Goal: Complete application form

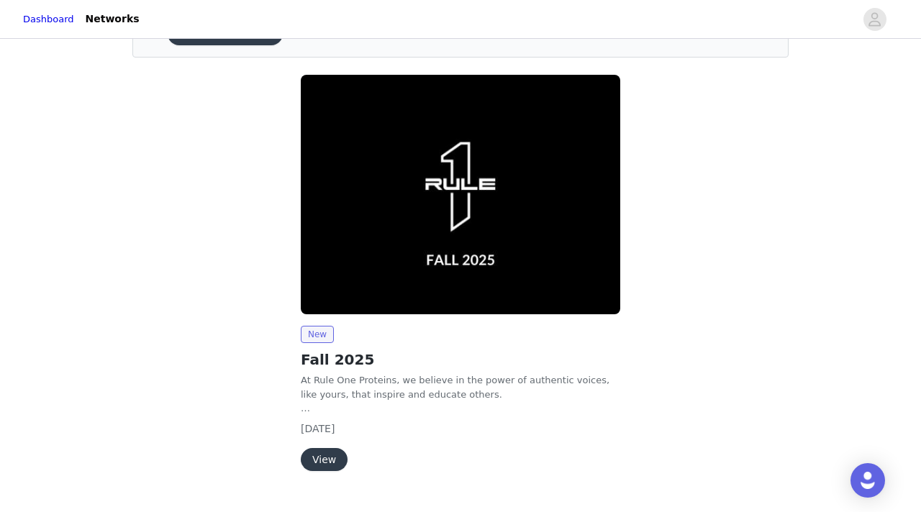
scroll to position [117, 0]
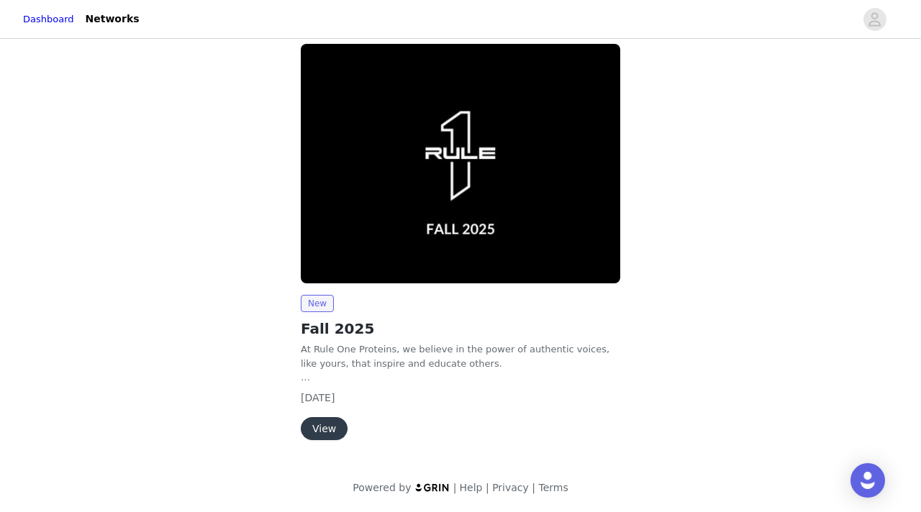
click at [323, 424] on button "View" at bounding box center [324, 428] width 47 height 23
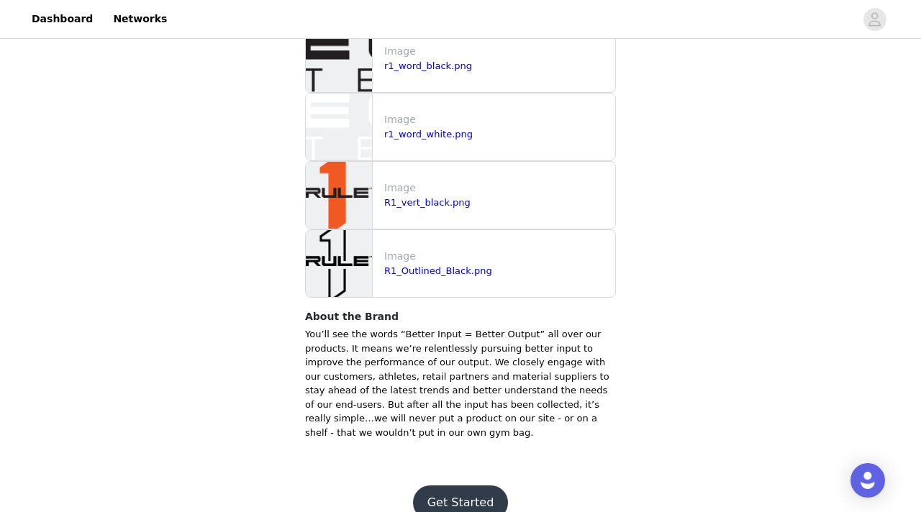
scroll to position [1545, 0]
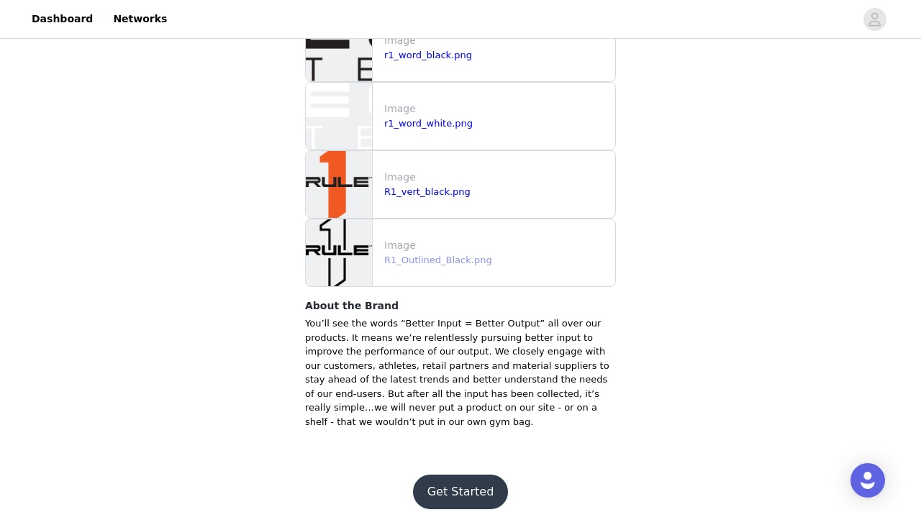
click at [417, 255] on link "R1_Outlined_Black.png" at bounding box center [438, 260] width 108 height 11
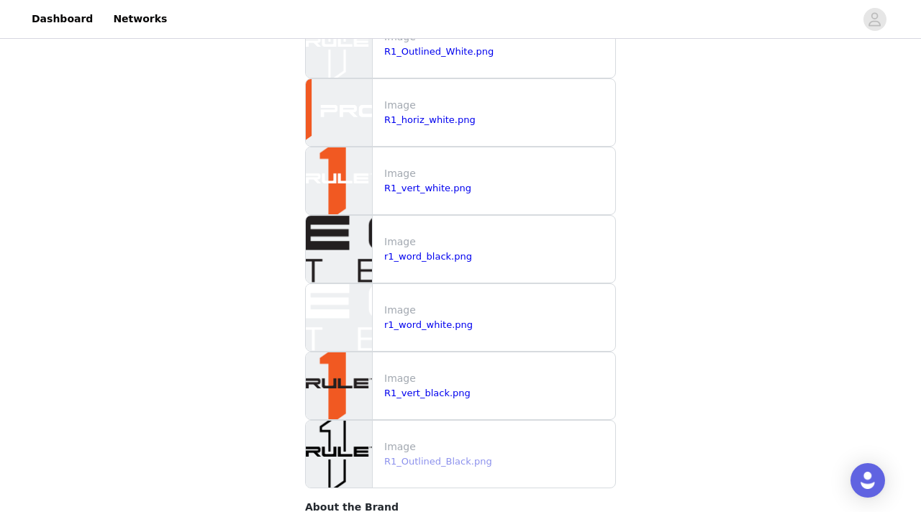
scroll to position [1339, 0]
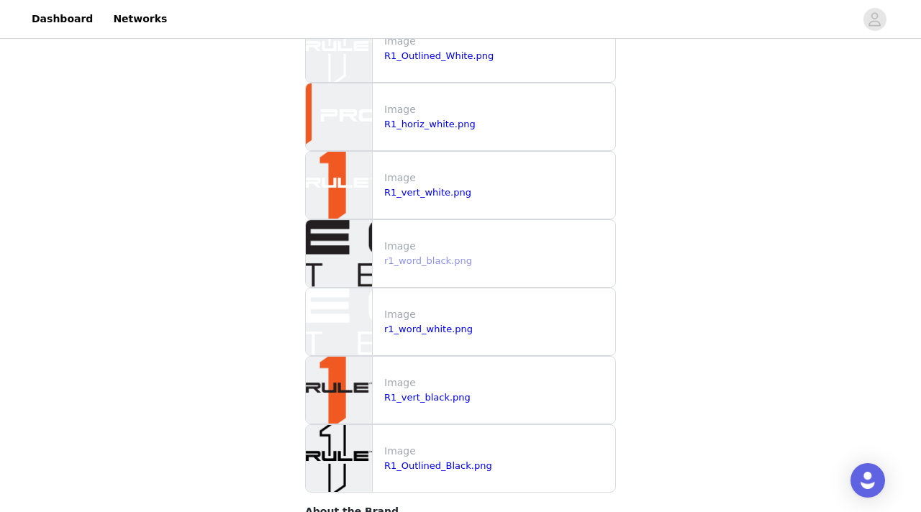
click at [410, 255] on link "r1_word_black.png" at bounding box center [428, 260] width 88 height 11
click at [435, 324] on link "r1_word_white.png" at bounding box center [428, 329] width 88 height 11
click at [440, 392] on link "R1_vert_black.png" at bounding box center [427, 397] width 86 height 11
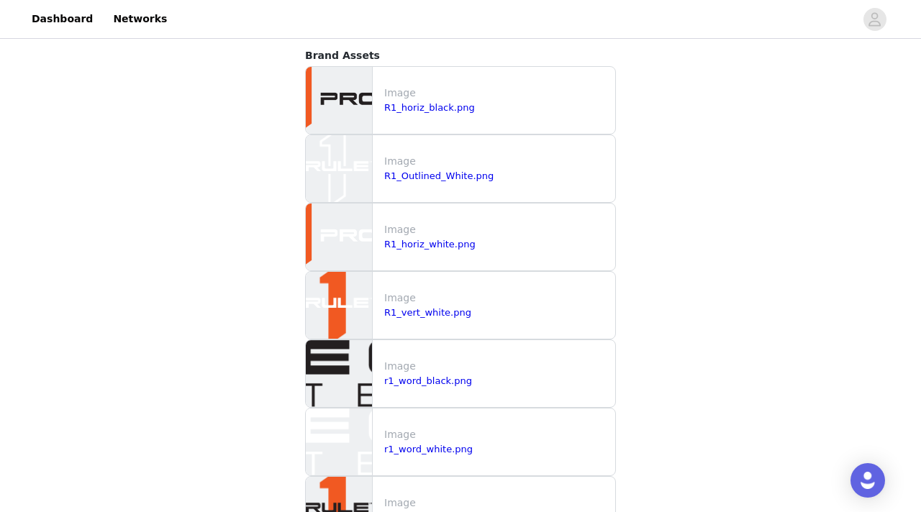
scroll to position [1178, 0]
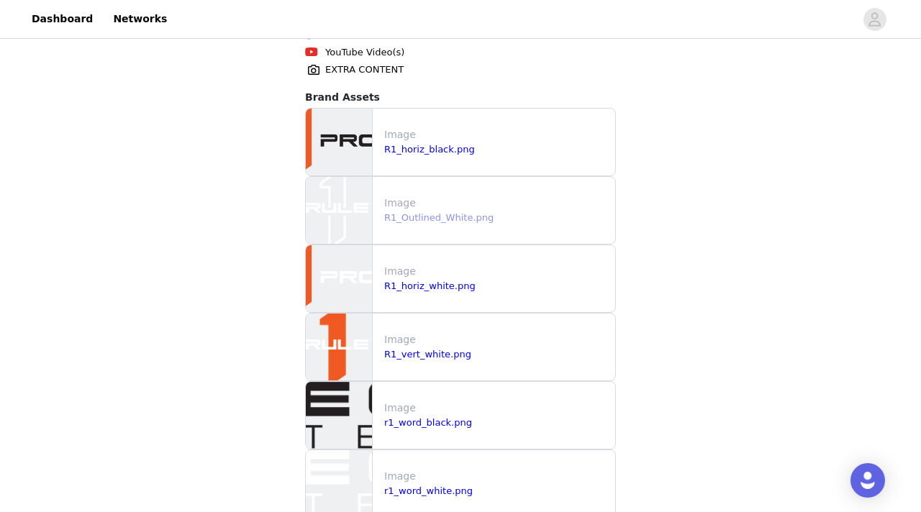
click at [437, 212] on link "R1_Outlined_White.png" at bounding box center [438, 217] width 109 height 11
click at [450, 144] on link "R1_horiz_black.png" at bounding box center [429, 149] width 91 height 11
click at [463, 281] on link "R1_horiz_white.png" at bounding box center [429, 286] width 91 height 11
click at [434, 349] on link "R1_vert_white.png" at bounding box center [427, 354] width 87 height 11
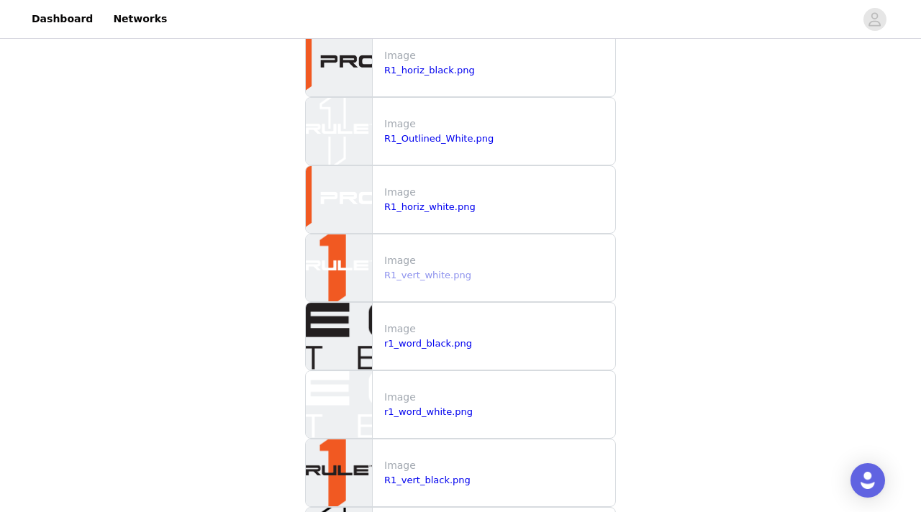
scroll to position [1259, 0]
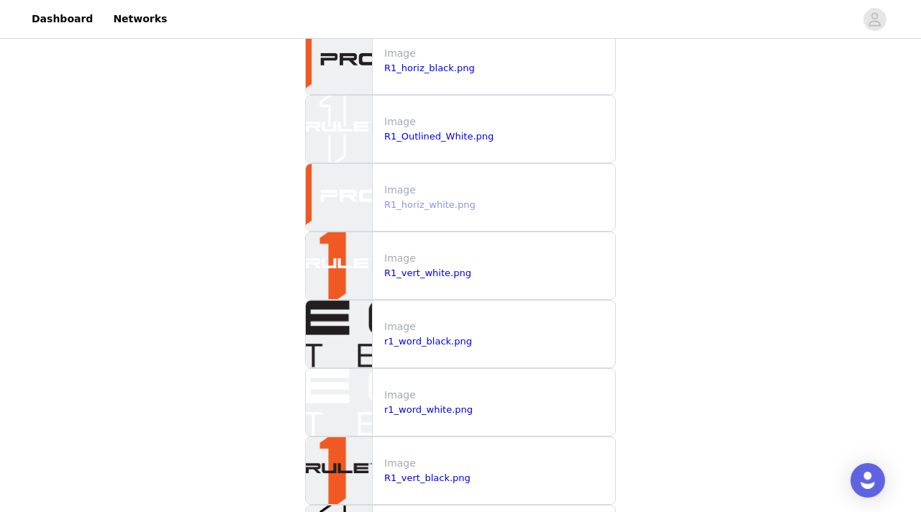
click at [441, 199] on link "R1_horiz_white.png" at bounding box center [429, 204] width 91 height 11
click at [434, 334] on div "r1_word_black.png" at bounding box center [496, 341] width 225 height 14
click at [437, 336] on link "r1_word_black.png" at bounding box center [428, 341] width 88 height 11
click at [455, 268] on link "R1_vert_white.png" at bounding box center [427, 273] width 87 height 11
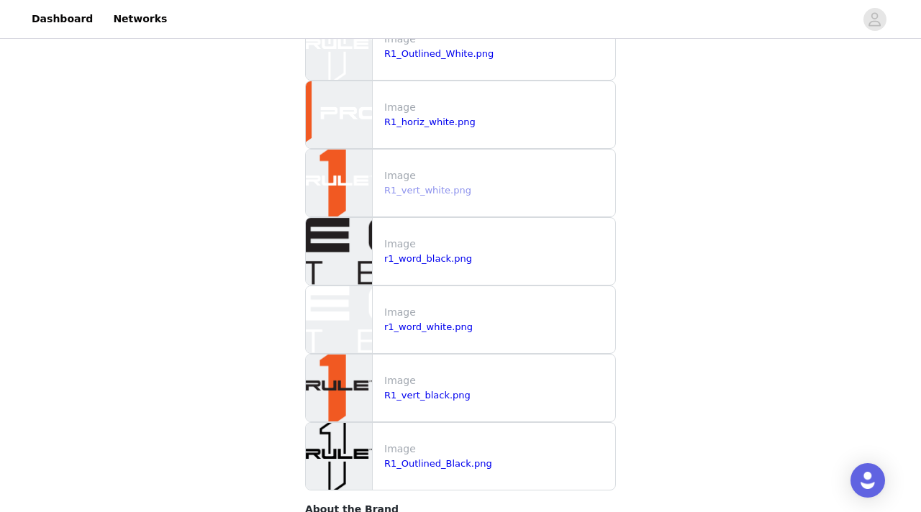
scroll to position [1545, 0]
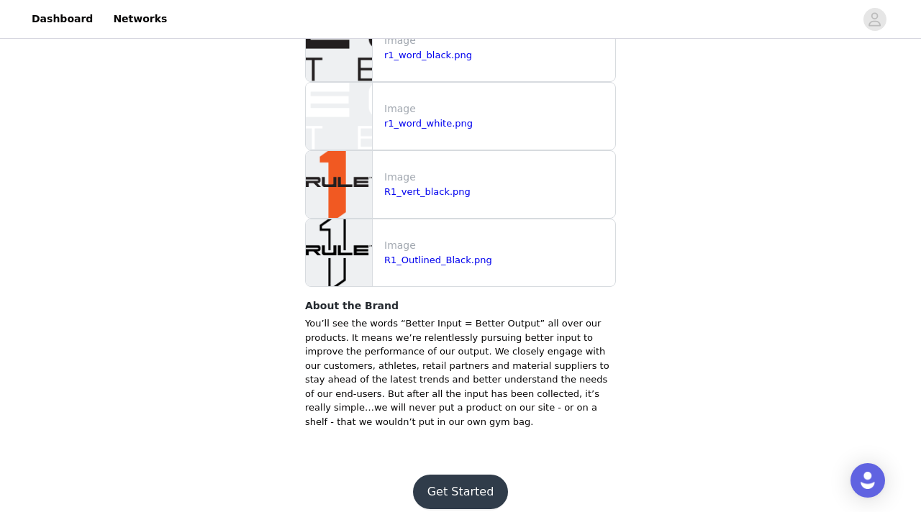
click at [456, 478] on button "Get Started" at bounding box center [461, 492] width 96 height 35
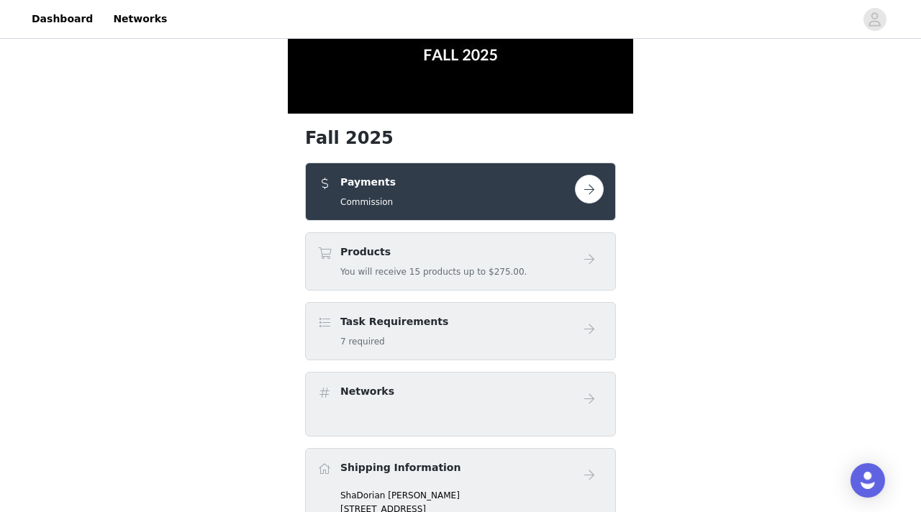
scroll to position [189, 0]
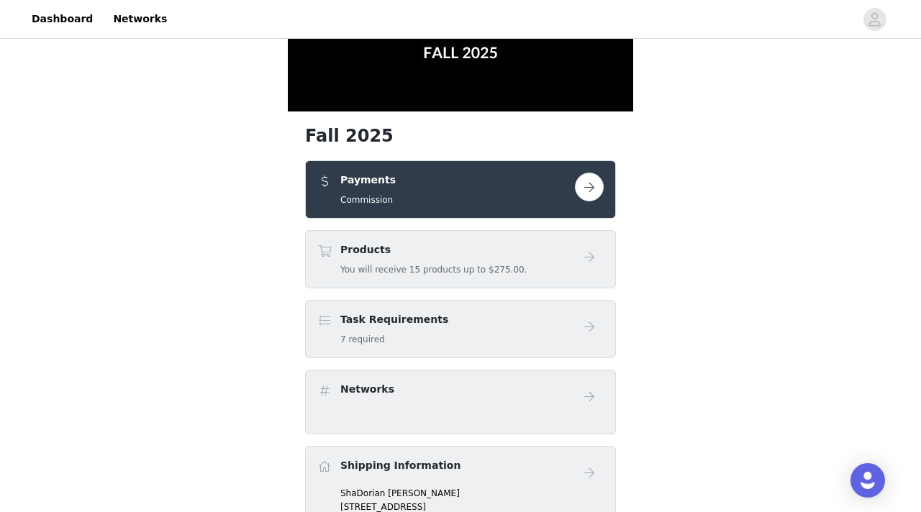
click at [593, 182] on button "button" at bounding box center [589, 187] width 29 height 29
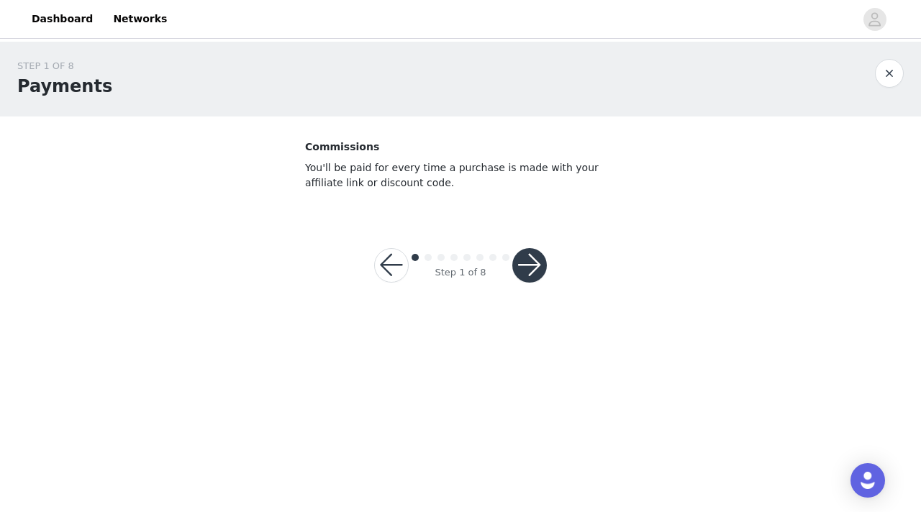
click at [532, 268] on button "button" at bounding box center [529, 265] width 35 height 35
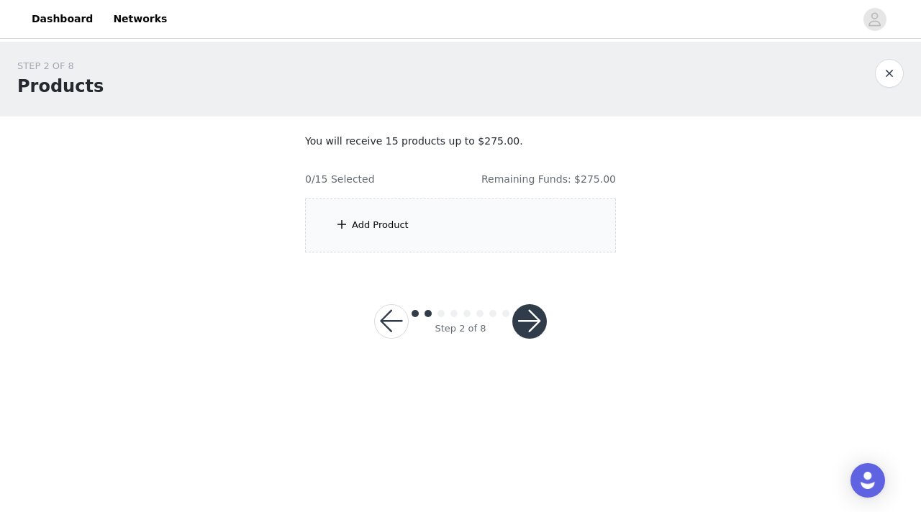
click at [533, 315] on button "button" at bounding box center [529, 321] width 35 height 35
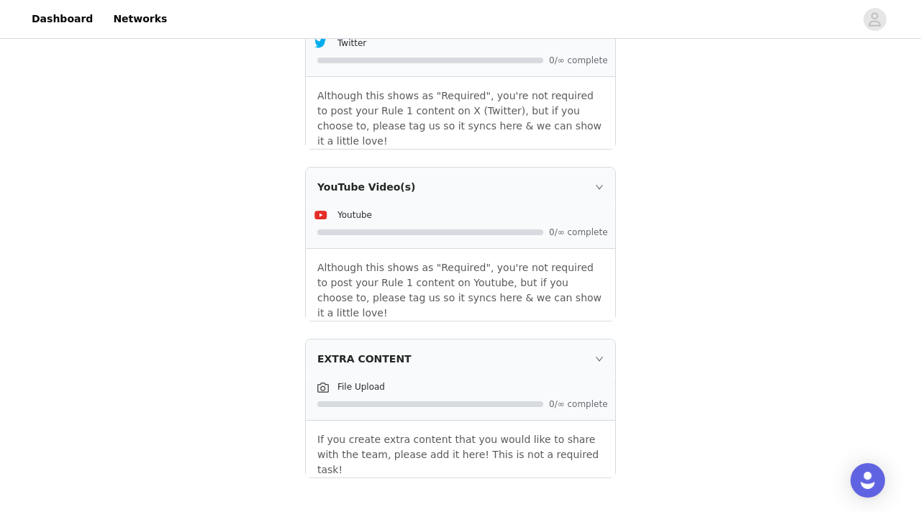
scroll to position [1885, 0]
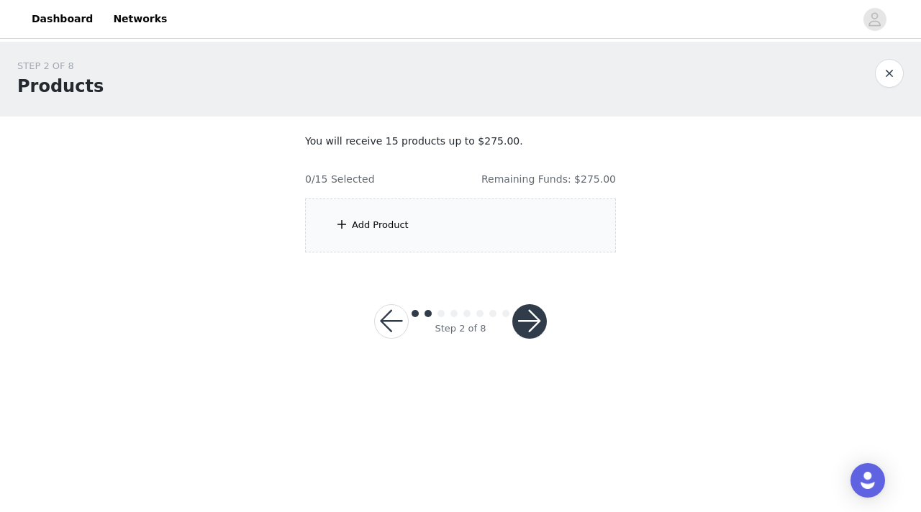
click at [389, 324] on button "button" at bounding box center [391, 321] width 35 height 35
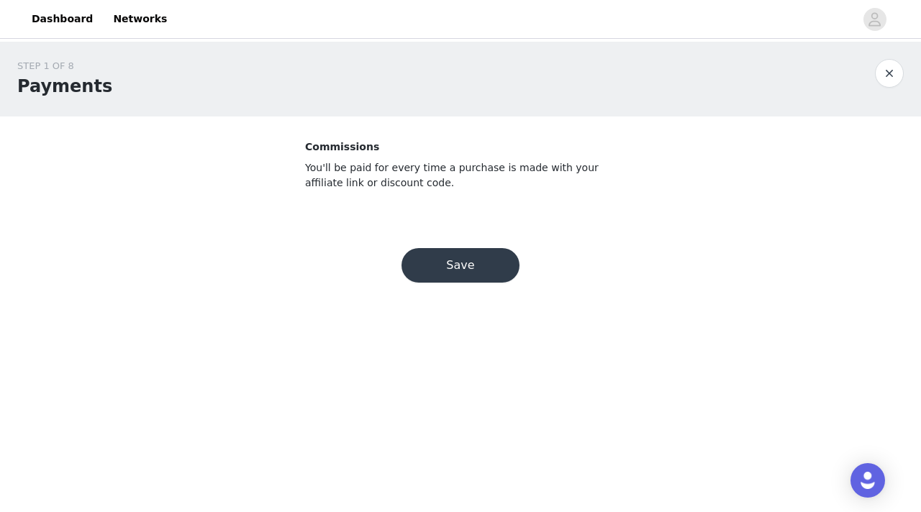
click at [427, 268] on button "Save" at bounding box center [460, 265] width 118 height 35
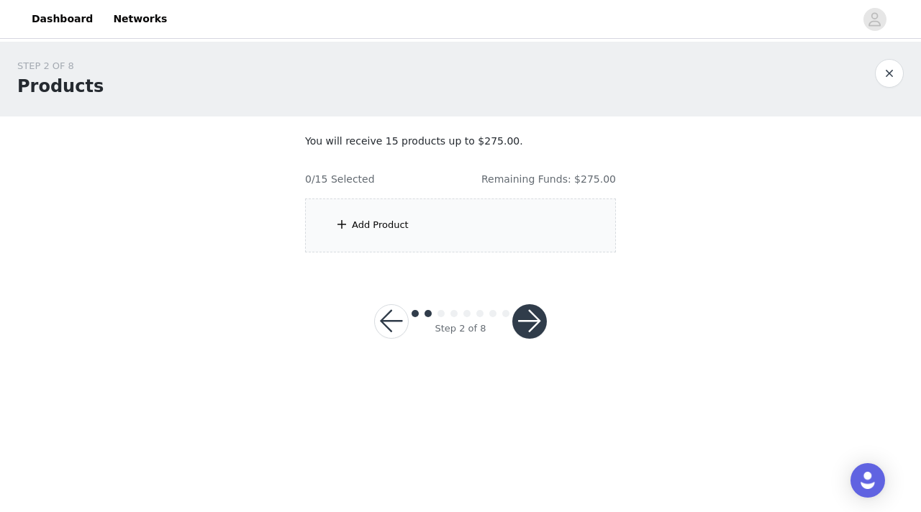
click at [339, 232] on span at bounding box center [341, 224] width 14 height 17
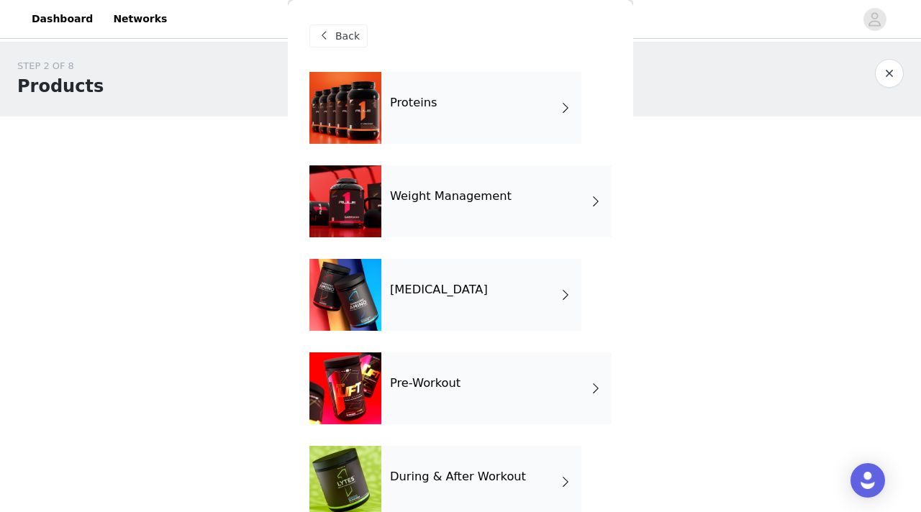
click at [319, 30] on span at bounding box center [323, 35] width 17 height 17
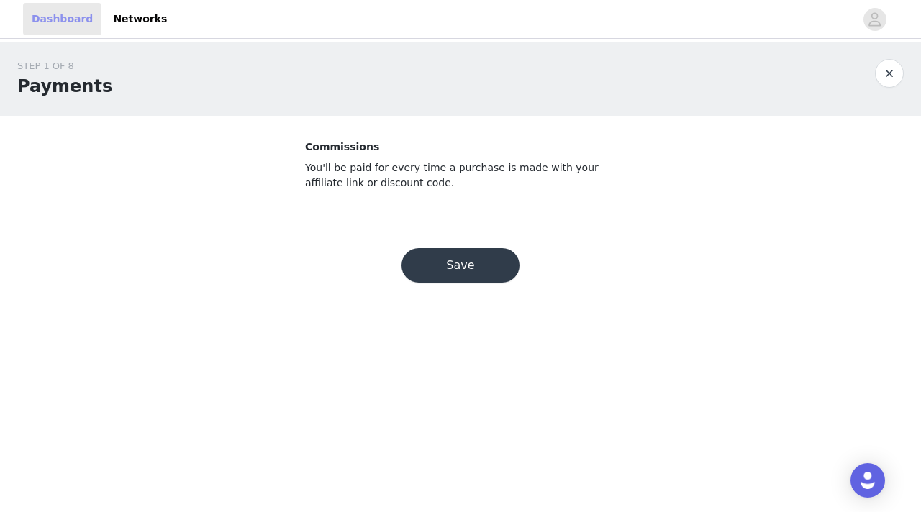
click at [72, 24] on link "Dashboard" at bounding box center [62, 19] width 78 height 32
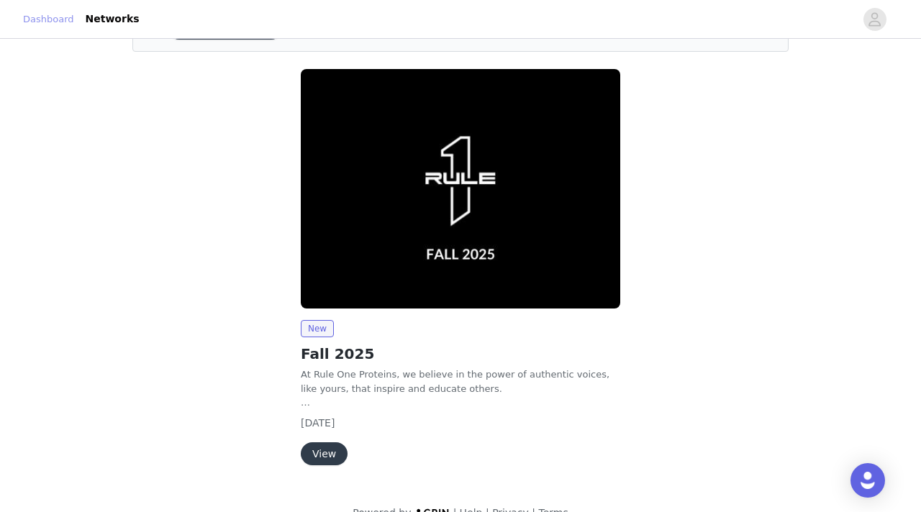
scroll to position [117, 0]
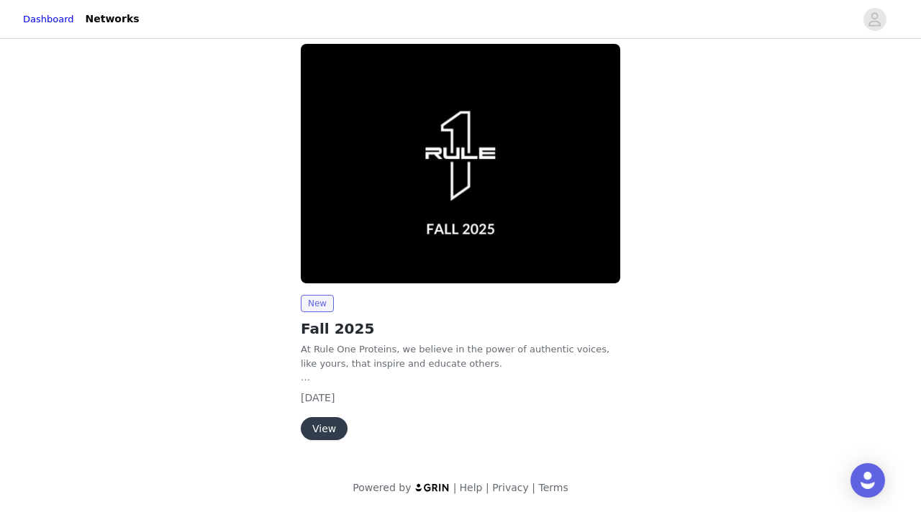
click at [327, 434] on button "View" at bounding box center [324, 428] width 47 height 23
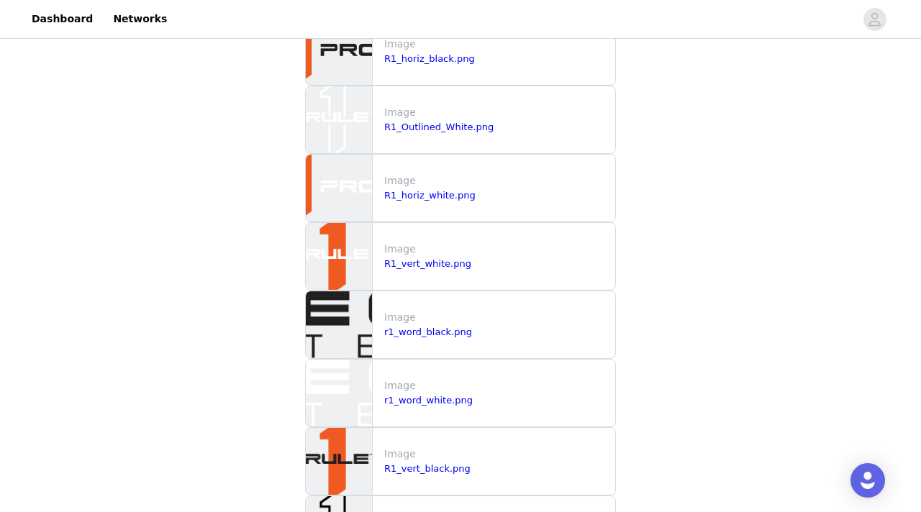
scroll to position [1545, 0]
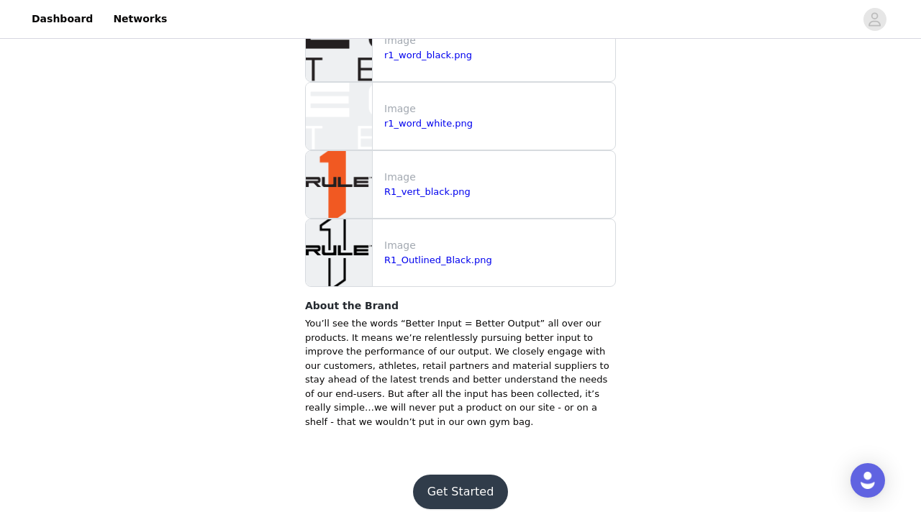
click at [441, 478] on button "Get Started" at bounding box center [461, 492] width 96 height 35
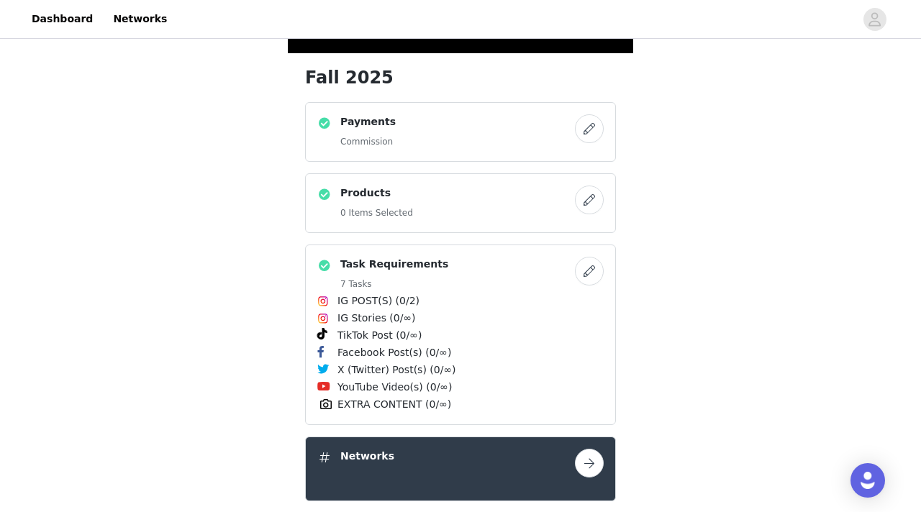
scroll to position [246, 0]
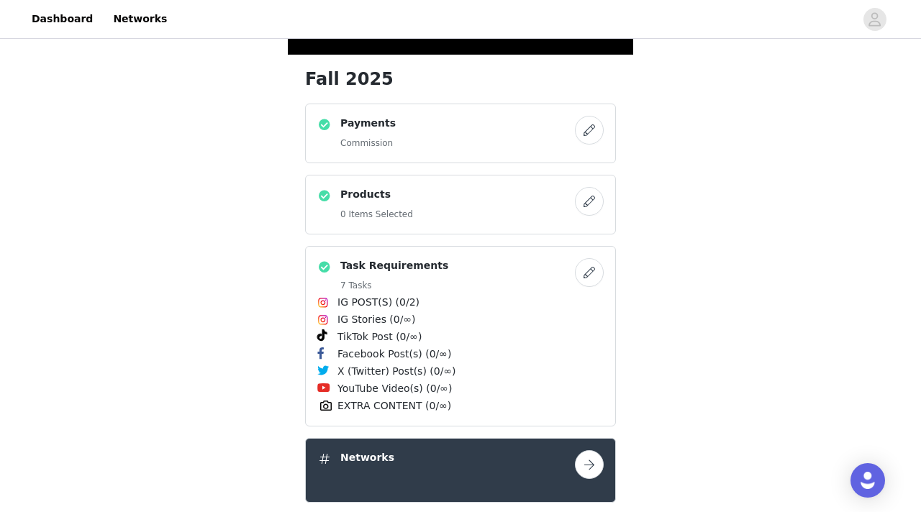
click at [582, 201] on button "button" at bounding box center [589, 201] width 29 height 29
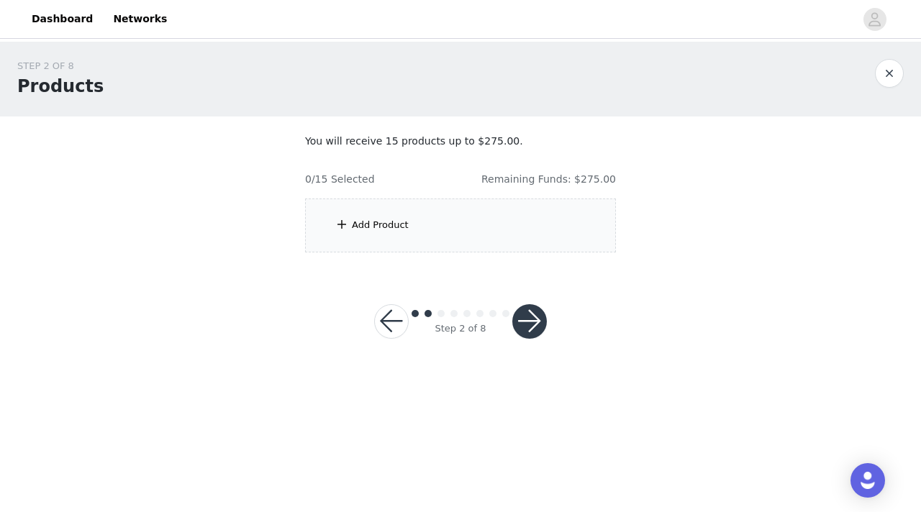
click at [464, 205] on div "Add Product" at bounding box center [460, 226] width 311 height 54
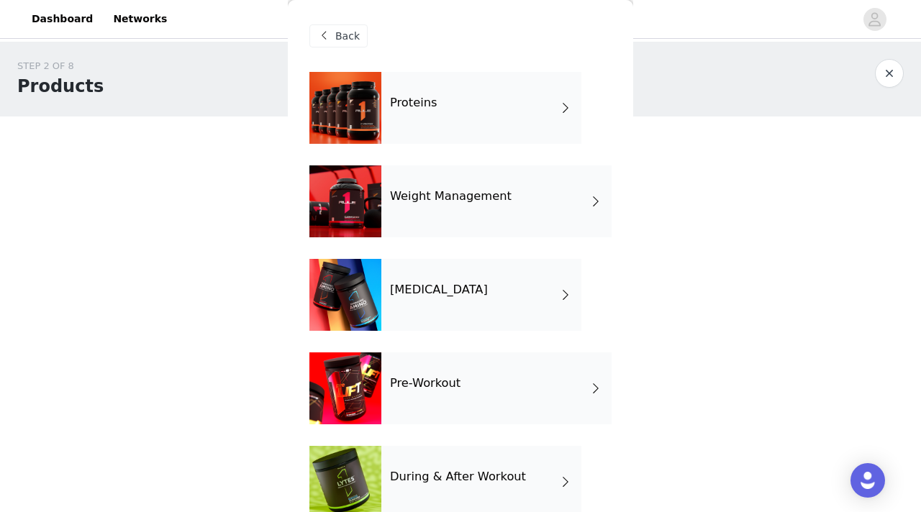
click at [449, 117] on div "Proteins" at bounding box center [481, 108] width 200 height 72
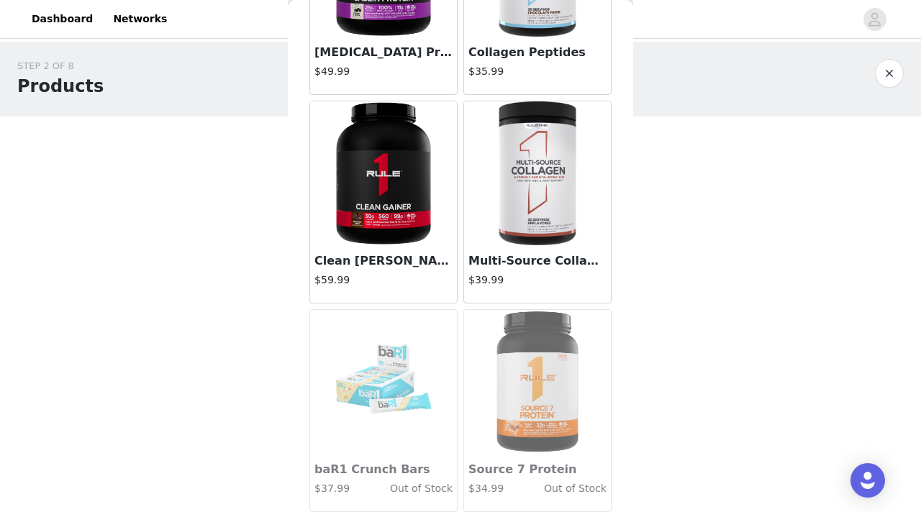
scroll to position [596, 0]
click at [542, 217] on img at bounding box center [537, 174] width 96 height 144
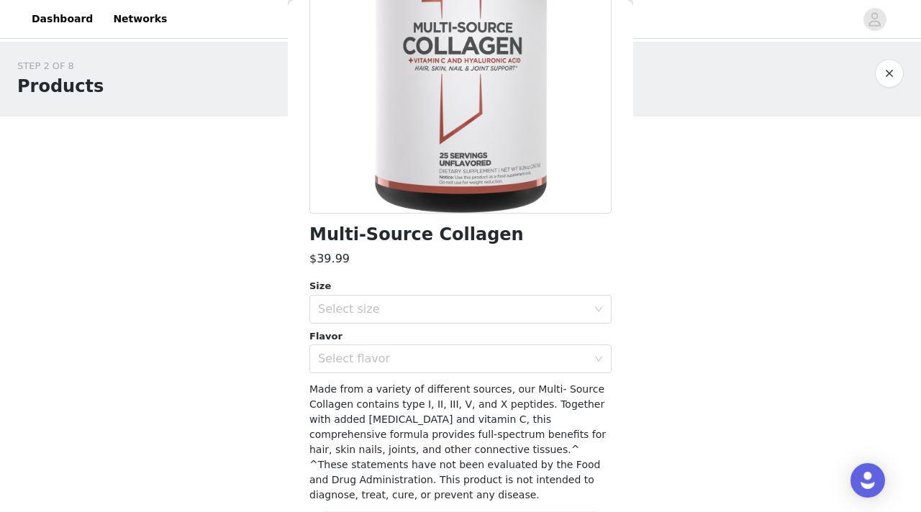
scroll to position [218, 0]
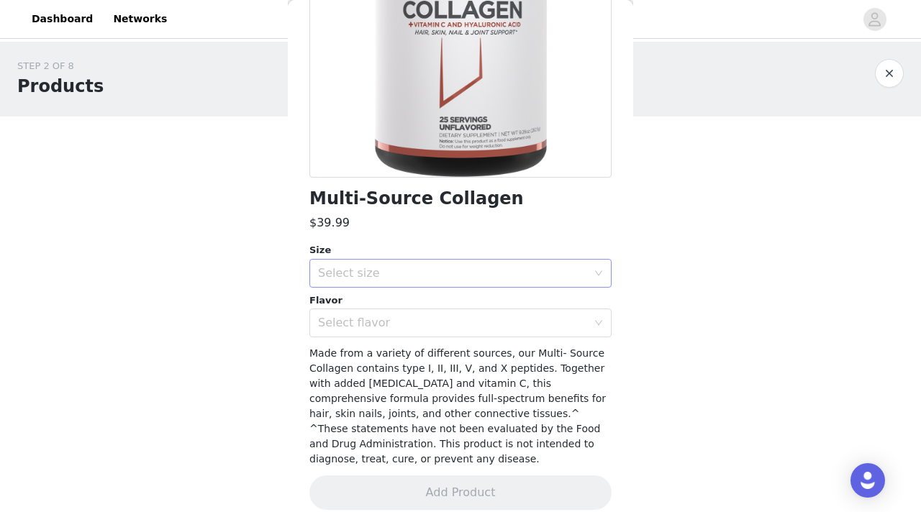
click at [541, 268] on div "Select size" at bounding box center [452, 273] width 269 height 14
click at [539, 306] on li "25 Servings" at bounding box center [460, 304] width 302 height 23
click at [543, 321] on div "Select flavor" at bounding box center [452, 323] width 269 height 14
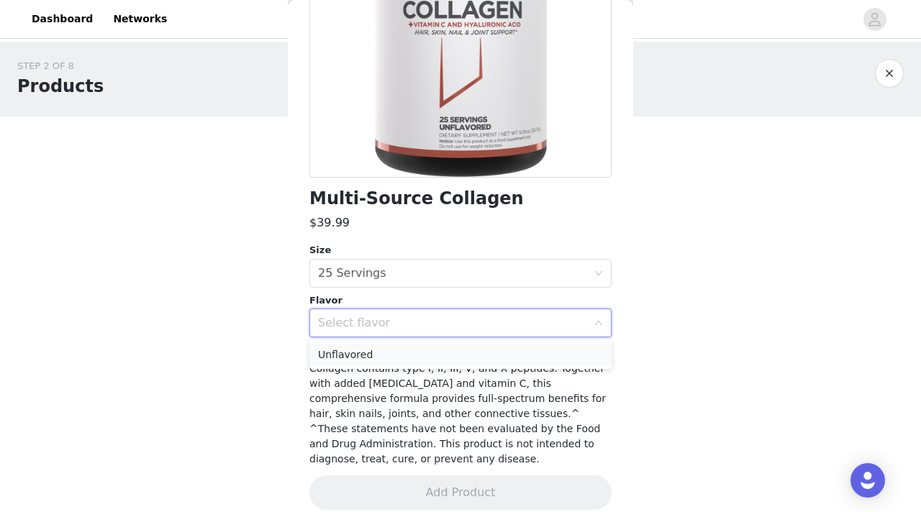
click at [543, 355] on li "Unflavored" at bounding box center [460, 354] width 302 height 23
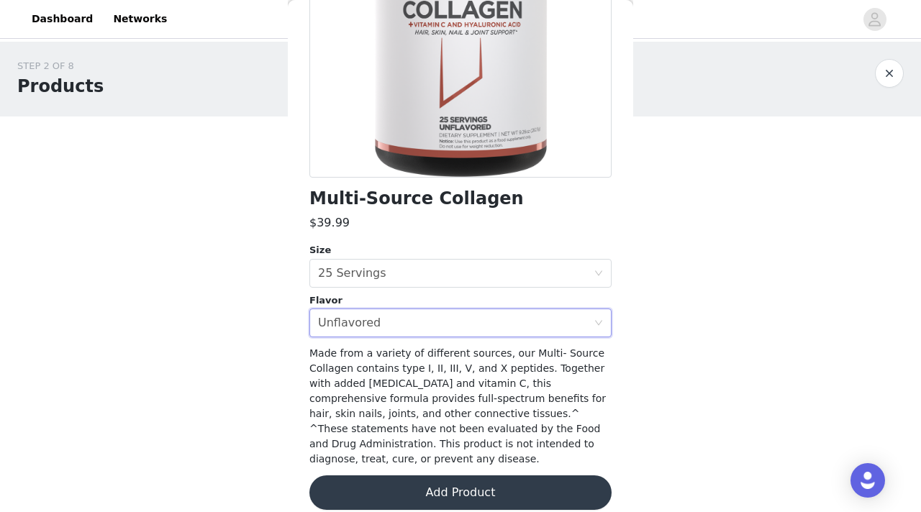
click at [523, 481] on button "Add Product" at bounding box center [460, 492] width 302 height 35
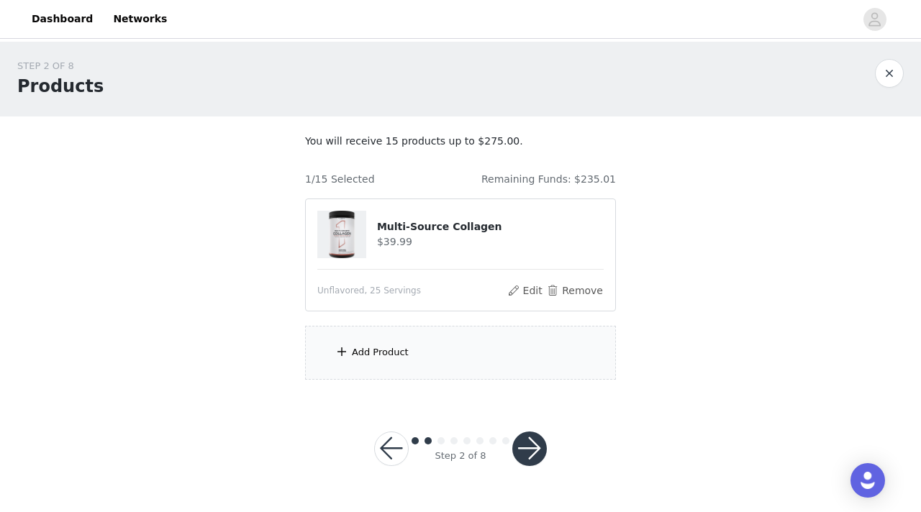
click at [389, 356] on div "Add Product" at bounding box center [380, 352] width 57 height 14
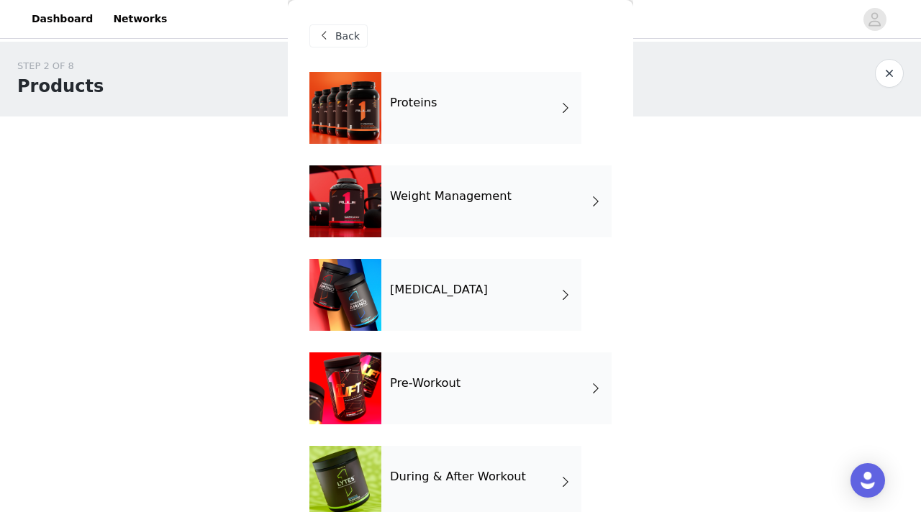
click at [459, 100] on div "Proteins" at bounding box center [481, 108] width 200 height 72
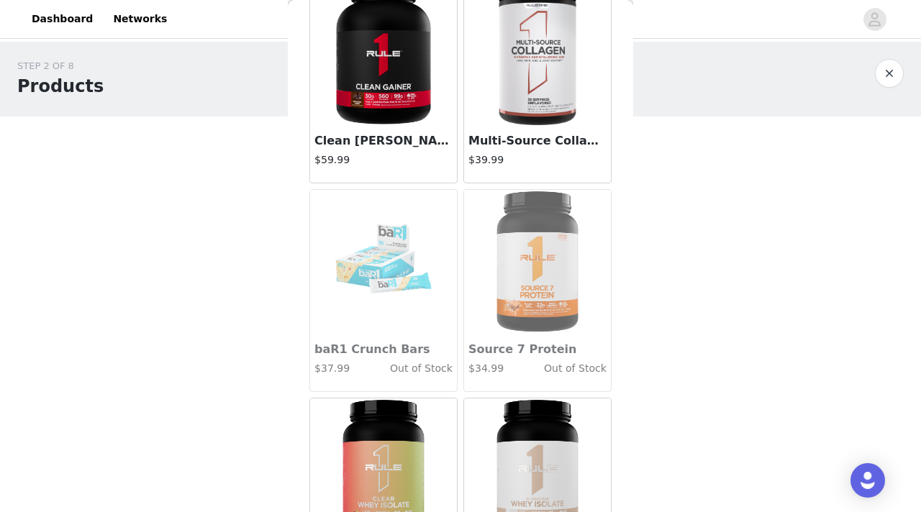
scroll to position [809, 0]
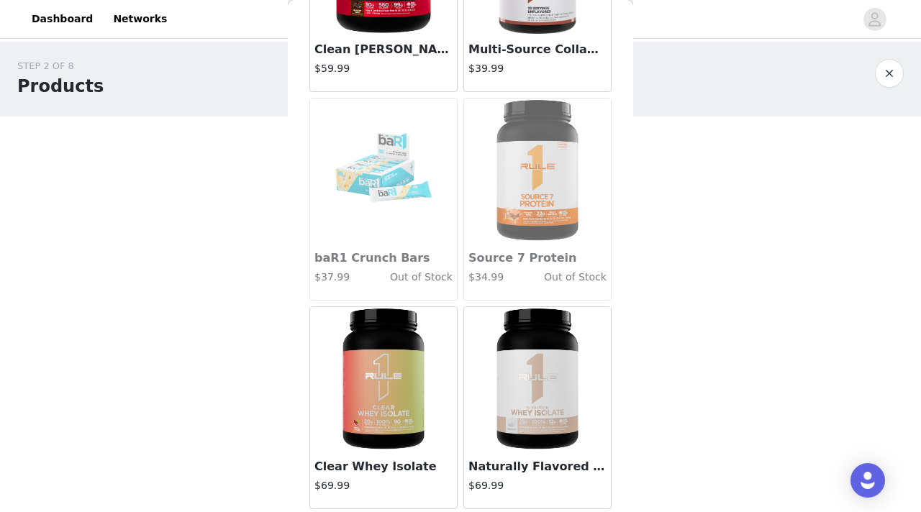
click at [548, 397] on img at bounding box center [537, 379] width 144 height 144
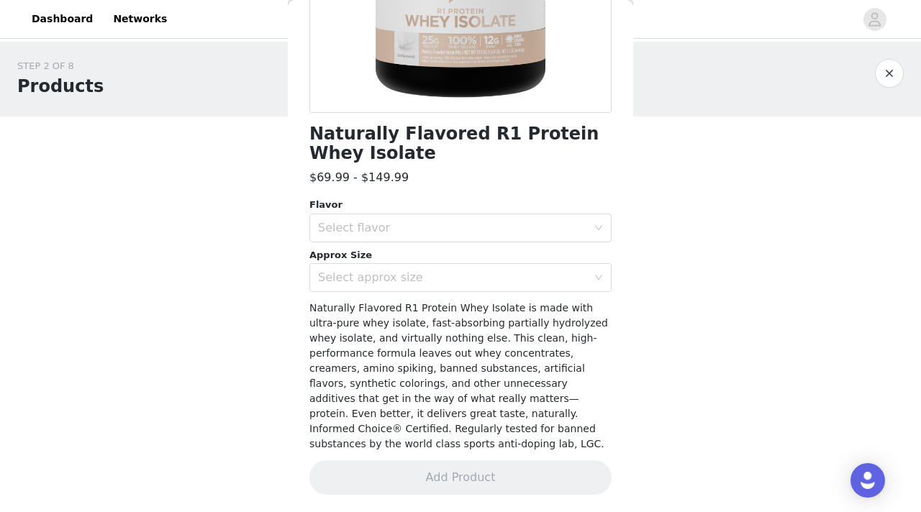
scroll to position [268, 0]
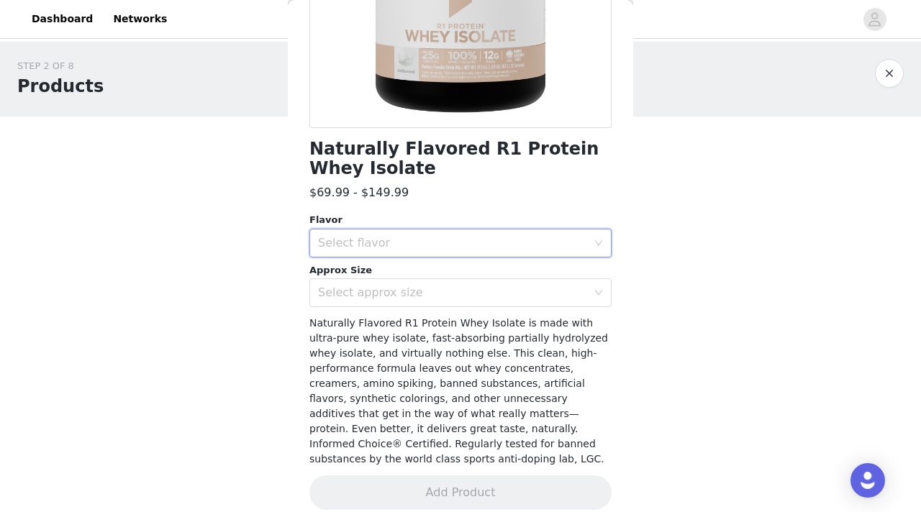
click at [527, 251] on div "Select flavor" at bounding box center [456, 242] width 276 height 27
click at [529, 289] on li "Pure Vanilla" at bounding box center [460, 297] width 302 height 23
click at [529, 288] on div "Select approx size" at bounding box center [452, 293] width 269 height 14
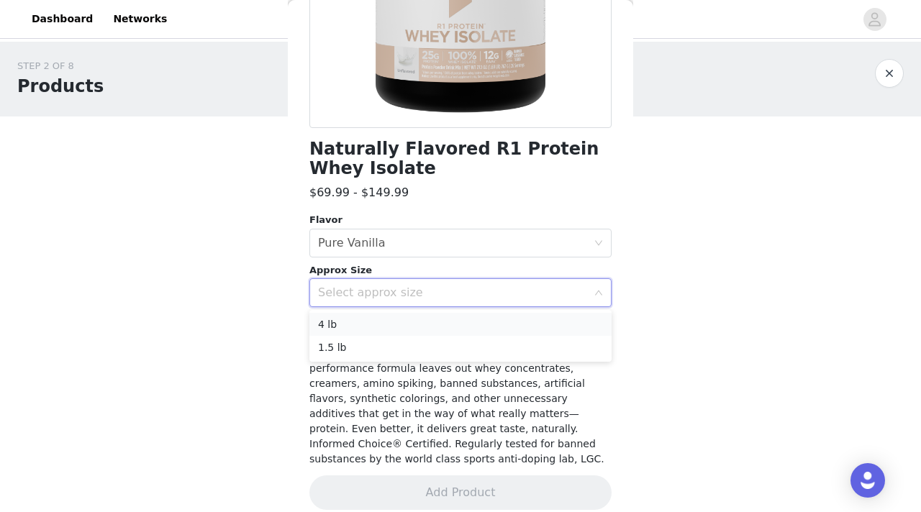
click at [526, 325] on li "4 lb" at bounding box center [460, 324] width 302 height 23
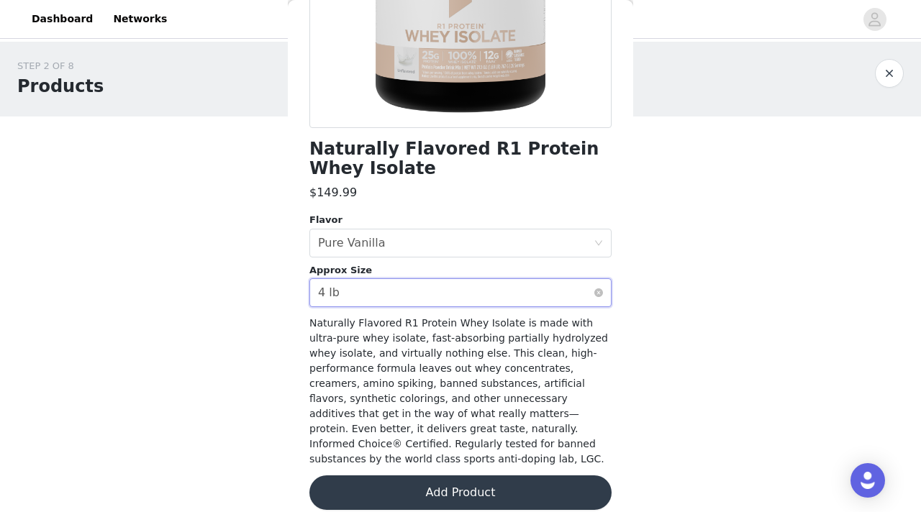
click at [533, 290] on div "Select approx size 4 lb" at bounding box center [456, 292] width 276 height 27
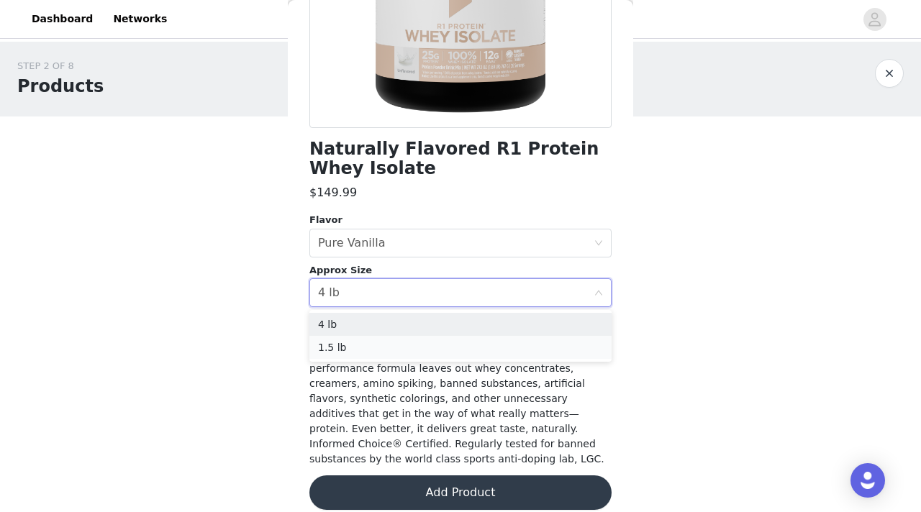
click at [533, 351] on li "1.5 lb" at bounding box center [460, 347] width 302 height 23
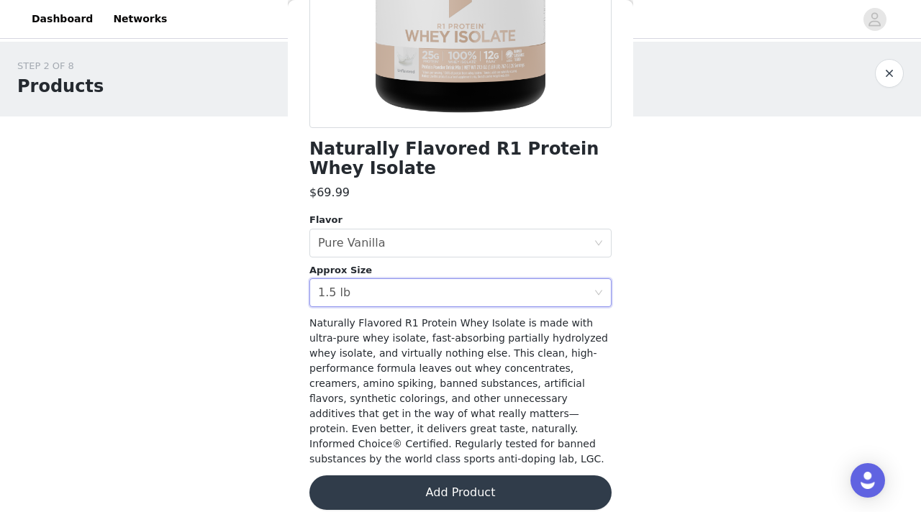
click at [522, 475] on button "Add Product" at bounding box center [460, 492] width 302 height 35
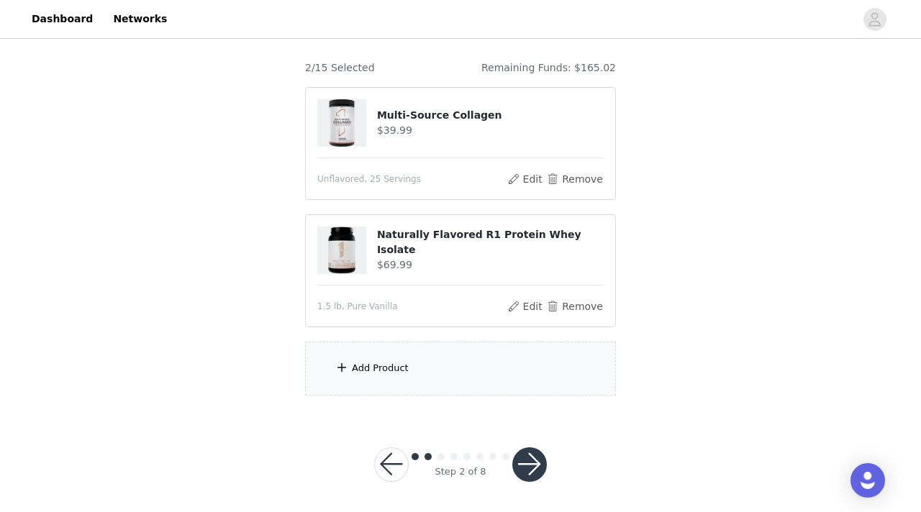
scroll to position [115, 0]
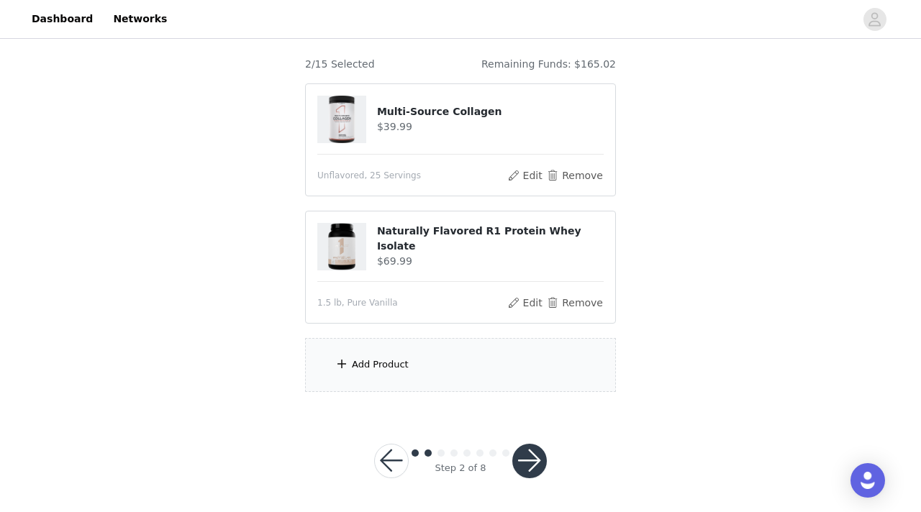
click at [475, 359] on div "Add Product" at bounding box center [460, 365] width 311 height 54
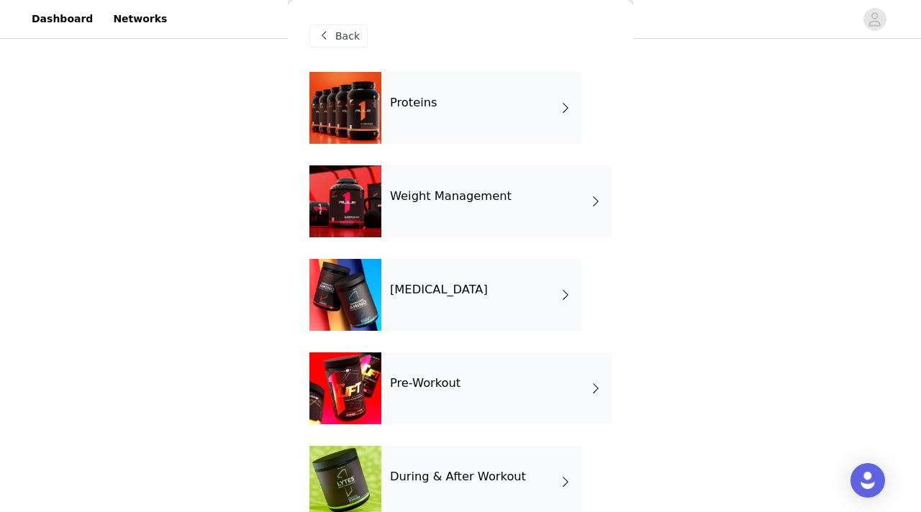
click at [437, 117] on div "Proteins" at bounding box center [481, 108] width 200 height 72
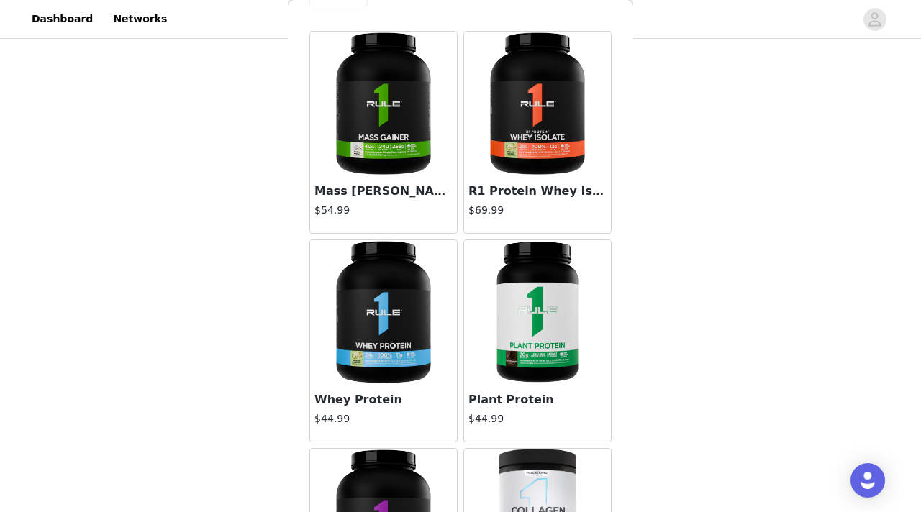
scroll to position [43, 0]
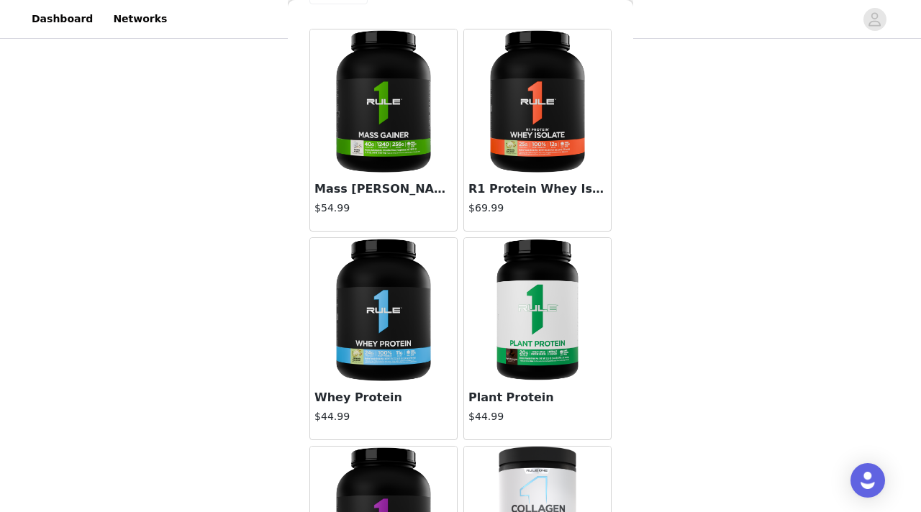
click at [498, 130] on img at bounding box center [537, 101] width 144 height 144
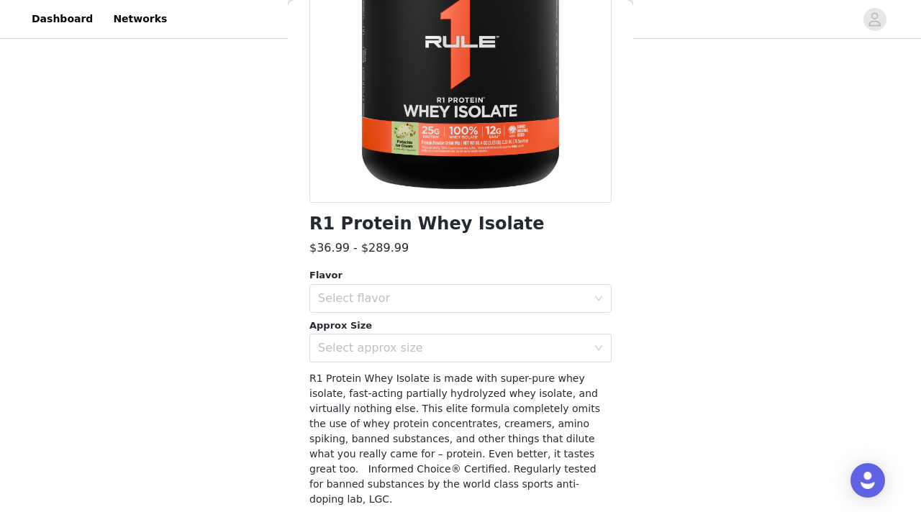
scroll to position [194, 0]
click at [462, 293] on div "Select flavor" at bounding box center [452, 298] width 269 height 14
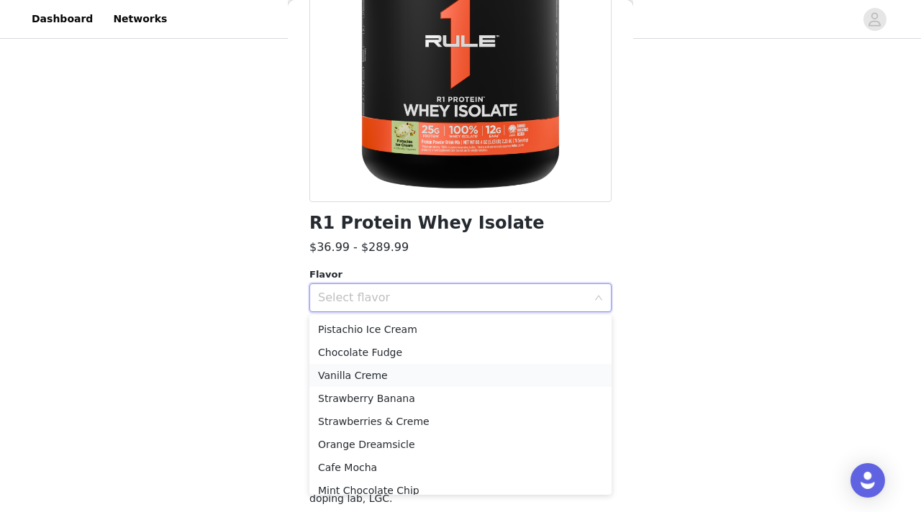
click at [467, 372] on li "Vanilla Creme" at bounding box center [460, 375] width 302 height 23
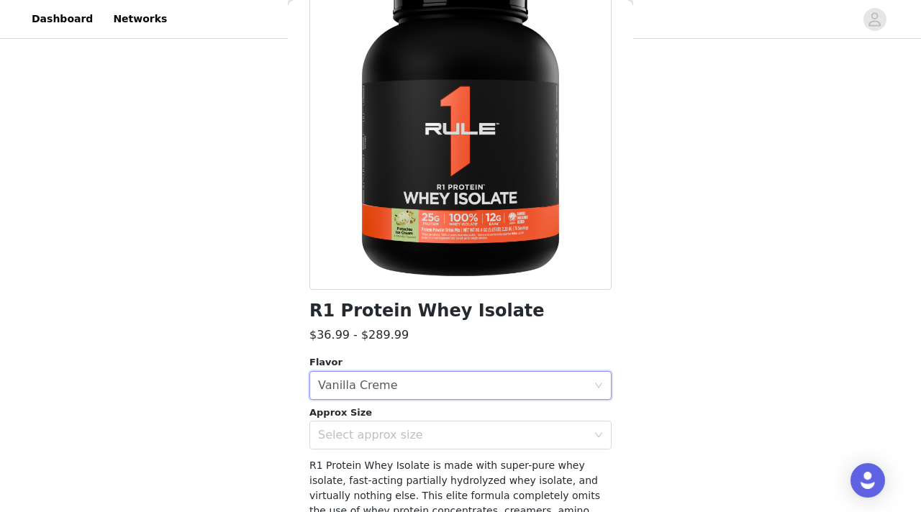
scroll to position [181, 0]
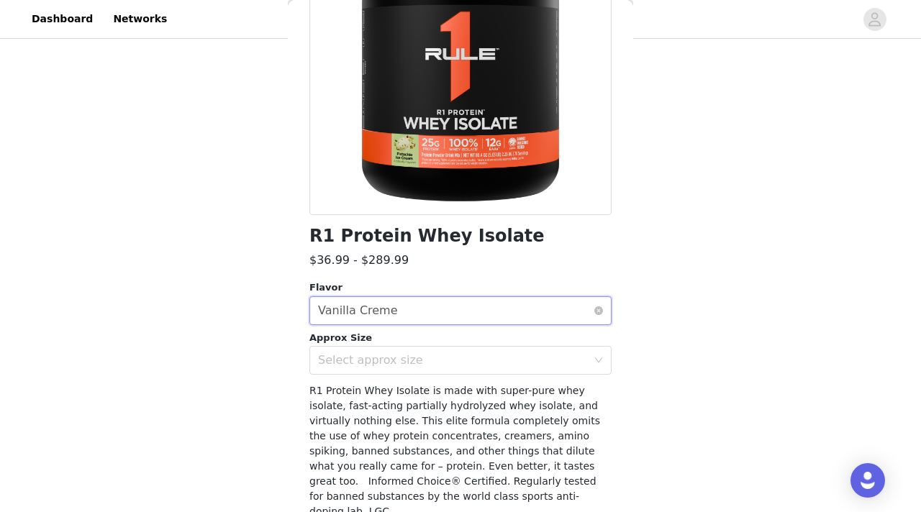
click at [473, 310] on div "Select flavor Vanilla Creme" at bounding box center [456, 310] width 276 height 27
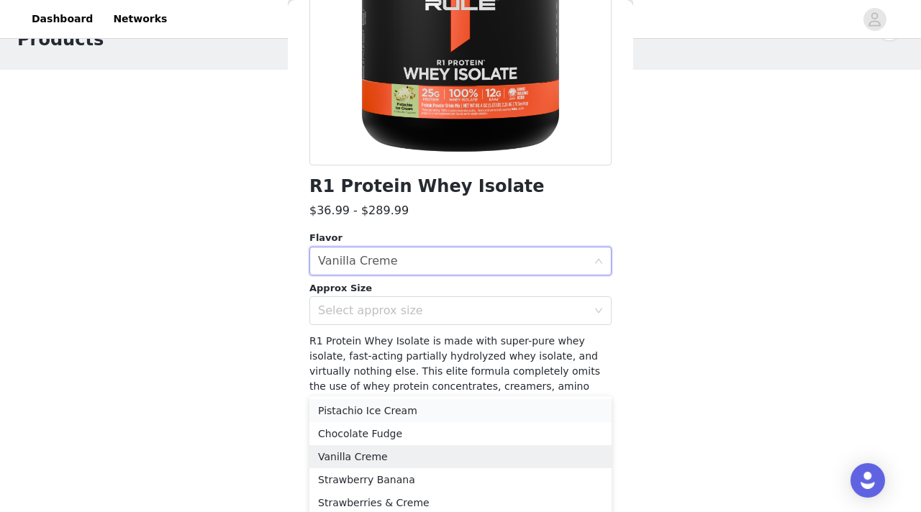
scroll to position [233, 0]
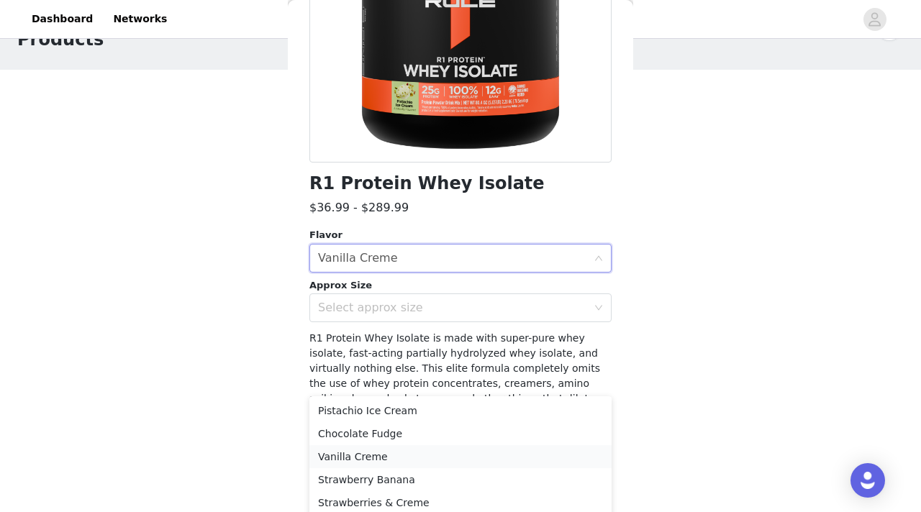
click at [421, 458] on li "Vanilla Creme" at bounding box center [460, 456] width 302 height 23
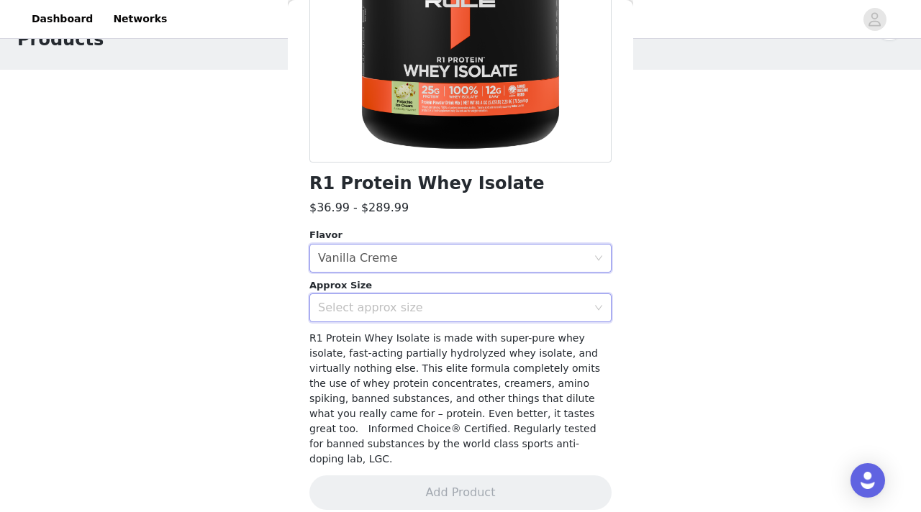
click at [415, 321] on div "Select approx size" at bounding box center [456, 307] width 276 height 27
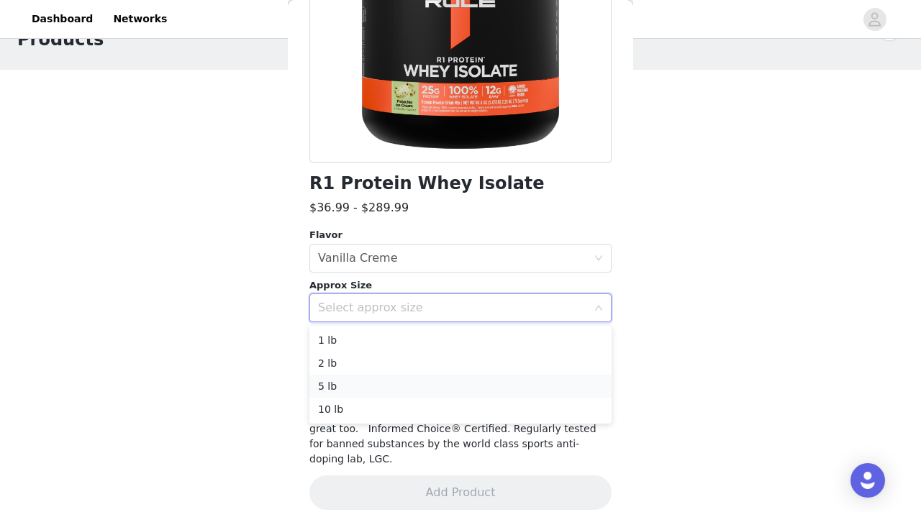
click at [415, 381] on li "5 lb" at bounding box center [460, 386] width 302 height 23
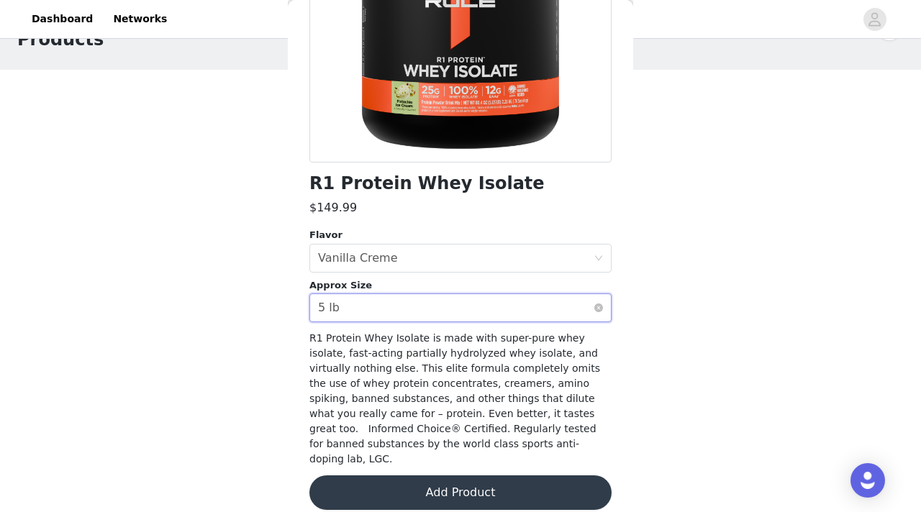
click at [418, 300] on div "Select approx size 5 lb" at bounding box center [456, 307] width 276 height 27
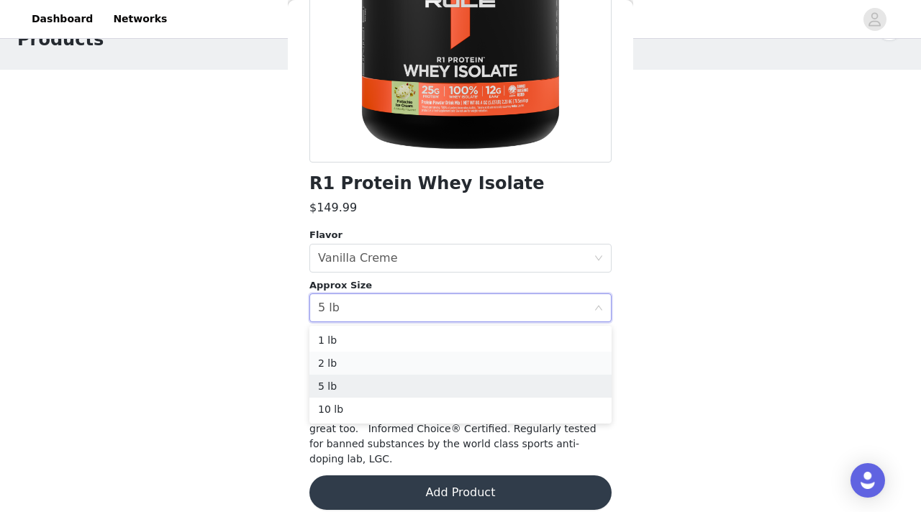
click at [424, 368] on li "2 lb" at bounding box center [460, 363] width 302 height 23
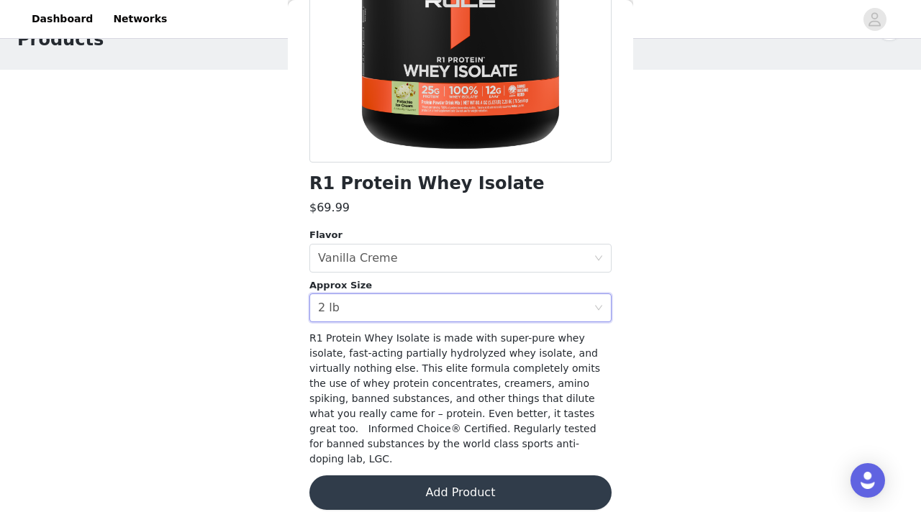
click at [434, 483] on button "Add Product" at bounding box center [460, 492] width 302 height 35
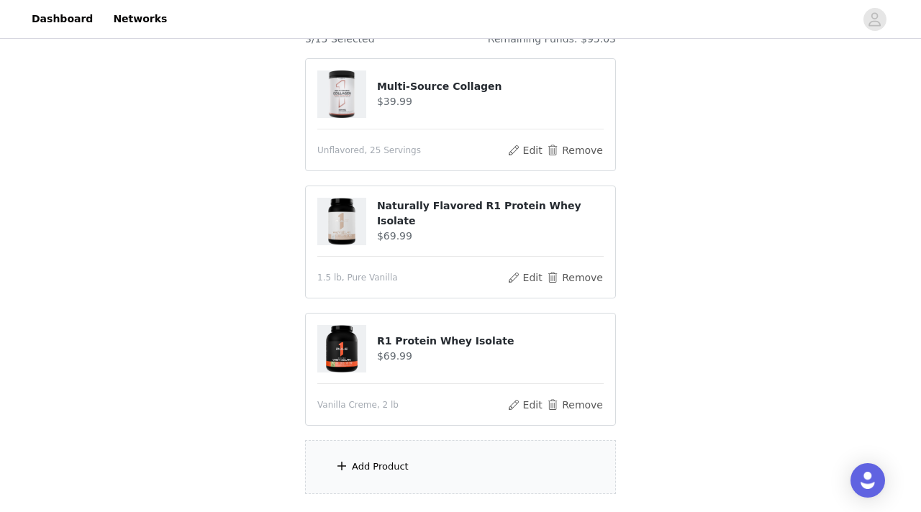
scroll to position [141, 0]
click at [557, 404] on button "Remove" at bounding box center [575, 404] width 58 height 17
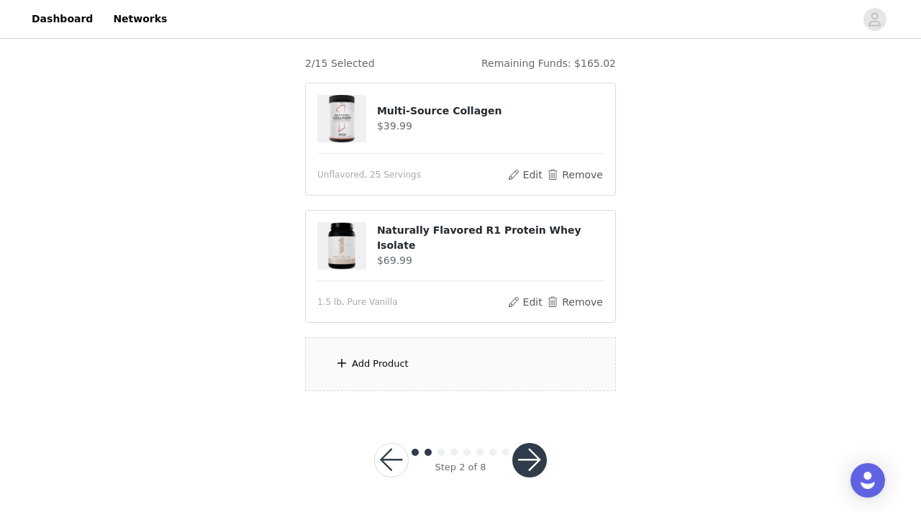
scroll to position [115, 0]
click at [393, 367] on div "Add Product" at bounding box center [380, 365] width 57 height 14
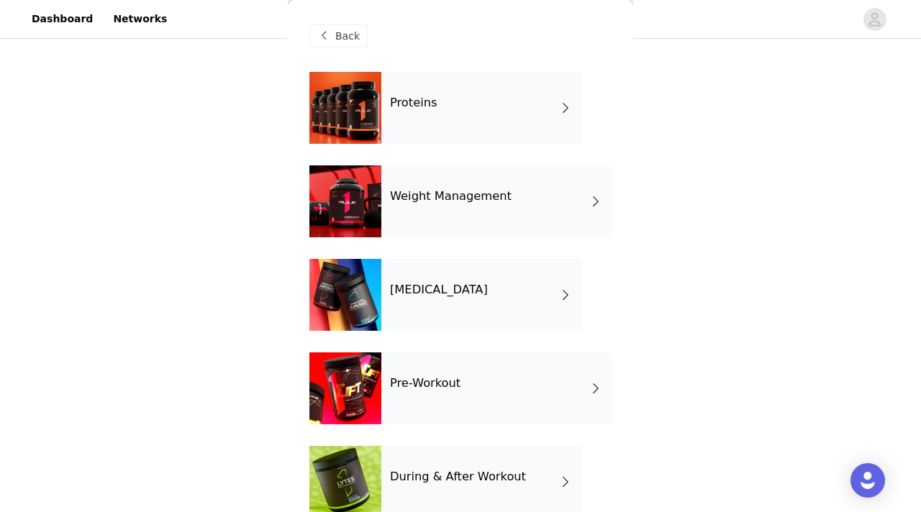
click at [454, 109] on div "Proteins" at bounding box center [481, 108] width 200 height 72
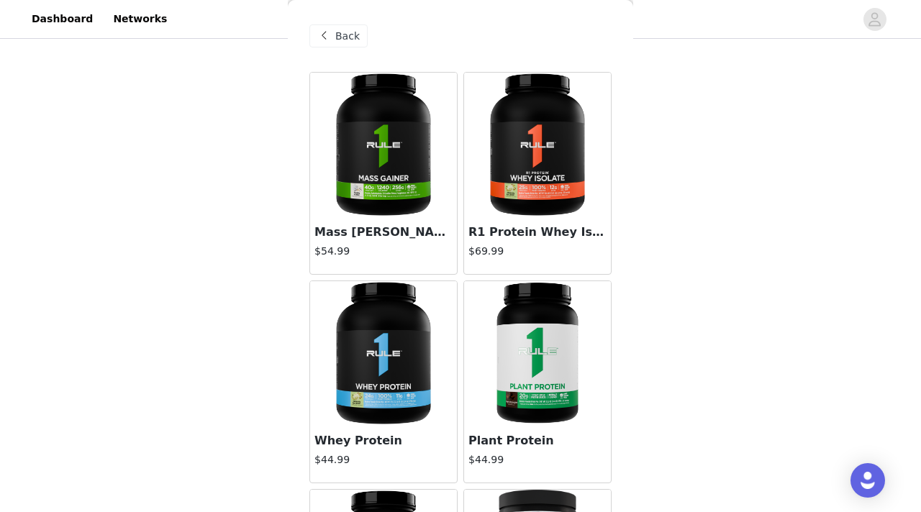
click at [530, 204] on img at bounding box center [537, 145] width 144 height 144
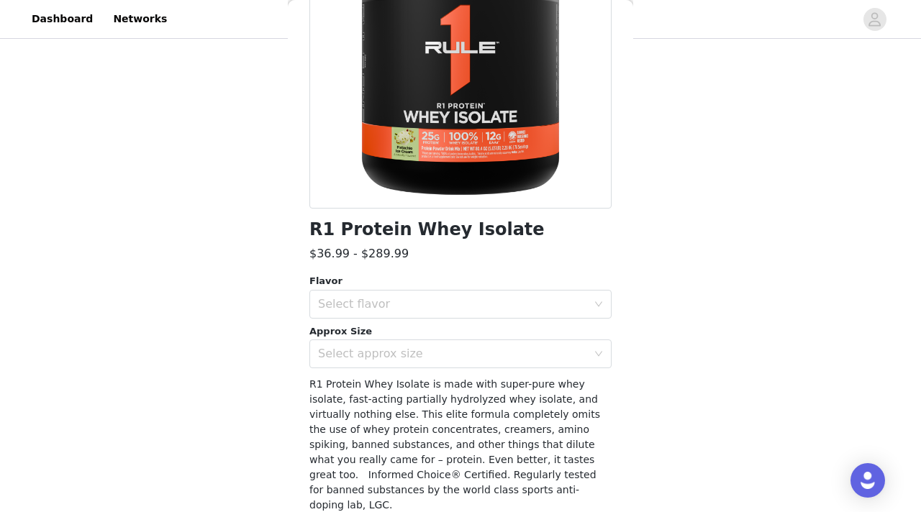
scroll to position [188, 0]
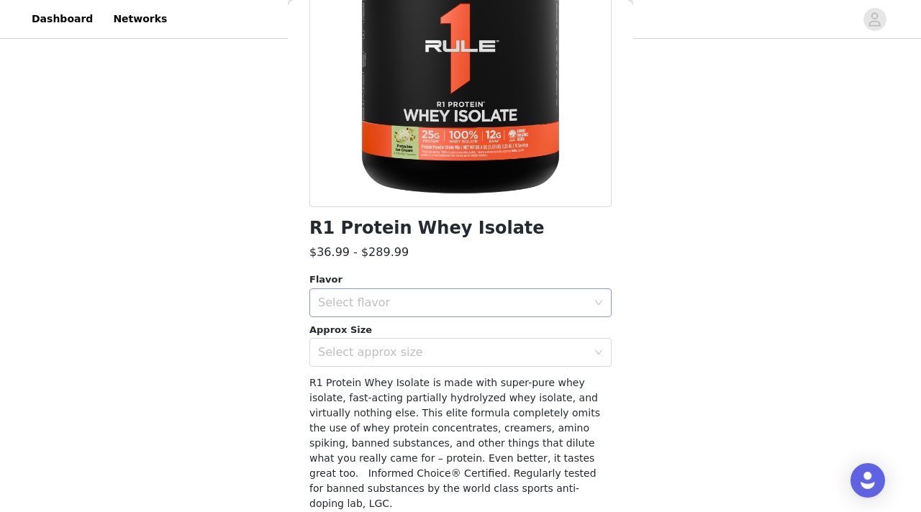
click at [518, 301] on div "Select flavor" at bounding box center [452, 303] width 269 height 14
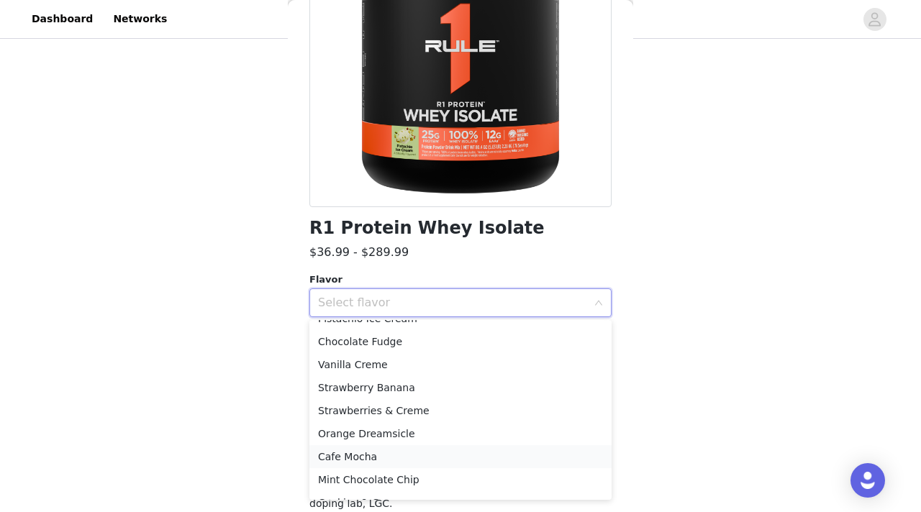
scroll to position [0, 0]
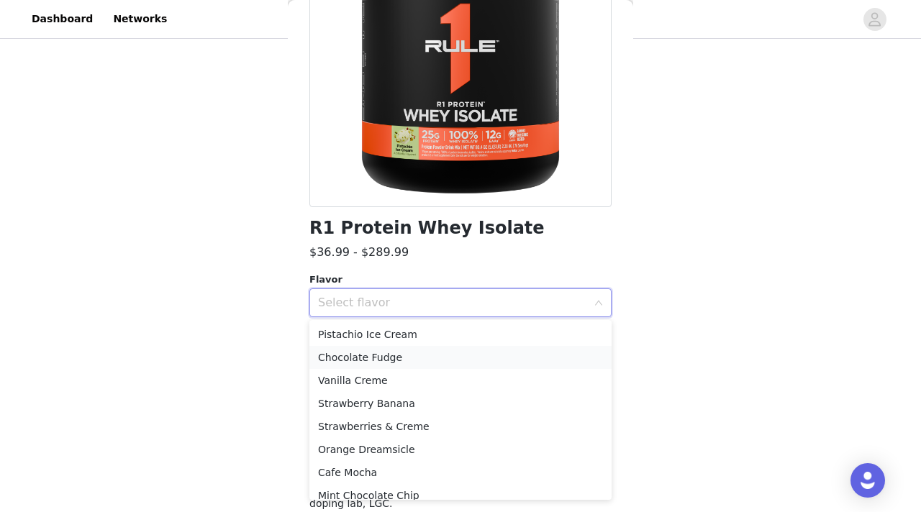
click at [516, 350] on li "Chocolate Fudge" at bounding box center [460, 357] width 302 height 23
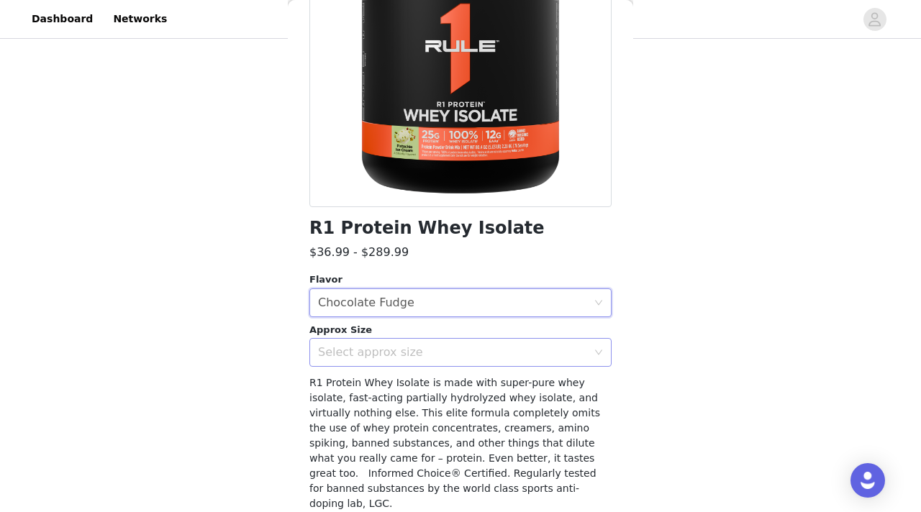
click at [505, 354] on div "Select approx size" at bounding box center [452, 352] width 269 height 14
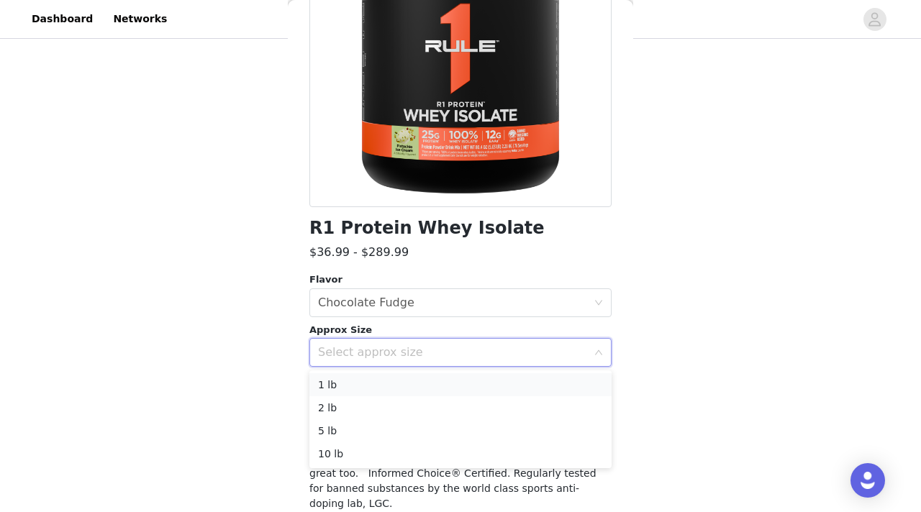
click at [483, 381] on li "1 lb" at bounding box center [460, 384] width 302 height 23
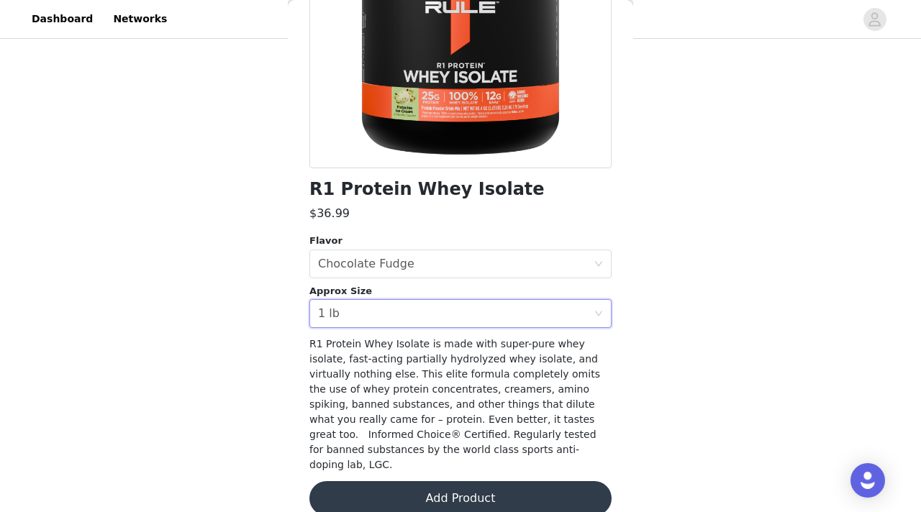
scroll to position [233, 0]
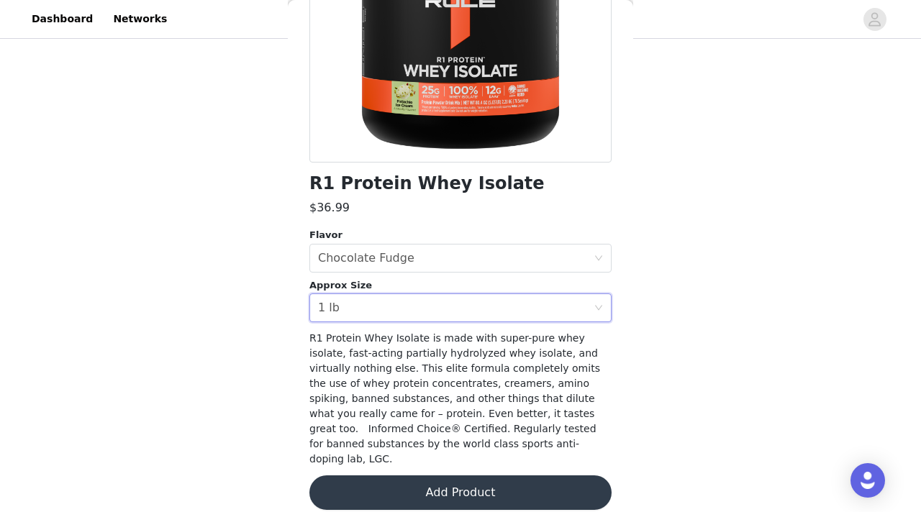
click at [420, 485] on button "Add Product" at bounding box center [460, 492] width 302 height 35
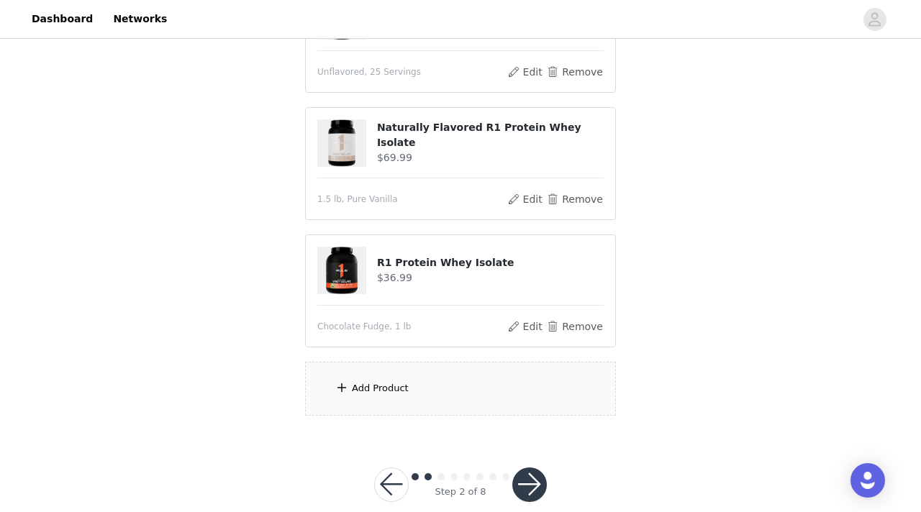
scroll to position [242, 0]
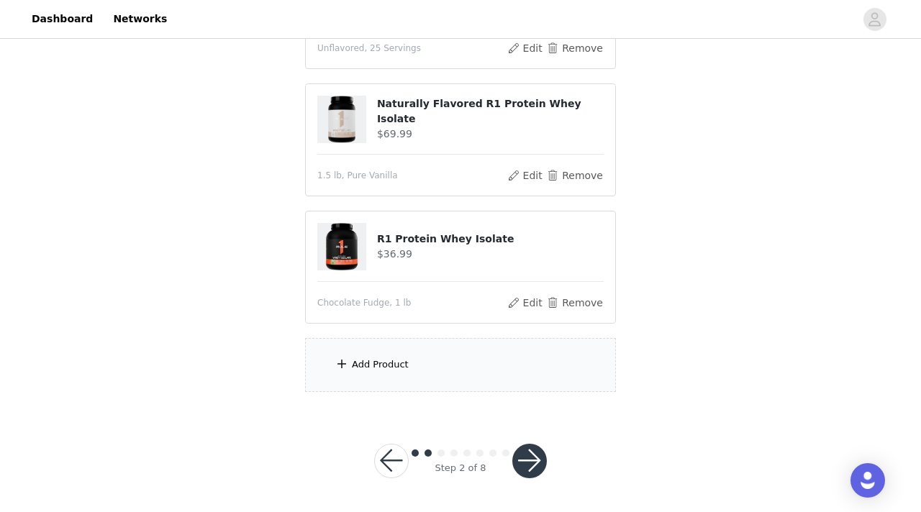
click at [447, 369] on div "Add Product" at bounding box center [460, 365] width 311 height 54
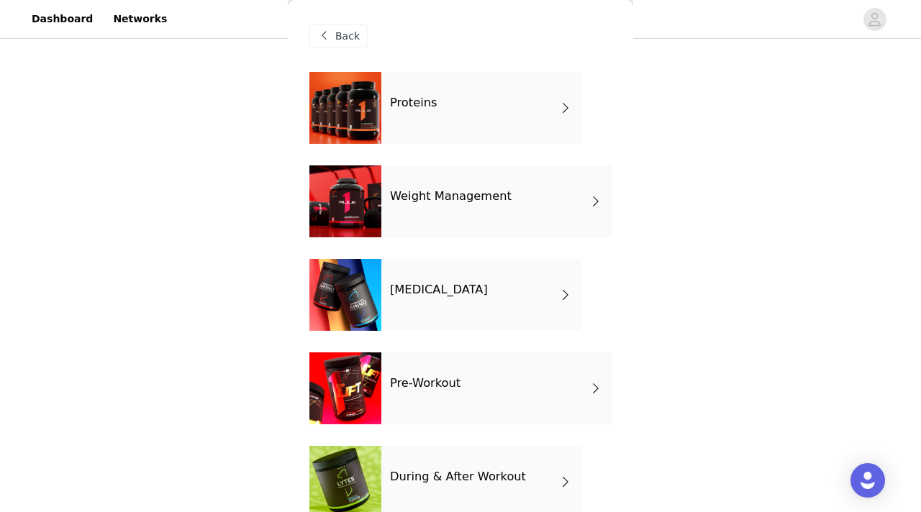
click at [436, 220] on div "Weight Management" at bounding box center [496, 201] width 230 height 72
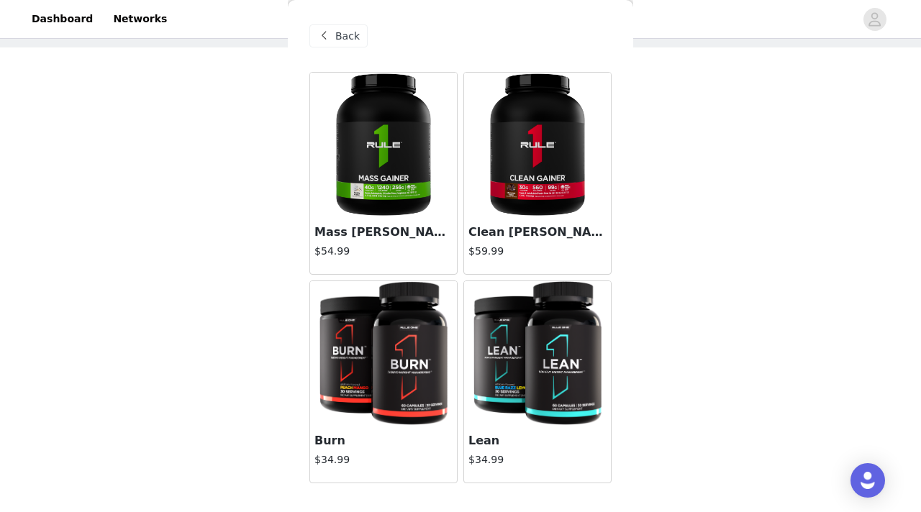
scroll to position [0, 0]
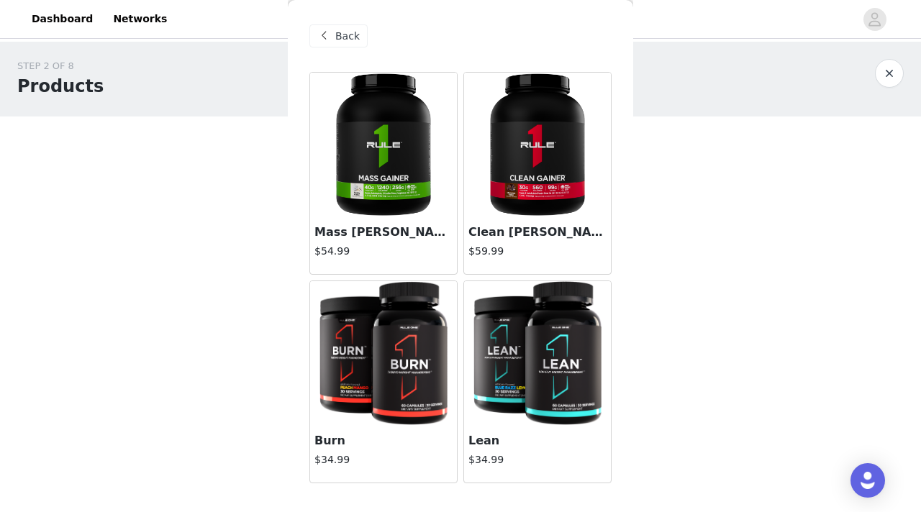
click at [349, 35] on span "Back" at bounding box center [347, 36] width 24 height 15
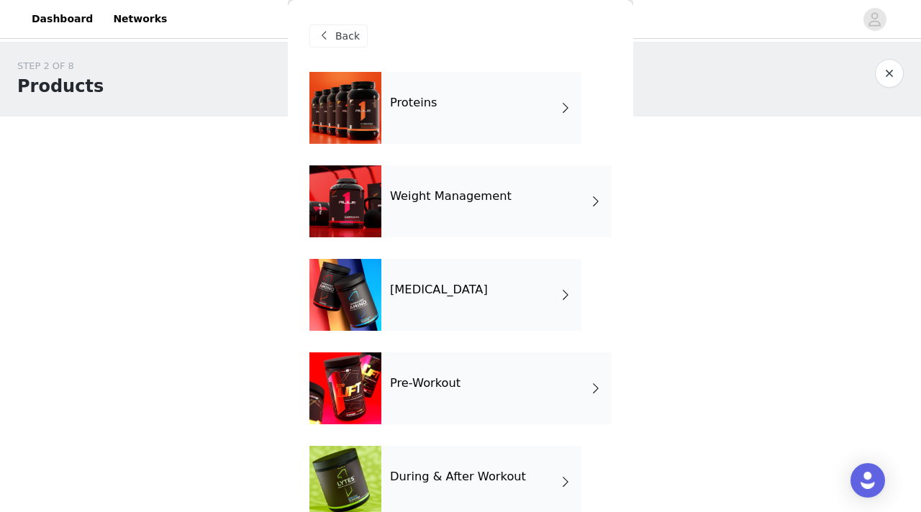
scroll to position [26, 0]
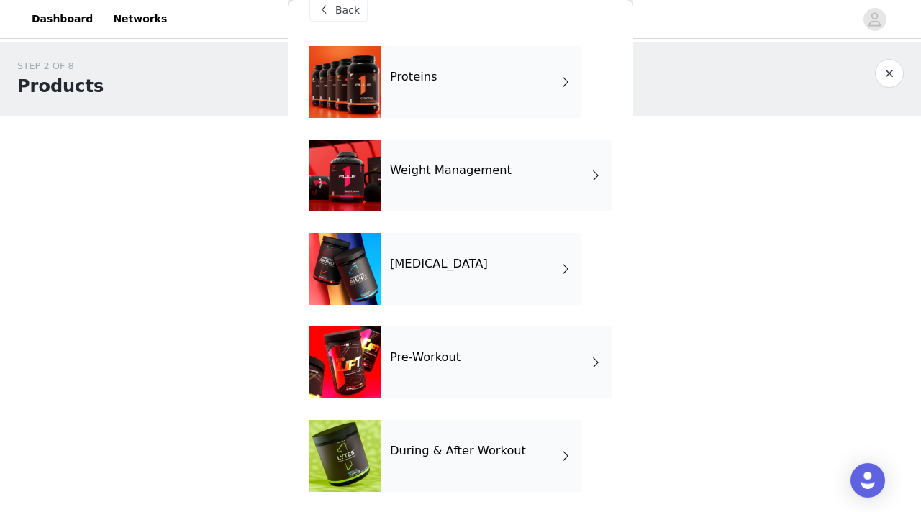
click at [413, 276] on div "[MEDICAL_DATA]" at bounding box center [481, 269] width 200 height 72
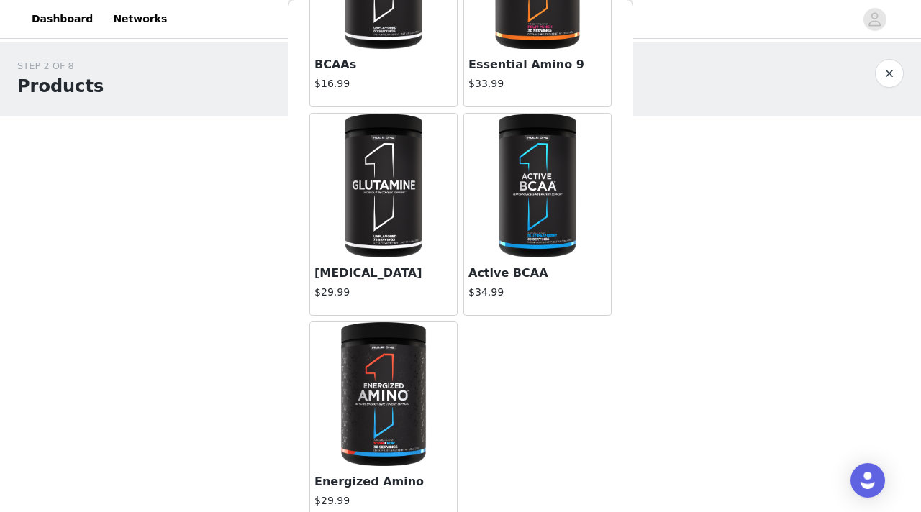
scroll to position [183, 0]
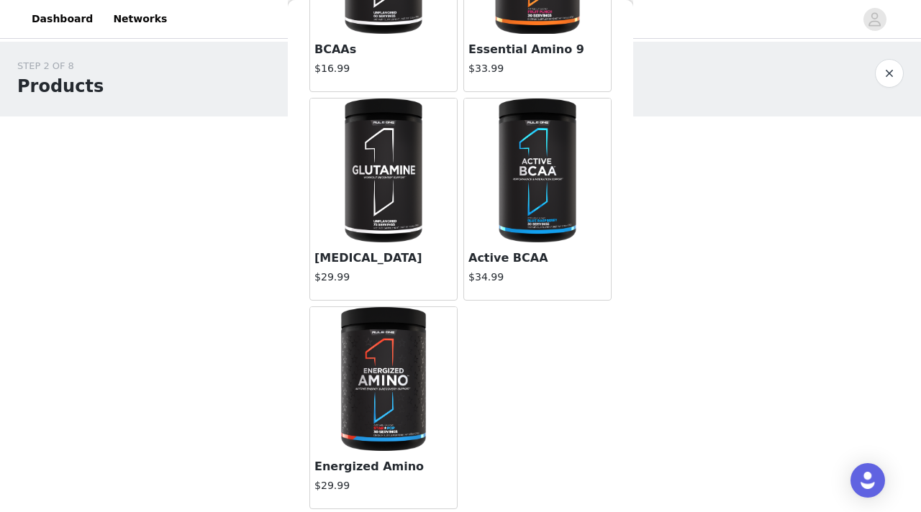
click at [519, 187] on img at bounding box center [537, 171] width 96 height 144
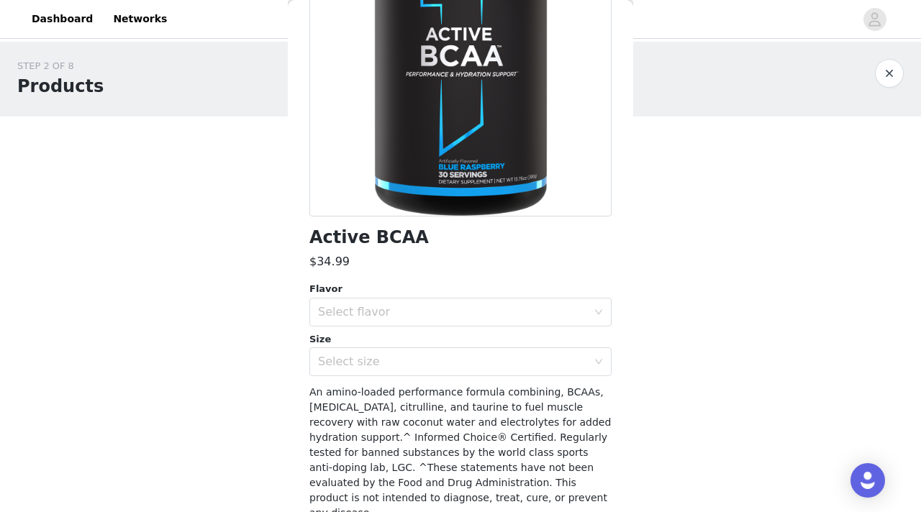
scroll to position [188, 0]
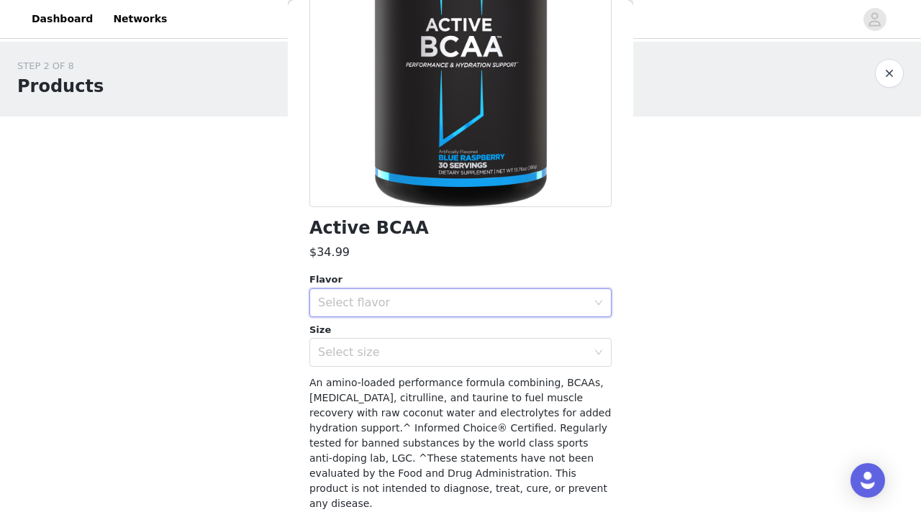
click at [507, 315] on div "Select flavor" at bounding box center [456, 302] width 276 height 27
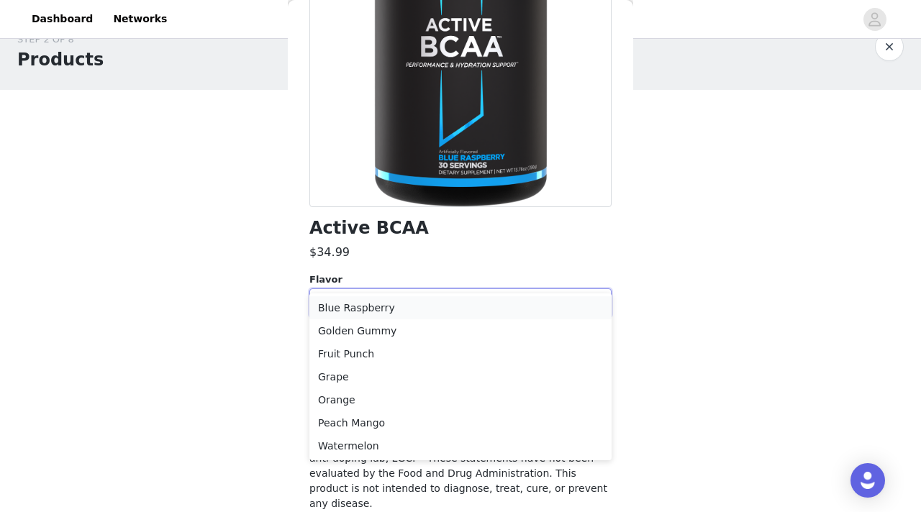
scroll to position [51, 0]
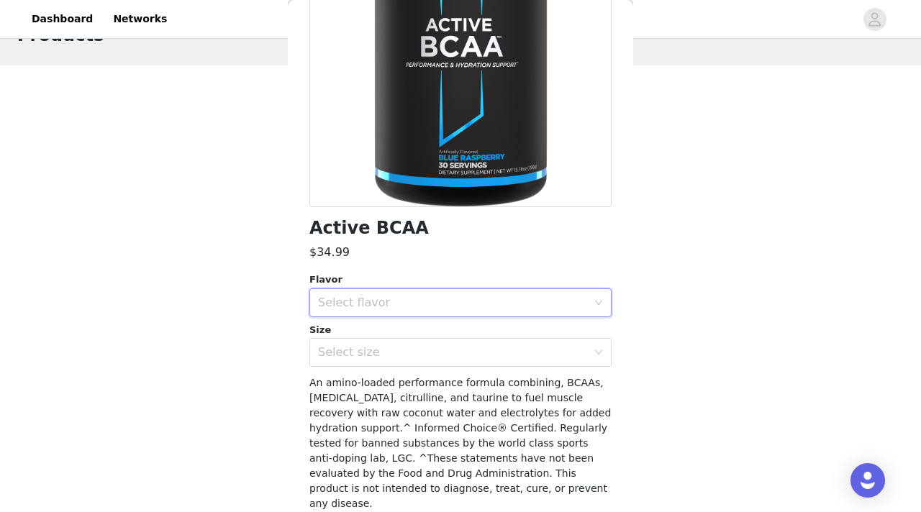
click at [598, 220] on div "Active BCAA" at bounding box center [460, 228] width 302 height 19
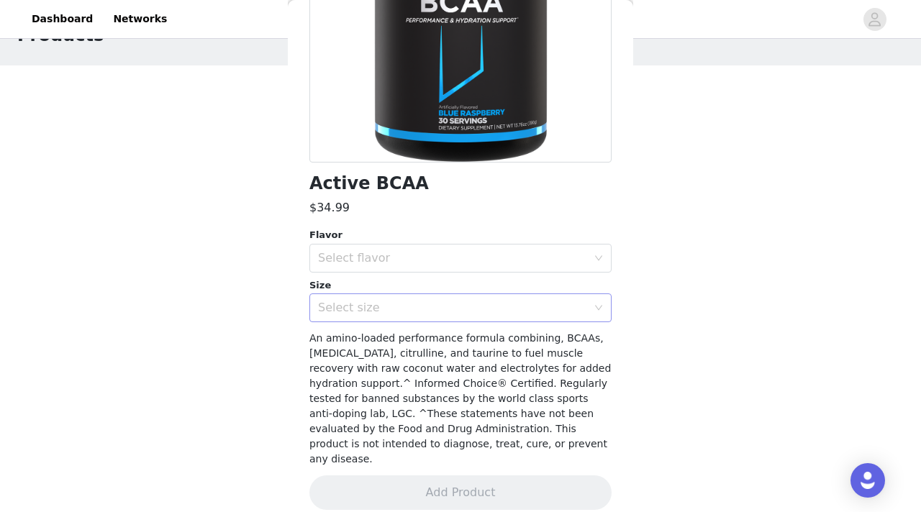
click at [524, 314] on div "Select size" at bounding box center [456, 307] width 276 height 27
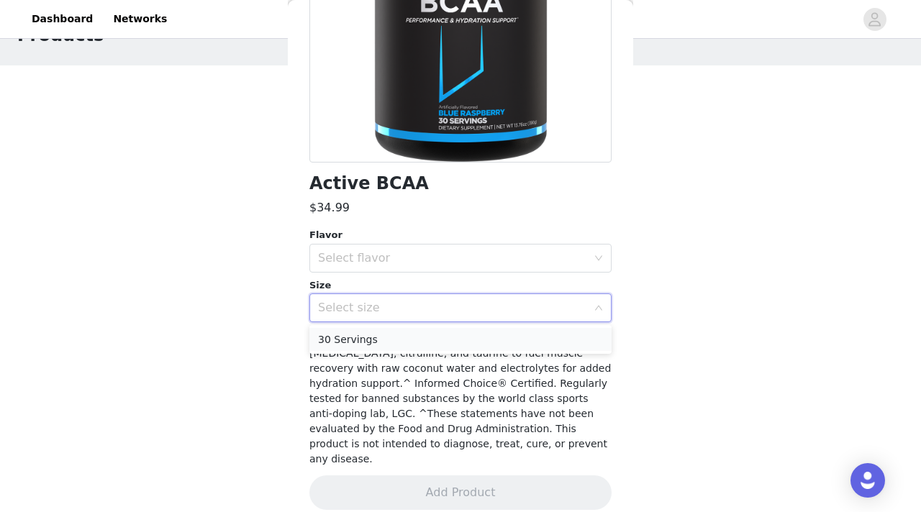
click at [498, 336] on li "30 Servings" at bounding box center [460, 339] width 302 height 23
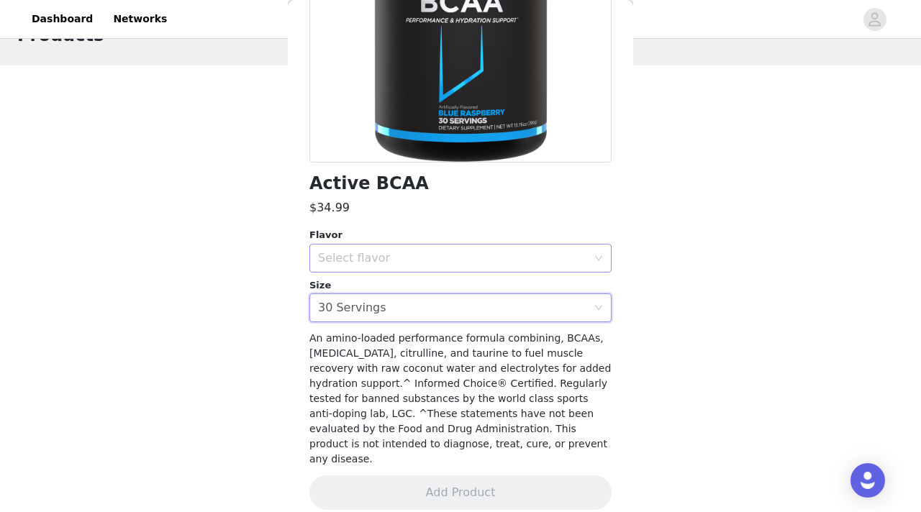
click at [481, 255] on div "Select flavor" at bounding box center [452, 258] width 269 height 14
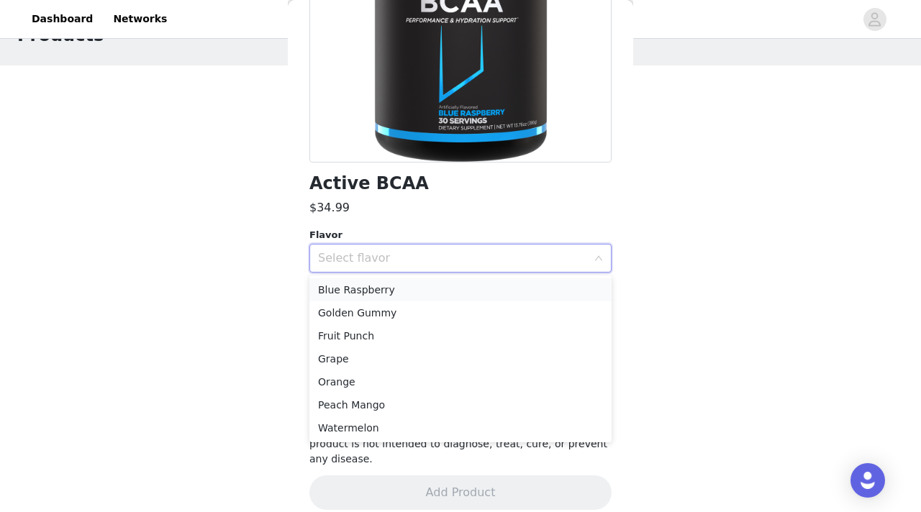
click at [473, 283] on li "Blue Raspberry" at bounding box center [460, 289] width 302 height 23
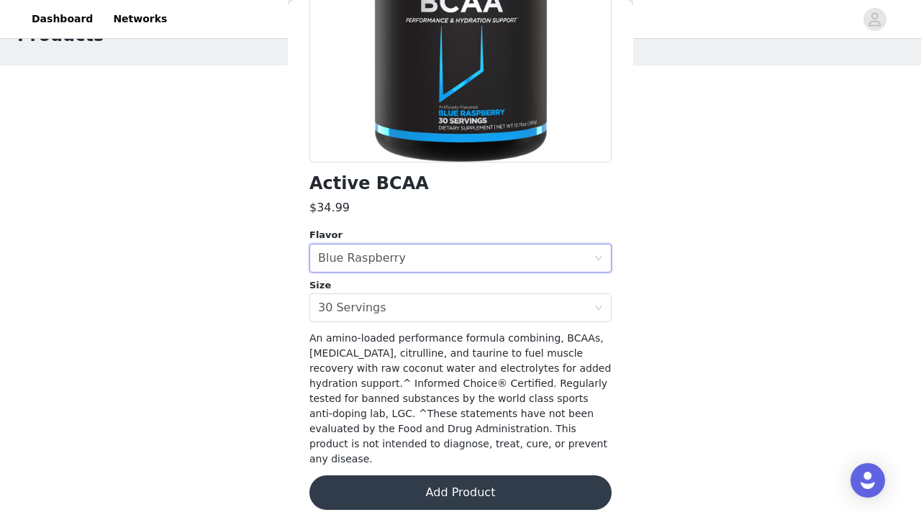
click at [462, 488] on button "Add Product" at bounding box center [460, 492] width 302 height 35
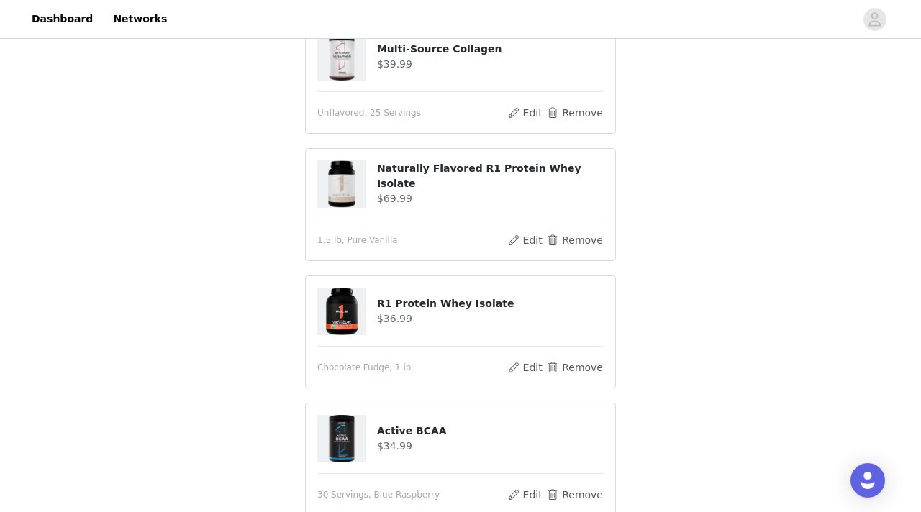
scroll to position [177, 0]
click at [532, 242] on button "Edit" at bounding box center [524, 240] width 37 height 17
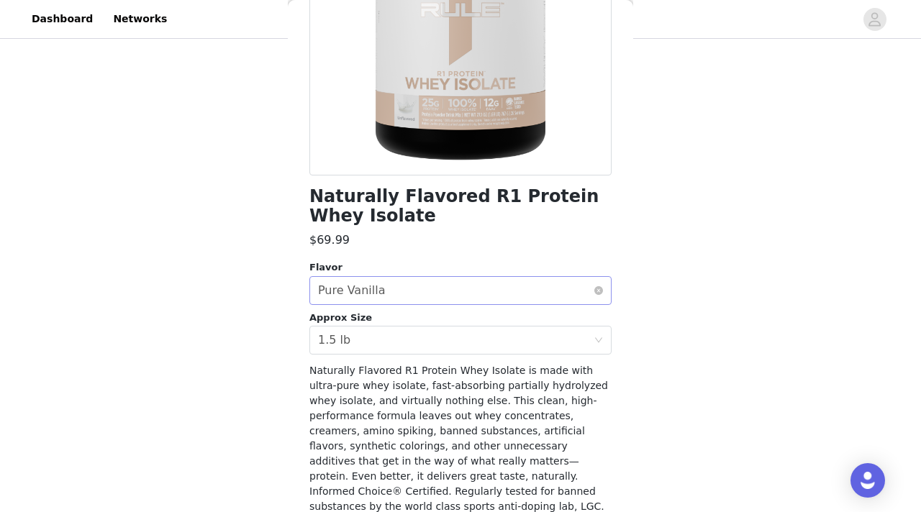
scroll to position [227, 0]
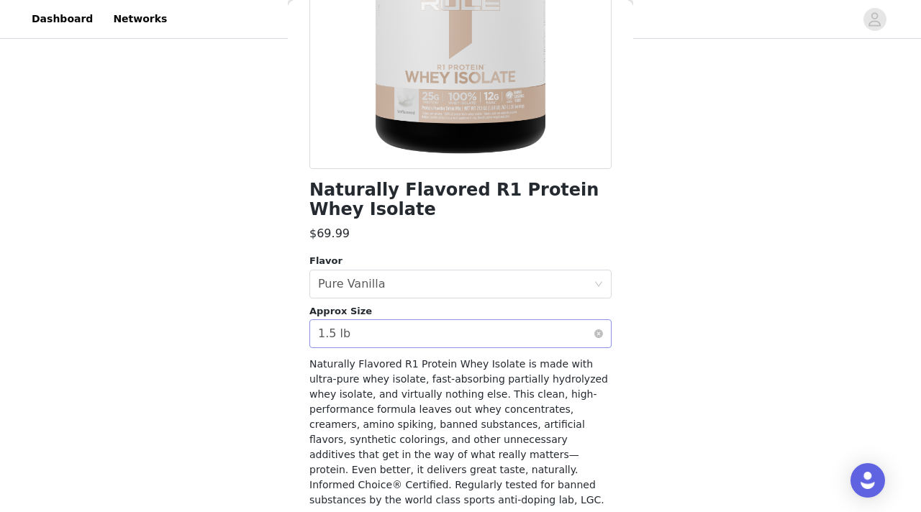
click at [478, 323] on div "Select approx size 1.5 lb" at bounding box center [456, 333] width 276 height 27
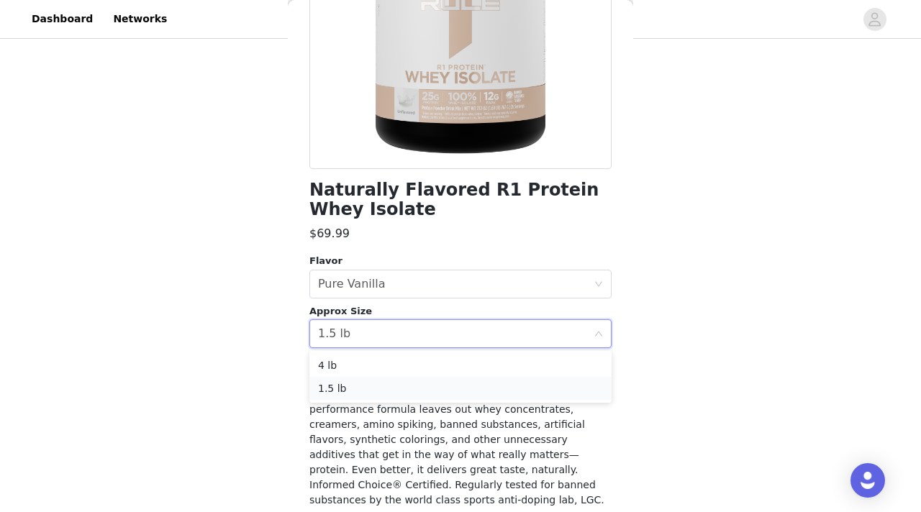
click at [468, 391] on li "1.5 lb" at bounding box center [460, 388] width 302 height 23
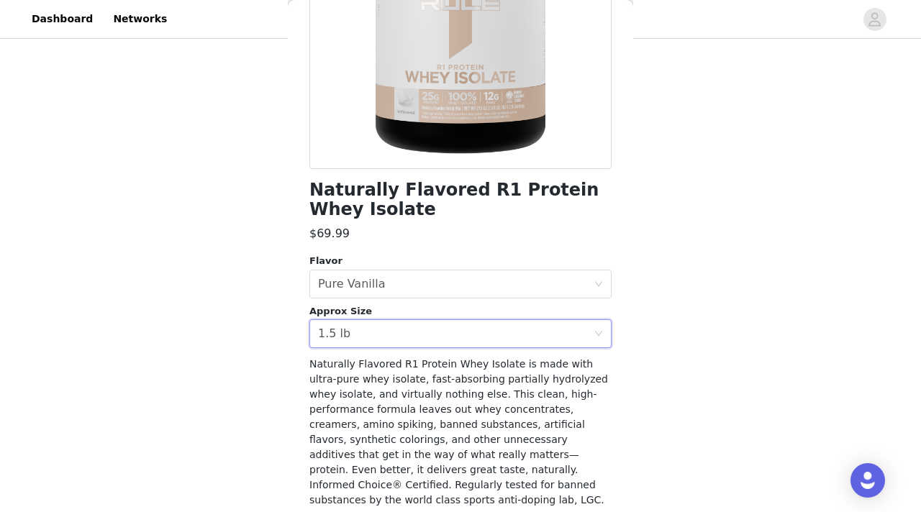
scroll to position [268, 0]
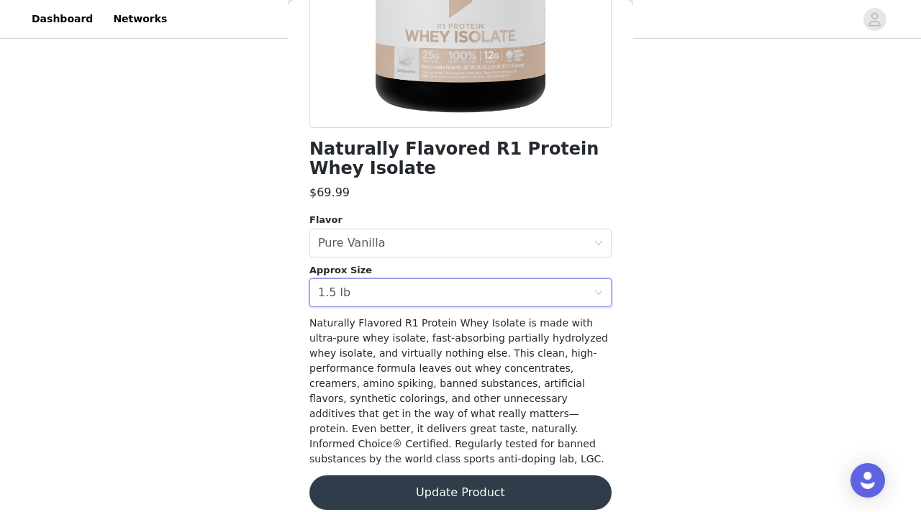
click at [443, 488] on button "Update Product" at bounding box center [460, 492] width 302 height 35
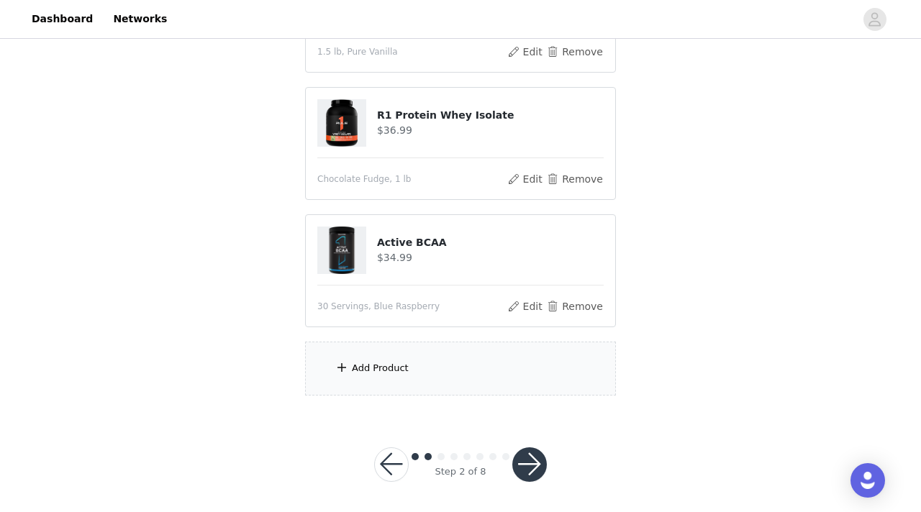
scroll to position [365, 0]
click at [420, 373] on div "Add Product" at bounding box center [460, 370] width 311 height 54
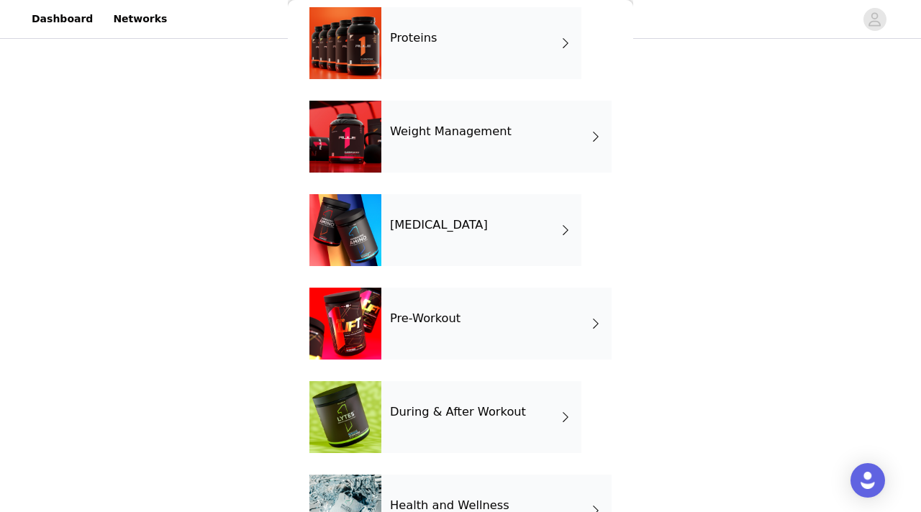
scroll to position [65, 0]
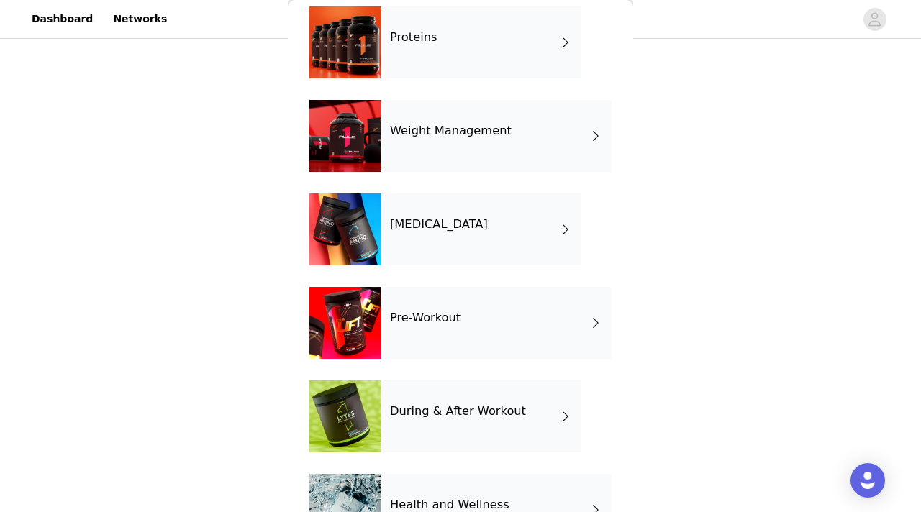
click at [443, 309] on div "Pre-Workout" at bounding box center [496, 323] width 230 height 72
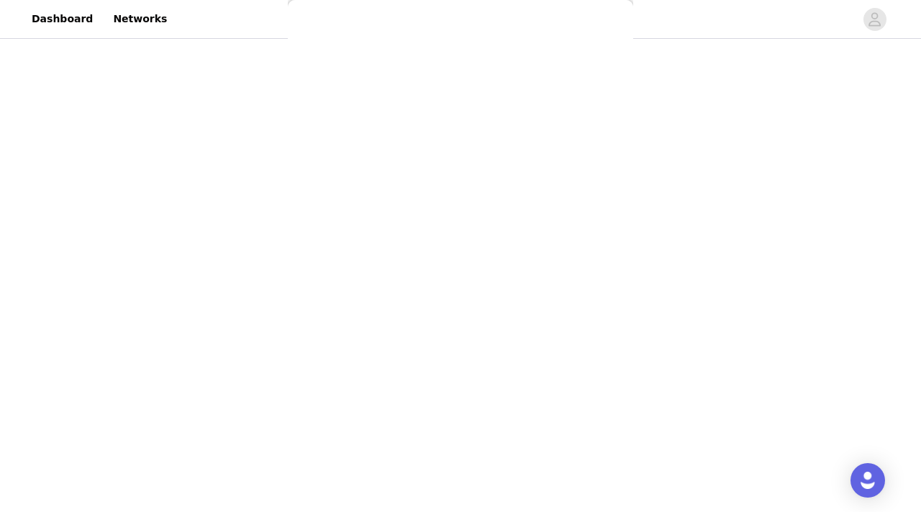
scroll to position [0, 0]
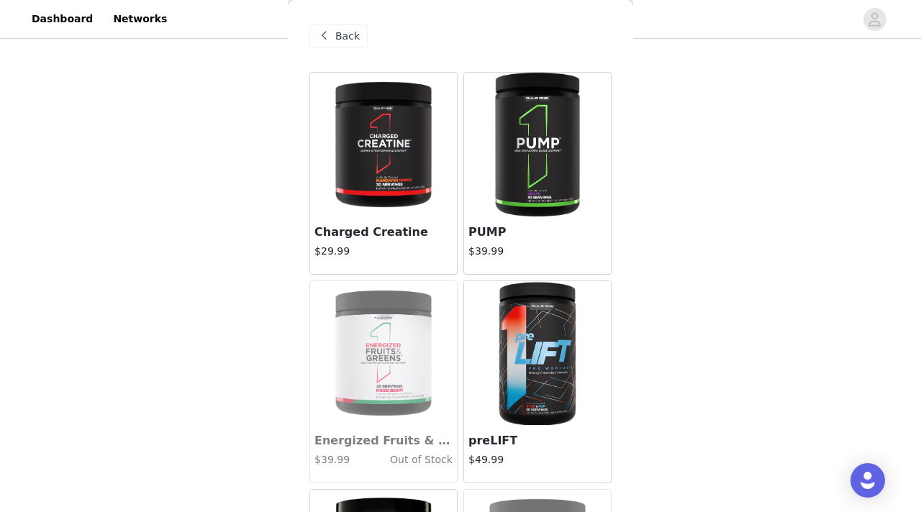
click at [401, 181] on img at bounding box center [383, 145] width 96 height 144
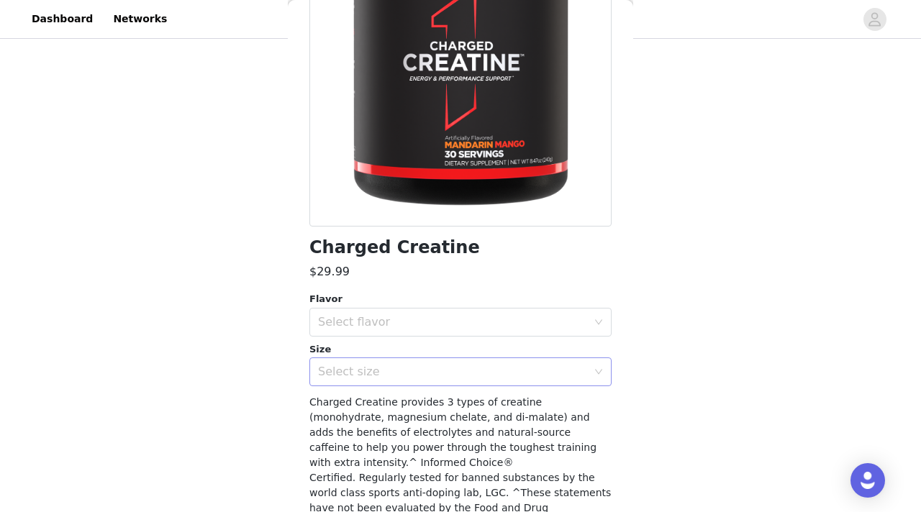
scroll to position [248, 0]
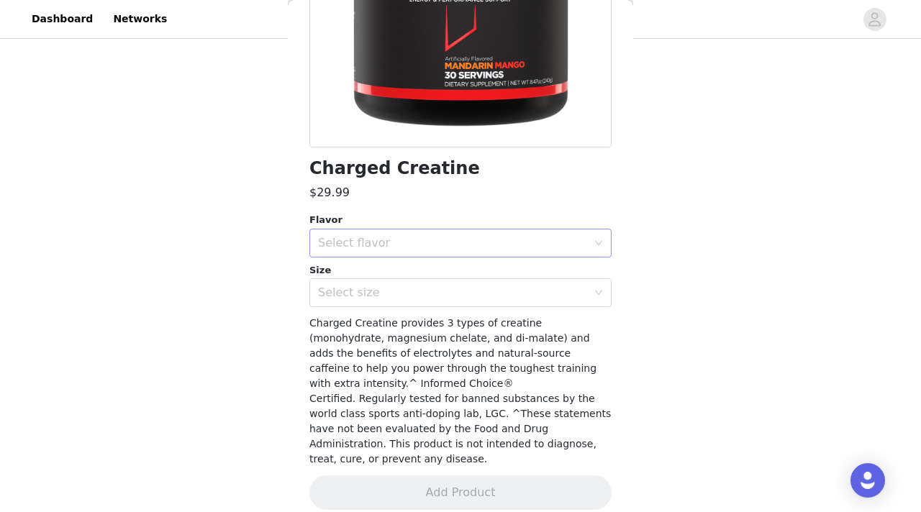
click at [435, 236] on div "Select flavor" at bounding box center [452, 243] width 269 height 14
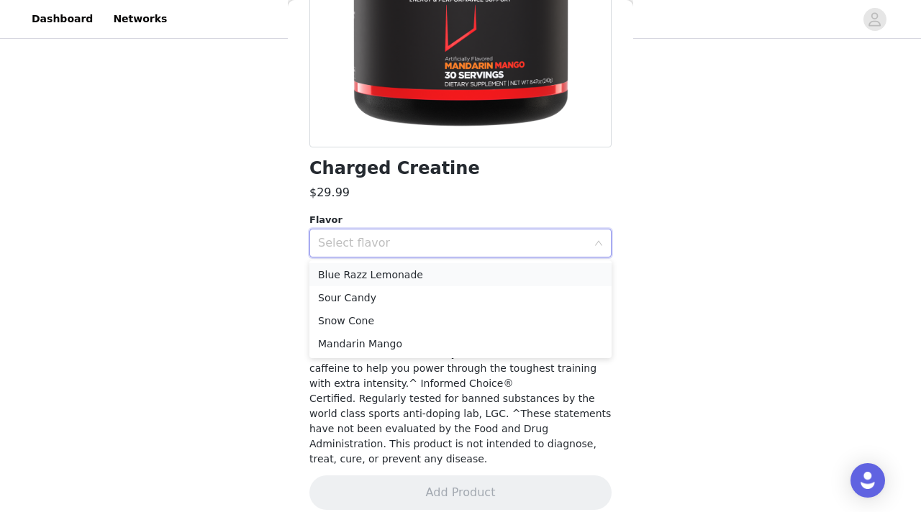
click at [429, 277] on li "Blue Razz Lemonade" at bounding box center [460, 274] width 302 height 23
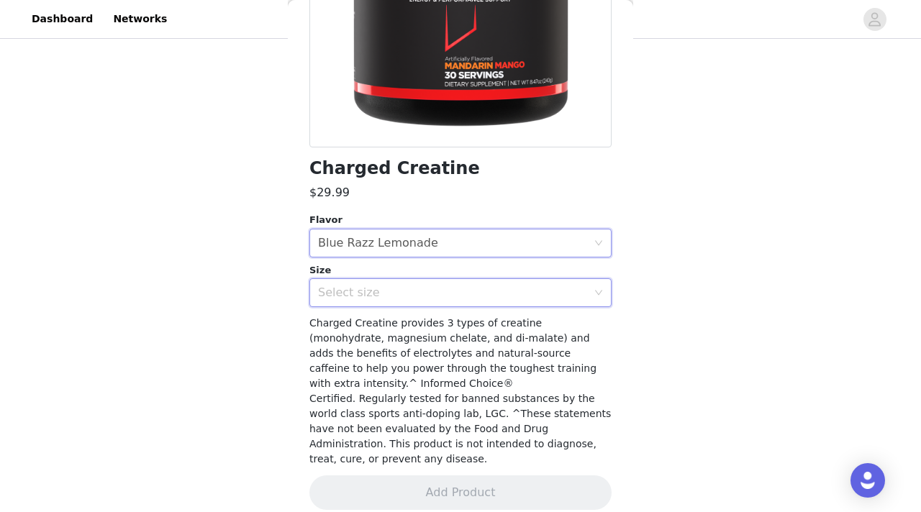
click at [424, 306] on div "Select size" at bounding box center [456, 292] width 276 height 27
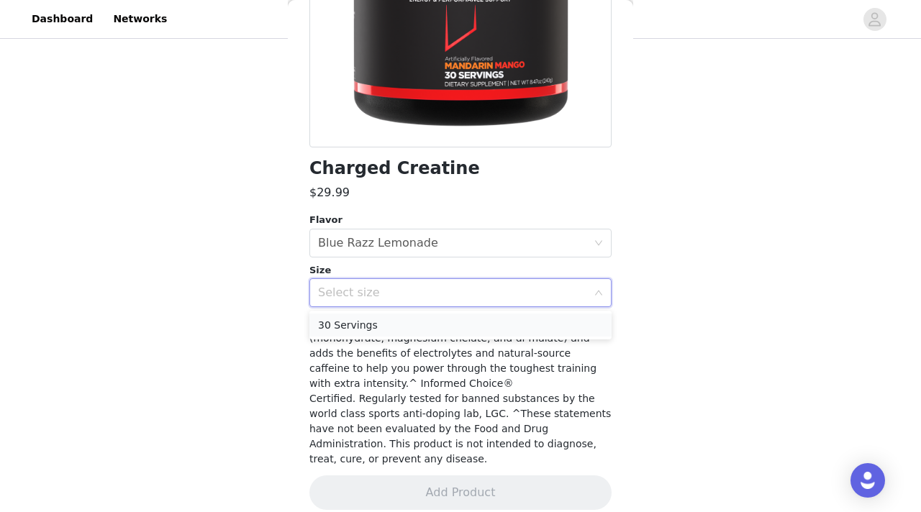
click at [422, 334] on li "30 Servings" at bounding box center [460, 325] width 302 height 23
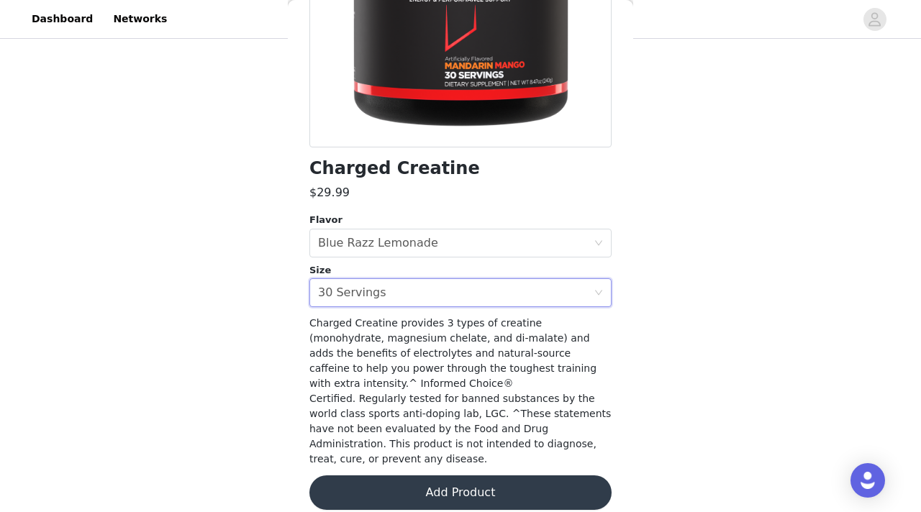
click at [424, 475] on button "Add Product" at bounding box center [460, 492] width 302 height 35
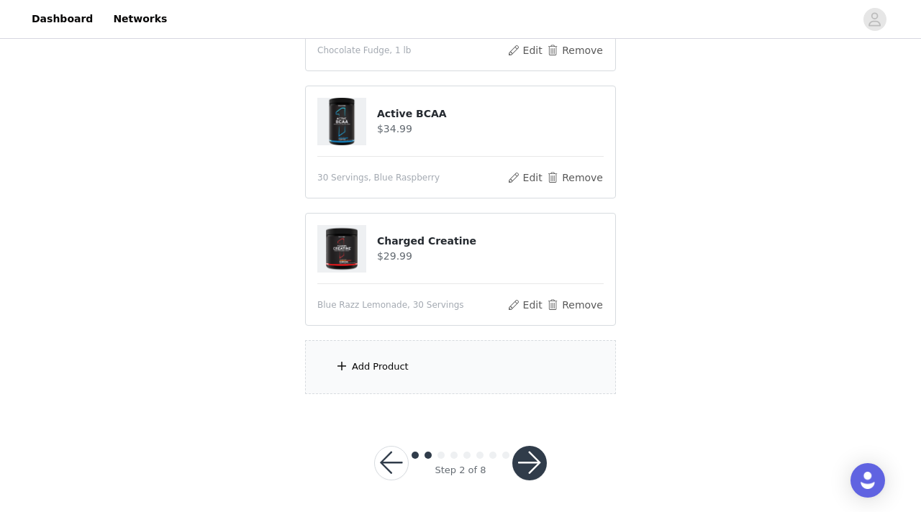
scroll to position [497, 0]
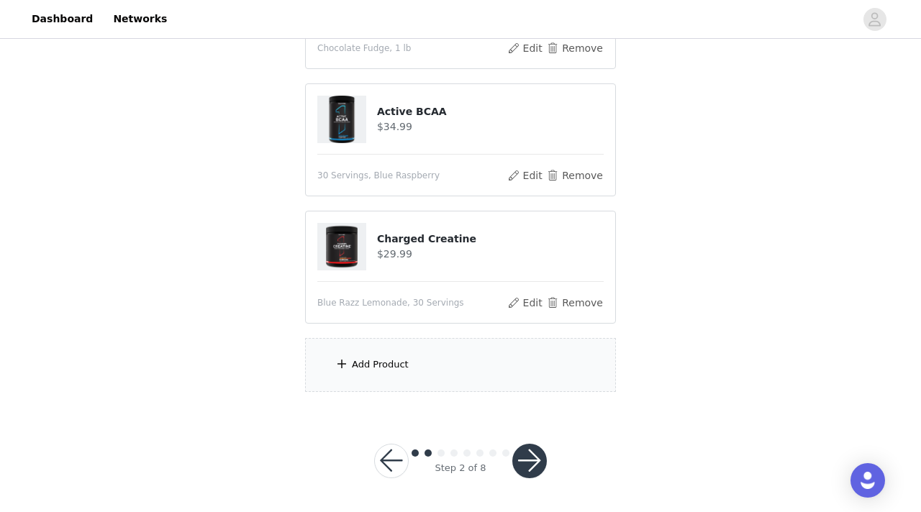
click at [448, 373] on div "Add Product" at bounding box center [460, 365] width 311 height 54
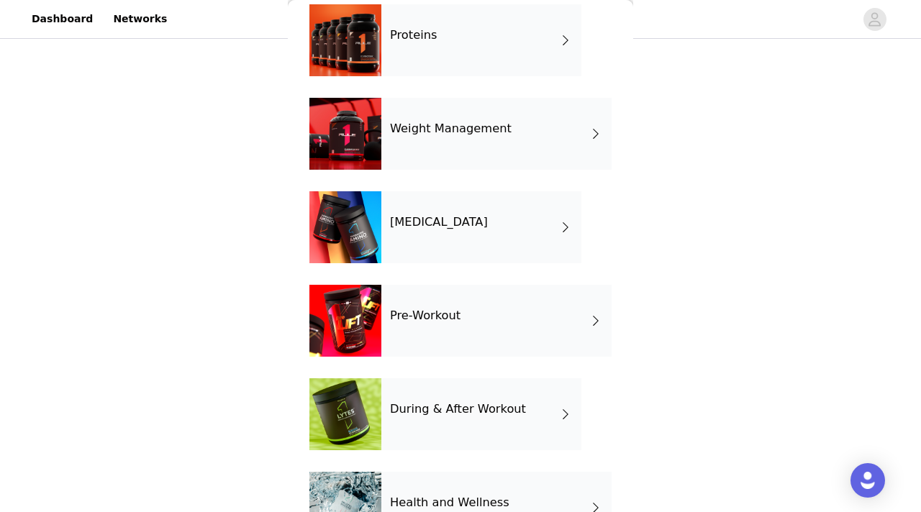
scroll to position [83, 0]
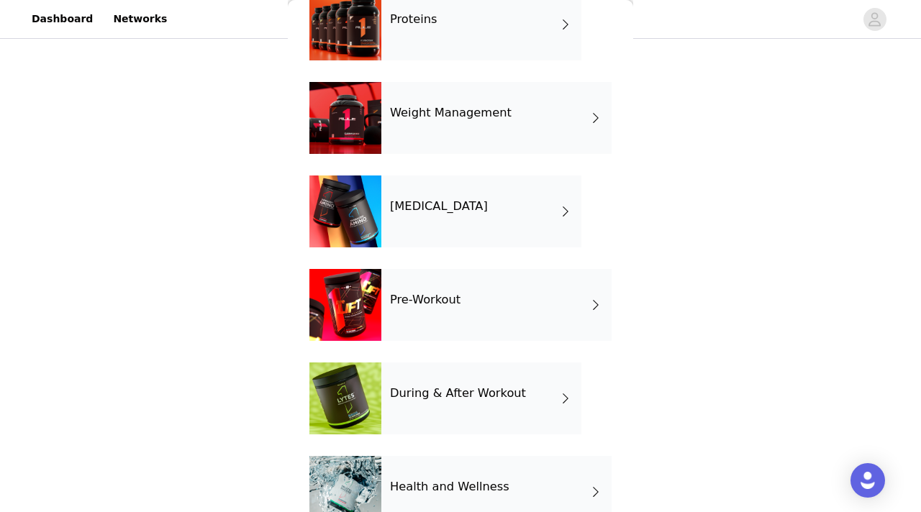
click at [459, 299] on div "Pre-Workout" at bounding box center [496, 305] width 230 height 72
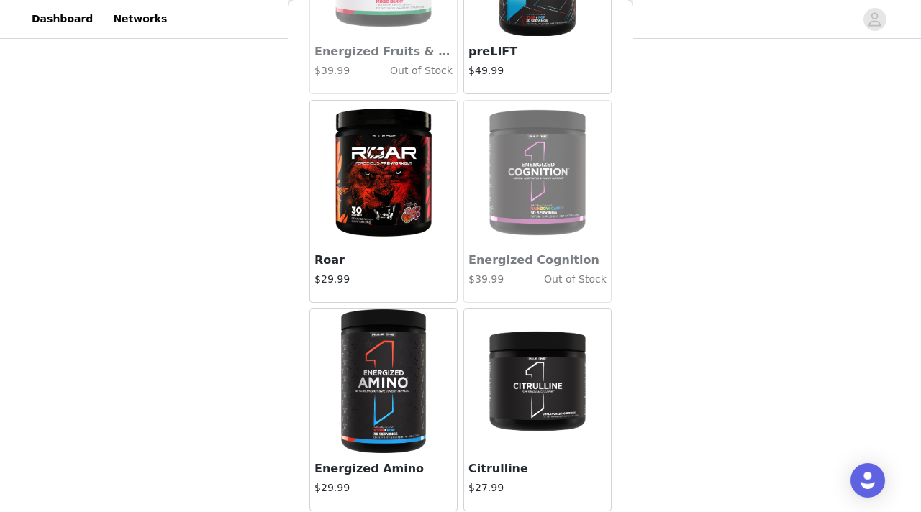
scroll to position [391, 0]
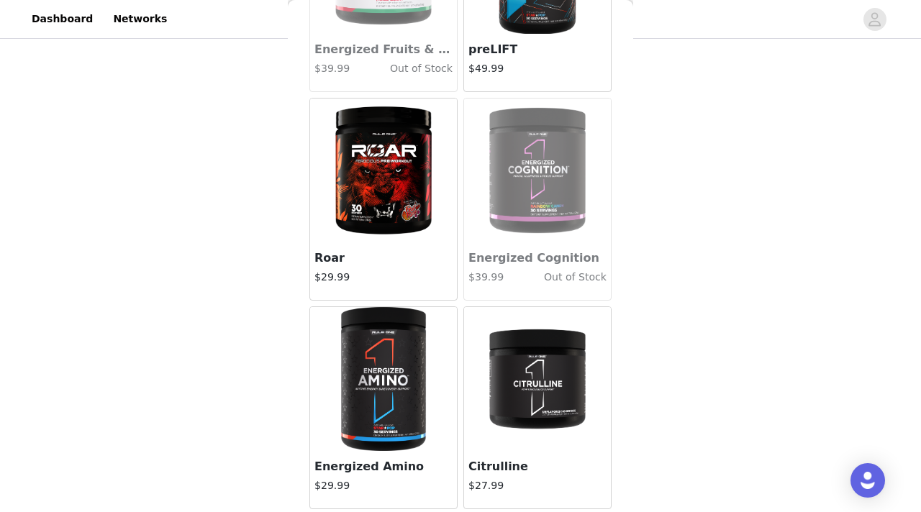
click at [537, 354] on img at bounding box center [537, 379] width 96 height 144
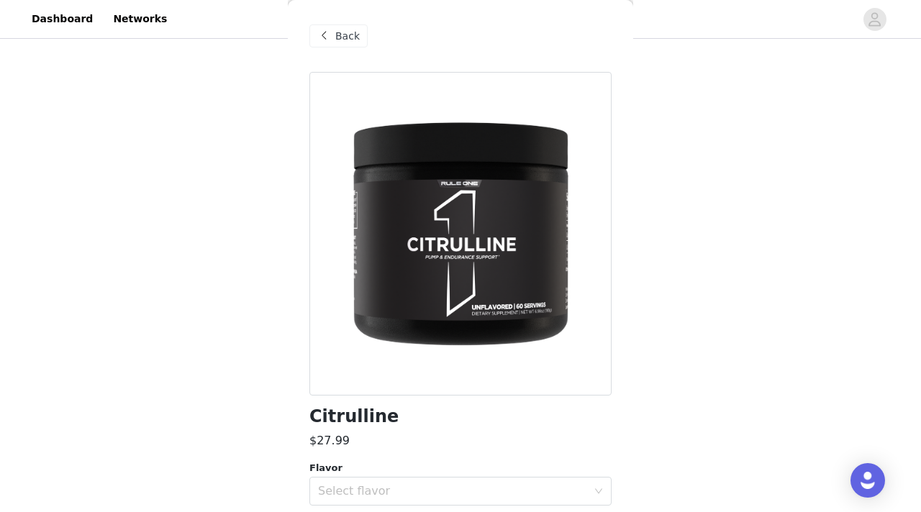
scroll to position [143, 0]
click at [324, 31] on span at bounding box center [323, 35] width 17 height 17
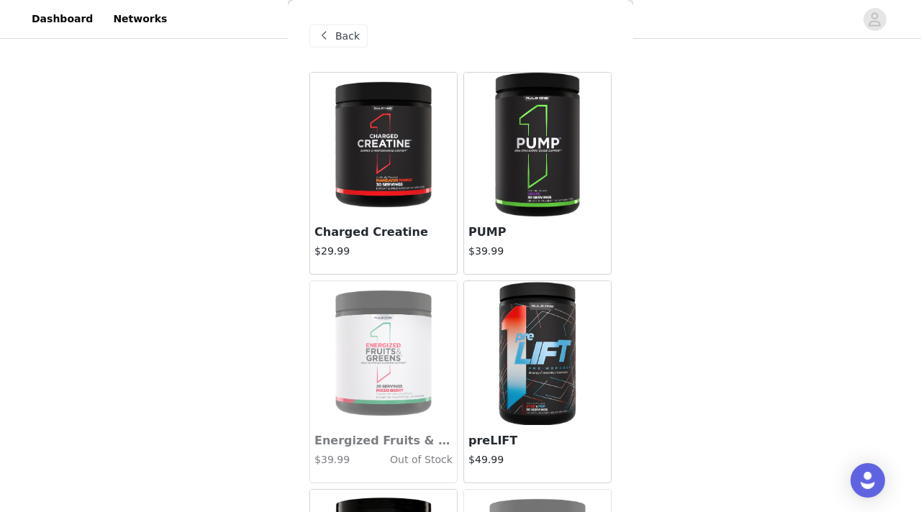
click at [563, 174] on img at bounding box center [537, 145] width 96 height 144
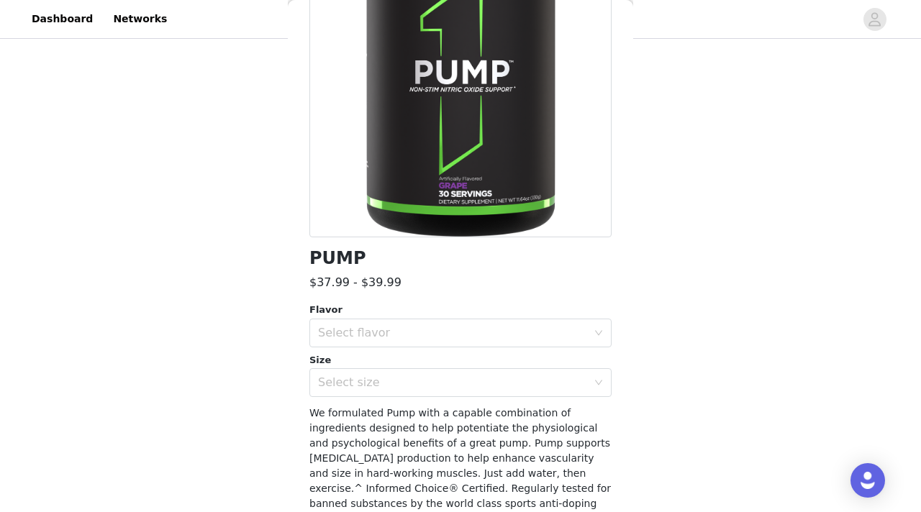
scroll to position [175, 0]
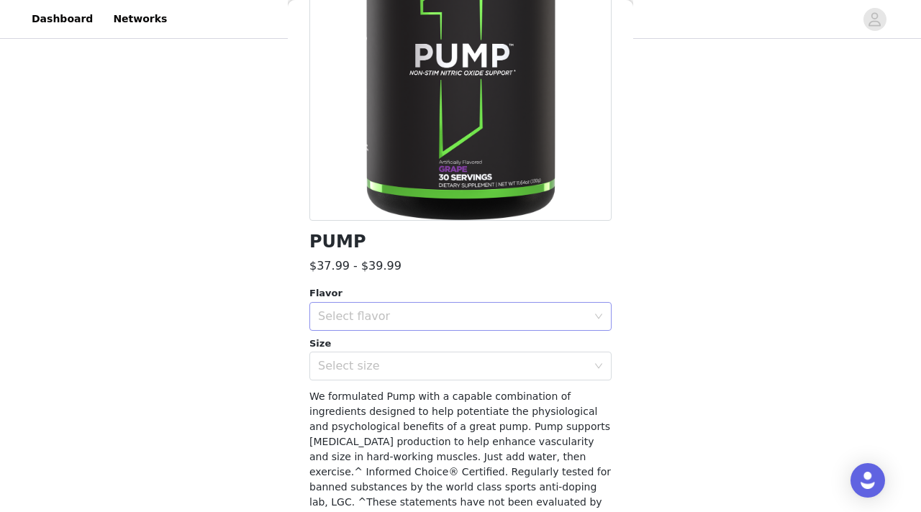
click at [528, 313] on div "Select flavor" at bounding box center [452, 316] width 269 height 14
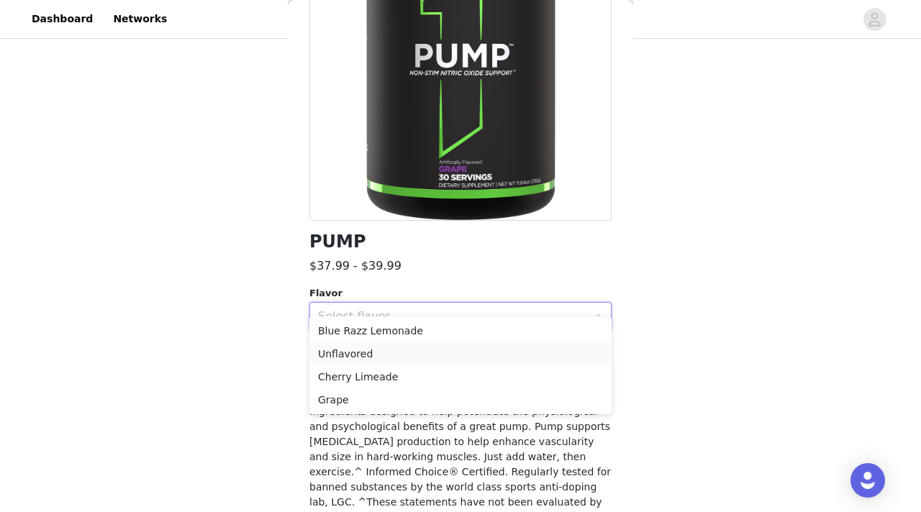
scroll to position [160, 0]
click at [502, 360] on li "Unflavored" at bounding box center [460, 354] width 302 height 23
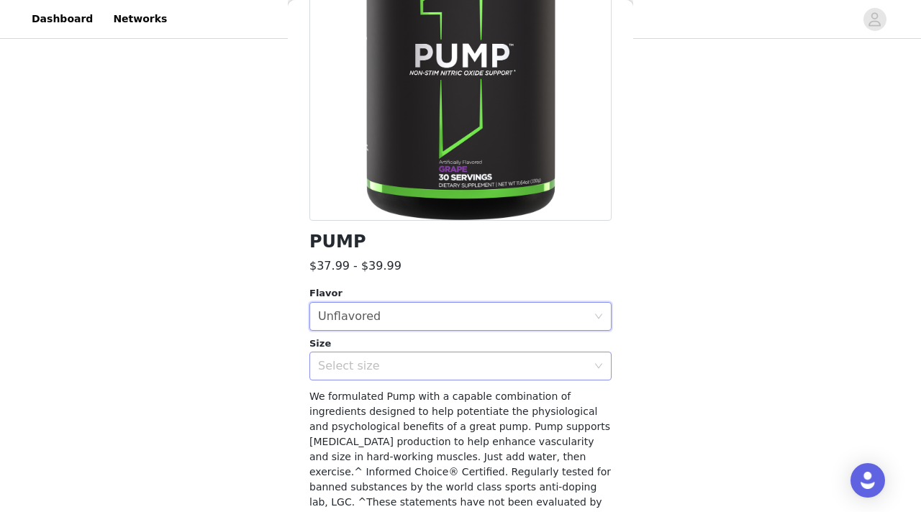
click at [488, 369] on div "Select size" at bounding box center [452, 366] width 269 height 14
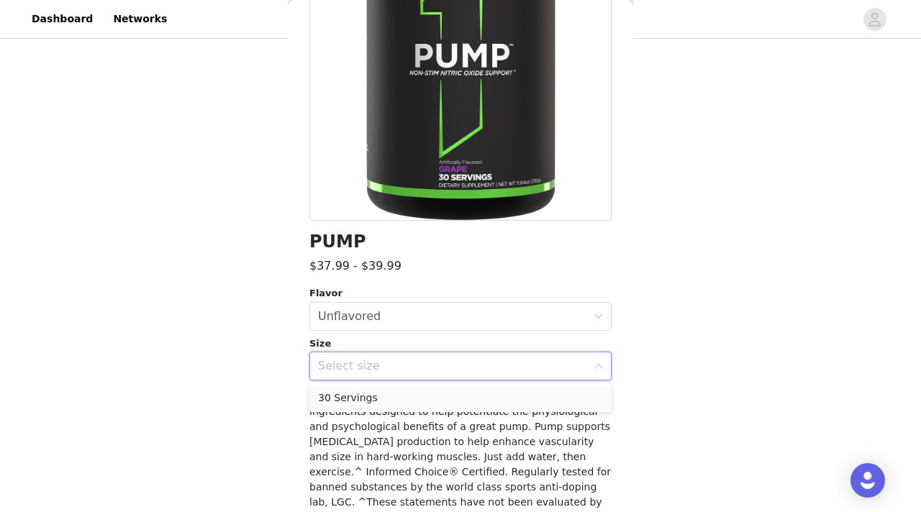
click at [481, 406] on li "30 Servings" at bounding box center [460, 397] width 302 height 23
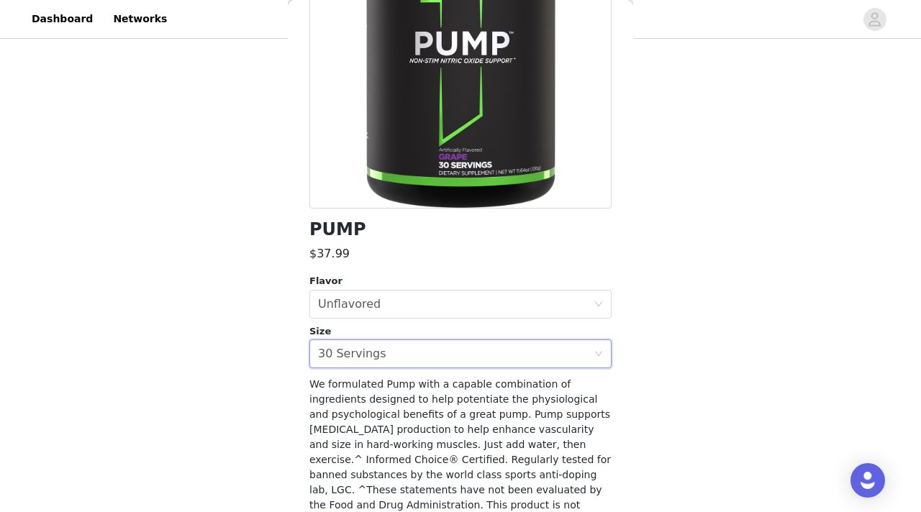
scroll to position [263, 0]
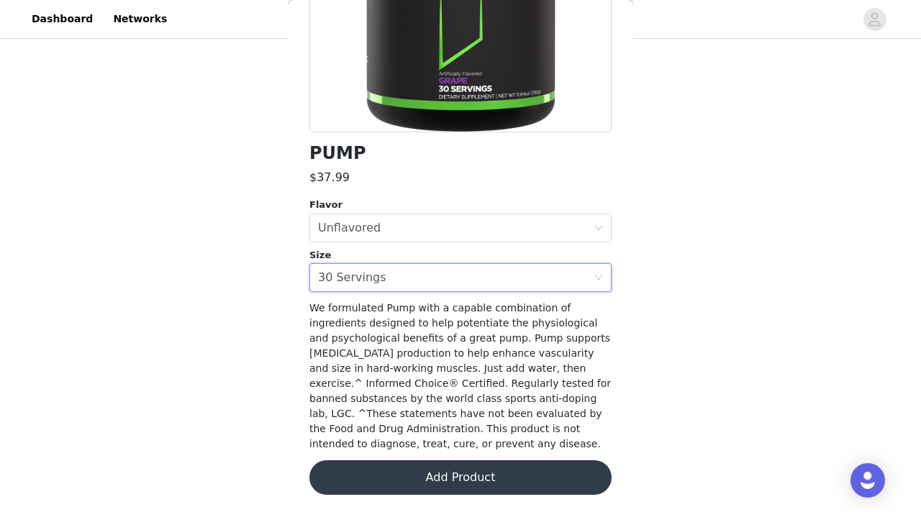
click at [442, 482] on button "Add Product" at bounding box center [460, 477] width 302 height 35
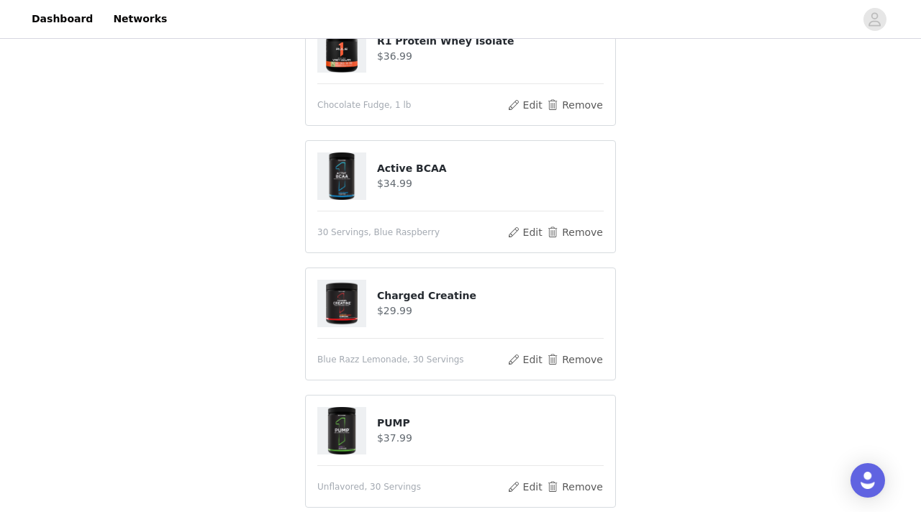
scroll to position [624, 0]
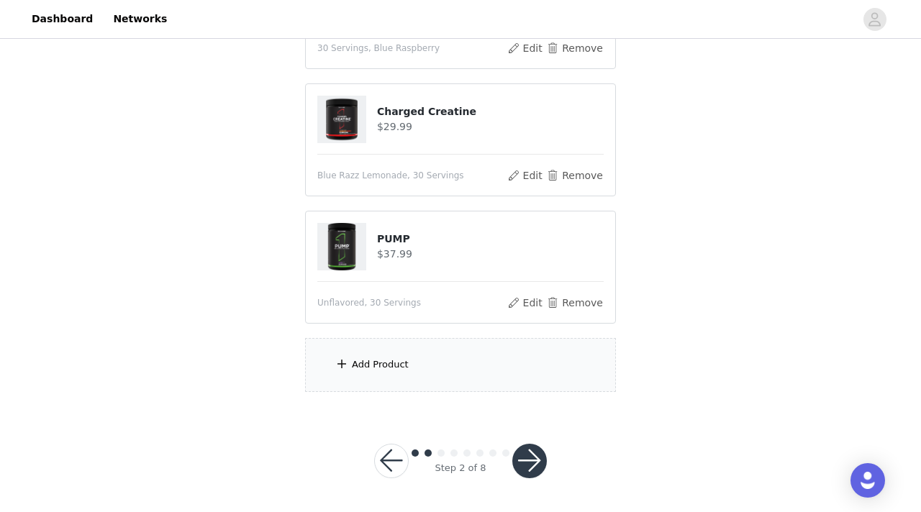
click at [463, 364] on div "Add Product" at bounding box center [460, 365] width 311 height 54
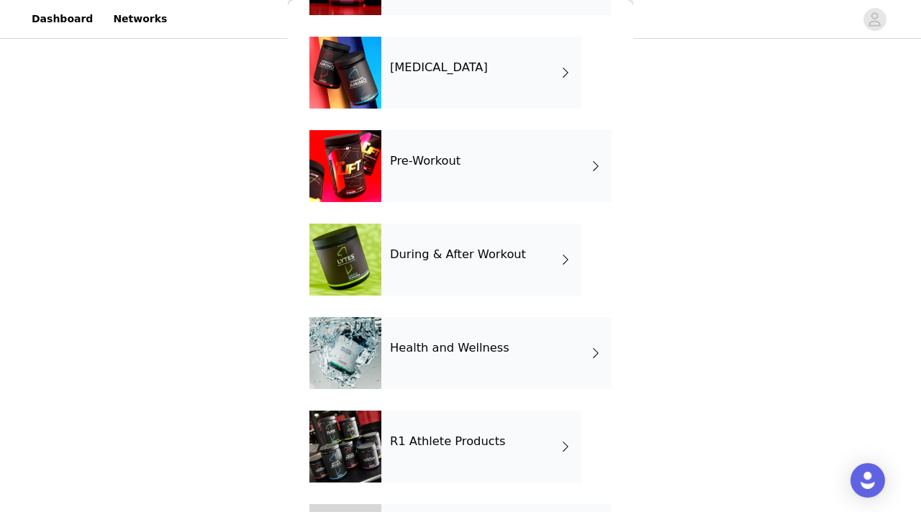
scroll to position [0, 0]
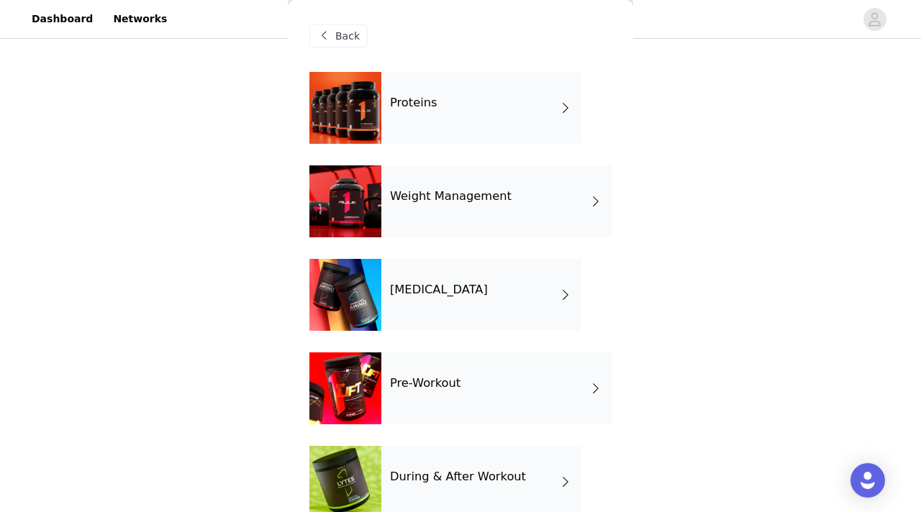
click at [356, 40] on span "Back" at bounding box center [347, 36] width 24 height 15
click at [338, 36] on span "Back" at bounding box center [347, 36] width 24 height 15
click at [347, 34] on span "Back" at bounding box center [347, 36] width 24 height 15
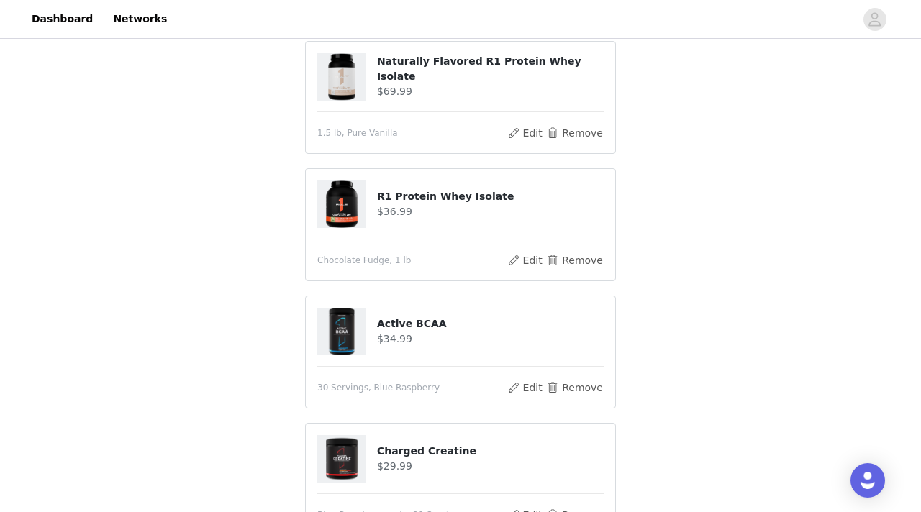
scroll to position [281, 0]
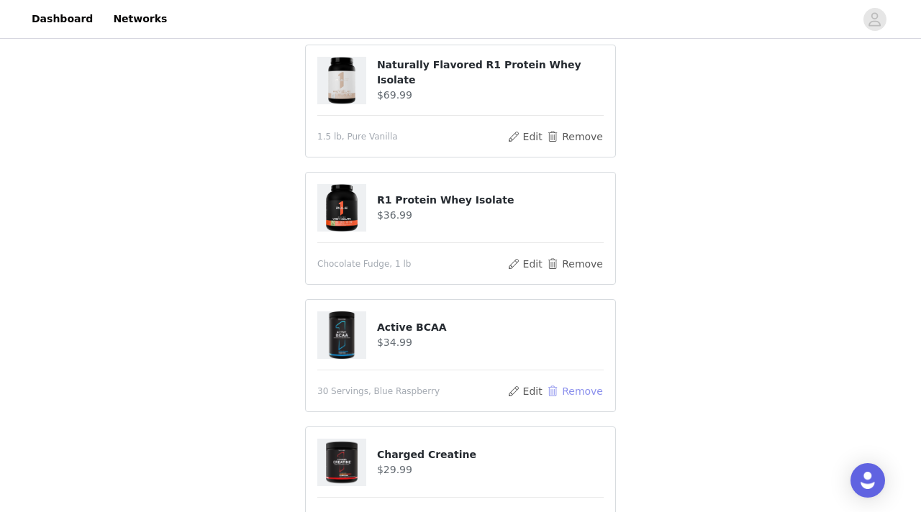
click at [557, 393] on button "Remove" at bounding box center [575, 391] width 58 height 17
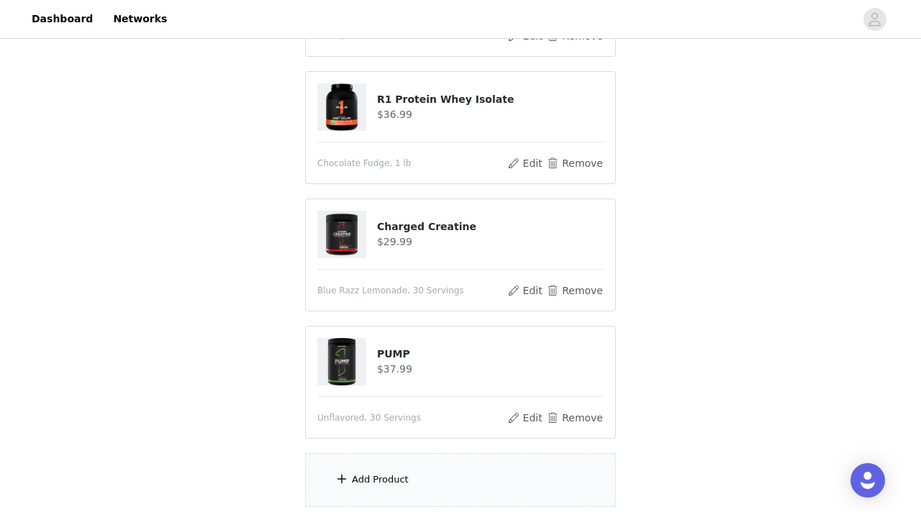
scroll to position [497, 0]
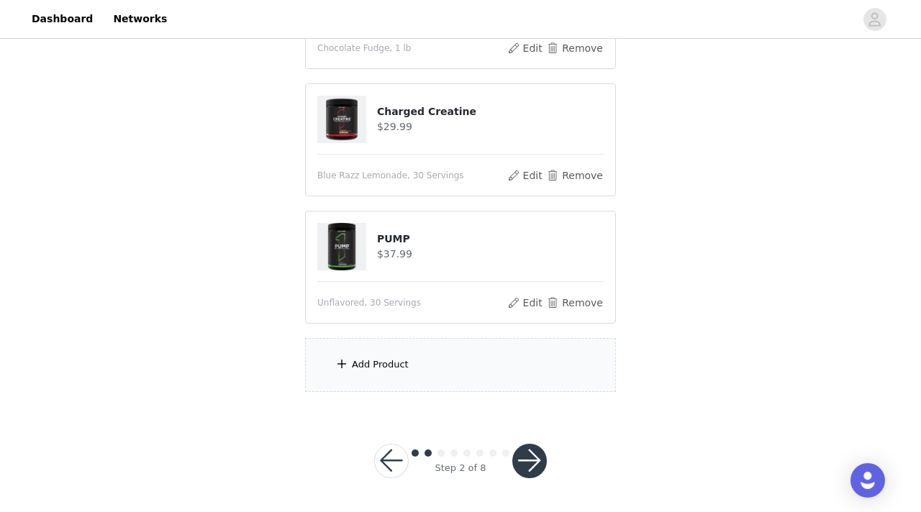
click at [450, 363] on div "Add Product" at bounding box center [460, 365] width 311 height 54
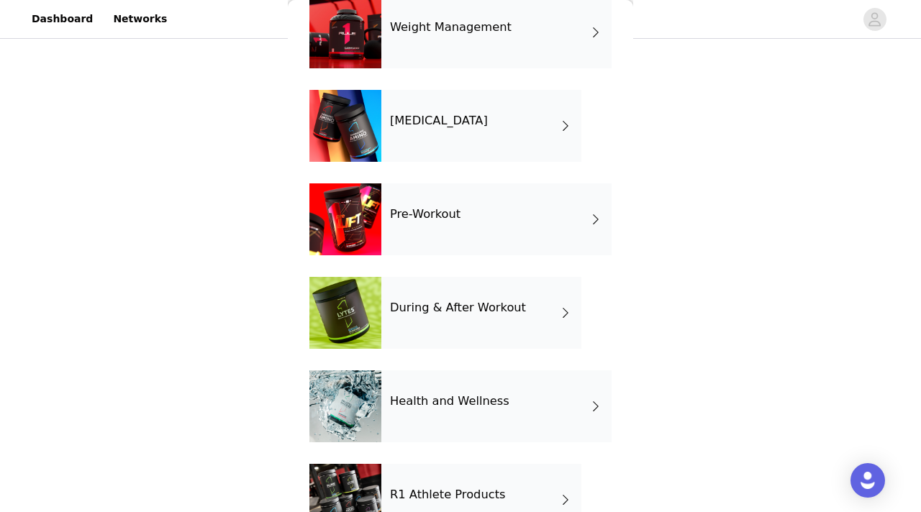
scroll to position [170, 0]
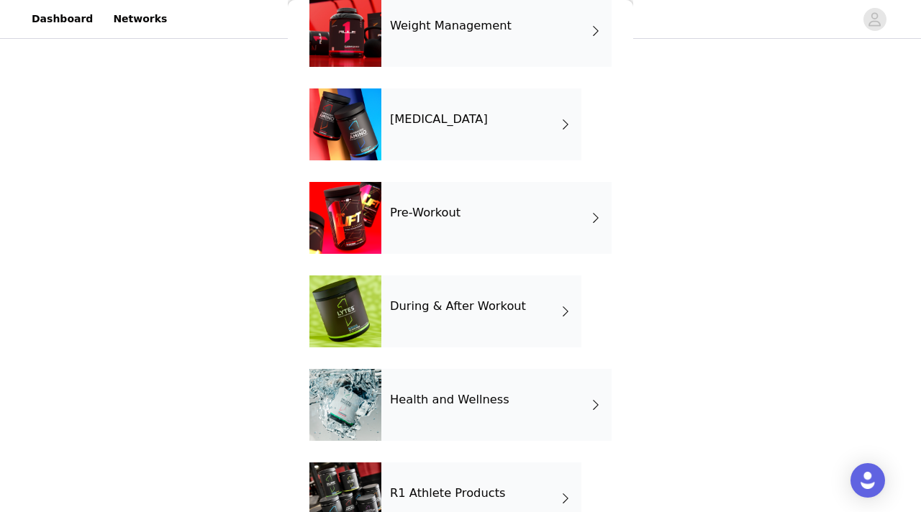
click at [465, 311] on h4 "During & After Workout" at bounding box center [458, 306] width 136 height 13
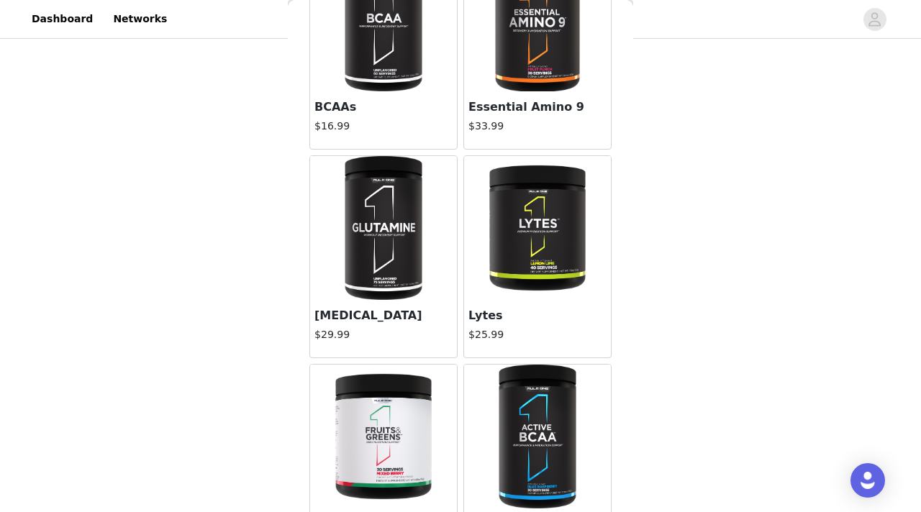
scroll to position [330, 0]
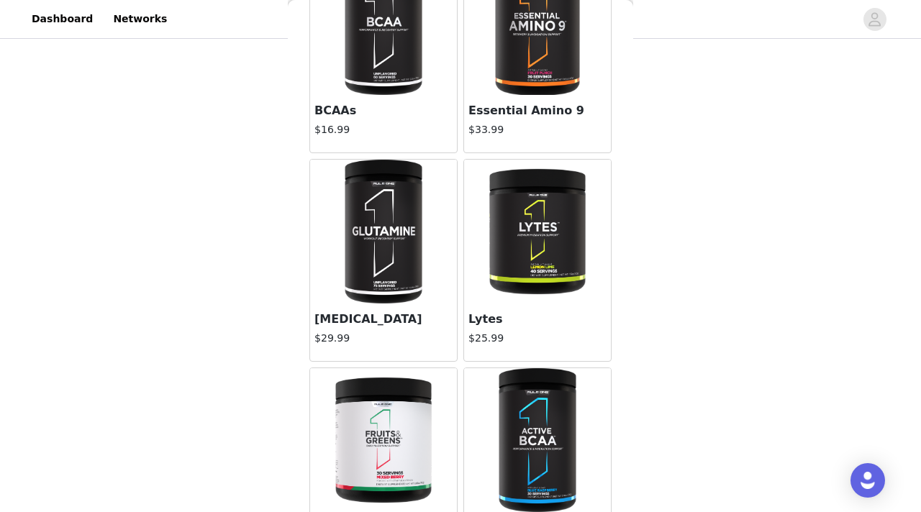
click at [364, 217] on img at bounding box center [383, 232] width 96 height 144
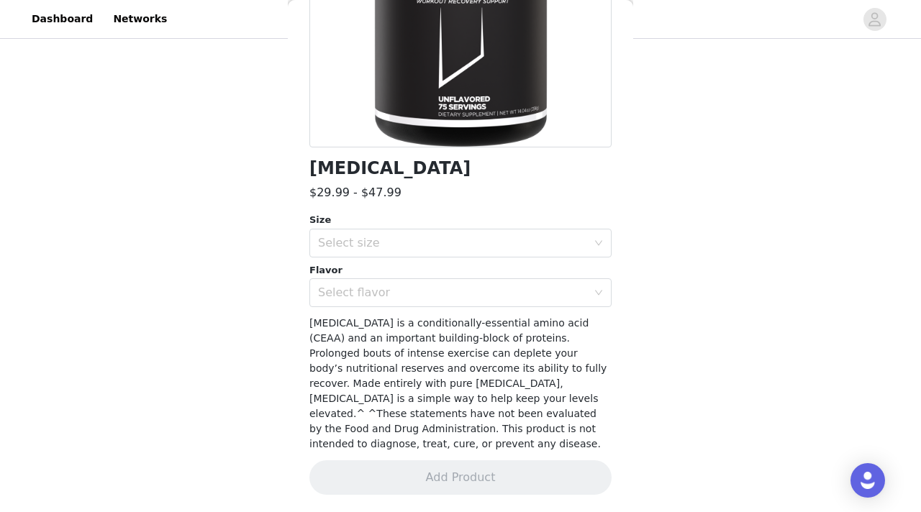
scroll to position [233, 0]
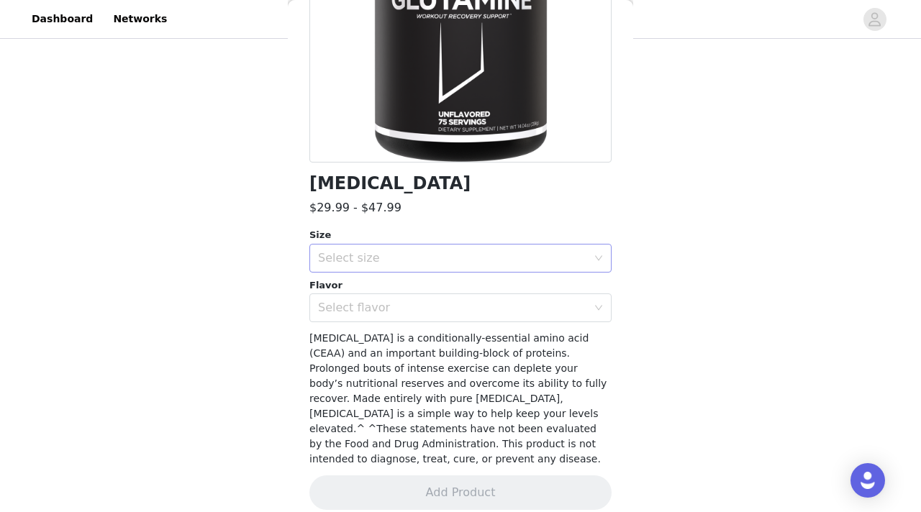
click at [376, 251] on div "Select size" at bounding box center [452, 258] width 269 height 14
click at [382, 295] on li "75 Servings" at bounding box center [460, 289] width 302 height 23
click at [383, 301] on div "Select flavor" at bounding box center [452, 308] width 269 height 14
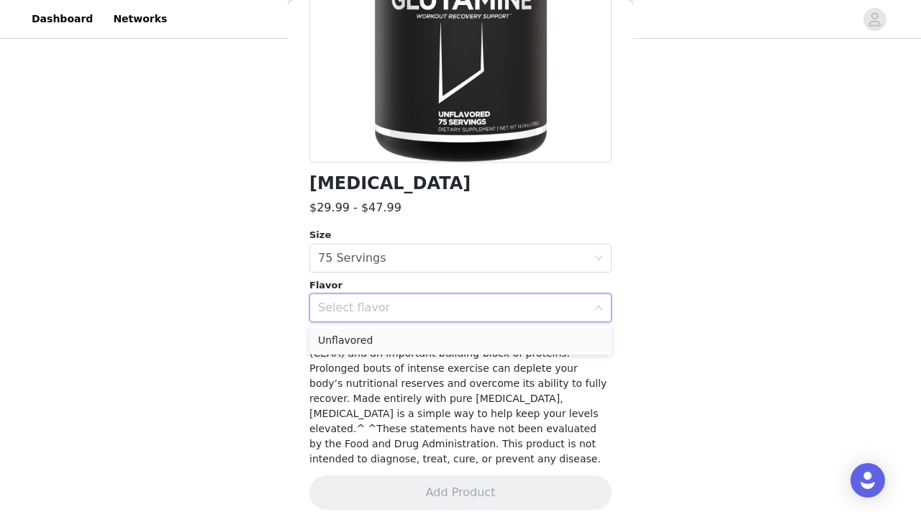
click at [386, 340] on li "Unflavored" at bounding box center [460, 340] width 302 height 23
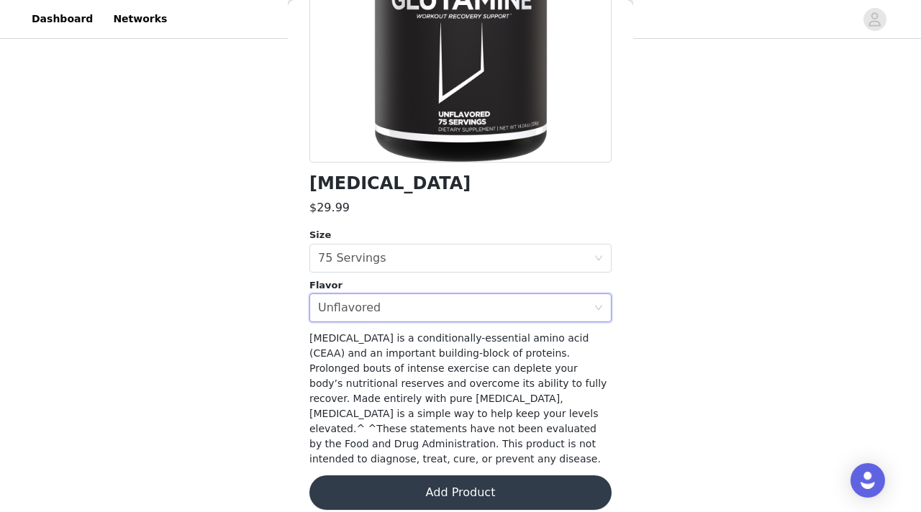
click at [411, 455] on div "[MEDICAL_DATA] $29.99 Size Select size 75 Servings Flavor Select flavor Unflavo…" at bounding box center [460, 183] width 302 height 688
click at [416, 475] on button "Add Product" at bounding box center [460, 492] width 302 height 35
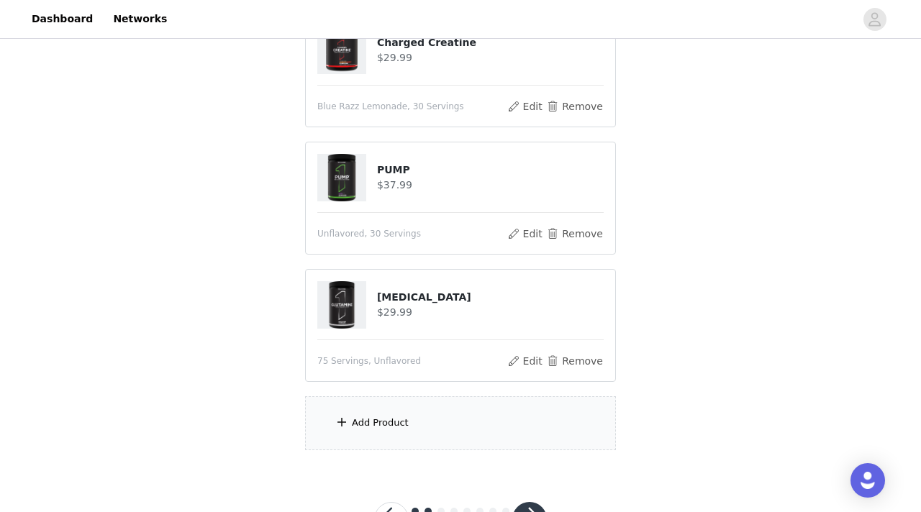
scroll to position [624, 0]
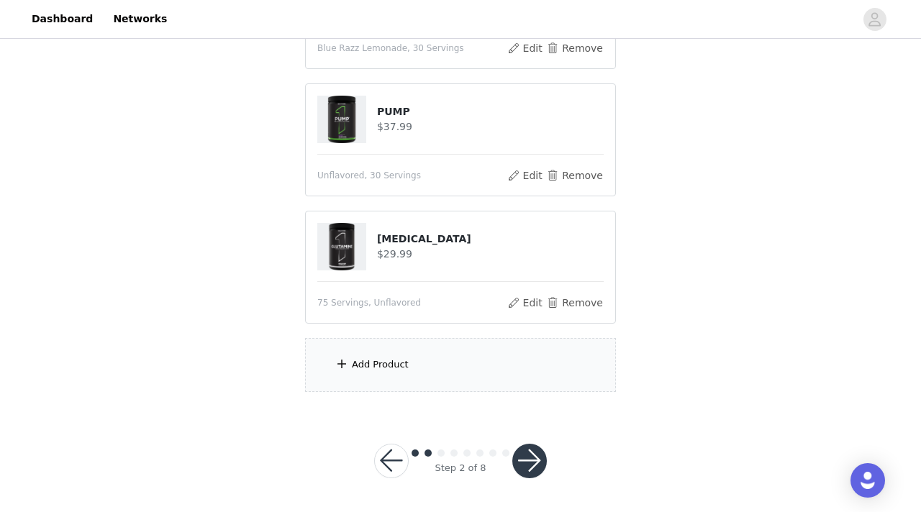
click at [394, 352] on div "Add Product" at bounding box center [460, 365] width 311 height 54
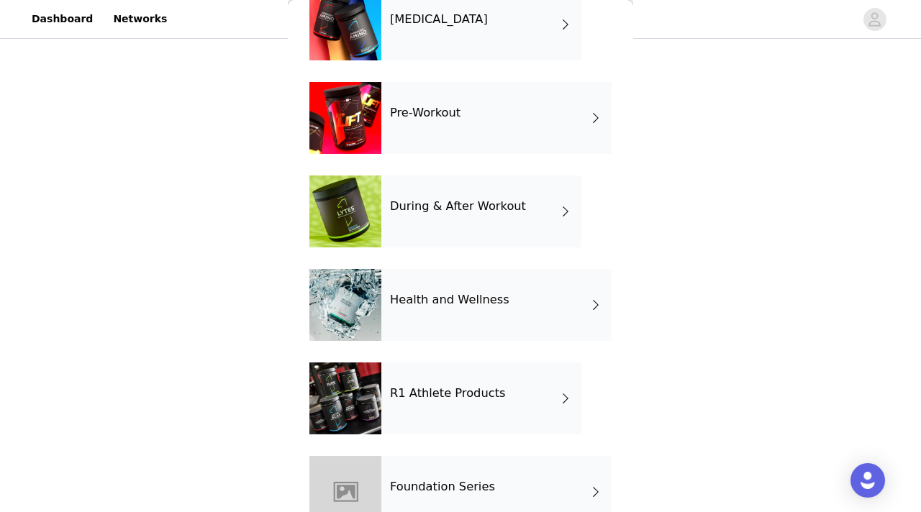
scroll to position [278, 0]
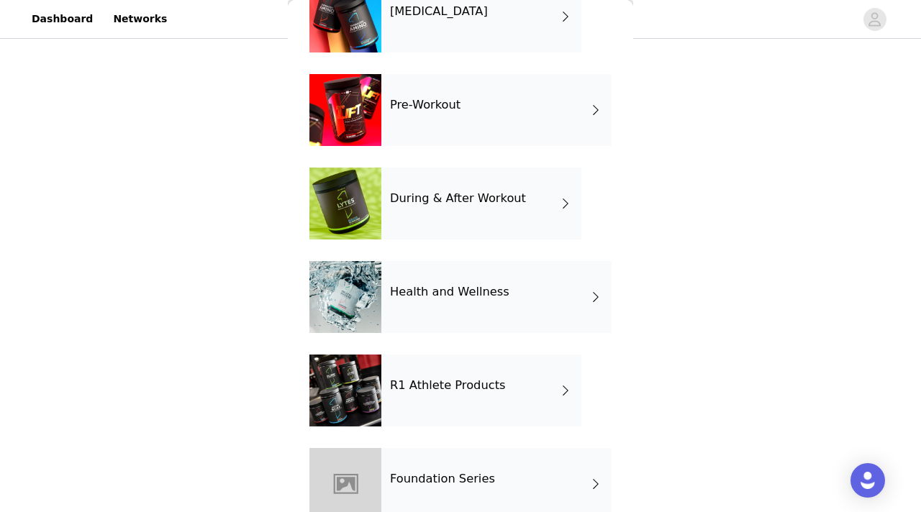
click at [442, 388] on h4 "R1 Athlete Products" at bounding box center [448, 385] width 116 height 13
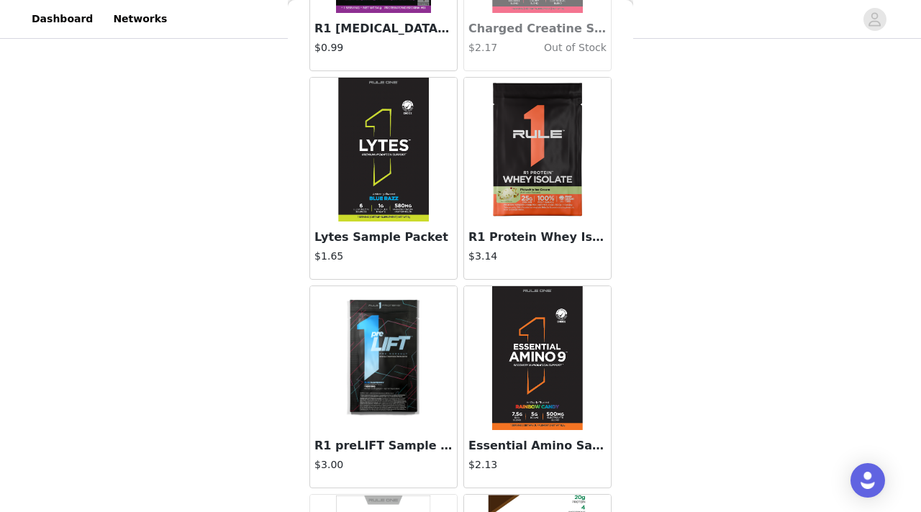
scroll to position [624, 0]
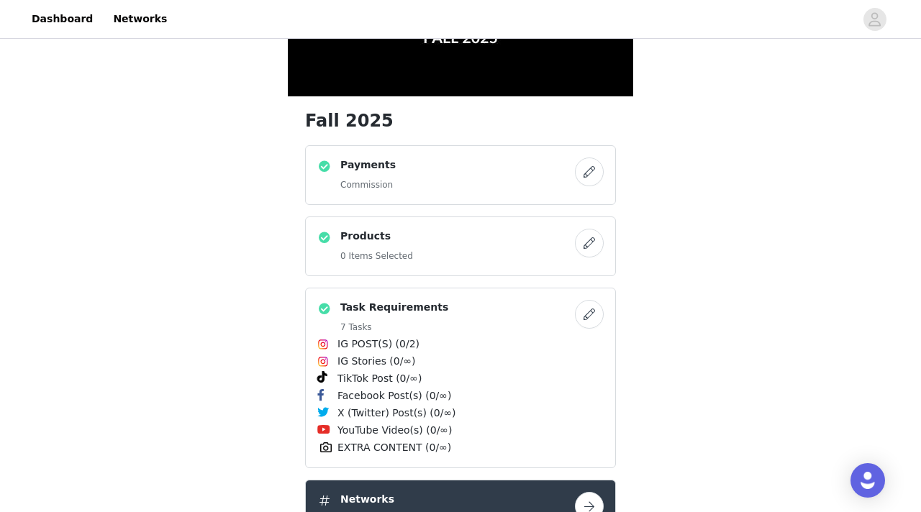
scroll to position [187, 0]
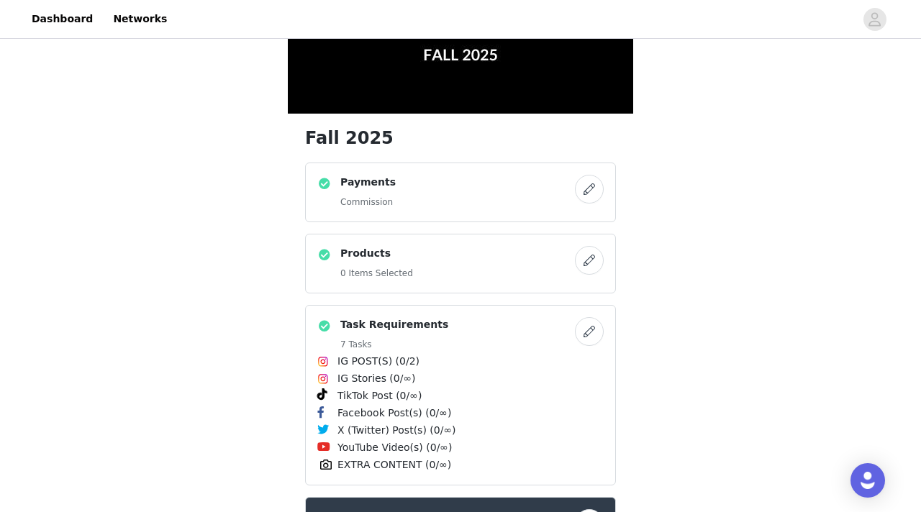
click at [581, 260] on button "button" at bounding box center [589, 260] width 29 height 29
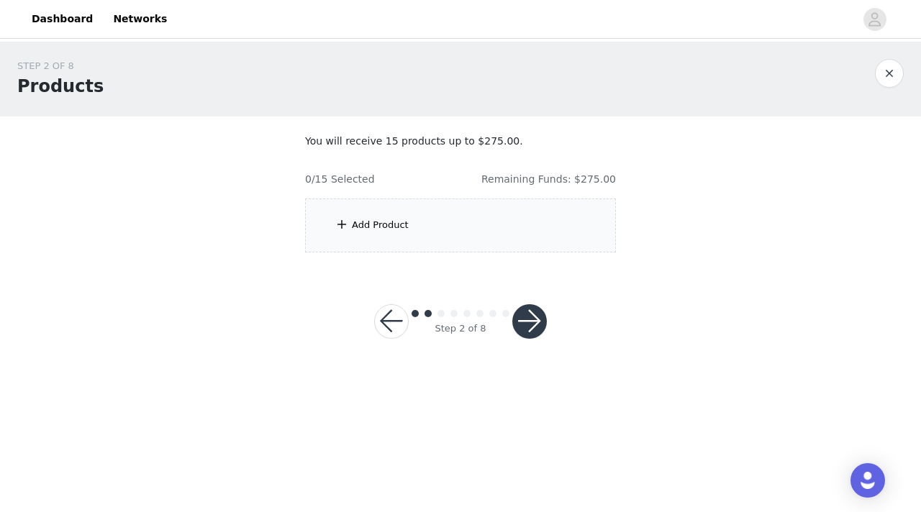
click at [440, 225] on div "Add Product" at bounding box center [460, 226] width 311 height 54
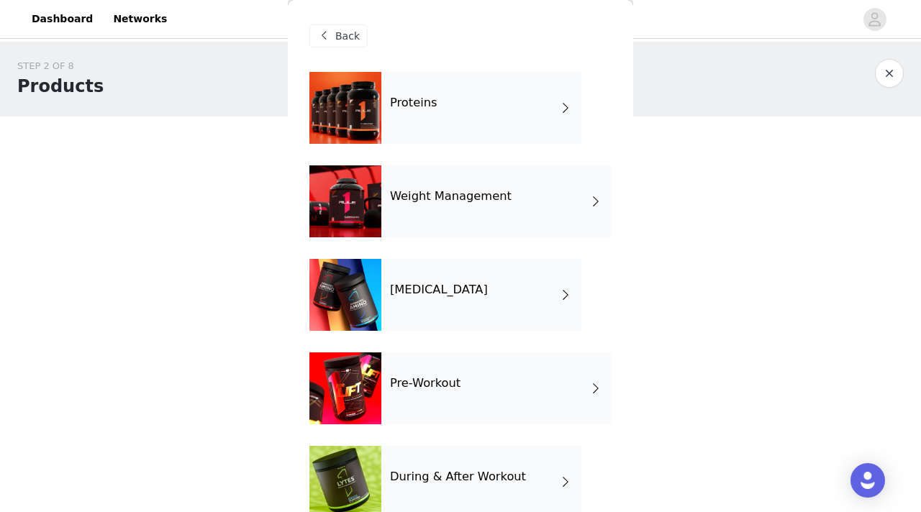
click at [475, 122] on div "Proteins" at bounding box center [481, 108] width 200 height 72
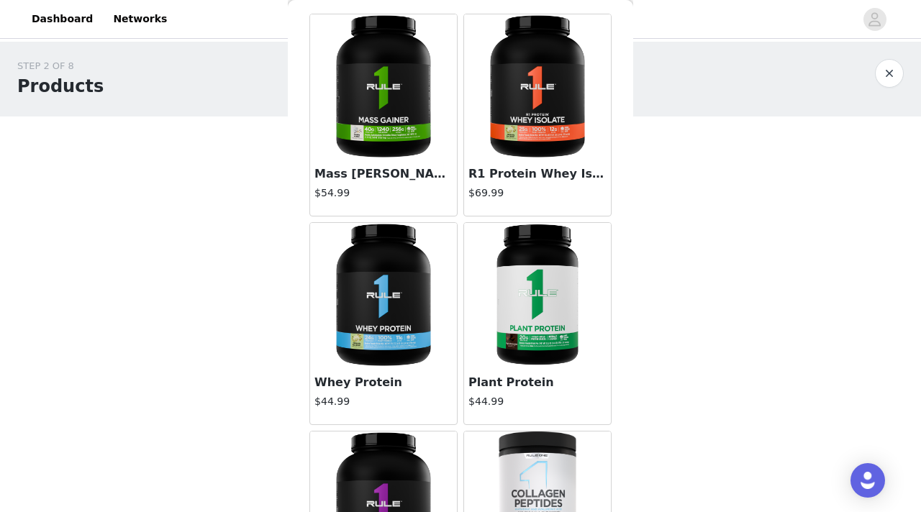
scroll to position [58, 0]
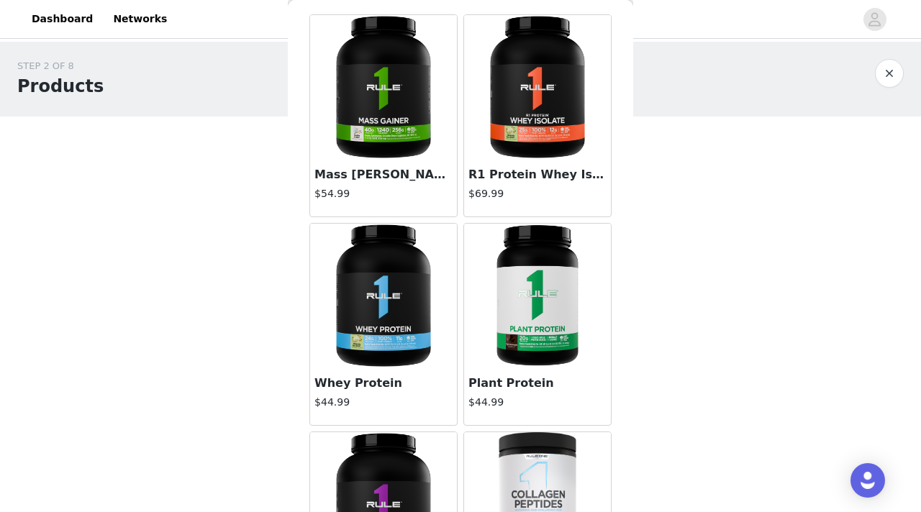
click at [545, 100] on img at bounding box center [537, 87] width 144 height 144
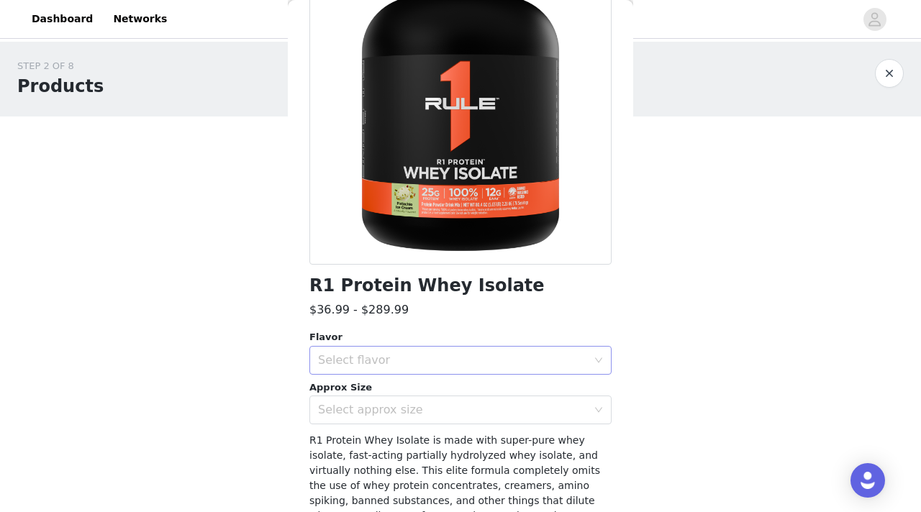
scroll to position [134, 0]
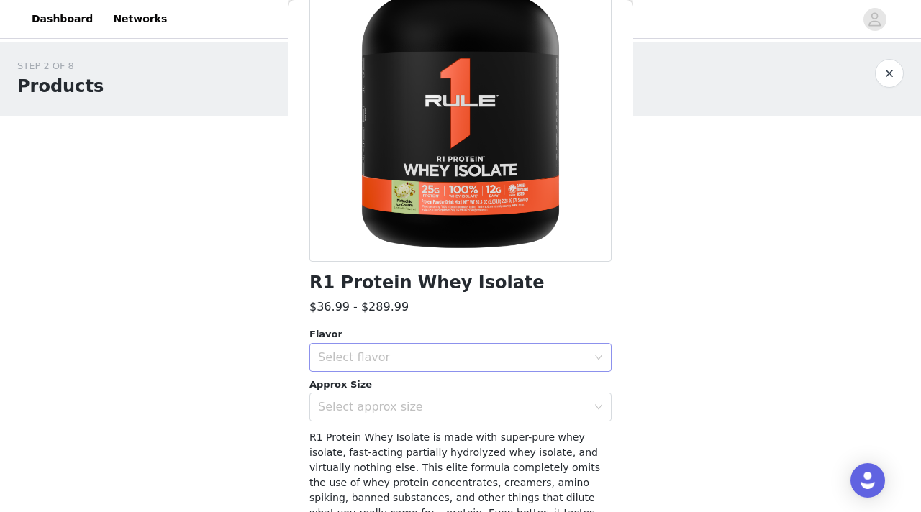
click at [332, 362] on div "Select flavor" at bounding box center [452, 357] width 269 height 14
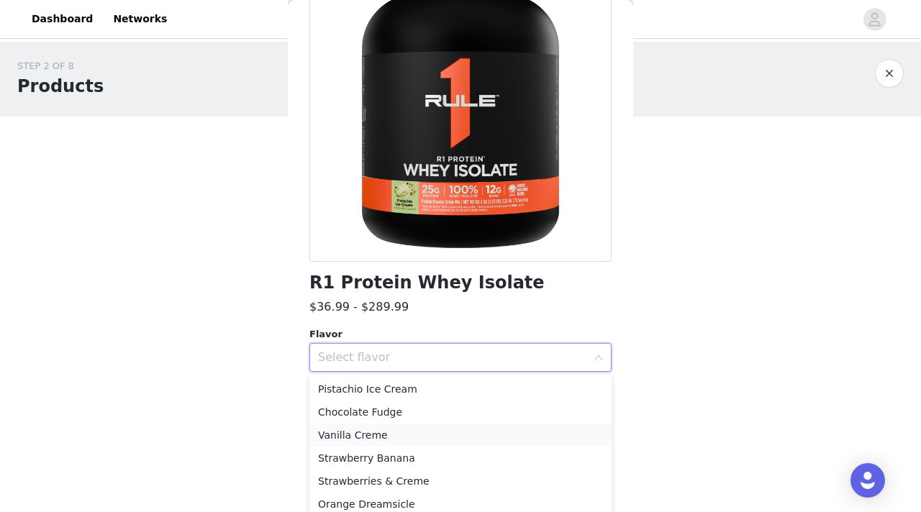
click at [348, 433] on li "Vanilla Creme" at bounding box center [460, 435] width 302 height 23
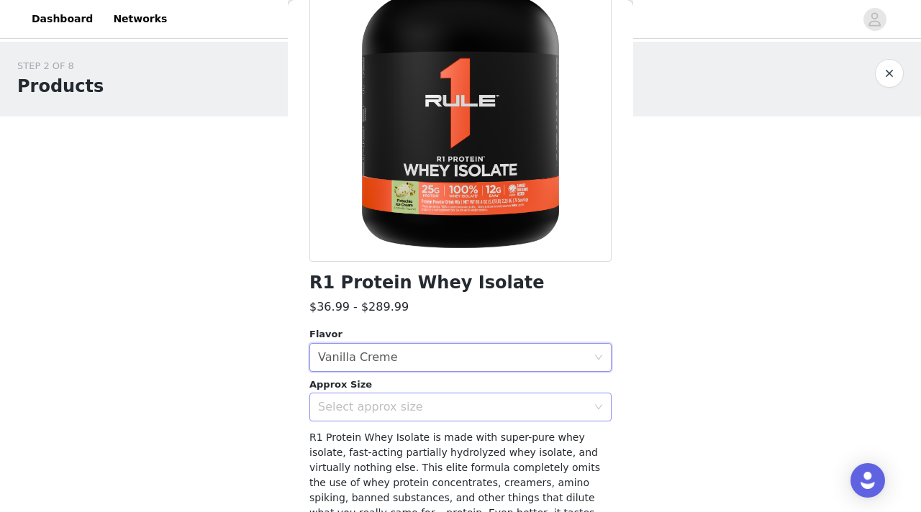
click at [359, 409] on div "Select approx size" at bounding box center [452, 407] width 269 height 14
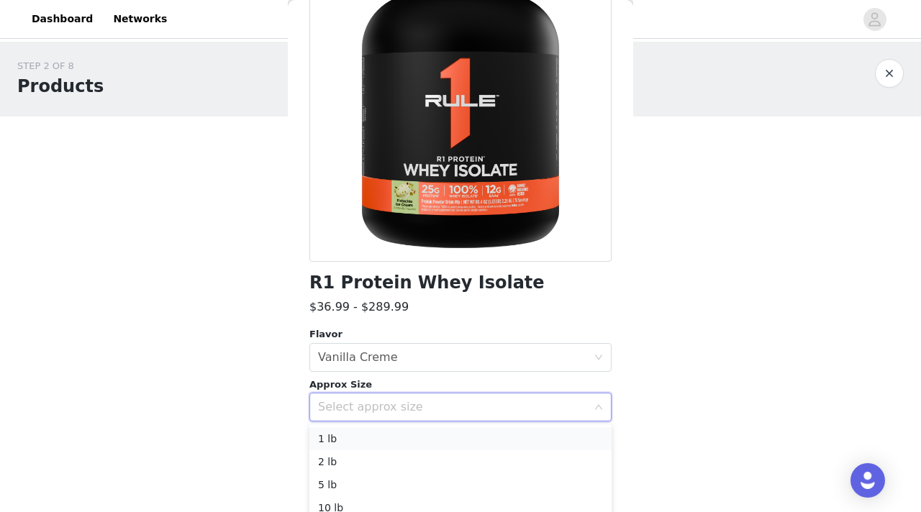
click at [353, 436] on li "1 lb" at bounding box center [460, 438] width 302 height 23
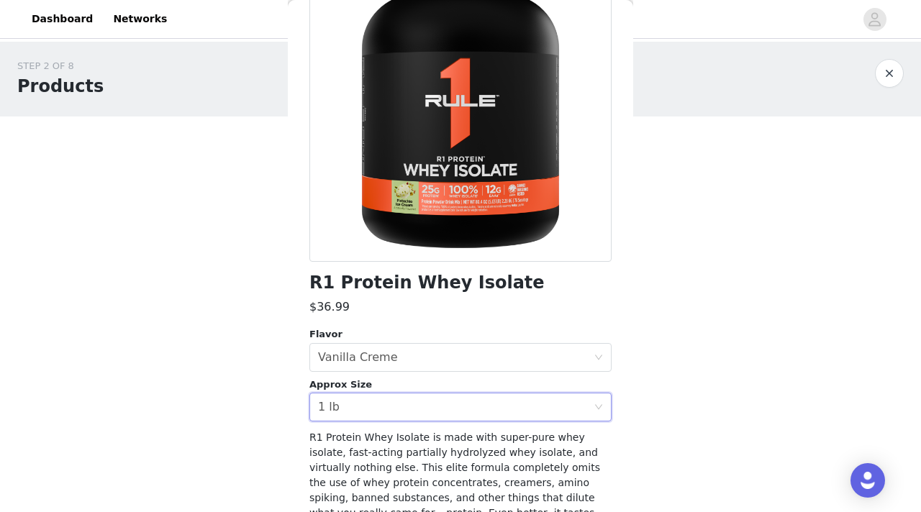
scroll to position [233, 0]
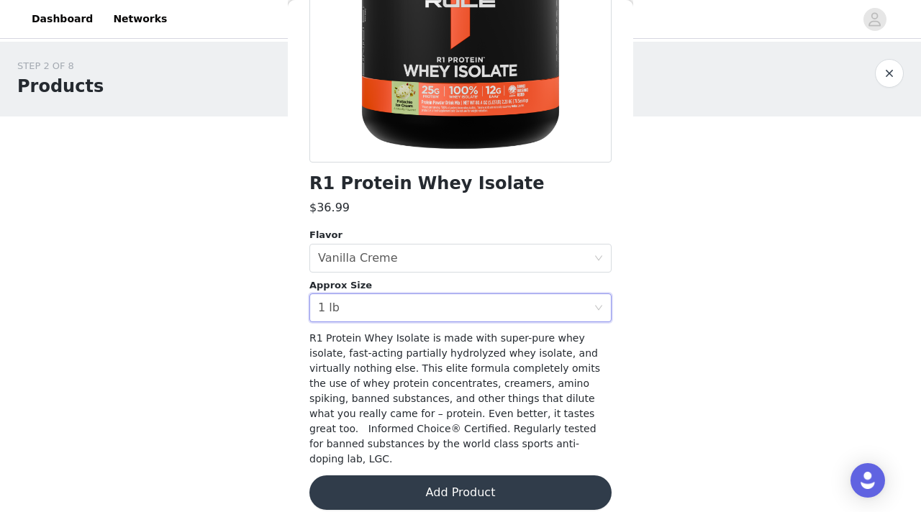
click at [376, 478] on button "Add Product" at bounding box center [460, 492] width 302 height 35
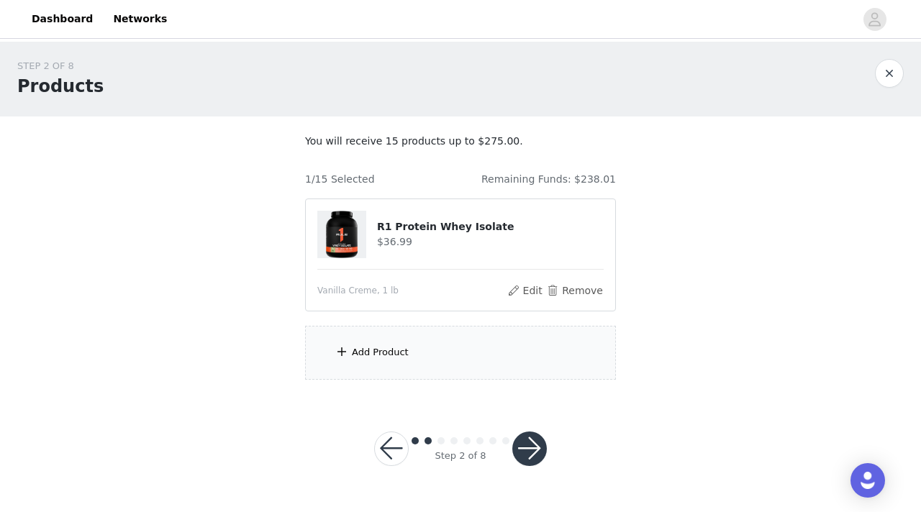
click at [417, 355] on div "Add Product" at bounding box center [460, 353] width 311 height 54
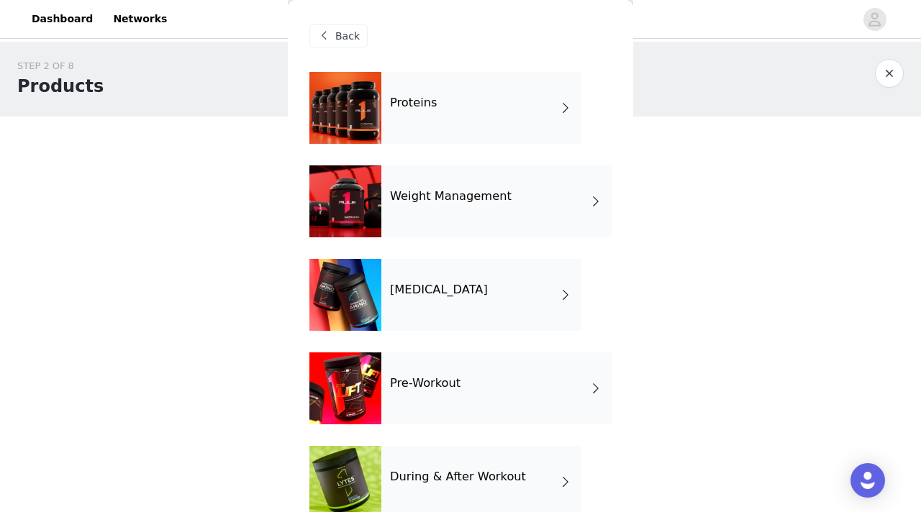
click at [472, 122] on div "Proteins" at bounding box center [481, 108] width 200 height 72
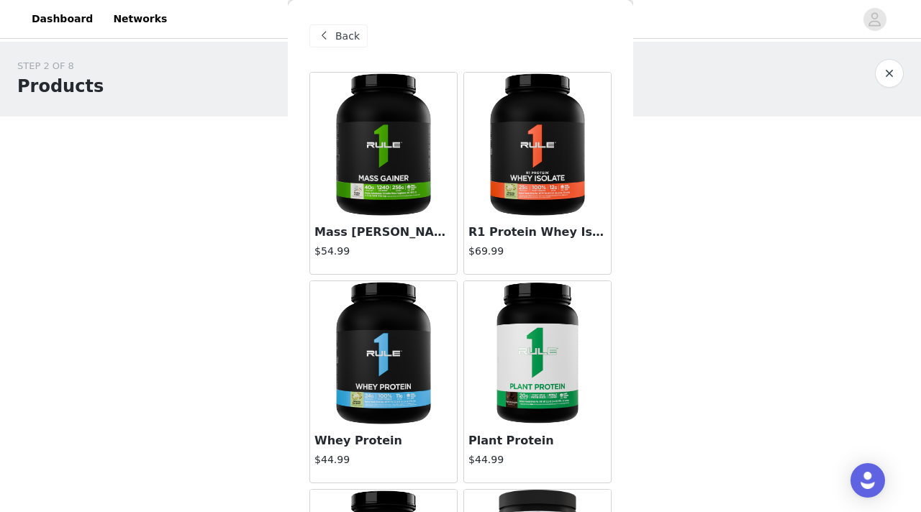
click at [529, 181] on img at bounding box center [537, 145] width 144 height 144
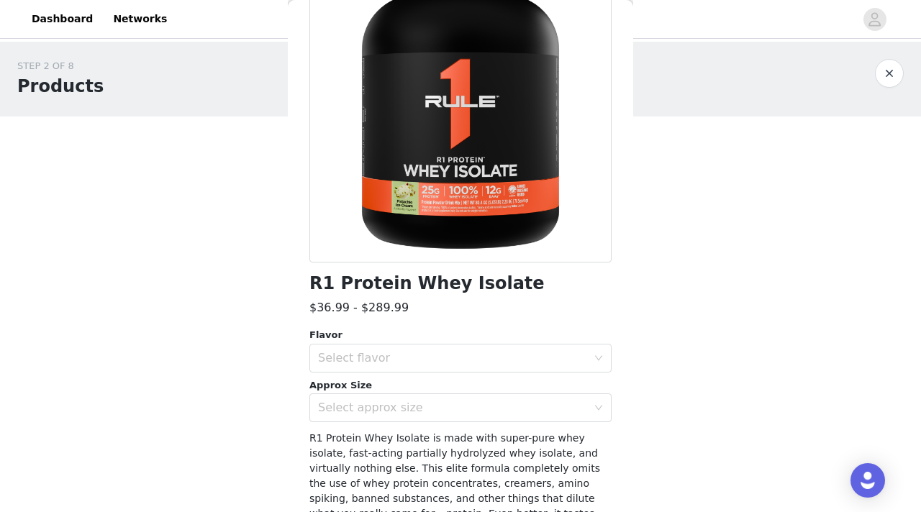
scroll to position [158, 0]
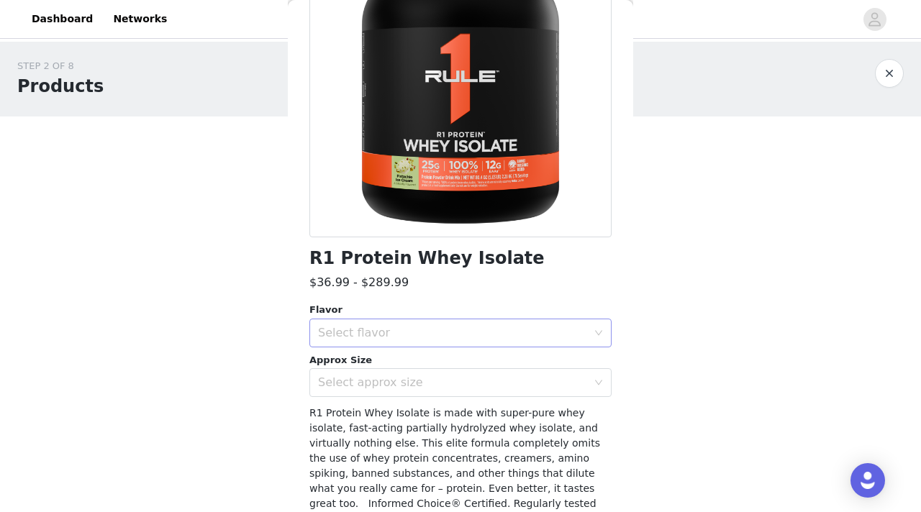
click at [396, 326] on div "Select flavor" at bounding box center [452, 333] width 269 height 14
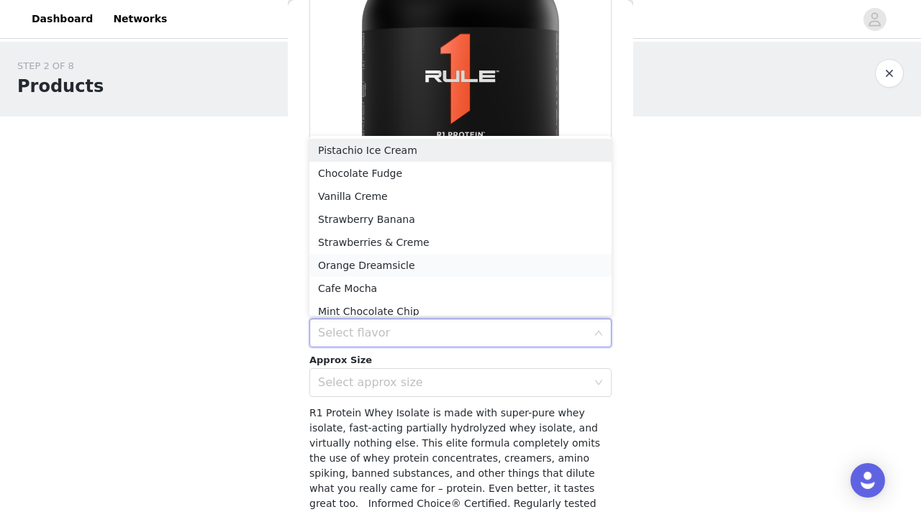
scroll to position [7, 0]
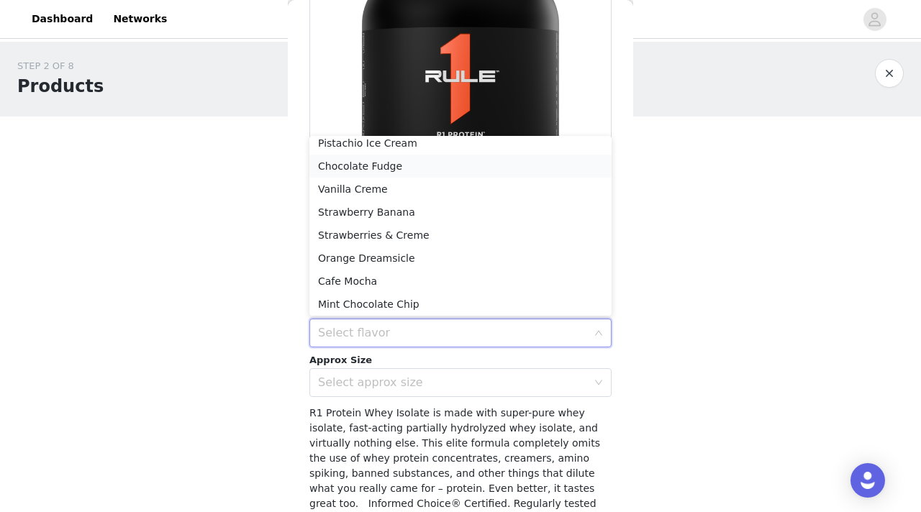
click at [412, 174] on li "Chocolate Fudge" at bounding box center [460, 166] width 302 height 23
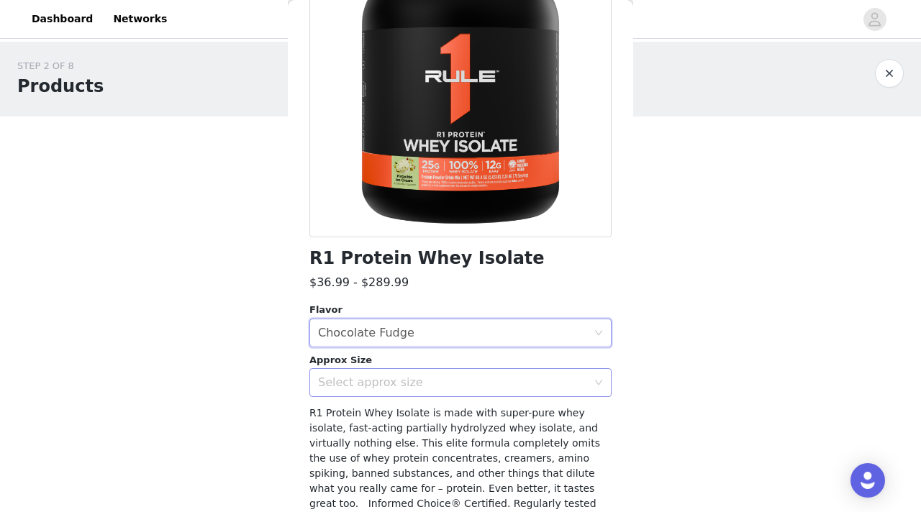
click at [383, 376] on div "Select approx size" at bounding box center [452, 382] width 269 height 14
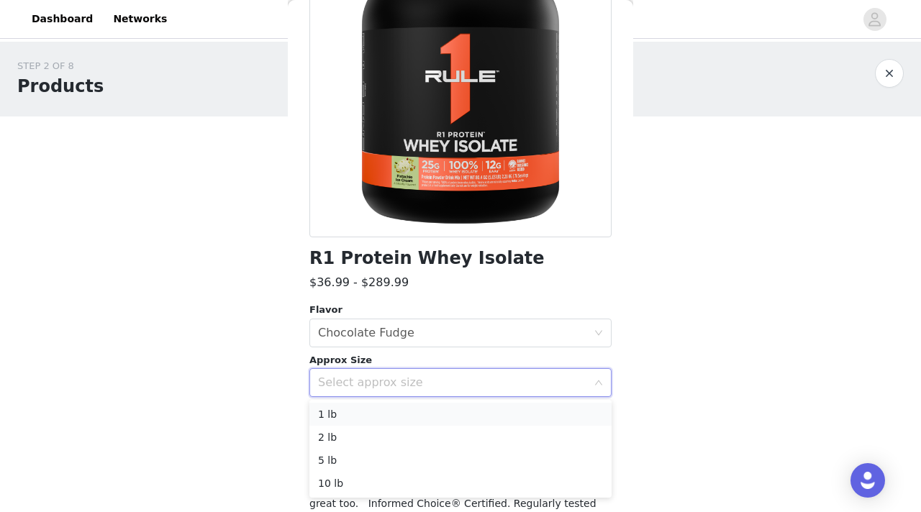
click at [365, 412] on li "1 lb" at bounding box center [460, 414] width 302 height 23
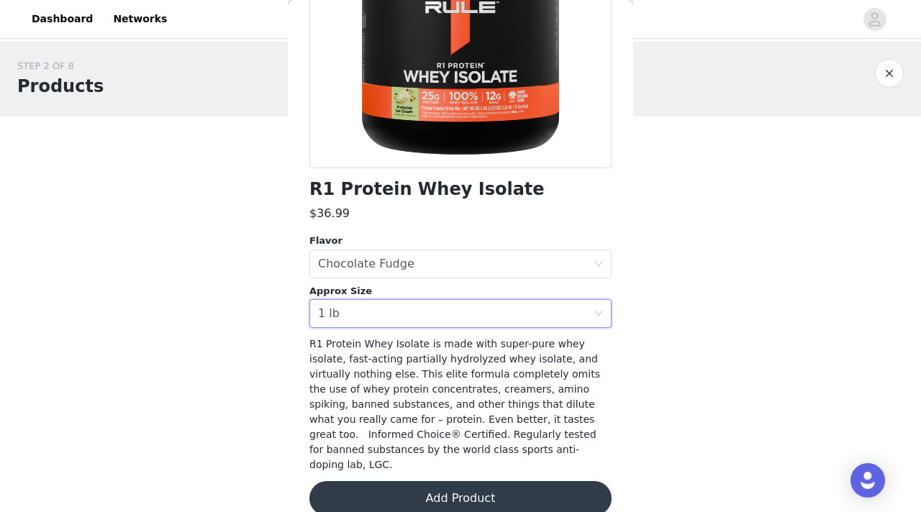
scroll to position [233, 0]
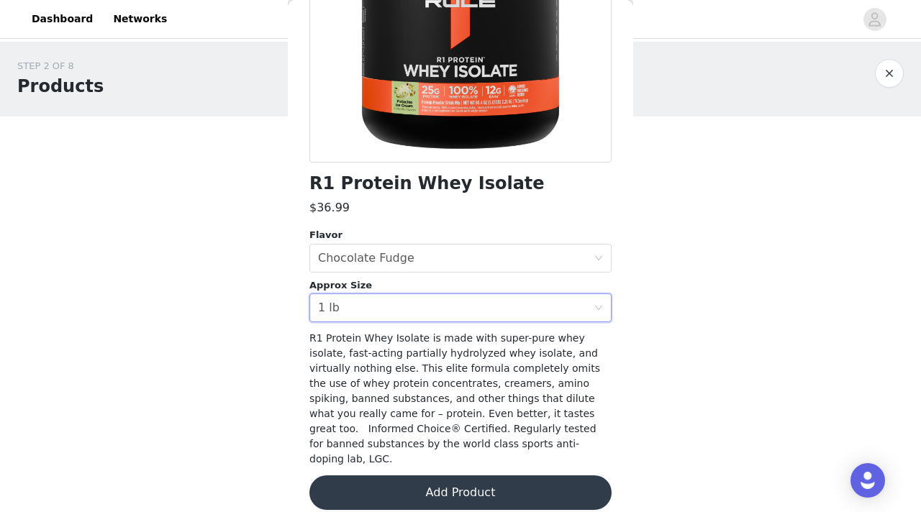
click at [375, 495] on div "R1 Protein Whey Isolate $36.99 Flavor Select flavor Chocolate Fudge Approx Size…" at bounding box center [460, 183] width 302 height 688
click at [383, 477] on button "Add Product" at bounding box center [460, 492] width 302 height 35
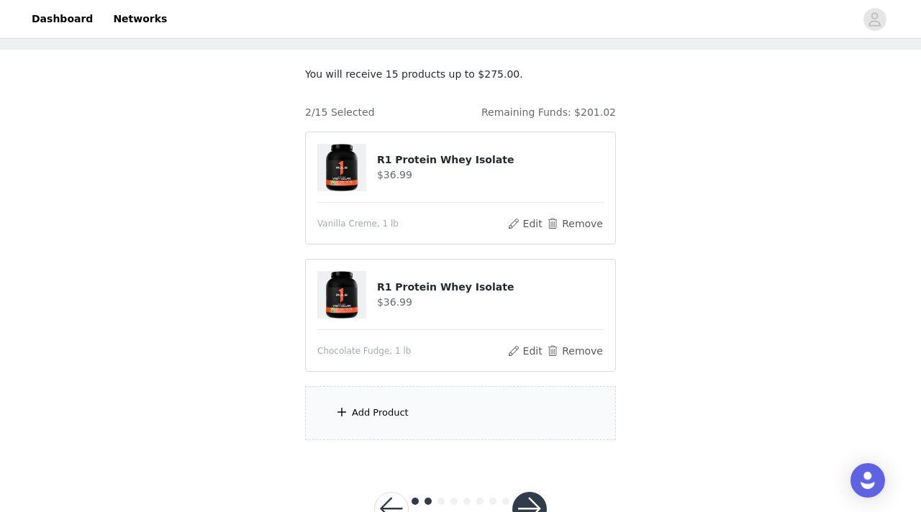
scroll to position [70, 0]
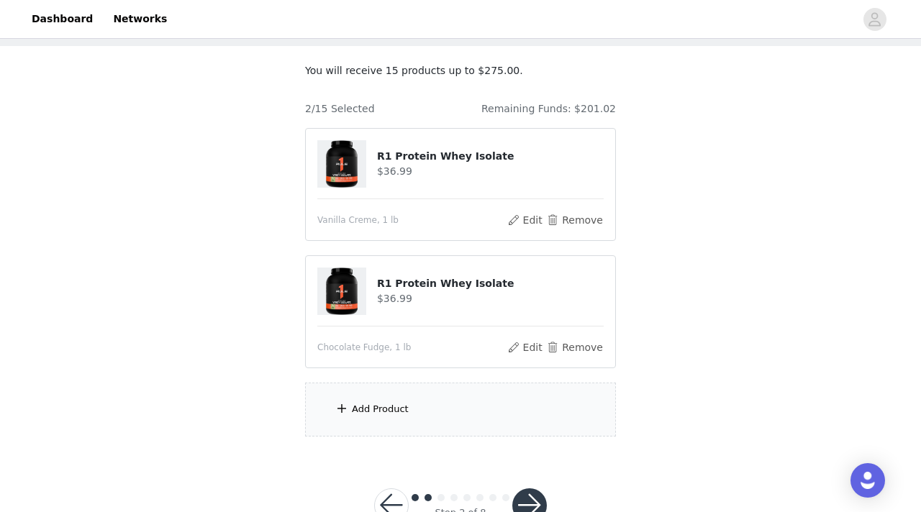
click at [400, 386] on div "Add Product" at bounding box center [460, 410] width 311 height 54
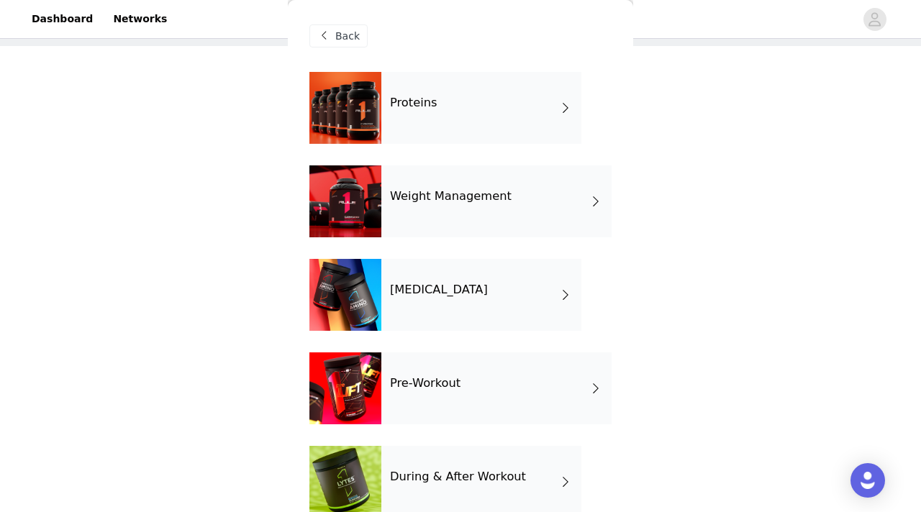
click at [485, 104] on div "Proteins" at bounding box center [481, 108] width 200 height 72
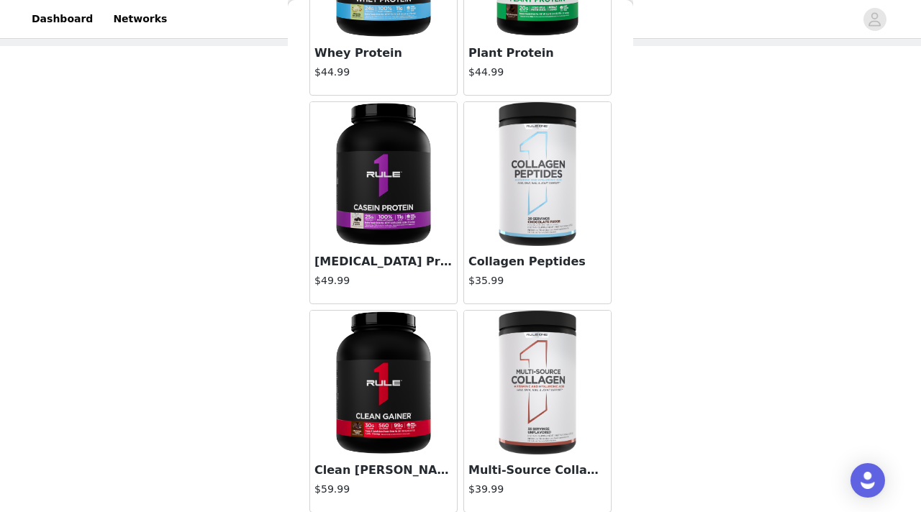
scroll to position [393, 0]
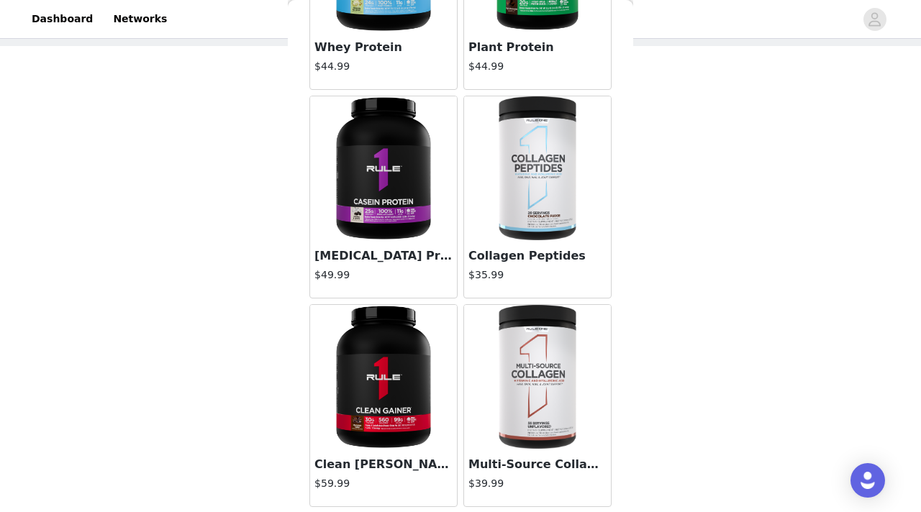
click at [525, 338] on img at bounding box center [537, 377] width 96 height 144
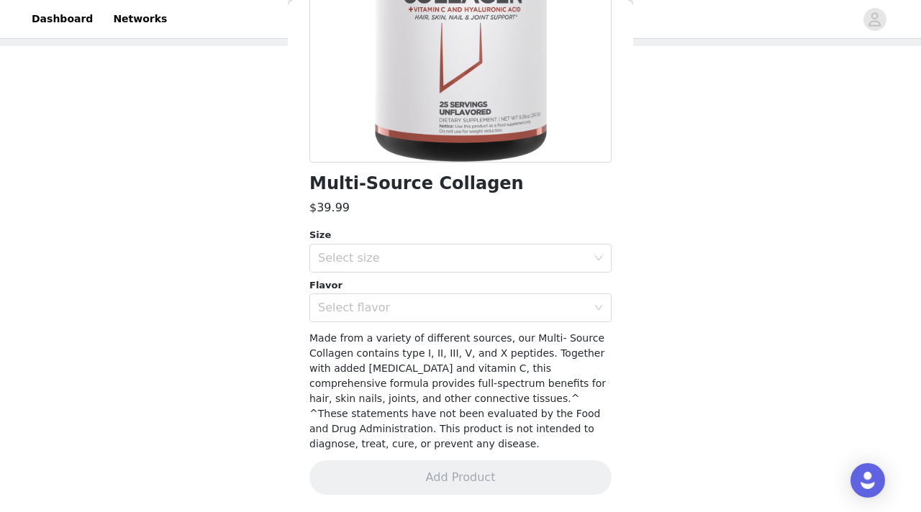
scroll to position [218, 0]
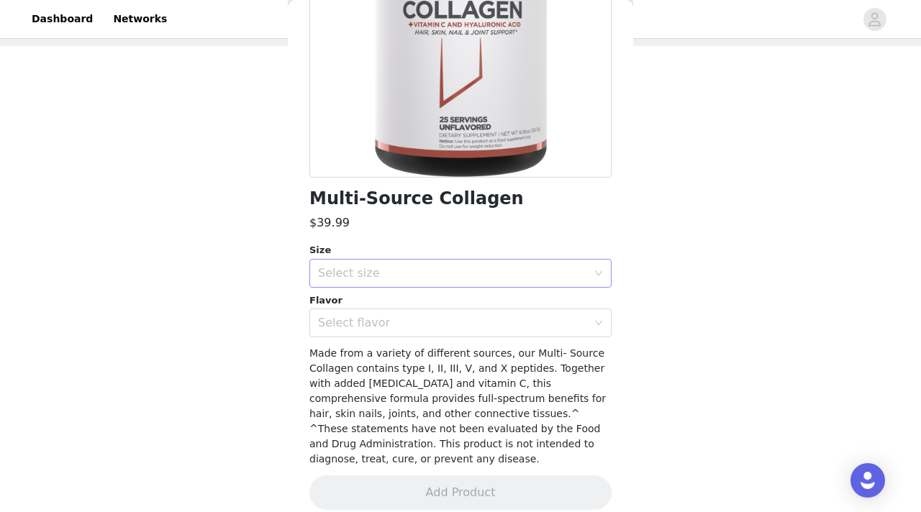
click at [478, 276] on div "Select size" at bounding box center [452, 273] width 269 height 14
click at [466, 308] on li "25 Servings" at bounding box center [460, 304] width 302 height 23
click at [460, 328] on div "Select flavor" at bounding box center [452, 323] width 269 height 14
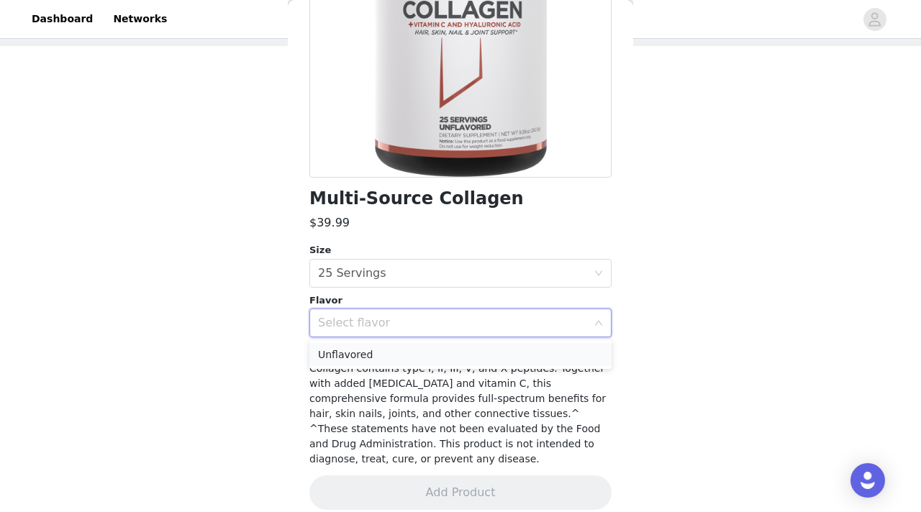
click at [451, 349] on li "Unflavored" at bounding box center [460, 354] width 302 height 23
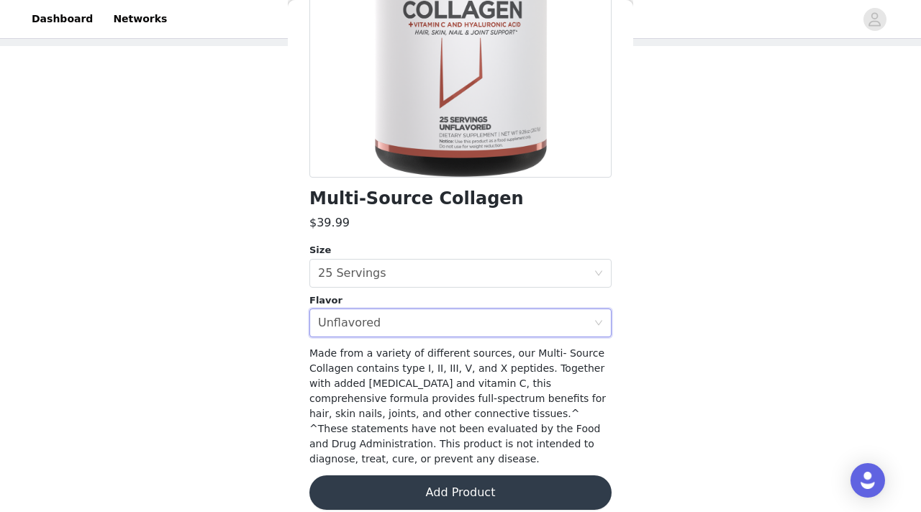
click at [434, 475] on button "Add Product" at bounding box center [460, 492] width 302 height 35
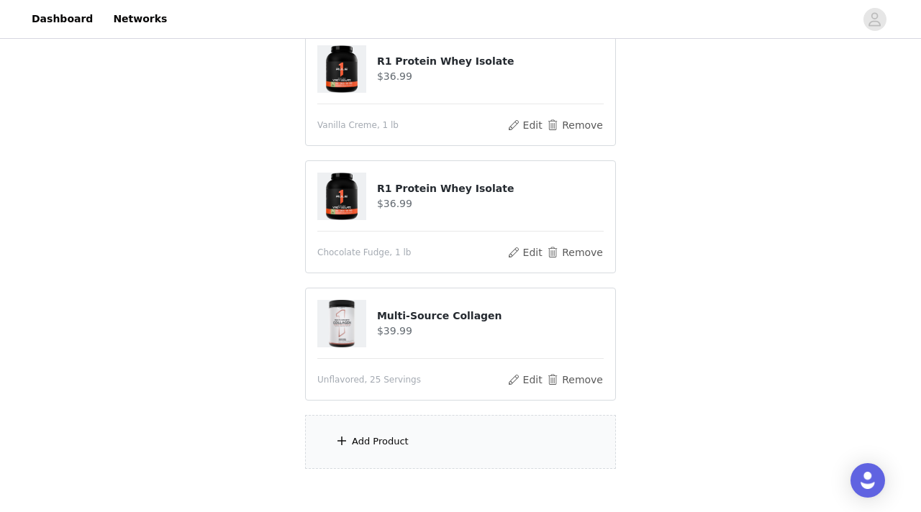
scroll to position [188, 0]
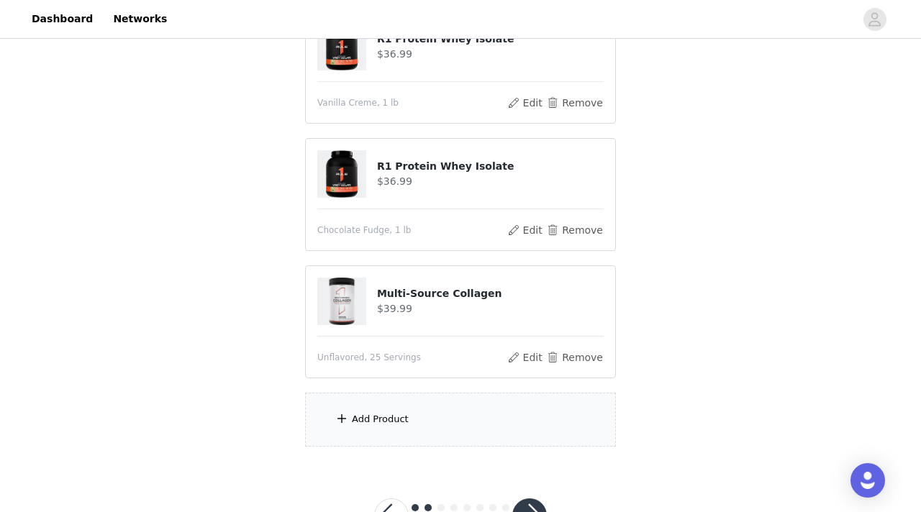
click at [463, 417] on div "Add Product" at bounding box center [460, 420] width 311 height 54
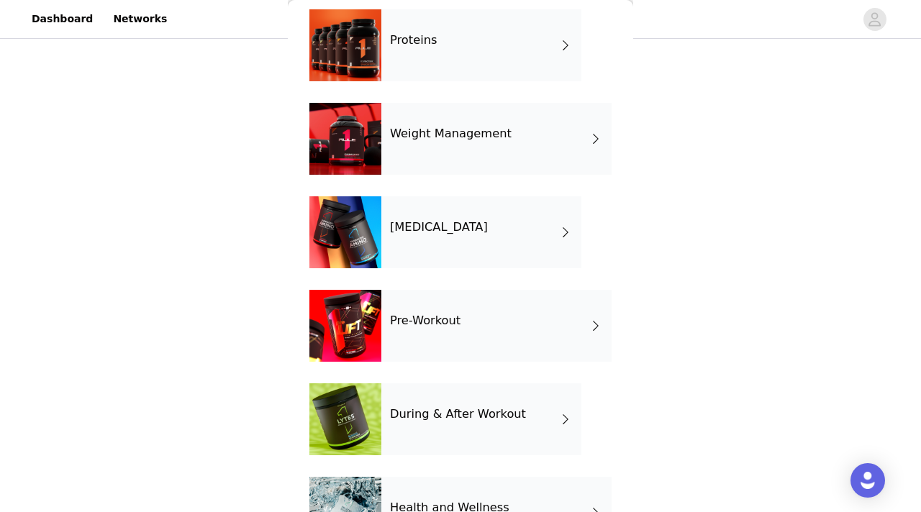
scroll to position [40, 0]
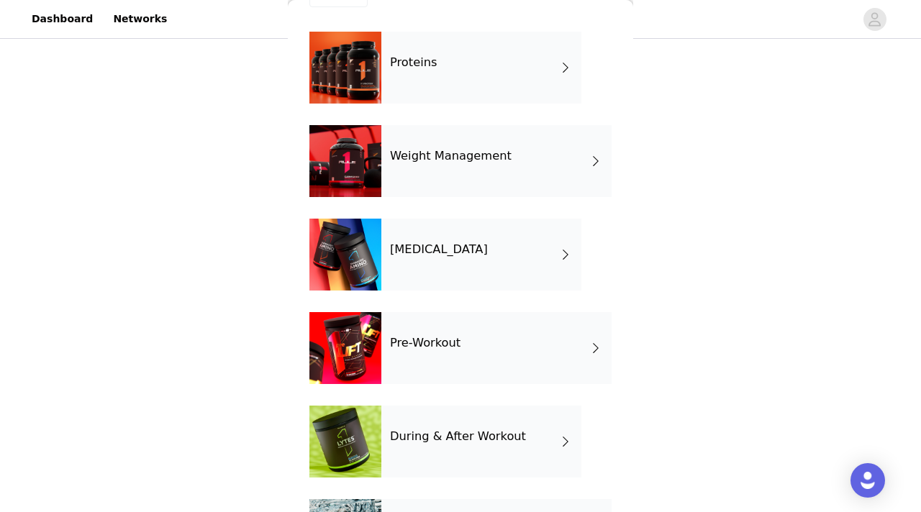
click at [452, 70] on div "Proteins" at bounding box center [481, 68] width 200 height 72
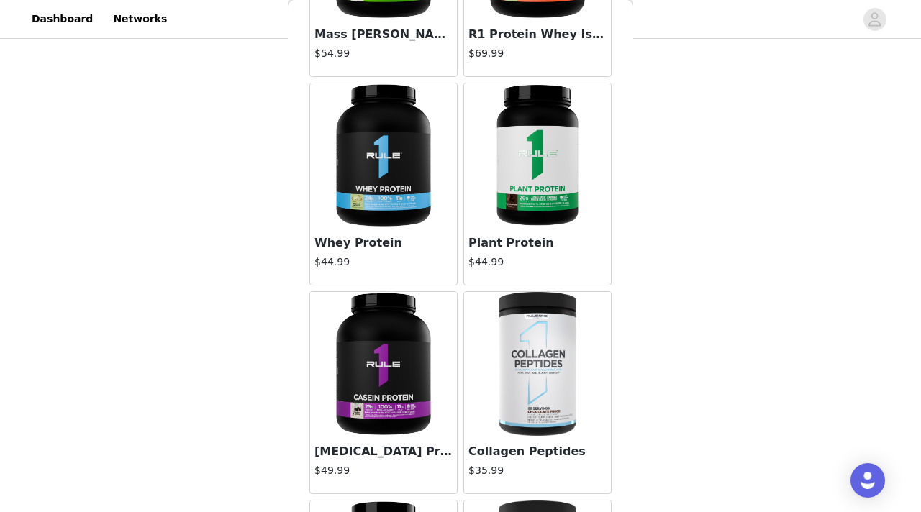
scroll to position [204, 0]
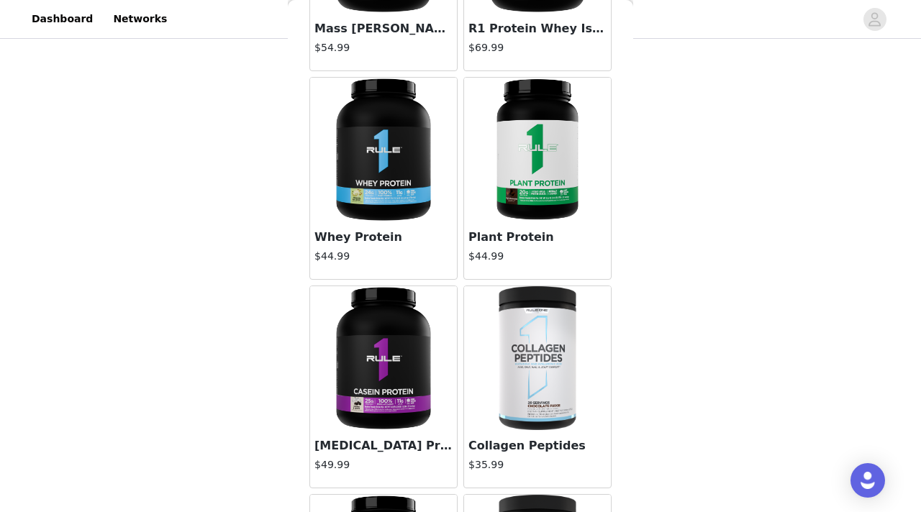
click at [531, 286] on img at bounding box center [537, 358] width 96 height 144
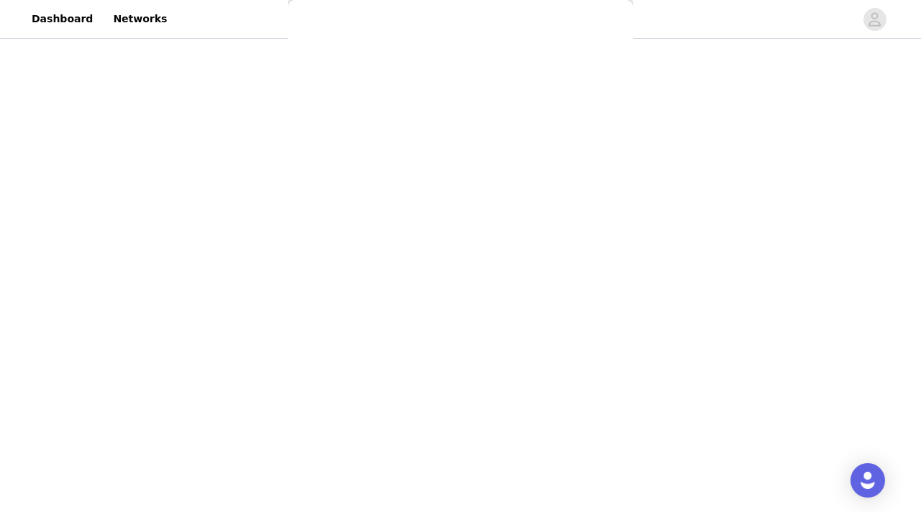
click at [532, 301] on div "Back Mass [PERSON_NAME] $54.99 R1 Protein Whey Isolate $69.99 Whey Protein $44.…" at bounding box center [460, 256] width 345 height 512
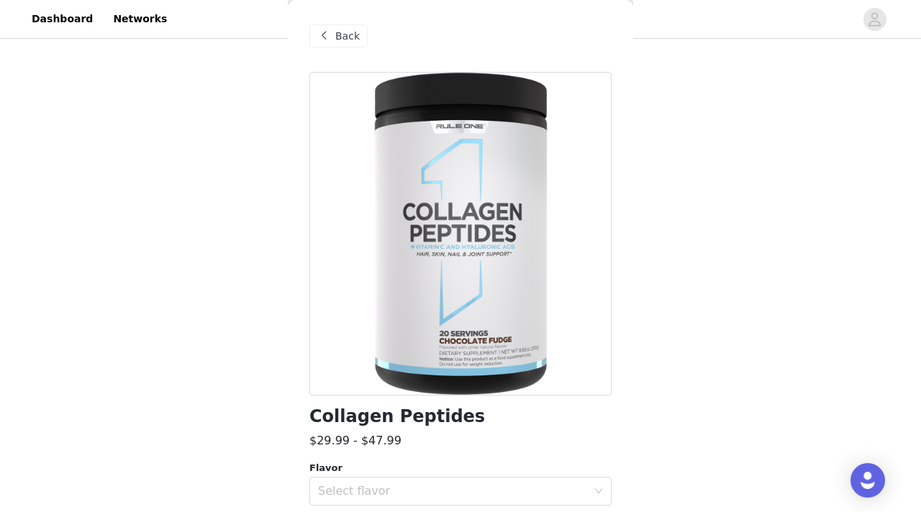
click at [329, 44] on span at bounding box center [323, 35] width 17 height 17
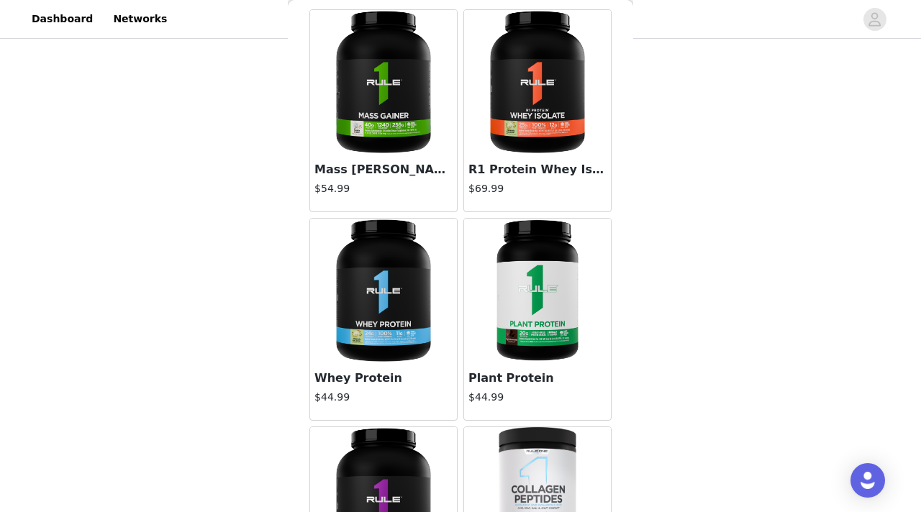
scroll to position [11, 0]
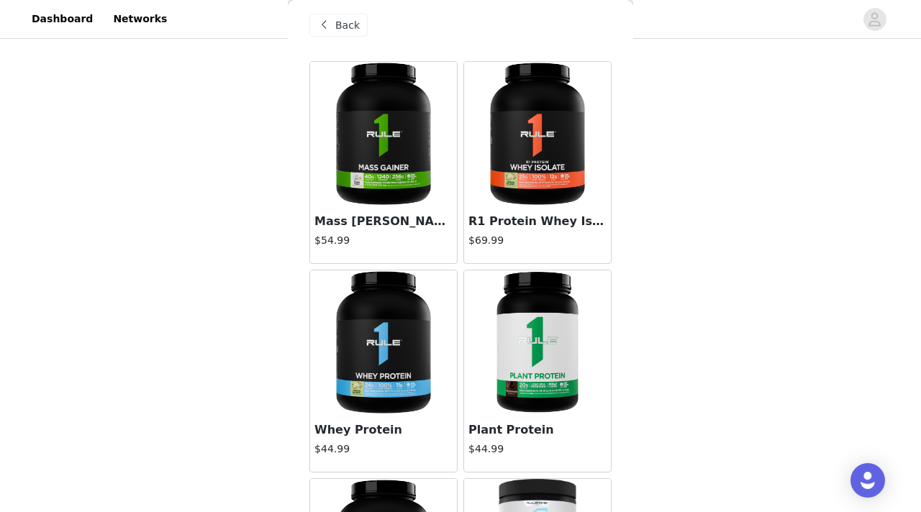
click at [350, 27] on span "Back" at bounding box center [347, 25] width 24 height 15
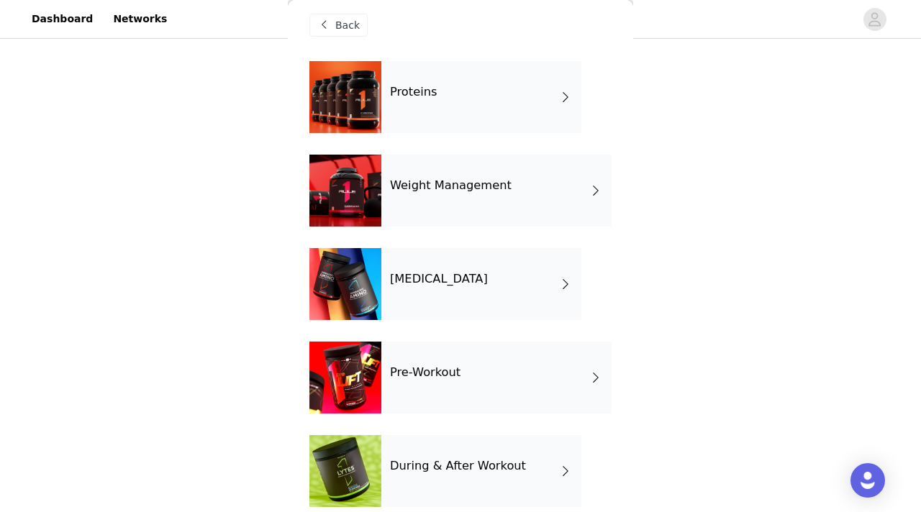
click at [475, 253] on div "[MEDICAL_DATA]" at bounding box center [481, 284] width 200 height 72
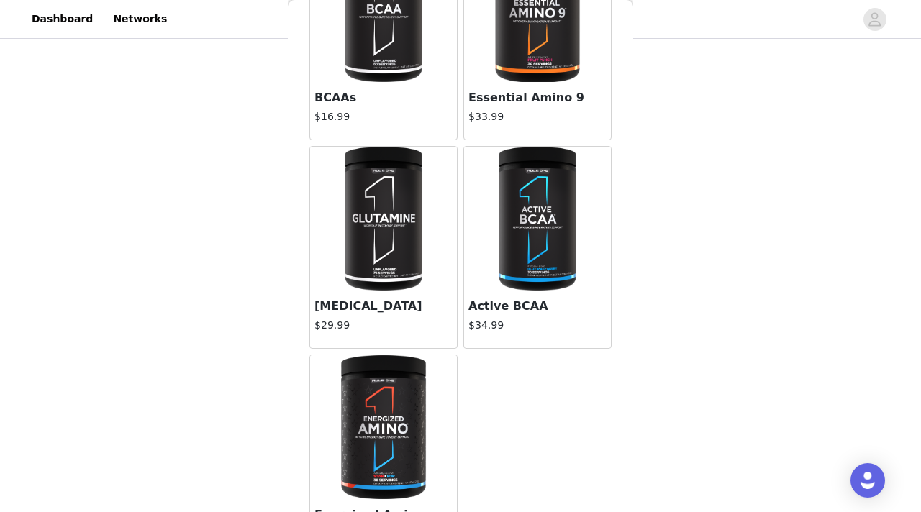
scroll to position [104, 0]
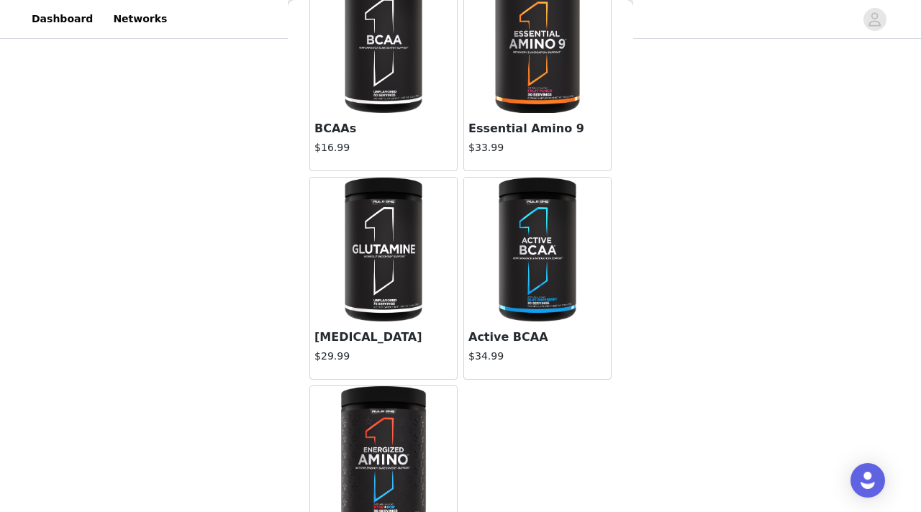
click at [394, 270] on img at bounding box center [383, 250] width 96 height 144
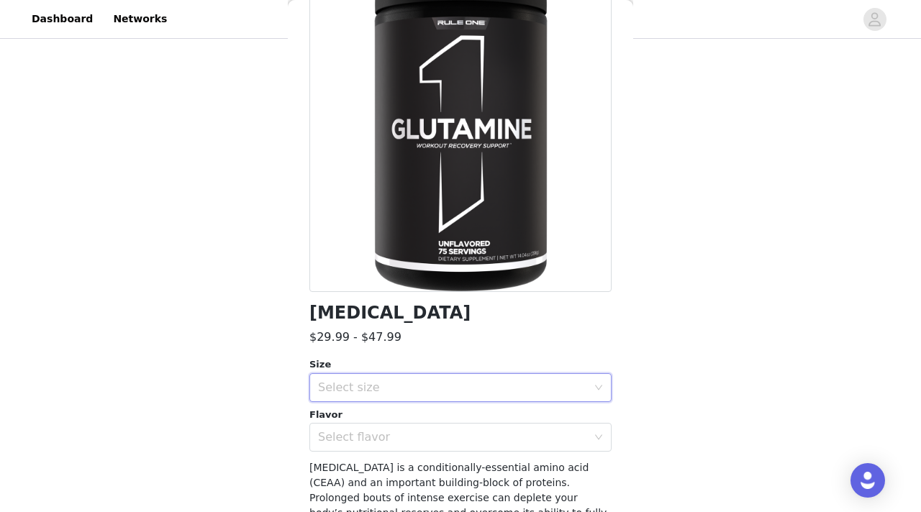
click at [378, 379] on div "Select size" at bounding box center [456, 387] width 276 height 27
click at [371, 416] on li "75 Servings" at bounding box center [460, 419] width 302 height 23
click at [367, 442] on div "Select flavor" at bounding box center [452, 437] width 269 height 14
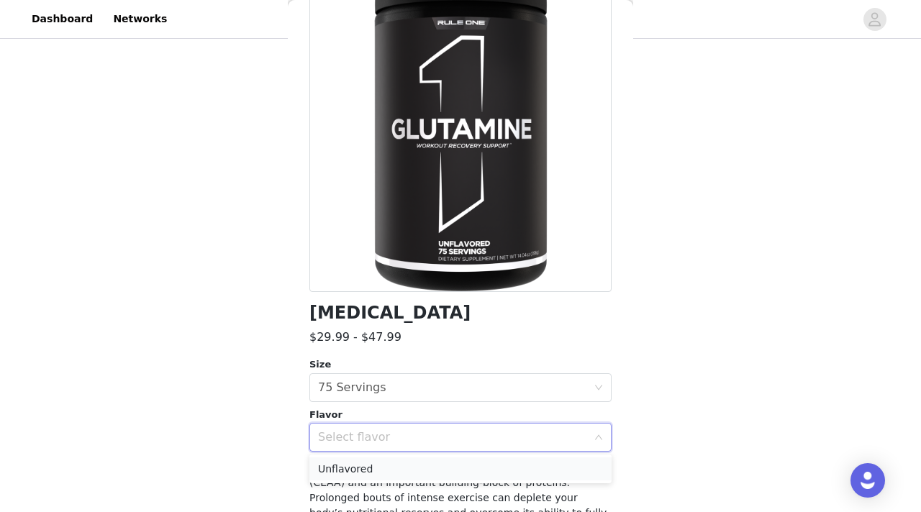
click at [357, 470] on li "Unflavored" at bounding box center [460, 468] width 302 height 23
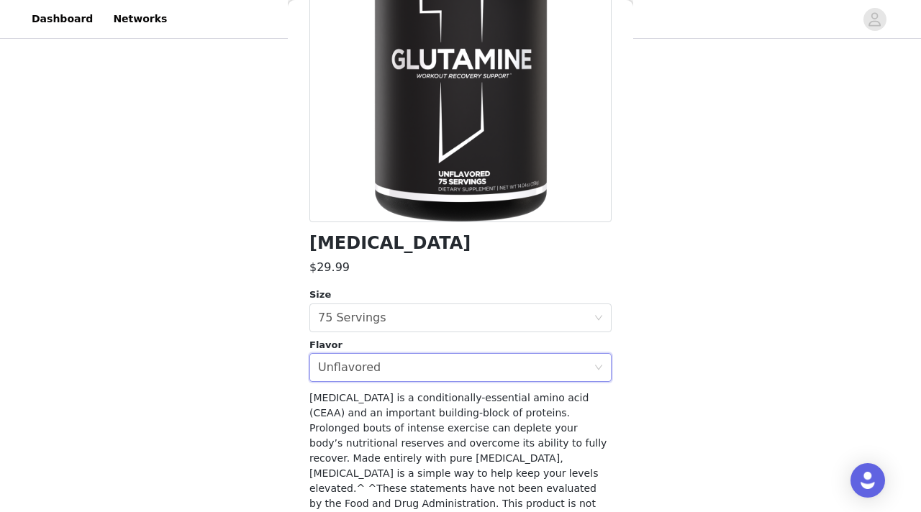
scroll to position [233, 0]
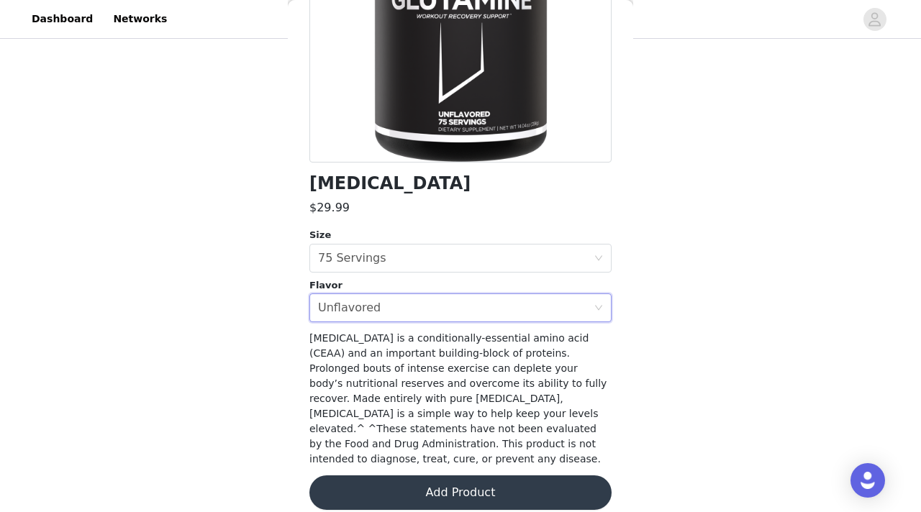
click at [358, 475] on button "Add Product" at bounding box center [460, 492] width 302 height 35
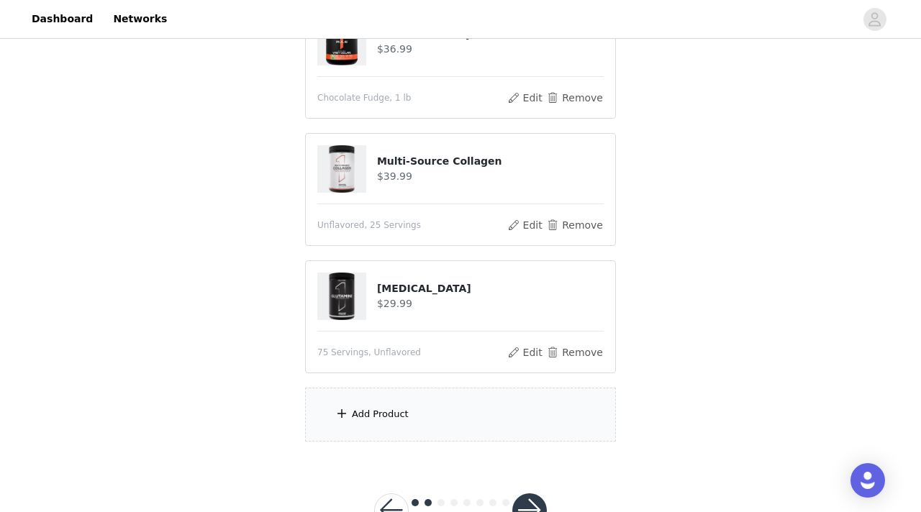
scroll to position [370, 0]
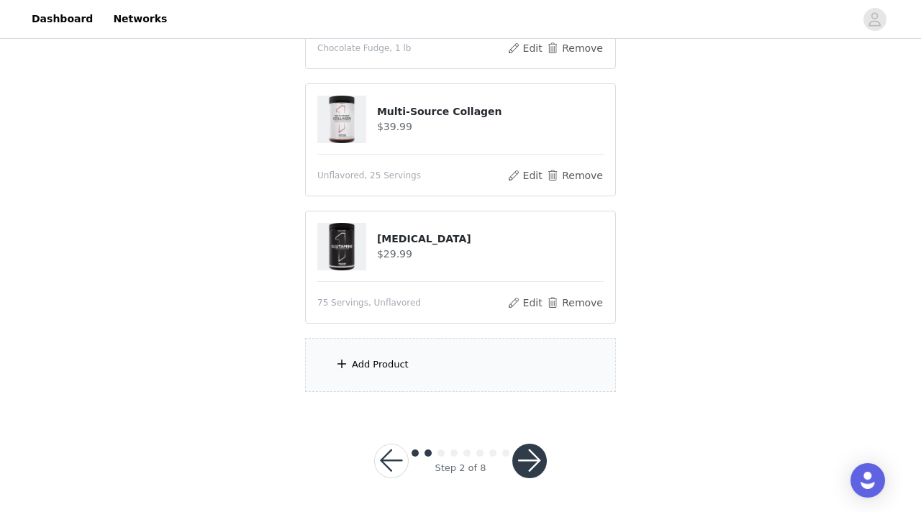
click at [380, 363] on div "Add Product" at bounding box center [380, 365] width 57 height 14
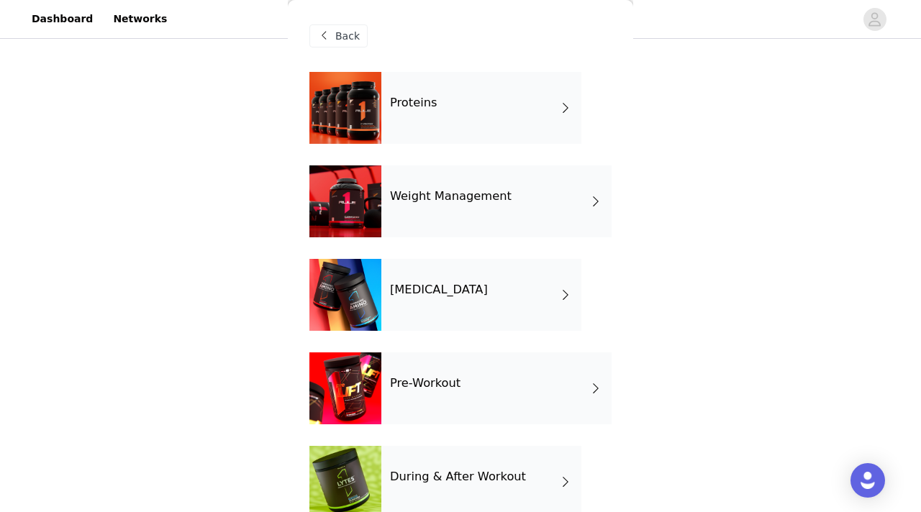
click at [433, 392] on div "Pre-Workout" at bounding box center [496, 388] width 230 height 72
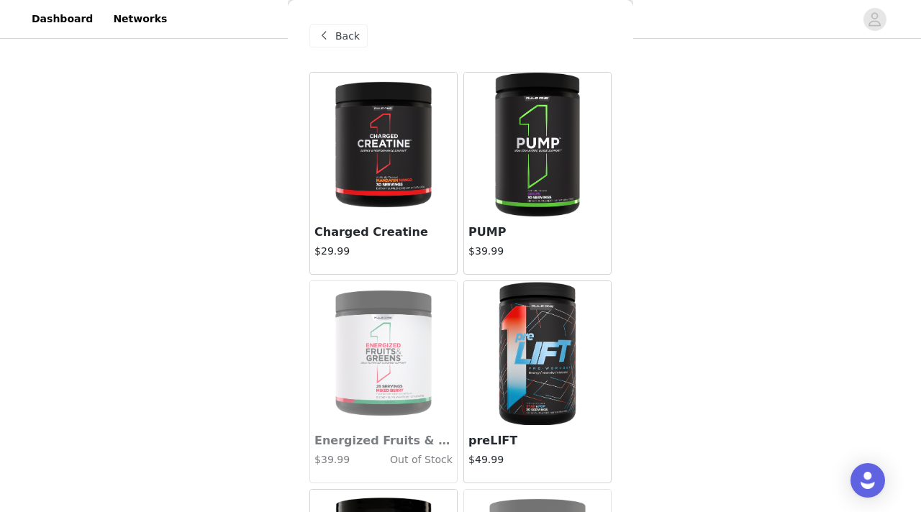
click at [412, 173] on img at bounding box center [383, 145] width 96 height 144
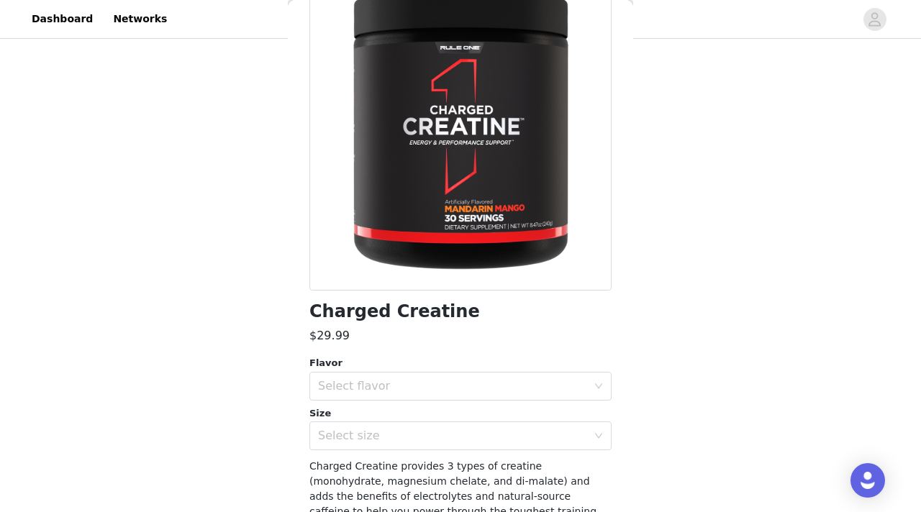
scroll to position [107, 0]
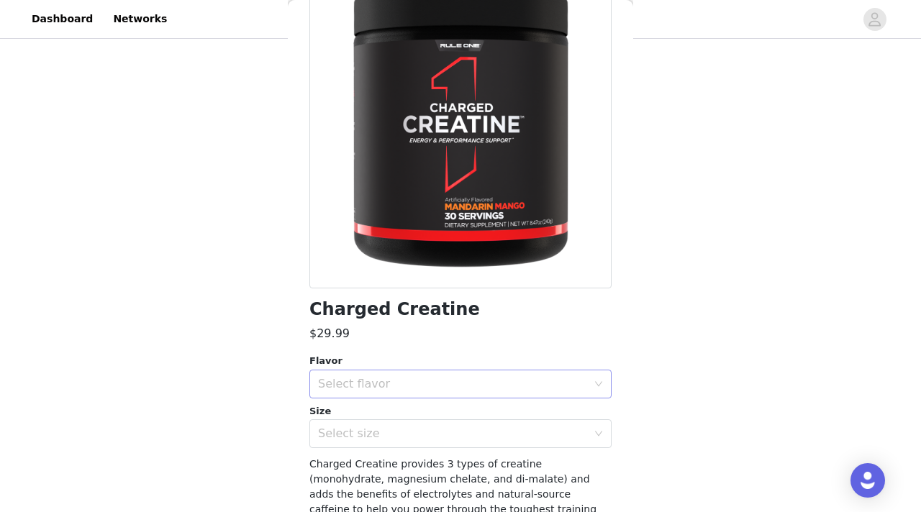
click at [369, 389] on div "Select flavor" at bounding box center [452, 384] width 269 height 14
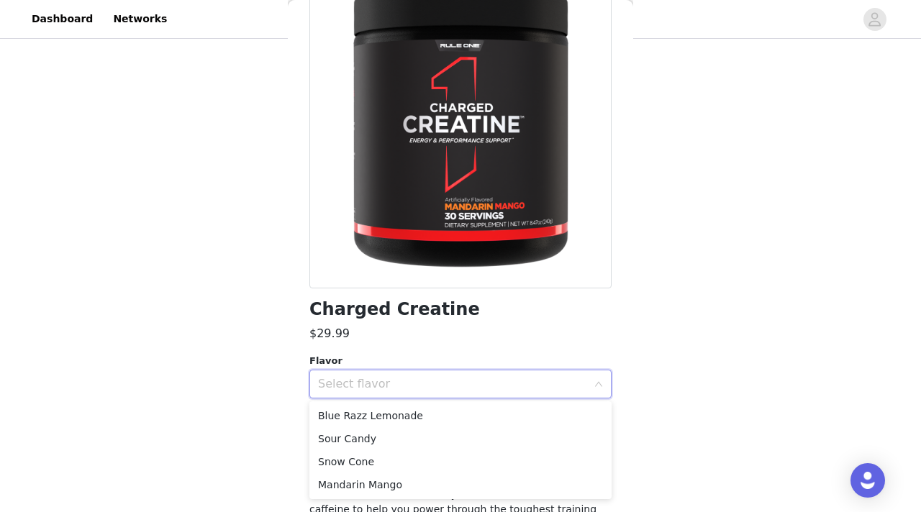
click at [411, 337] on div "$29.99" at bounding box center [460, 333] width 302 height 17
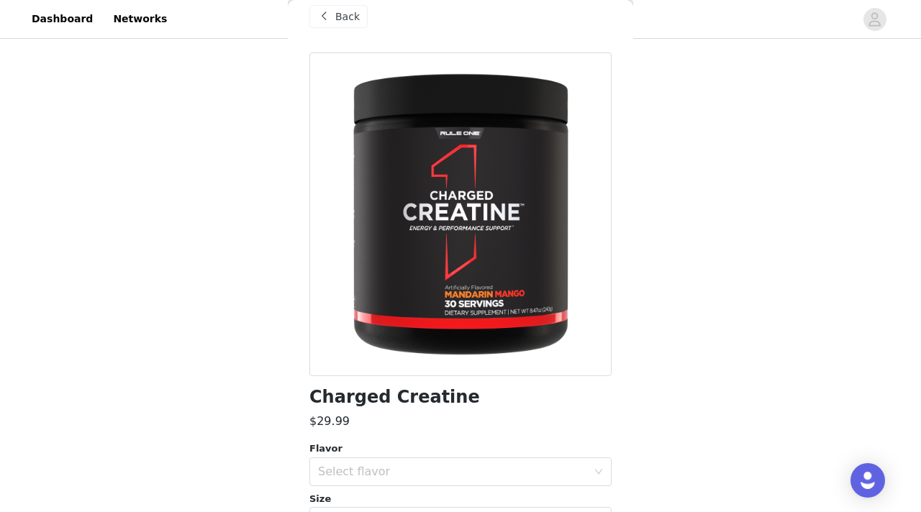
scroll to position [0, 0]
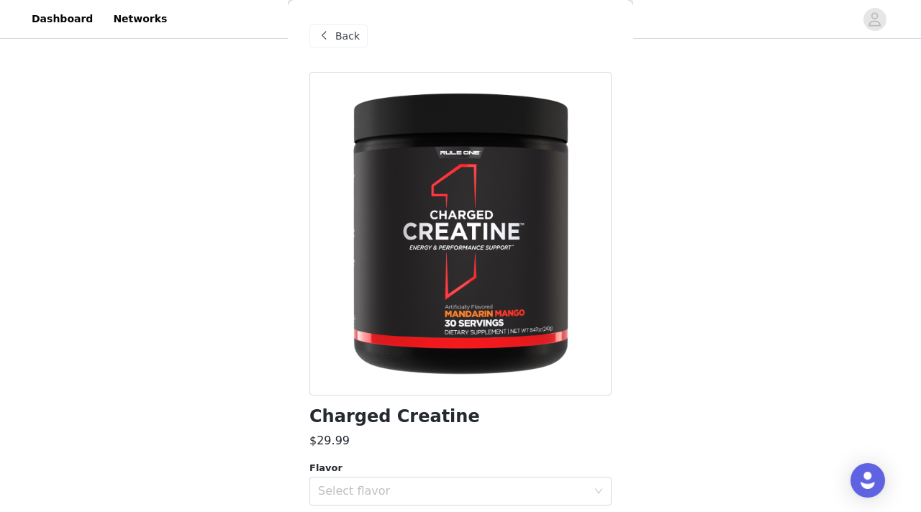
click at [355, 33] on span "Back" at bounding box center [347, 36] width 24 height 15
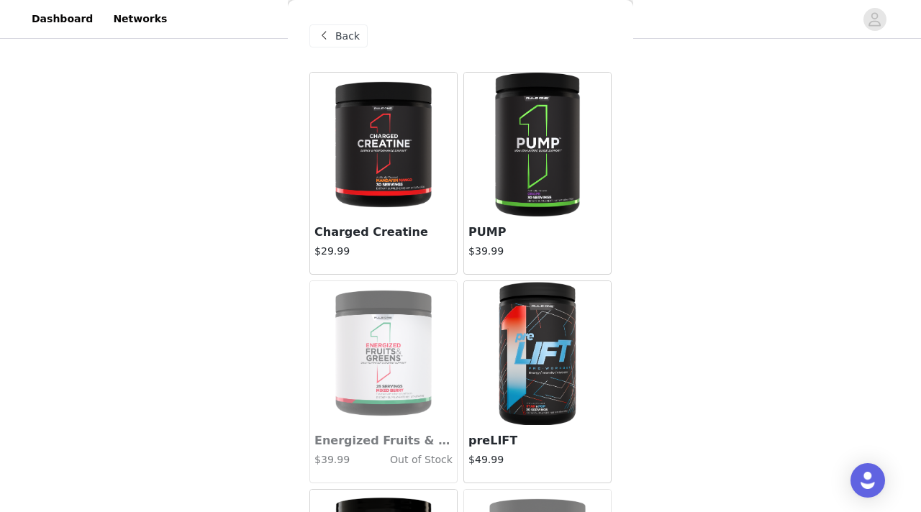
click at [529, 173] on img at bounding box center [537, 145] width 96 height 144
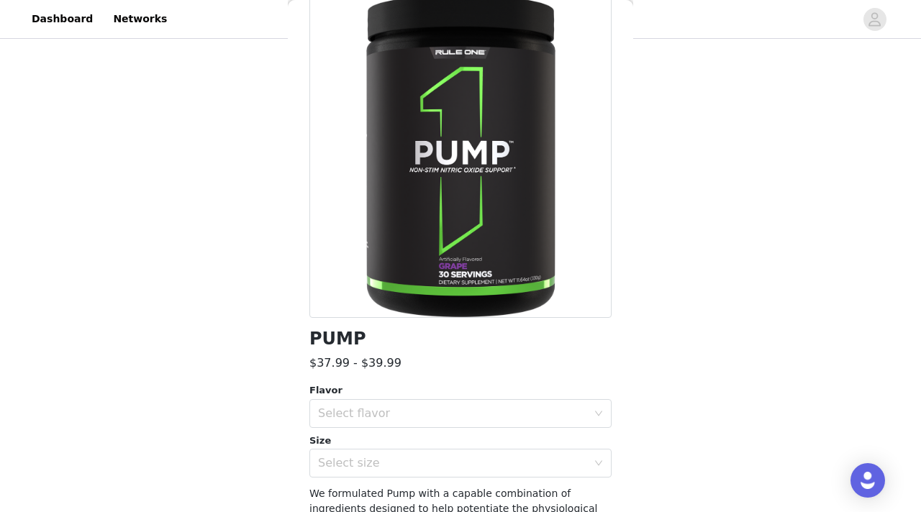
scroll to position [105, 0]
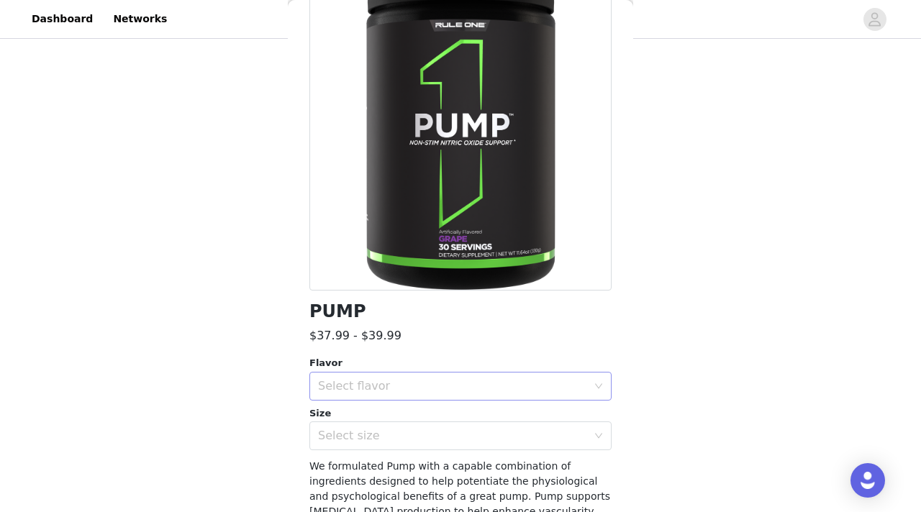
click at [396, 385] on div "Select flavor" at bounding box center [452, 386] width 269 height 14
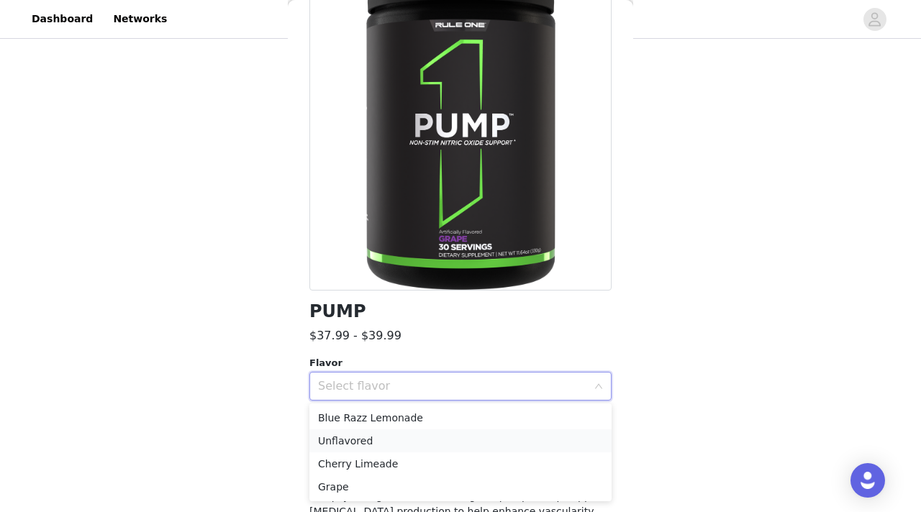
click at [358, 446] on li "Unflavored" at bounding box center [460, 440] width 302 height 23
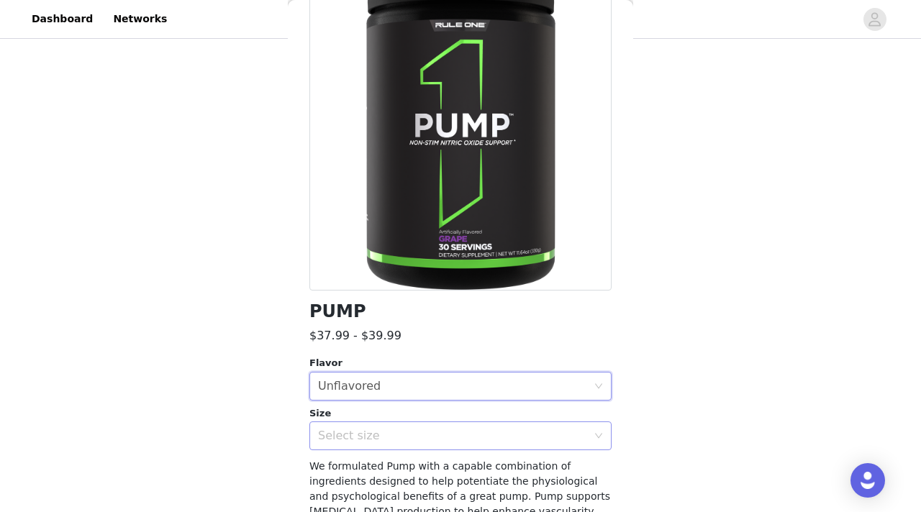
click at [364, 440] on div "Select size" at bounding box center [452, 436] width 269 height 14
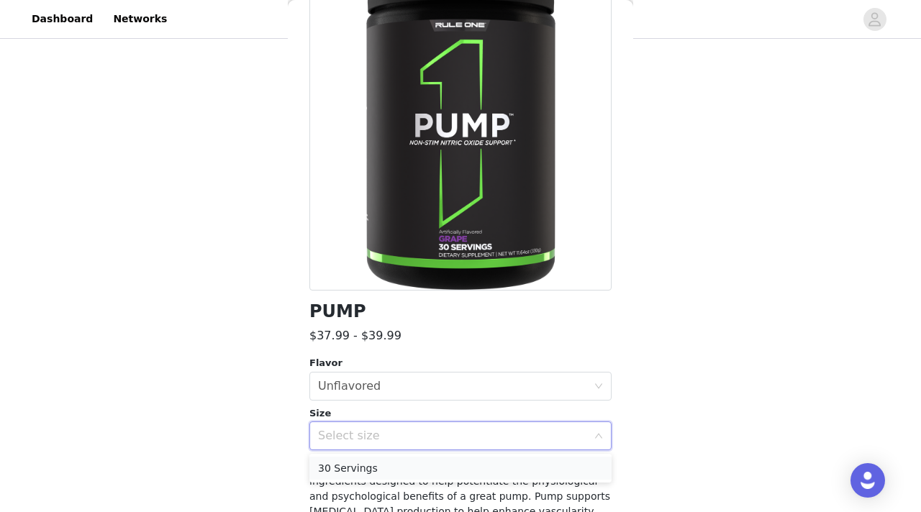
click at [358, 468] on li "30 Servings" at bounding box center [460, 468] width 302 height 23
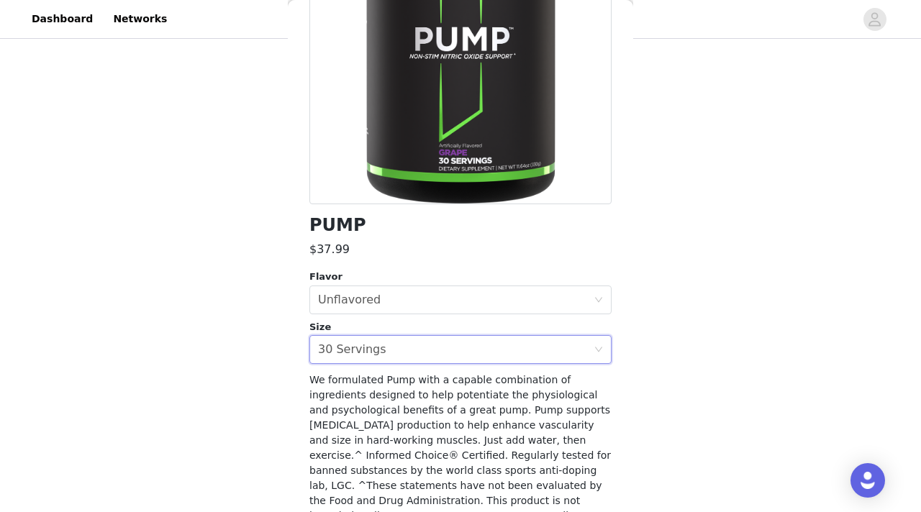
scroll to position [263, 0]
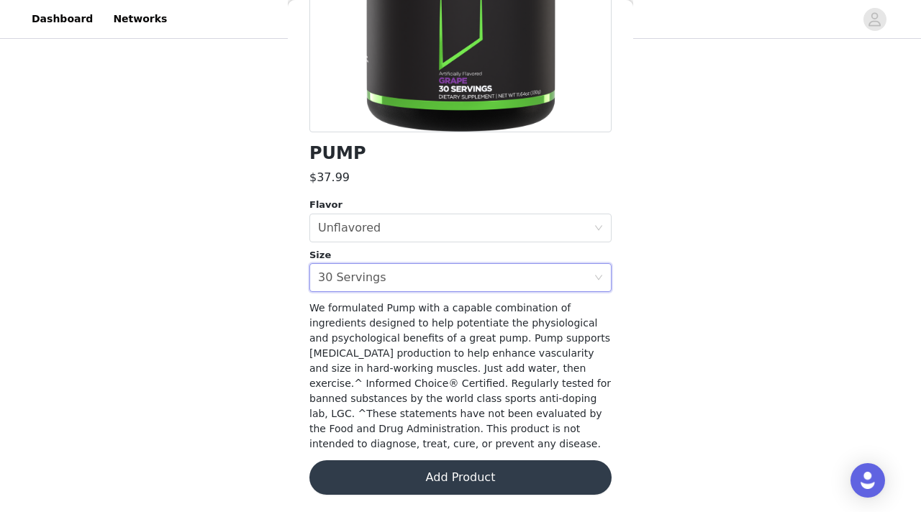
click at [368, 482] on button "Add Product" at bounding box center [460, 477] width 302 height 35
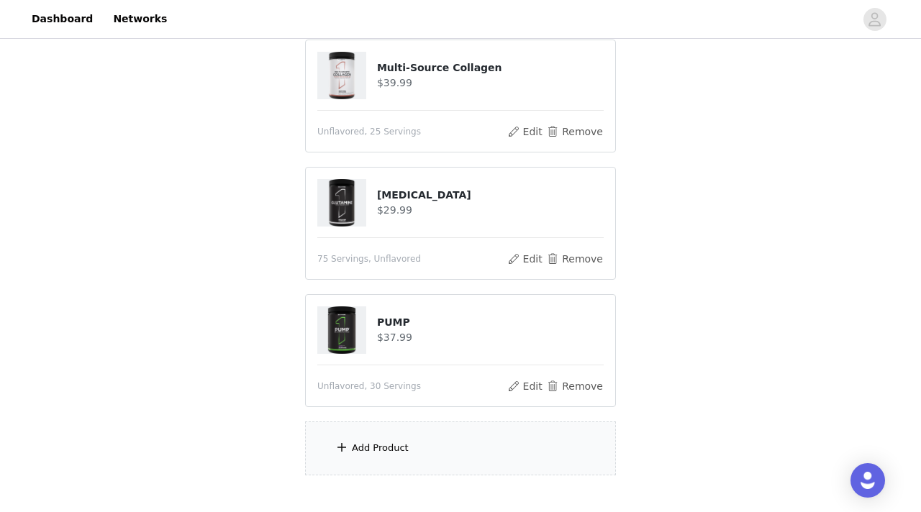
scroll to position [453, 0]
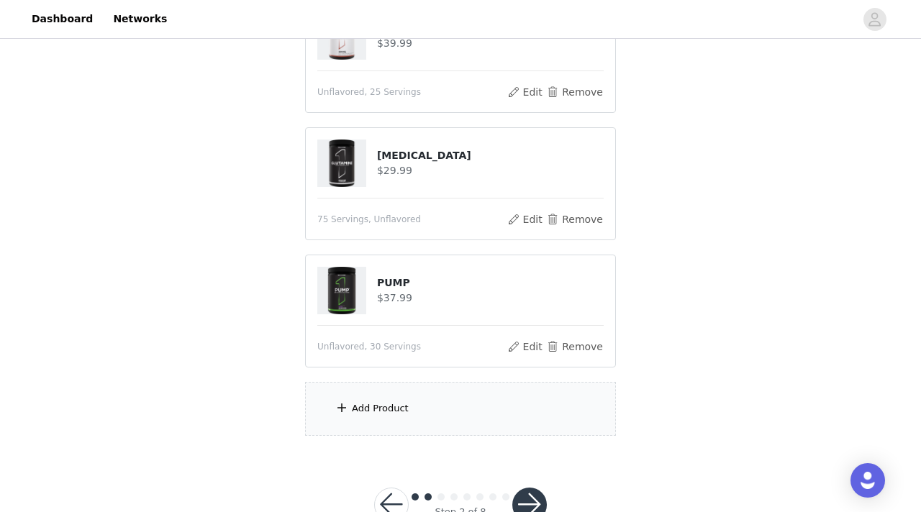
click at [381, 411] on div "Add Product" at bounding box center [380, 408] width 57 height 14
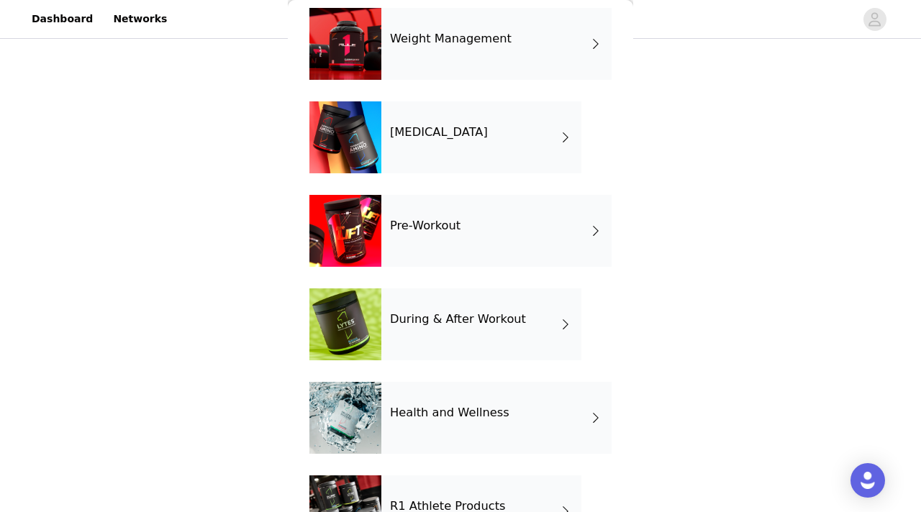
scroll to position [160, 0]
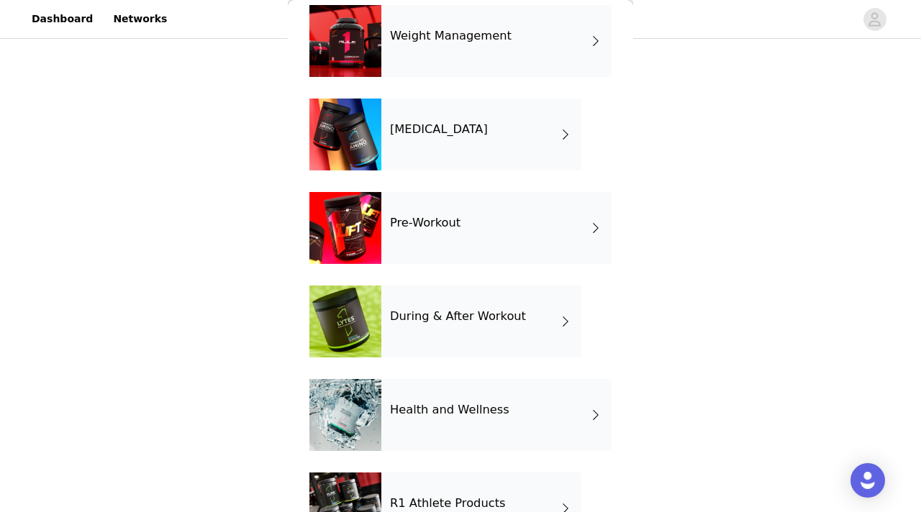
click at [463, 235] on div "Pre-Workout" at bounding box center [496, 228] width 230 height 72
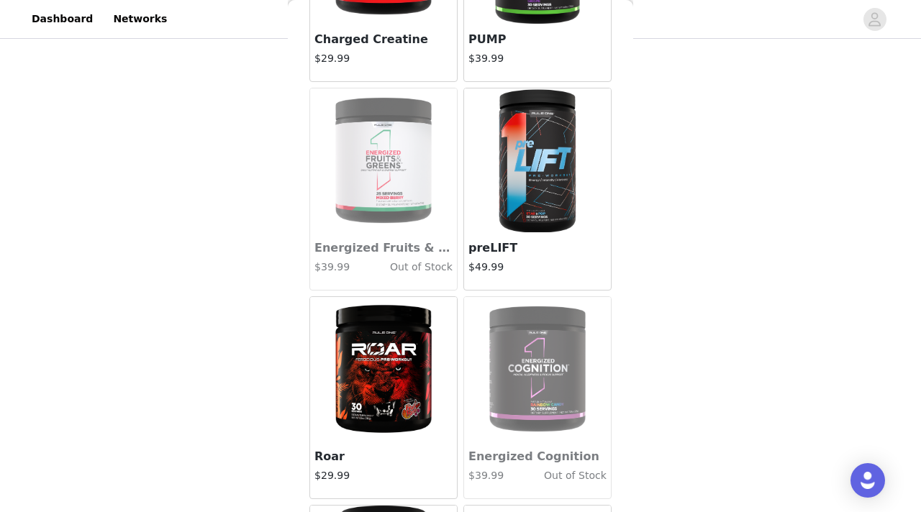
scroll to position [0, 0]
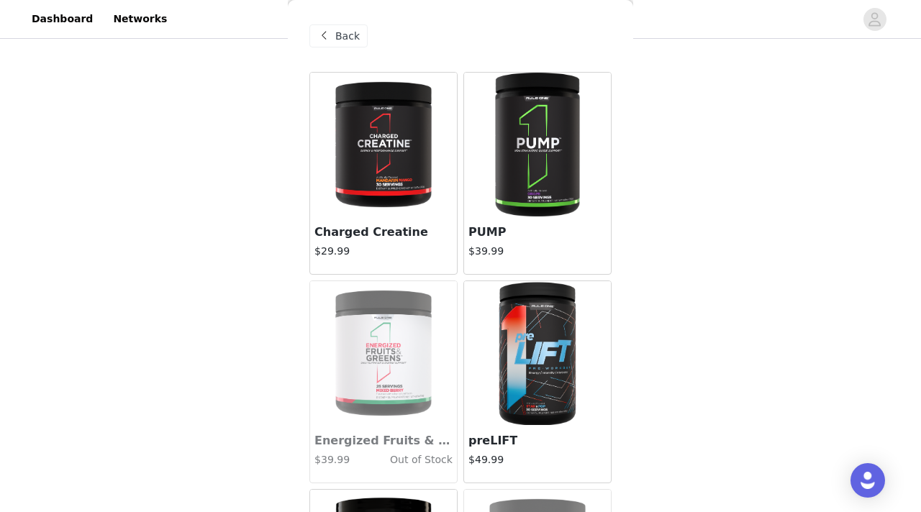
click at [347, 26] on div "Back" at bounding box center [338, 35] width 58 height 23
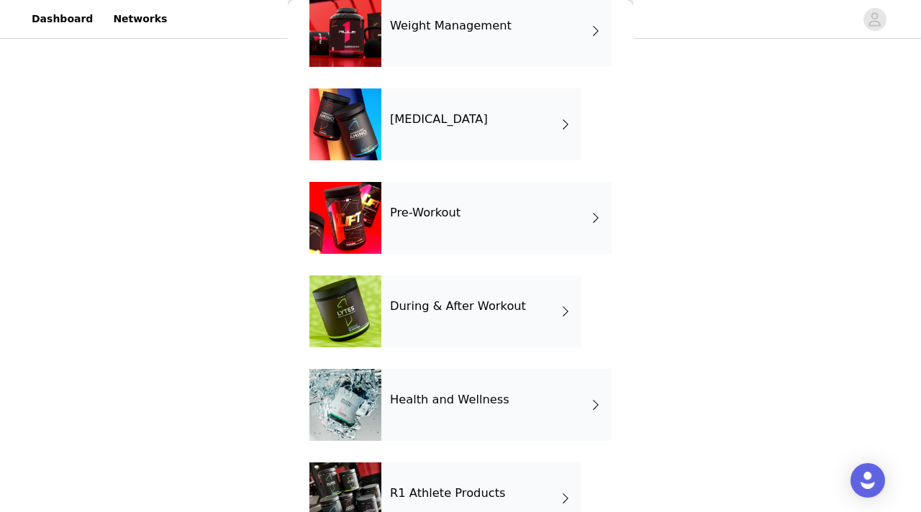
scroll to position [174, 0]
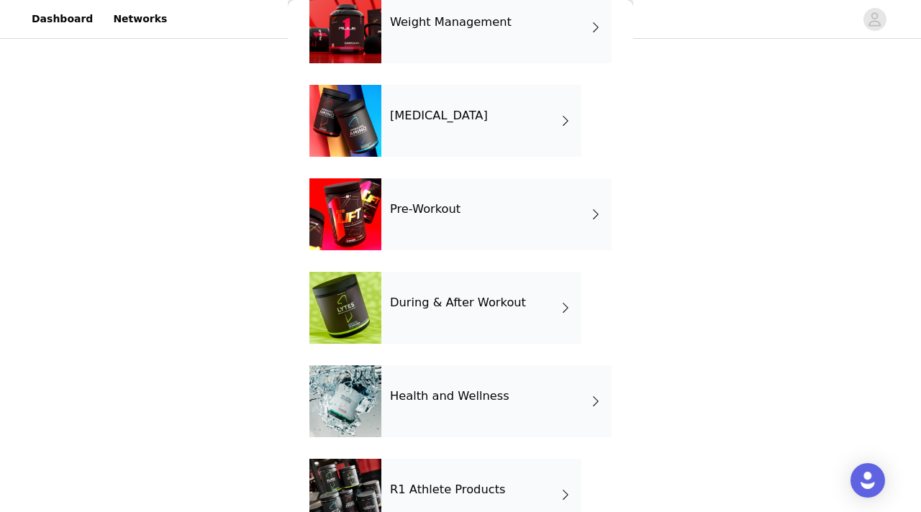
click at [480, 294] on div "During & After Workout" at bounding box center [481, 308] width 200 height 72
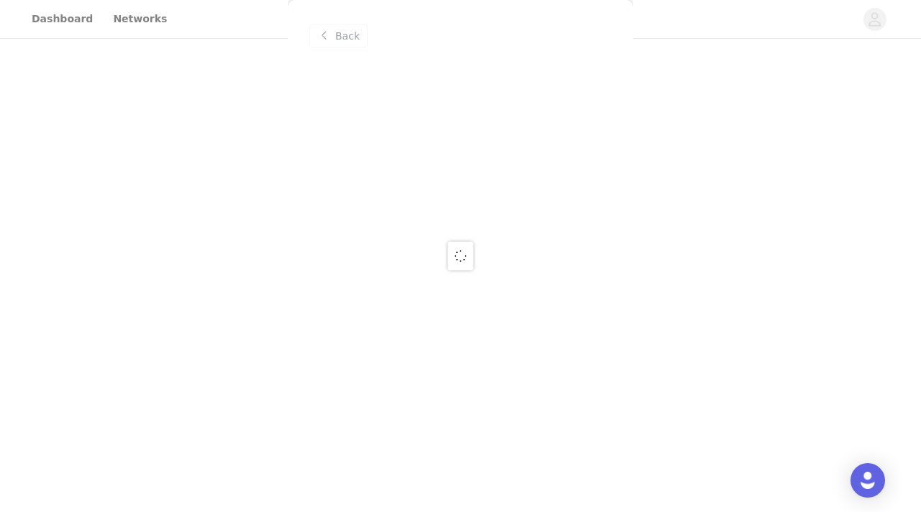
scroll to position [0, 0]
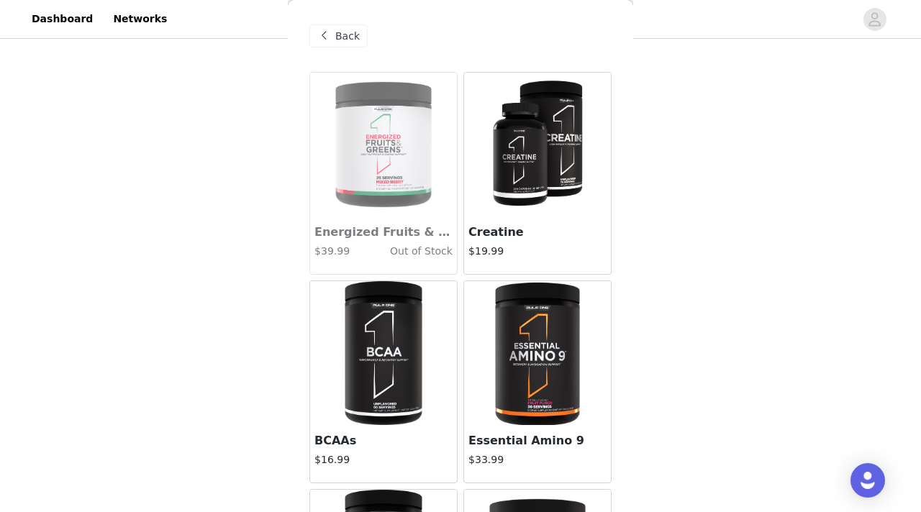
click at [535, 161] on img at bounding box center [537, 145] width 96 height 144
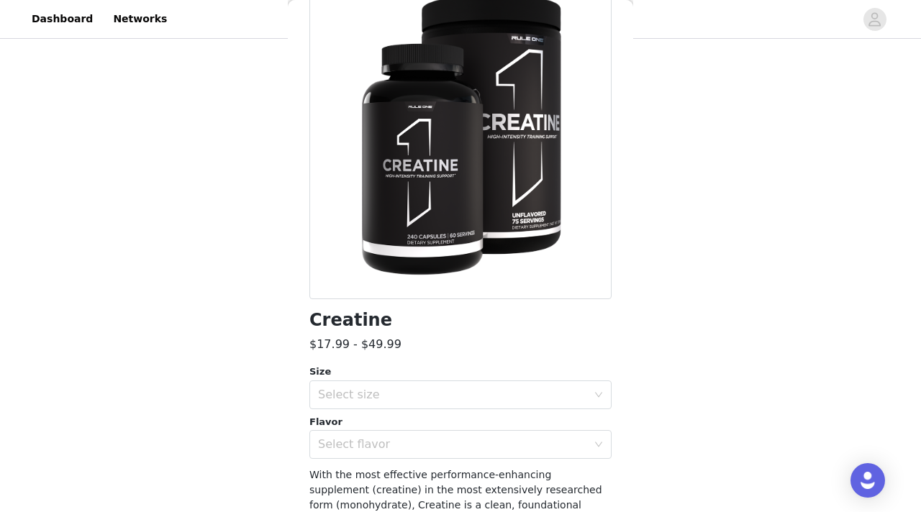
scroll to position [104, 0]
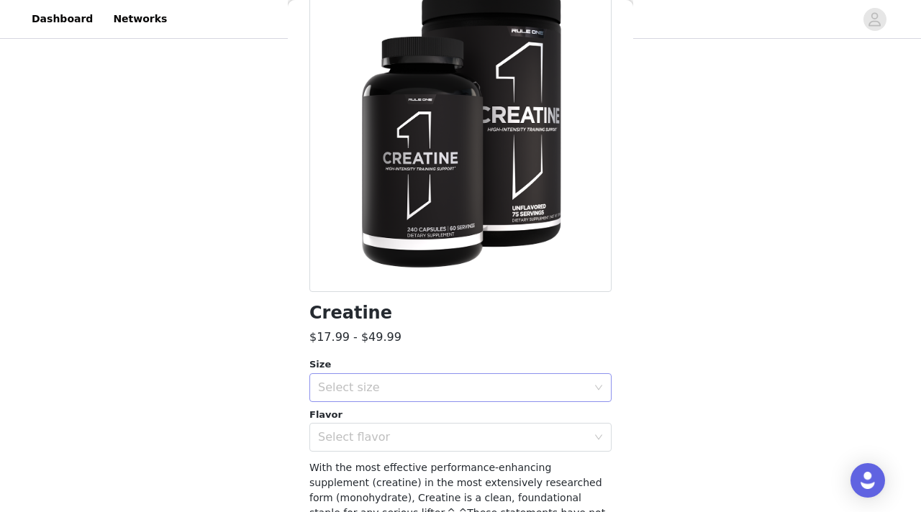
click at [388, 393] on div "Select size" at bounding box center [452, 388] width 269 height 14
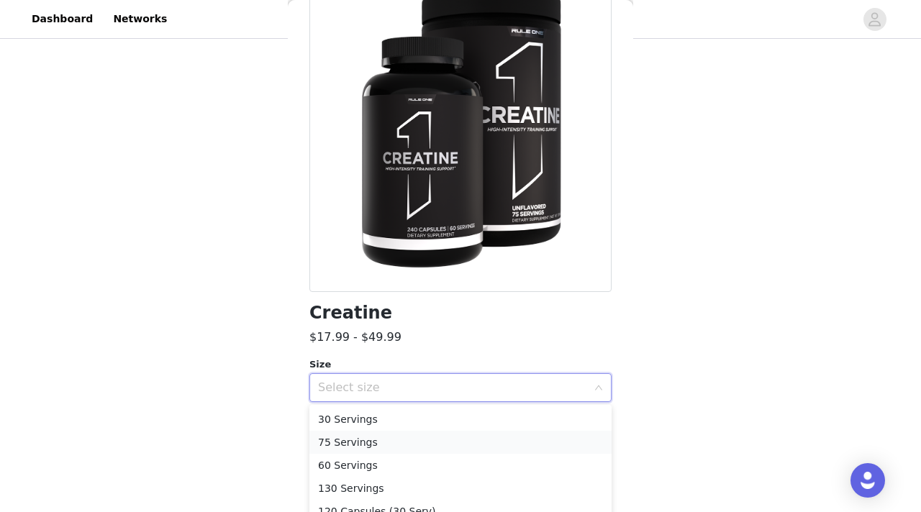
click at [369, 440] on li "75 Servings" at bounding box center [460, 442] width 302 height 23
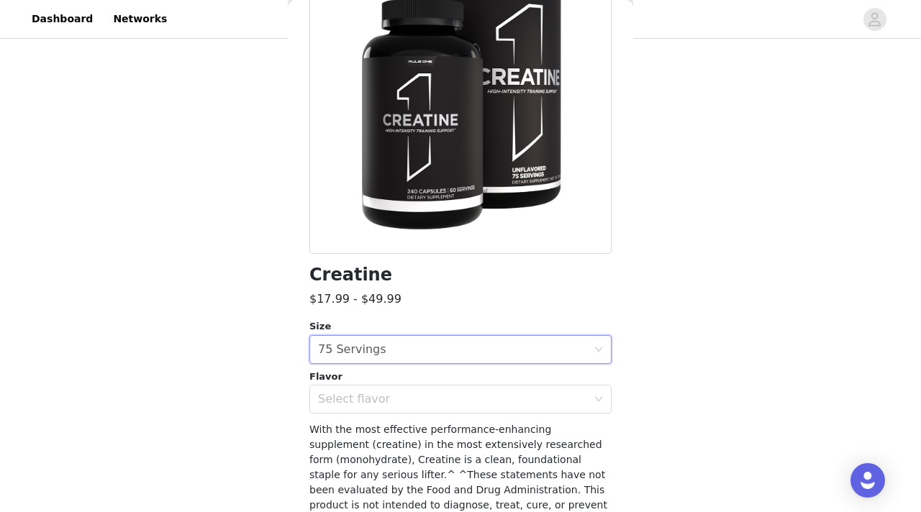
scroll to position [143, 0]
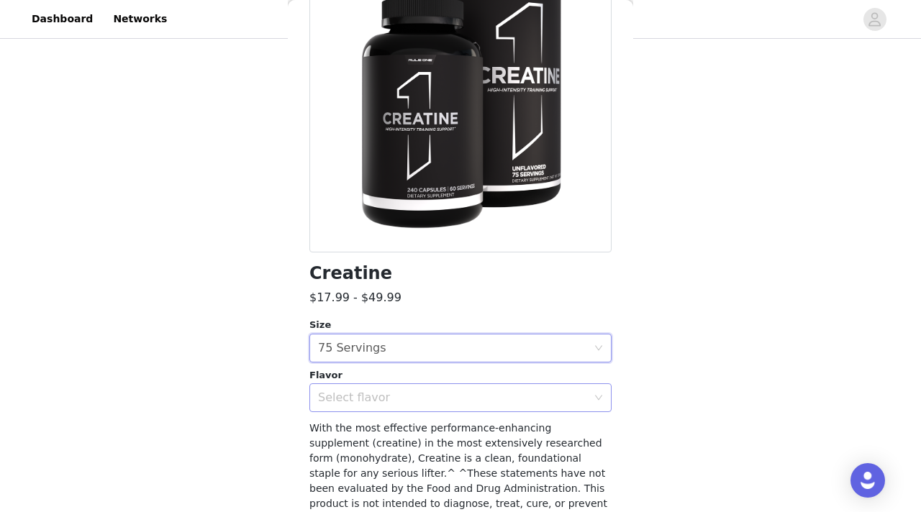
click at [380, 401] on div "Select flavor" at bounding box center [452, 398] width 269 height 14
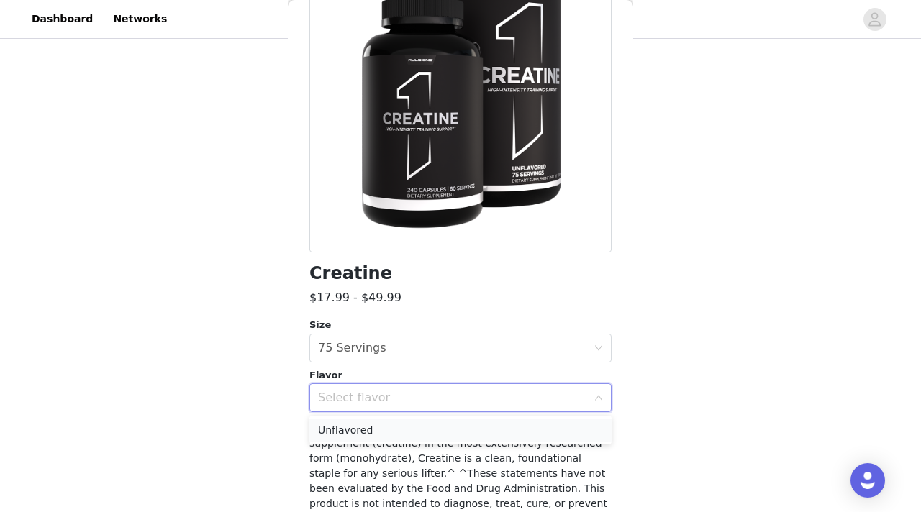
click at [363, 432] on li "Unflavored" at bounding box center [460, 430] width 302 height 23
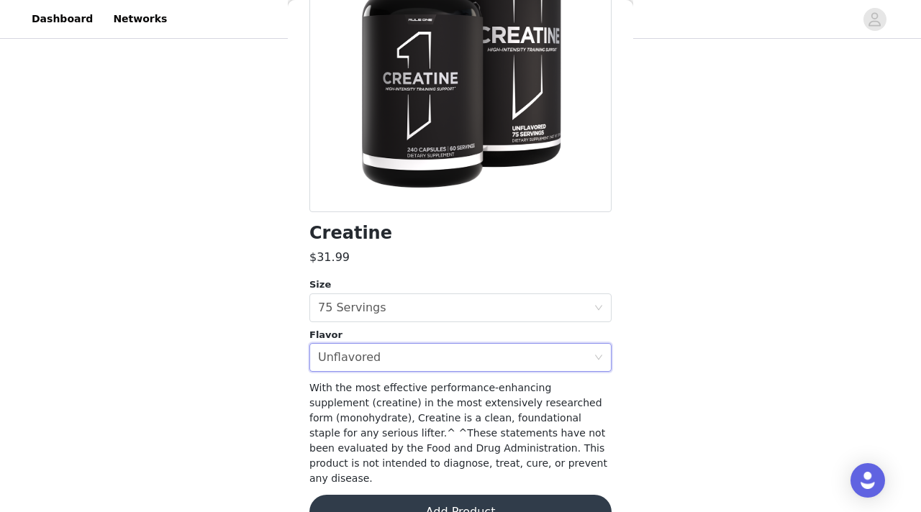
scroll to position [203, 0]
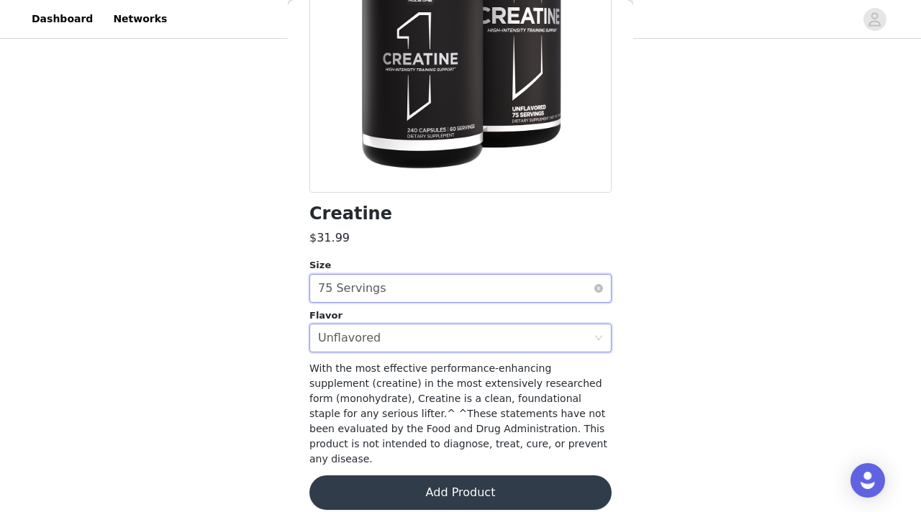
click at [391, 288] on div "Select size 75 Servings" at bounding box center [456, 288] width 276 height 27
click at [465, 212] on div "Creatine" at bounding box center [460, 213] width 302 height 19
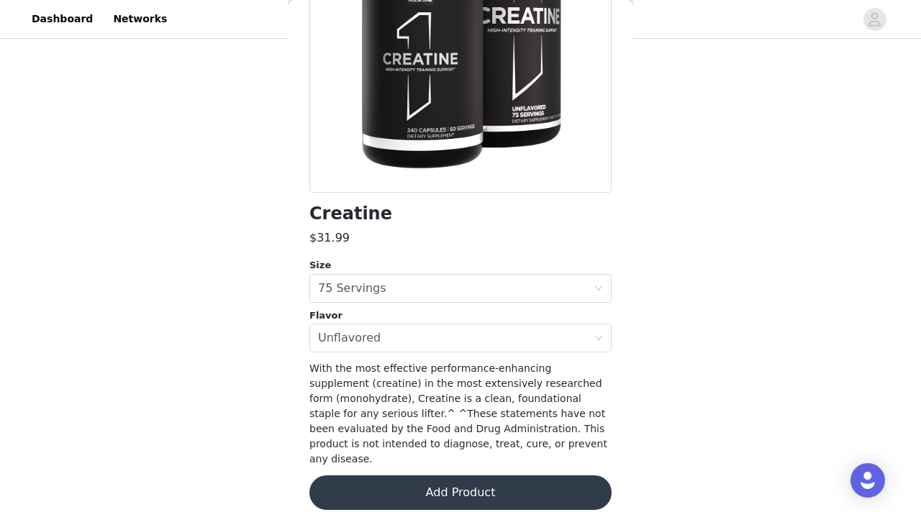
click at [409, 478] on button "Add Product" at bounding box center [460, 492] width 302 height 35
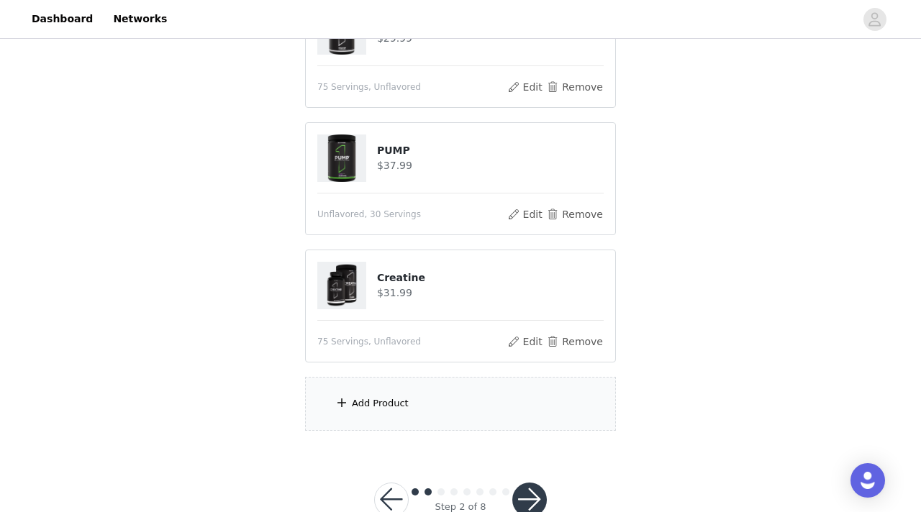
scroll to position [591, 0]
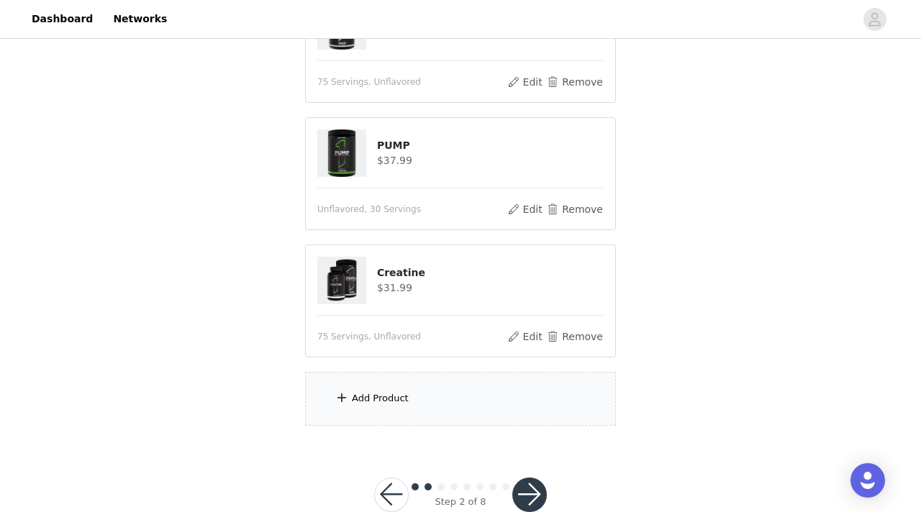
click at [397, 404] on div "Add Product" at bounding box center [380, 398] width 57 height 14
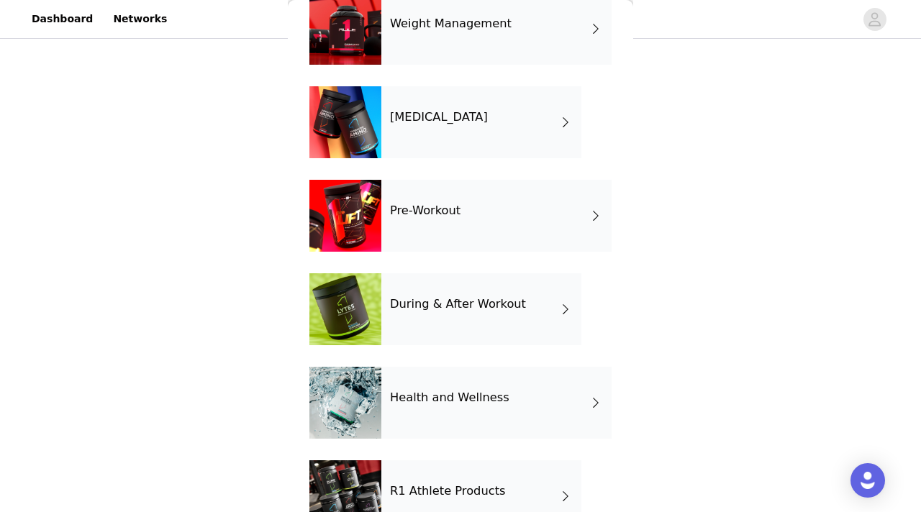
scroll to position [188, 0]
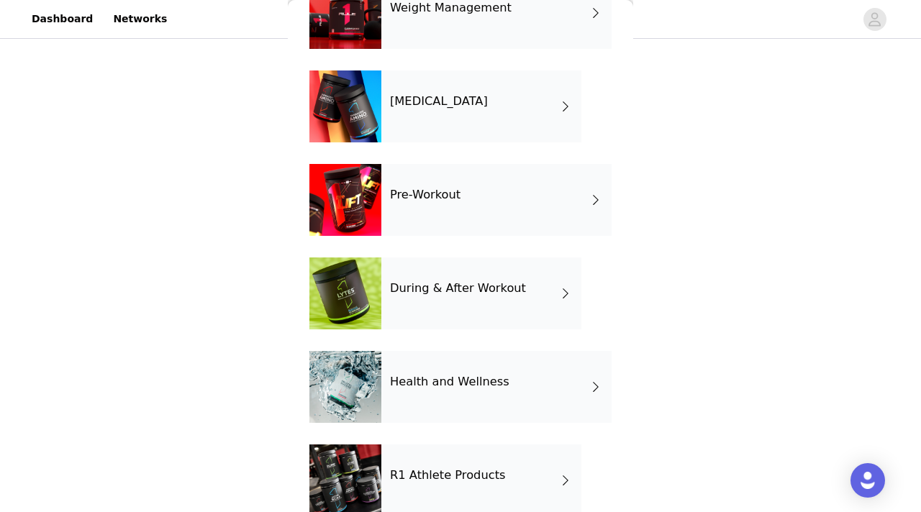
click at [443, 296] on div "During & After Workout" at bounding box center [481, 294] width 200 height 72
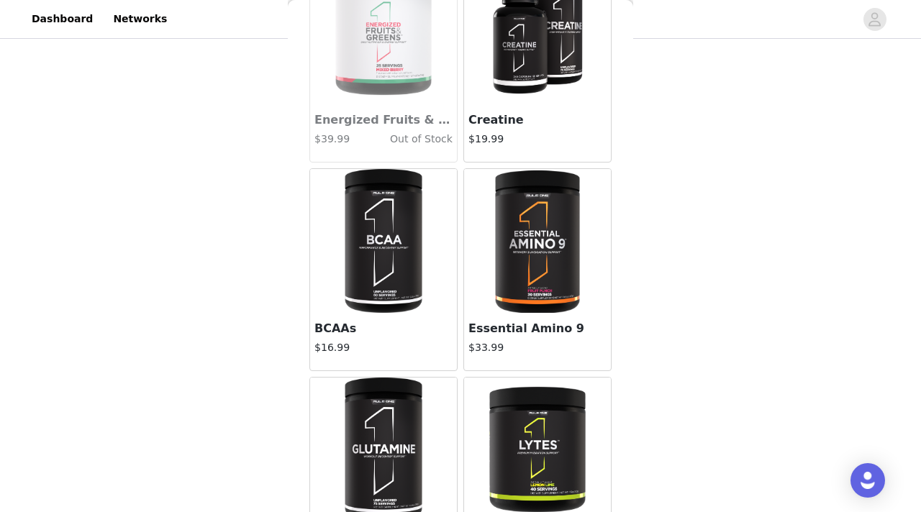
scroll to position [0, 0]
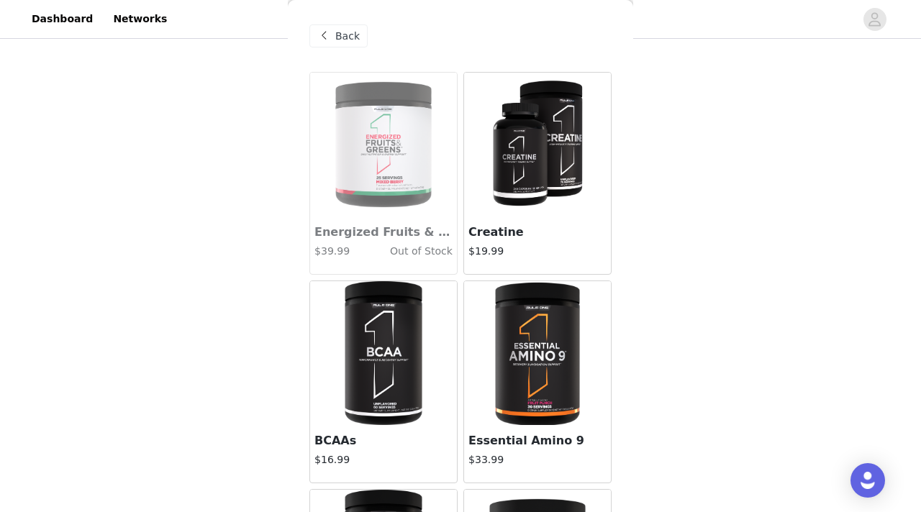
click at [347, 36] on span "Back" at bounding box center [347, 36] width 24 height 15
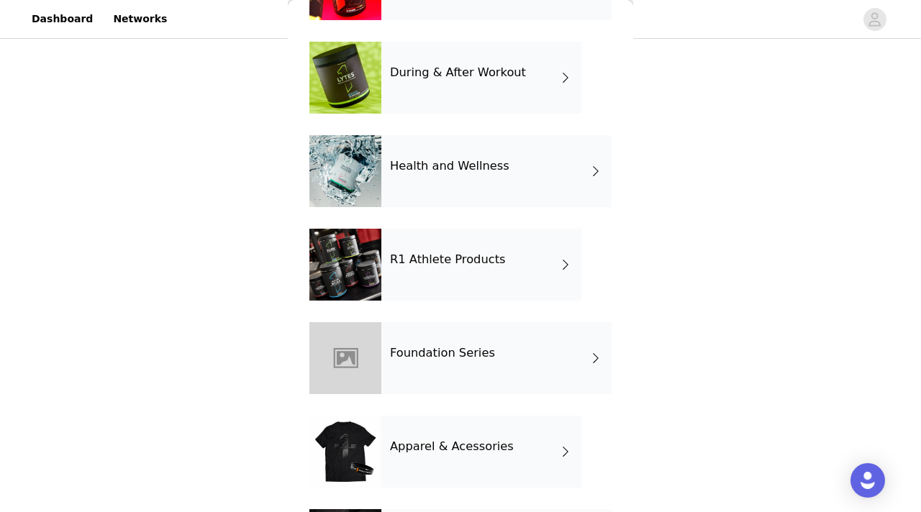
scroll to position [406, 0]
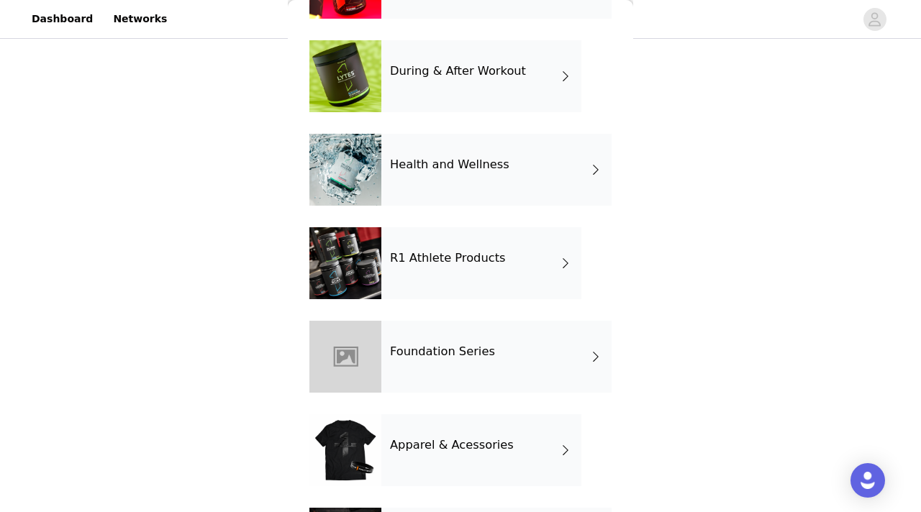
click at [455, 148] on div "Health and Wellness" at bounding box center [496, 170] width 230 height 72
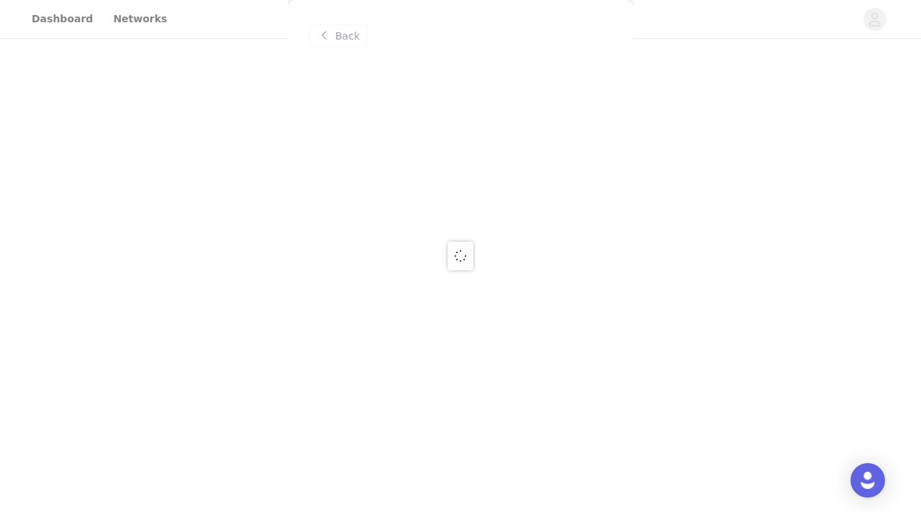
scroll to position [0, 0]
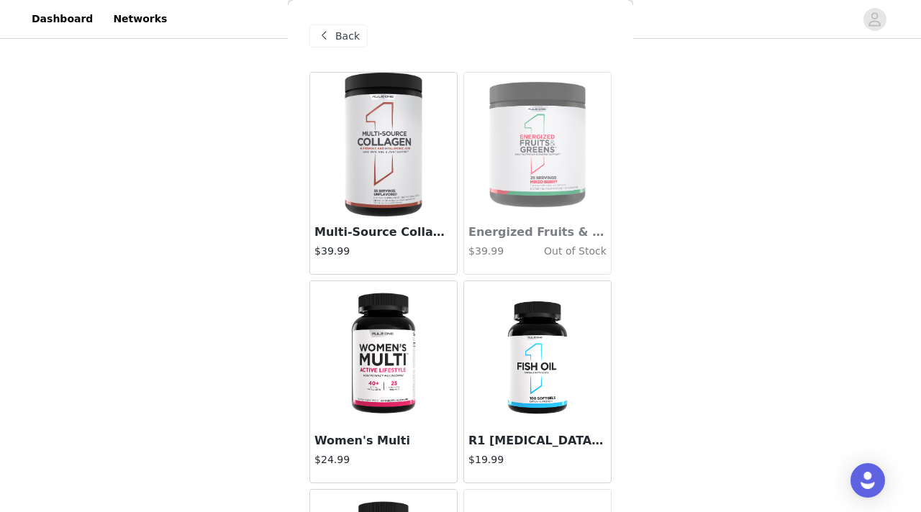
click at [386, 351] on img at bounding box center [383, 353] width 96 height 144
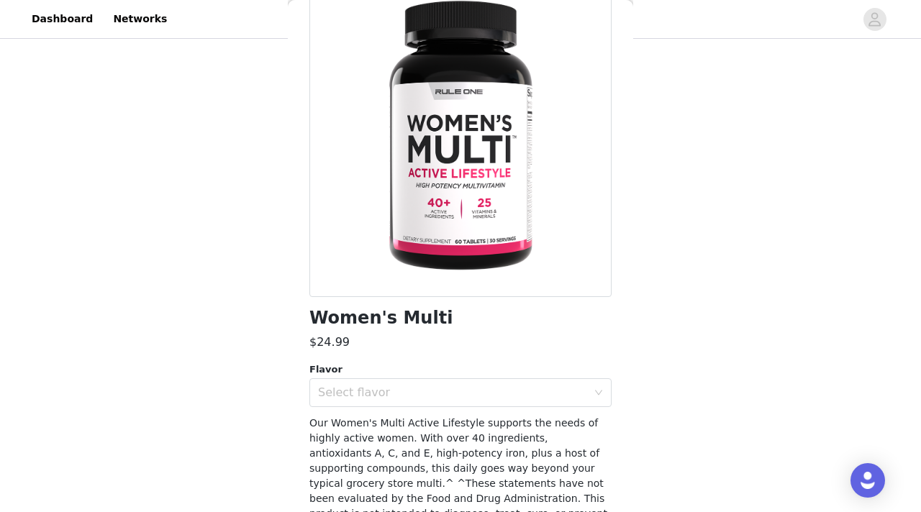
scroll to position [123, 0]
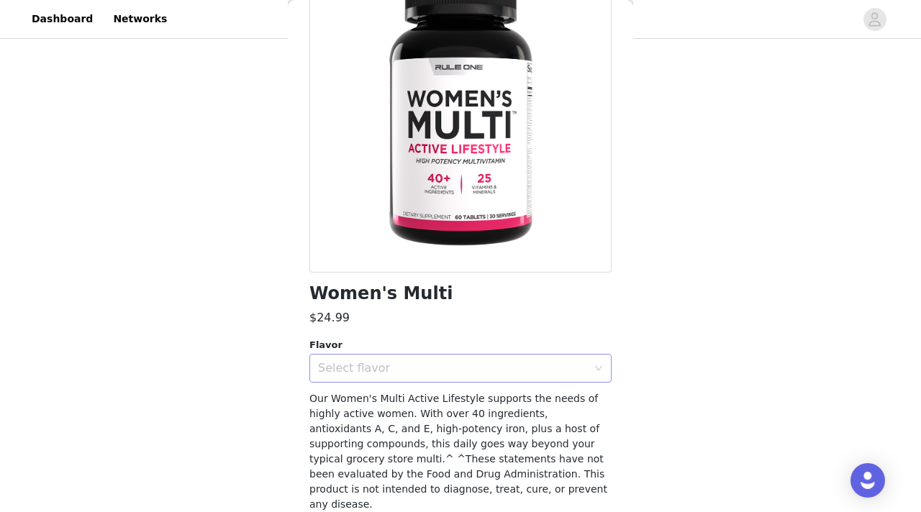
click at [385, 363] on div "Select flavor" at bounding box center [452, 368] width 269 height 14
click at [375, 405] on li "Unflavored" at bounding box center [460, 399] width 302 height 23
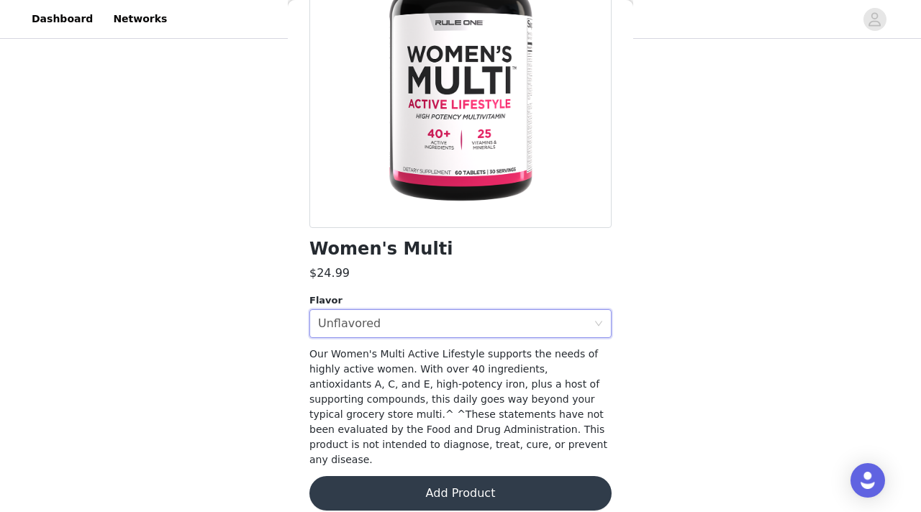
click at [396, 476] on button "Add Product" at bounding box center [460, 493] width 302 height 35
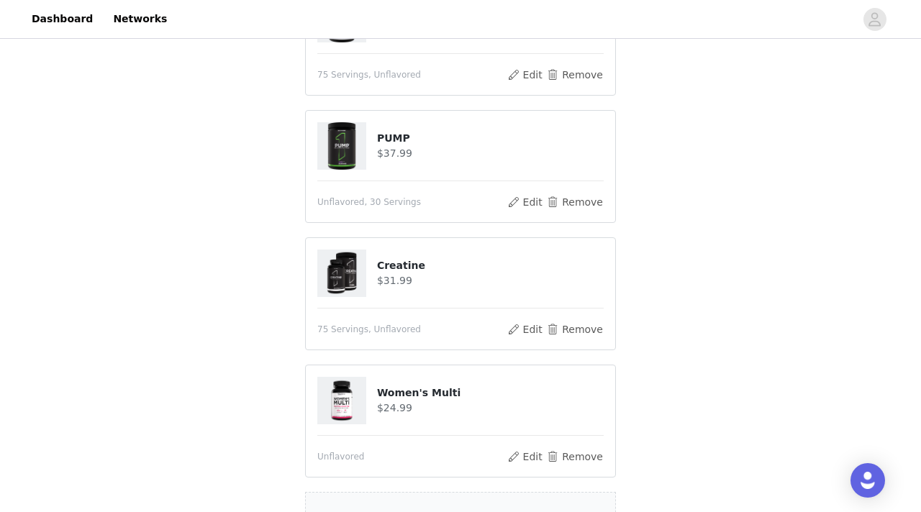
scroll to position [752, 0]
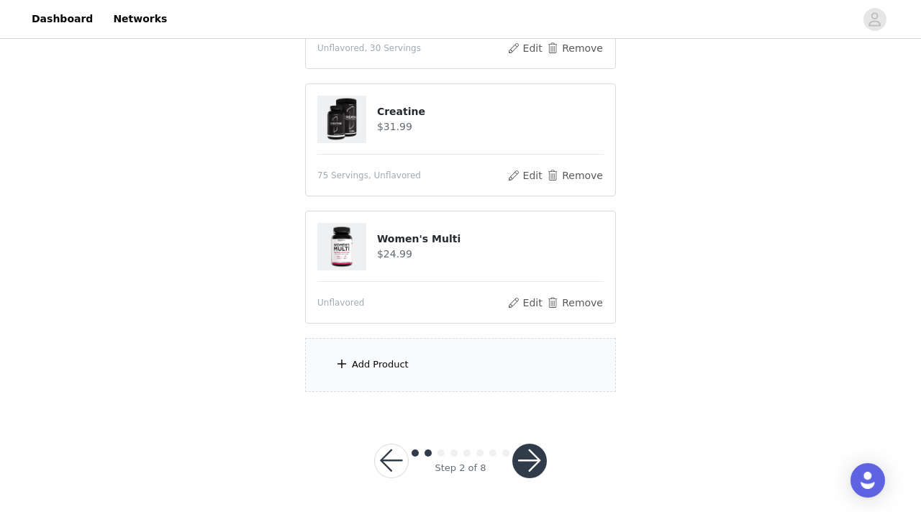
click at [434, 365] on div "Add Product" at bounding box center [460, 365] width 311 height 54
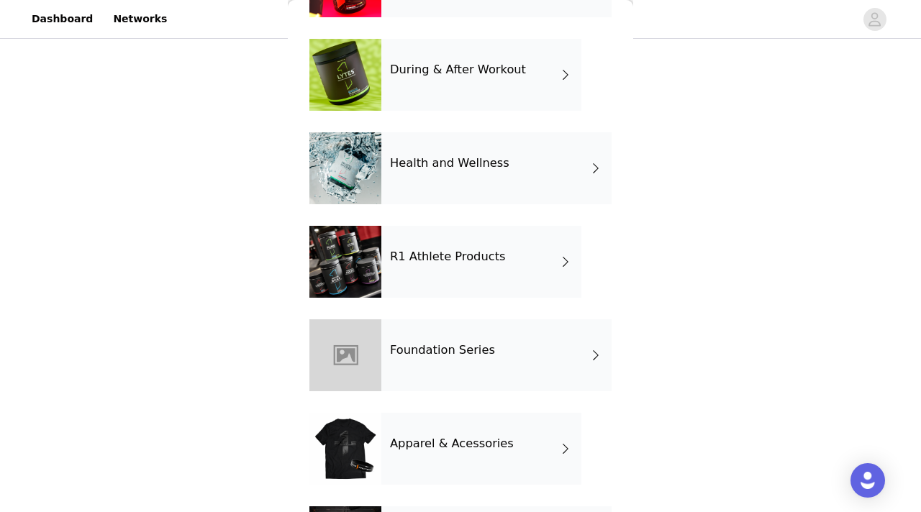
scroll to position [407, 0]
click at [490, 181] on div "Health and Wellness" at bounding box center [496, 168] width 230 height 72
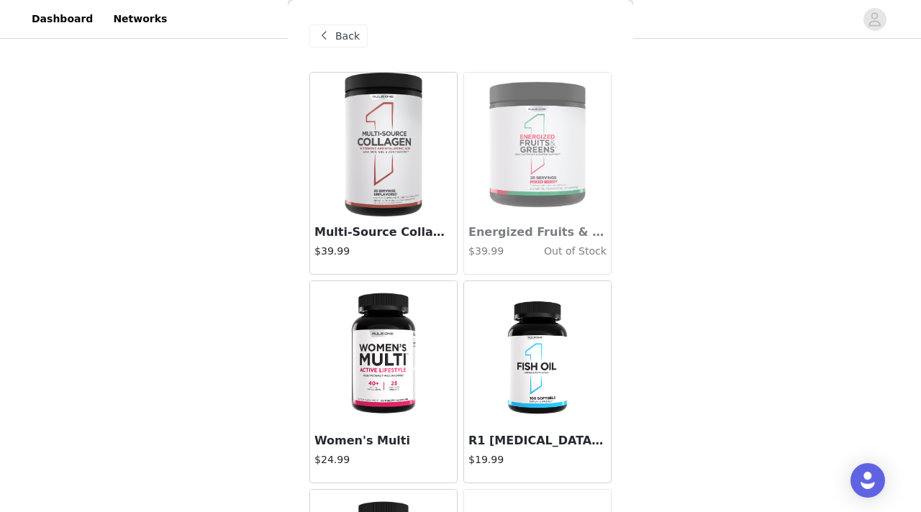
scroll to position [752, 0]
click at [352, 36] on span "Back" at bounding box center [347, 36] width 24 height 15
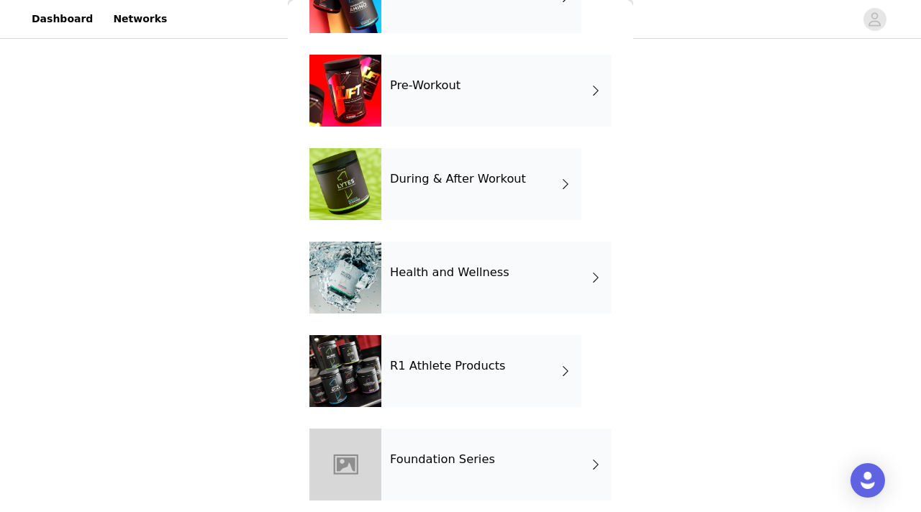
scroll to position [495, 0]
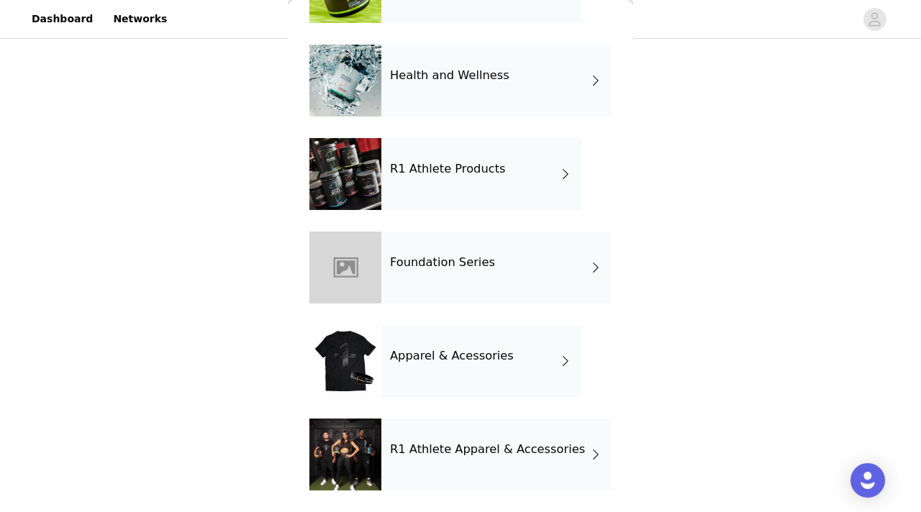
click at [440, 446] on h4 "R1 Athlete Apparel & Accessories" at bounding box center [487, 449] width 195 height 13
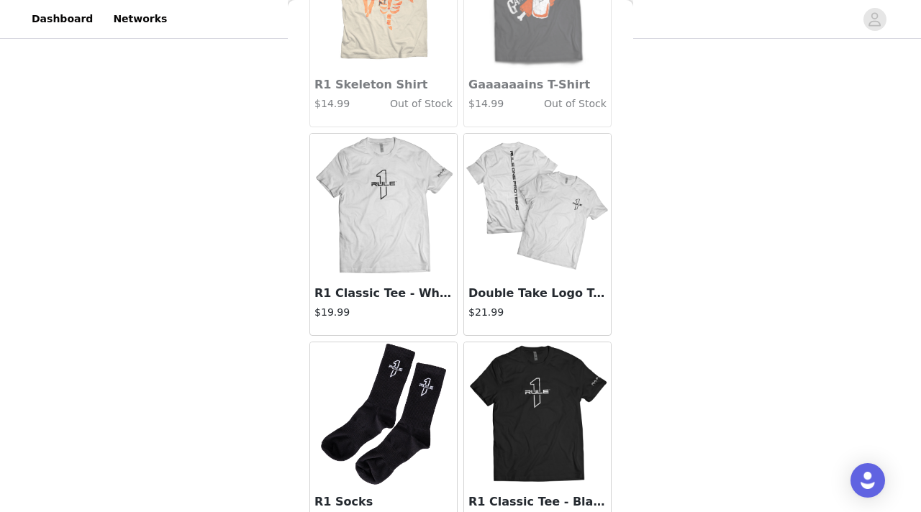
scroll to position [978, 0]
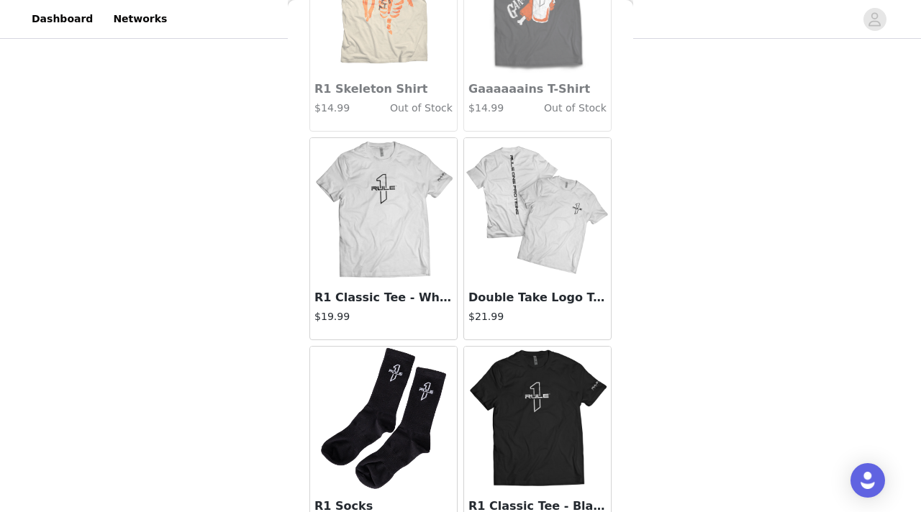
click at [552, 235] on img at bounding box center [537, 210] width 144 height 144
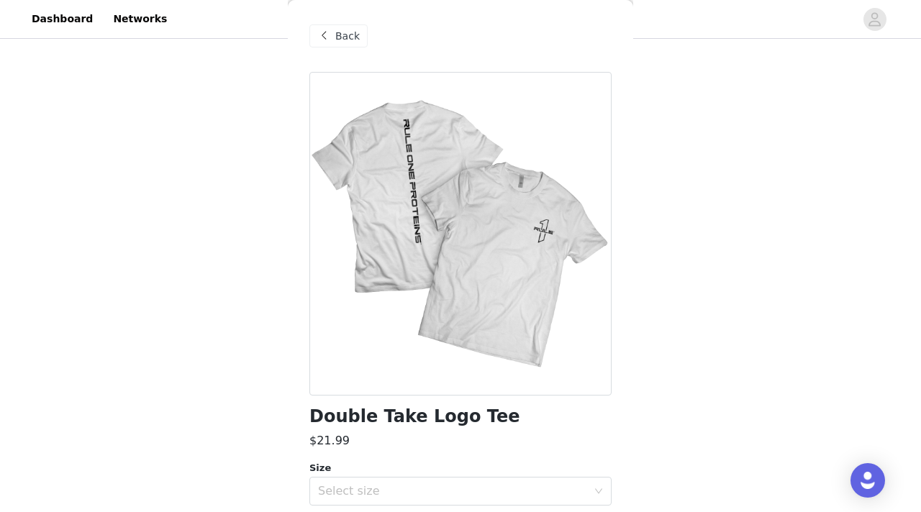
scroll to position [77, 0]
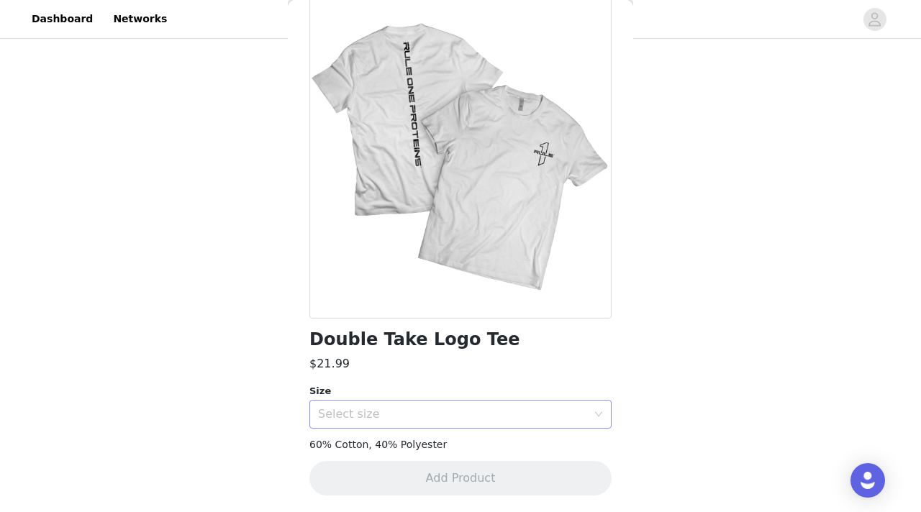
click at [380, 414] on div "Select size" at bounding box center [452, 414] width 269 height 14
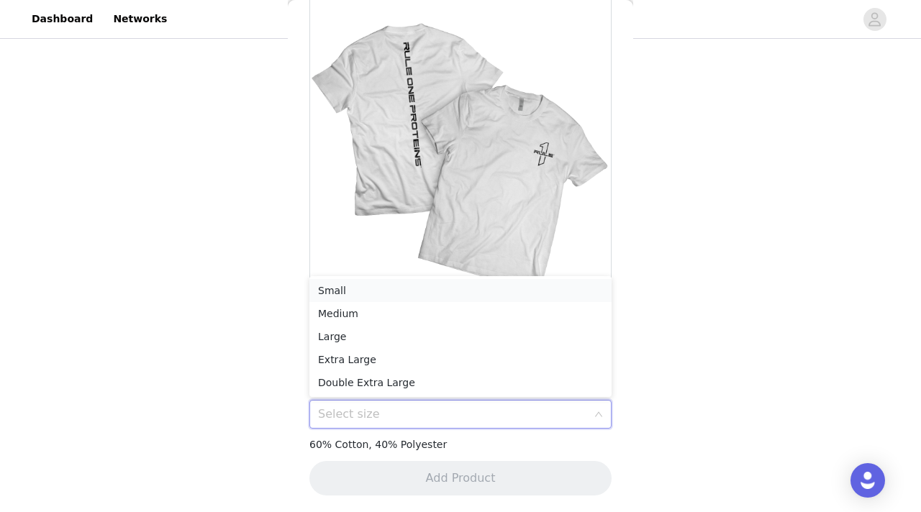
click at [377, 293] on li "Small" at bounding box center [460, 290] width 302 height 23
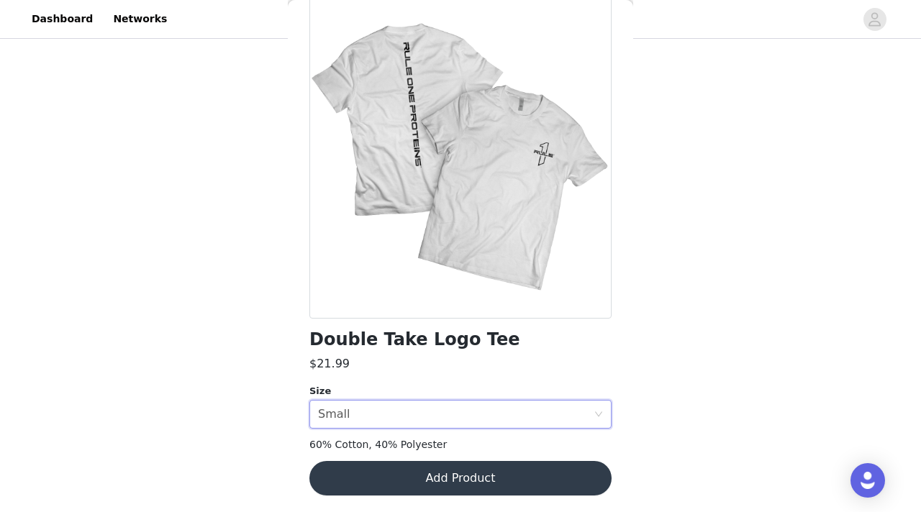
scroll to position [0, 0]
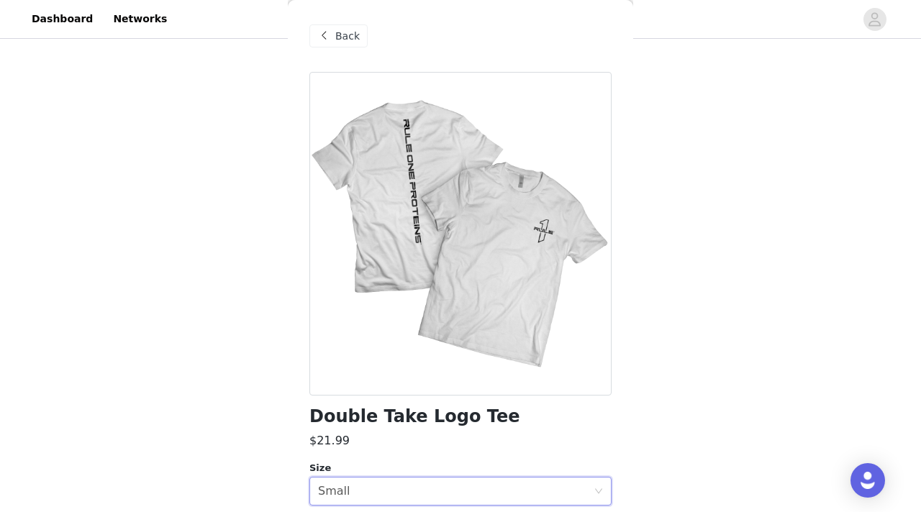
click at [334, 29] on div "Back" at bounding box center [338, 35] width 58 height 23
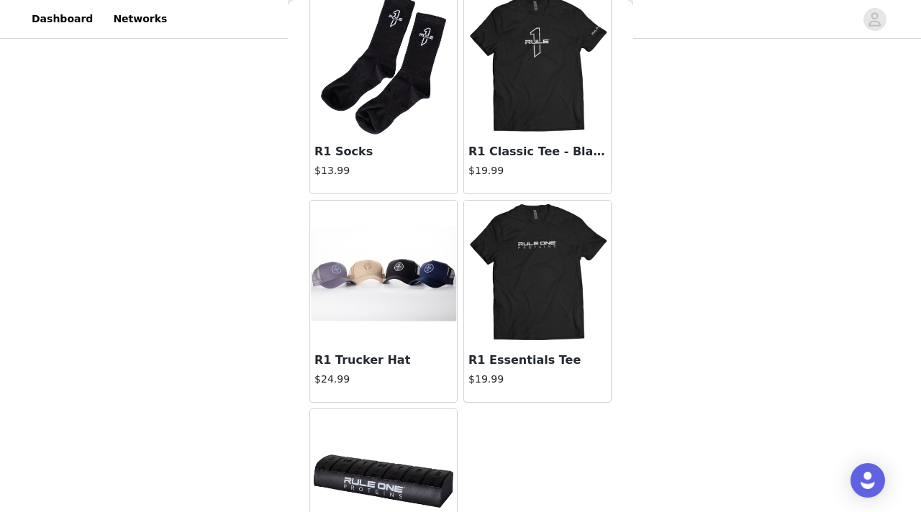
scroll to position [1326, 0]
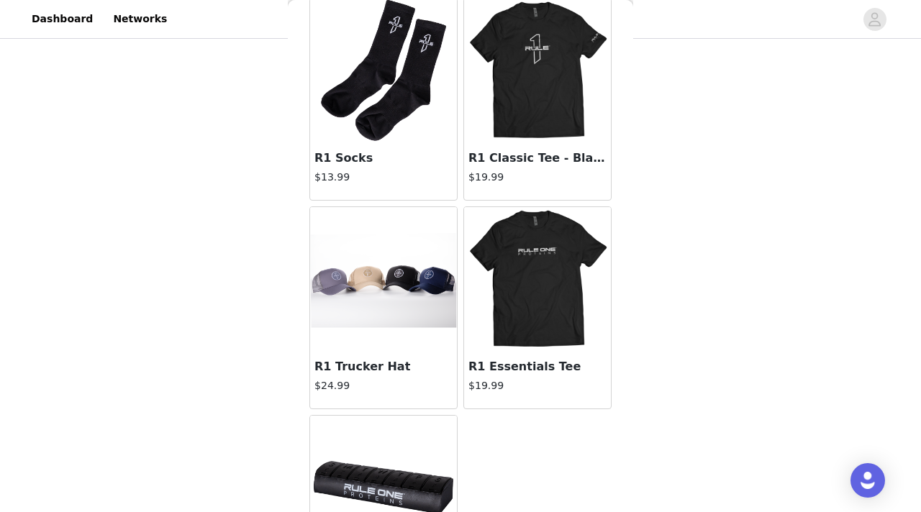
click at [563, 112] on img at bounding box center [537, 71] width 144 height 144
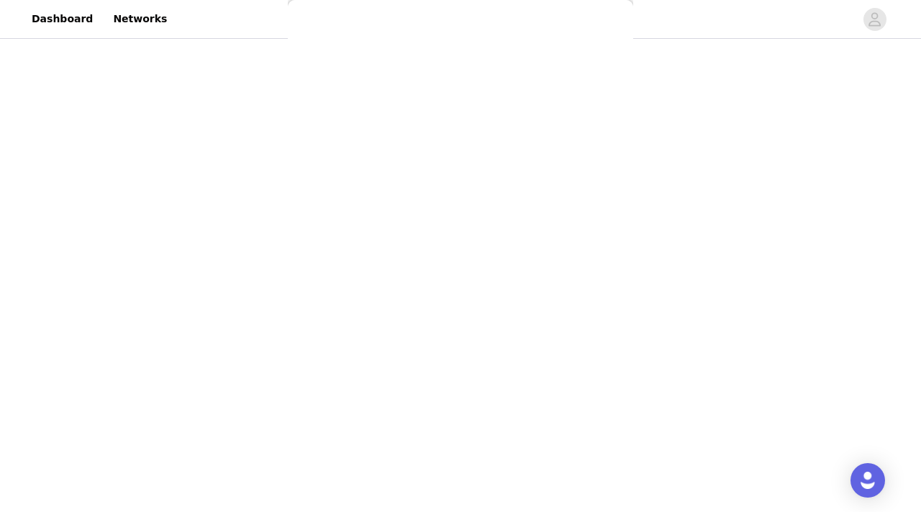
scroll to position [77, 0]
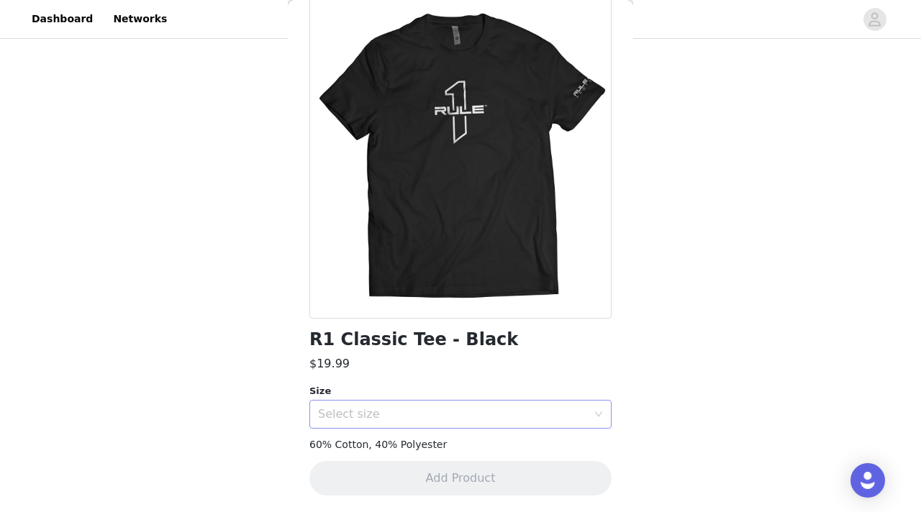
click at [366, 402] on div "Select size" at bounding box center [456, 414] width 276 height 27
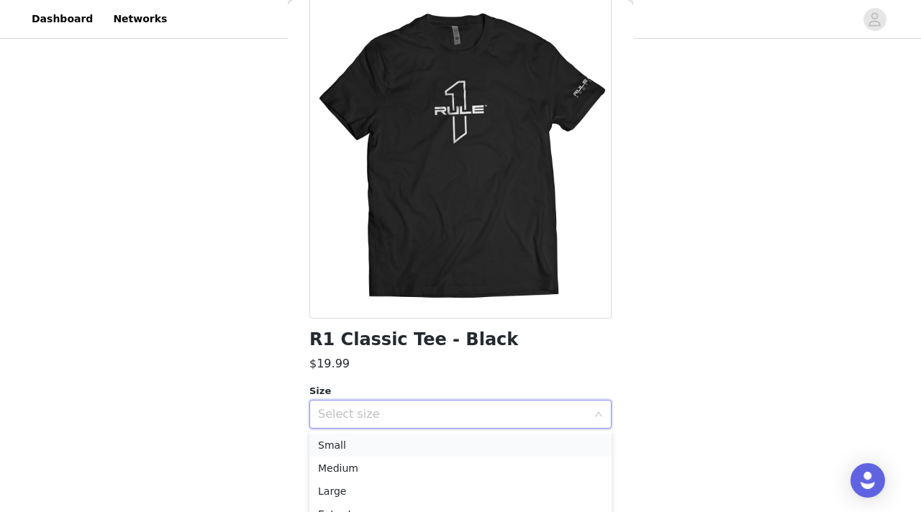
click at [363, 445] on li "Small" at bounding box center [460, 445] width 302 height 23
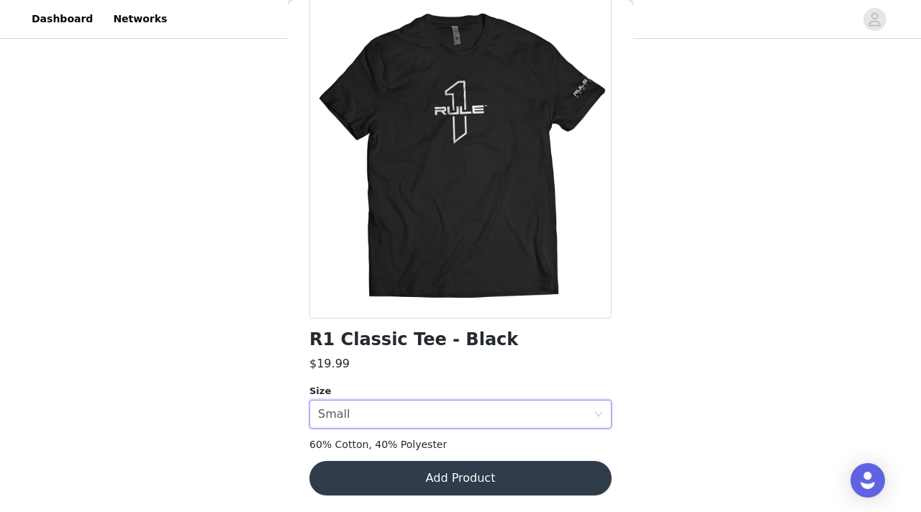
click at [368, 478] on button "Add Product" at bounding box center [460, 478] width 302 height 35
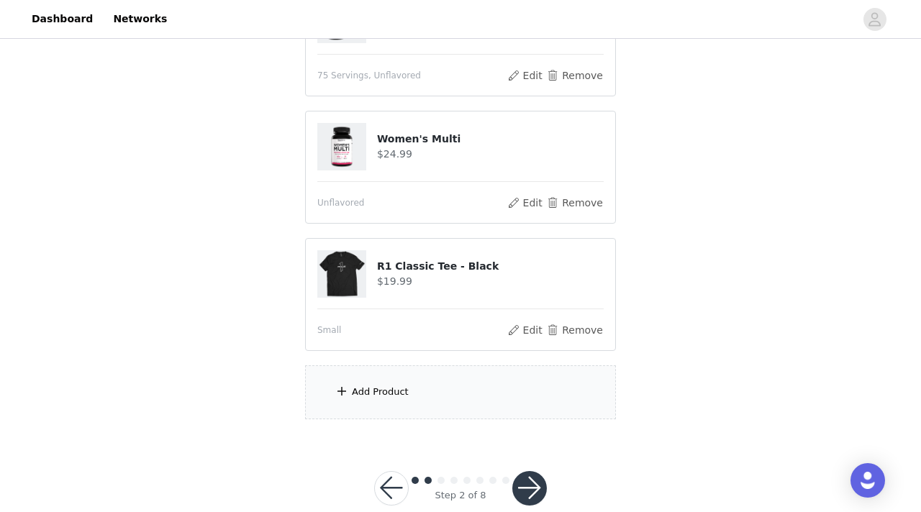
scroll to position [865, 0]
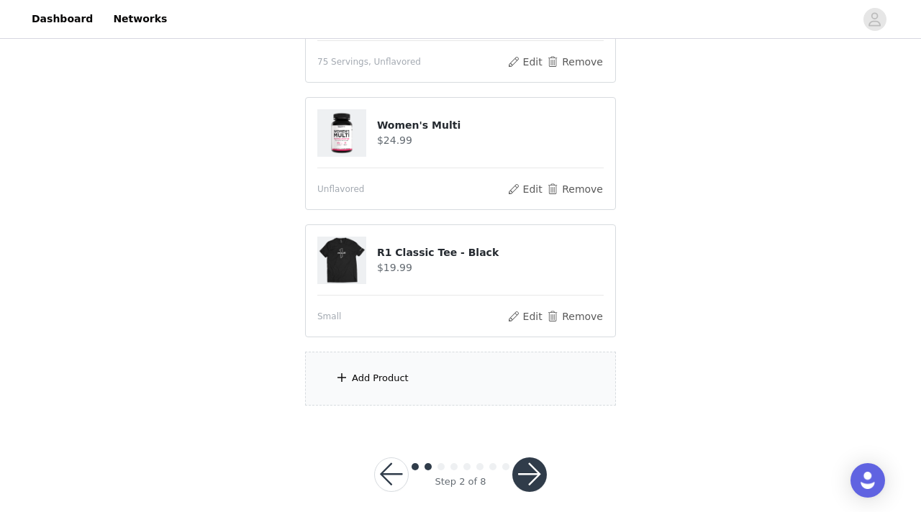
click at [387, 368] on div "Add Product" at bounding box center [460, 379] width 311 height 54
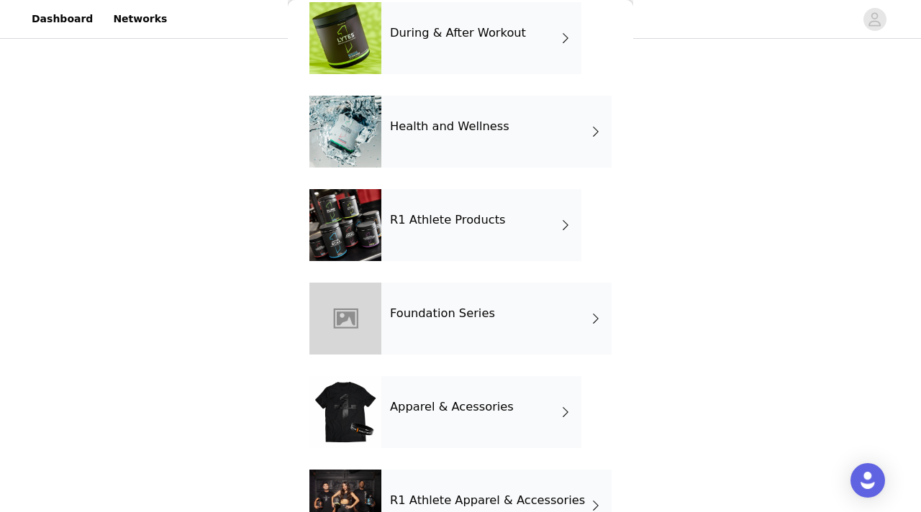
scroll to position [495, 0]
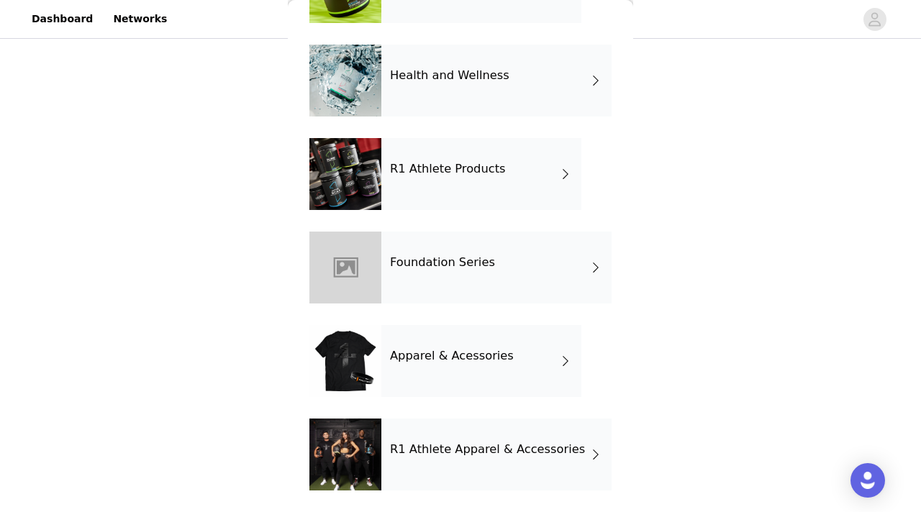
click at [403, 352] on h4 "Apparel & Acessories" at bounding box center [452, 356] width 124 height 13
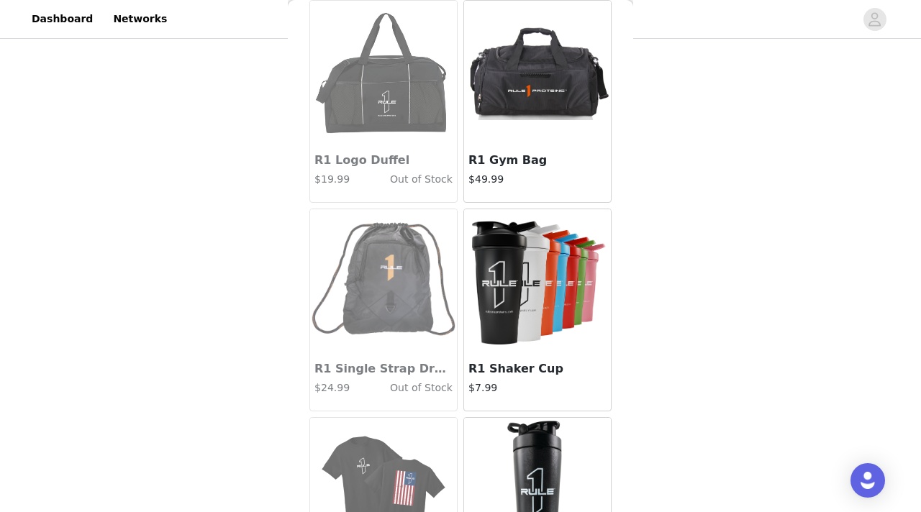
scroll to position [1545, 0]
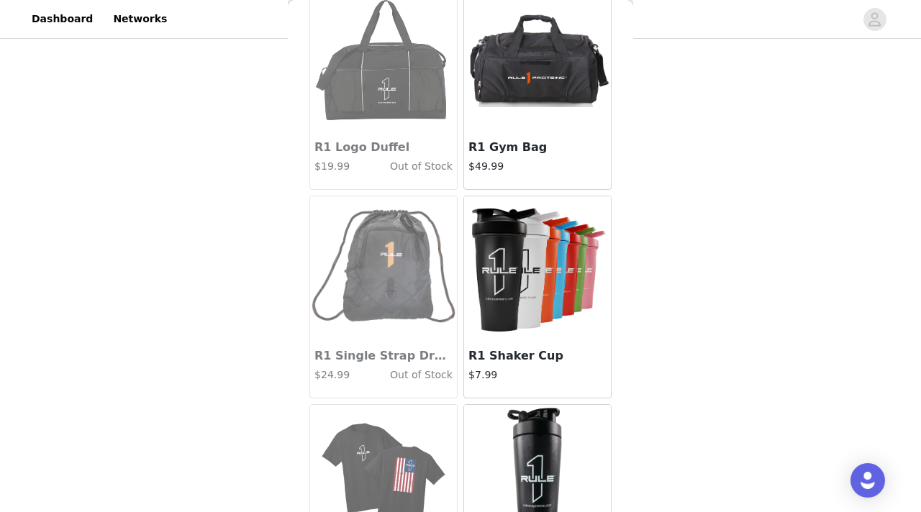
click at [539, 293] on img at bounding box center [537, 268] width 144 height 144
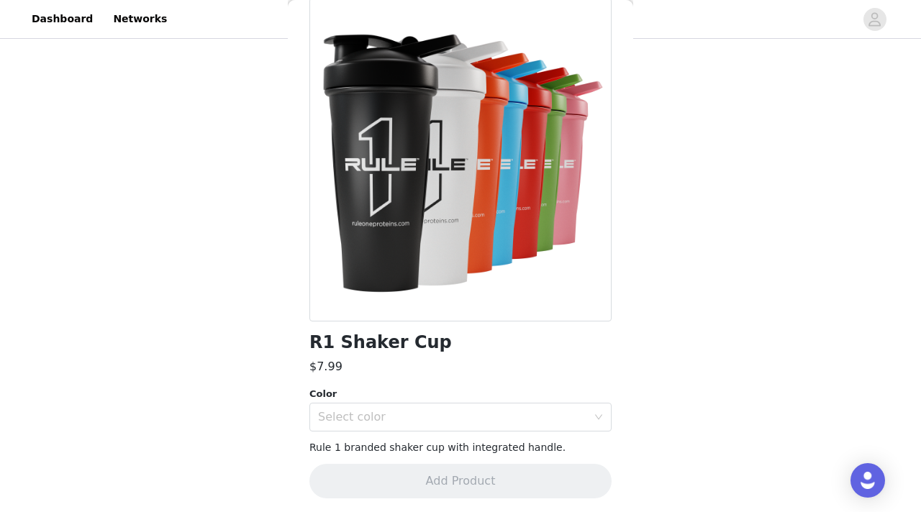
scroll to position [77, 0]
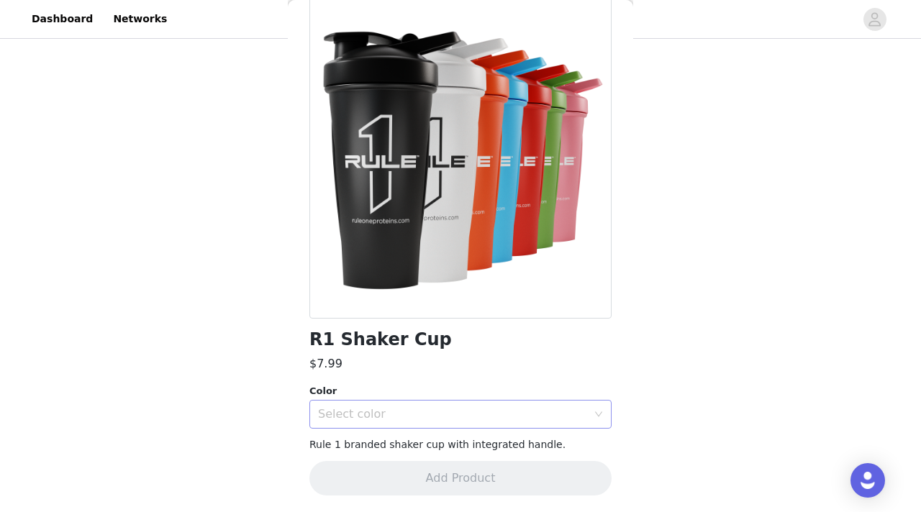
click at [372, 407] on div "Select color" at bounding box center [452, 414] width 269 height 14
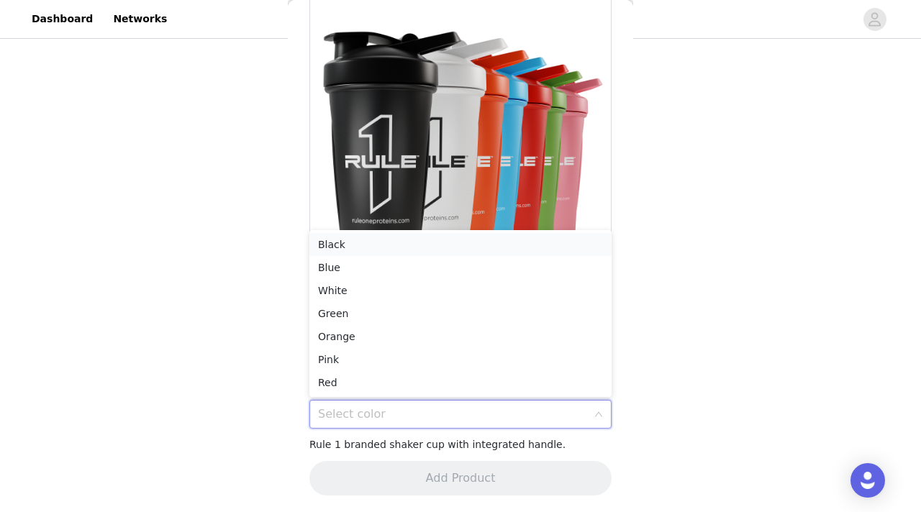
click at [370, 245] on li "Black" at bounding box center [460, 244] width 302 height 23
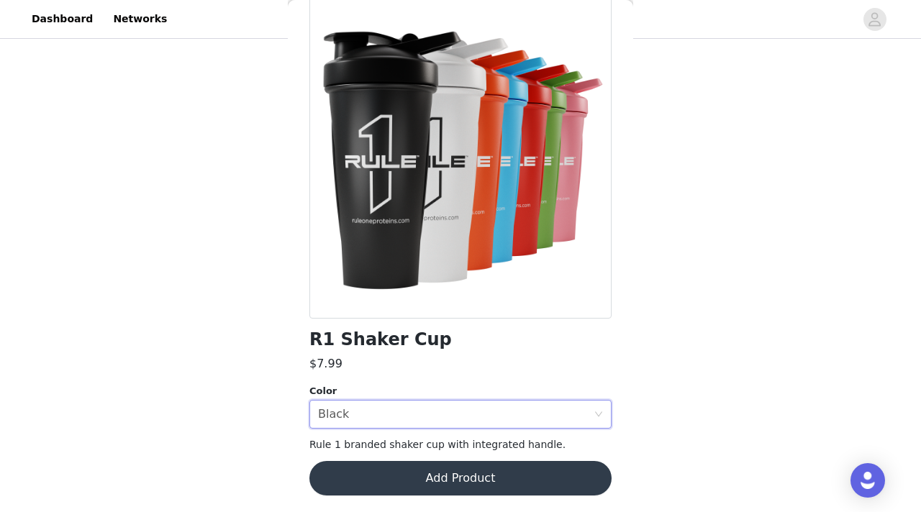
click at [386, 475] on button "Add Product" at bounding box center [460, 478] width 302 height 35
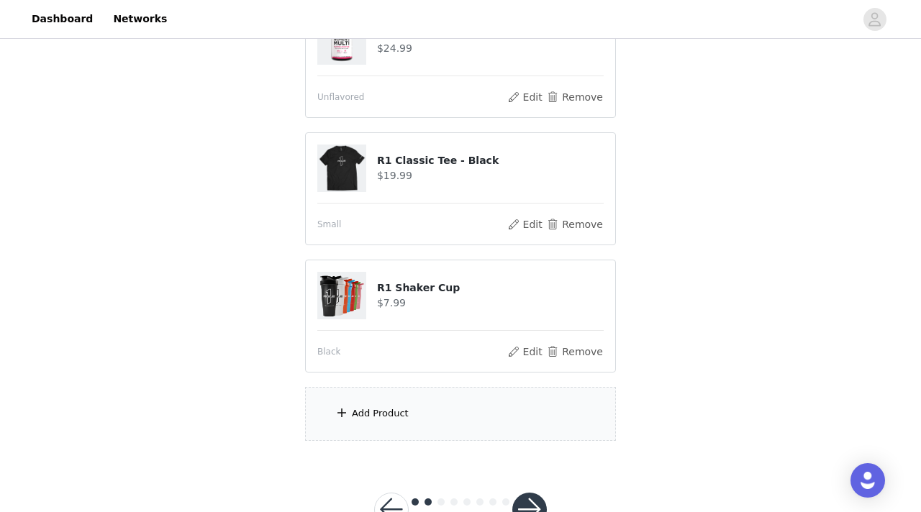
scroll to position [1006, 0]
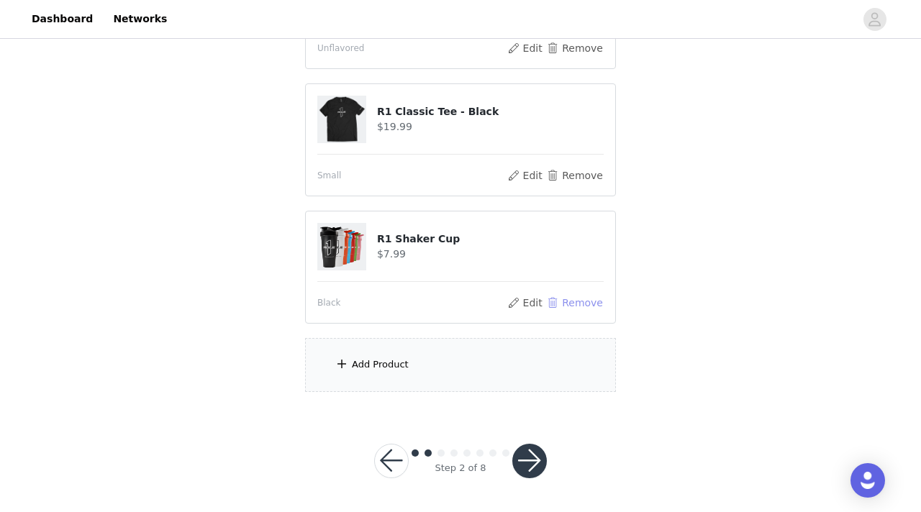
click at [587, 306] on button "Remove" at bounding box center [575, 302] width 58 height 17
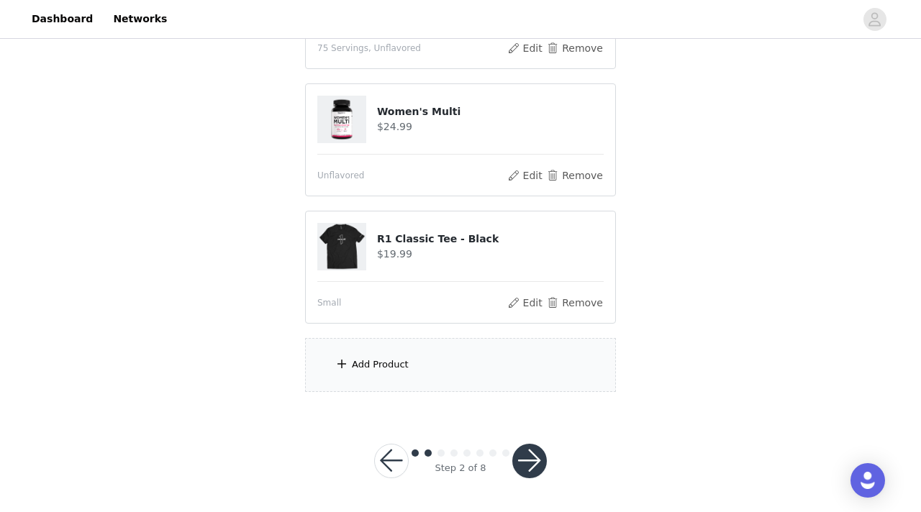
click at [443, 360] on div "Add Product" at bounding box center [460, 365] width 311 height 54
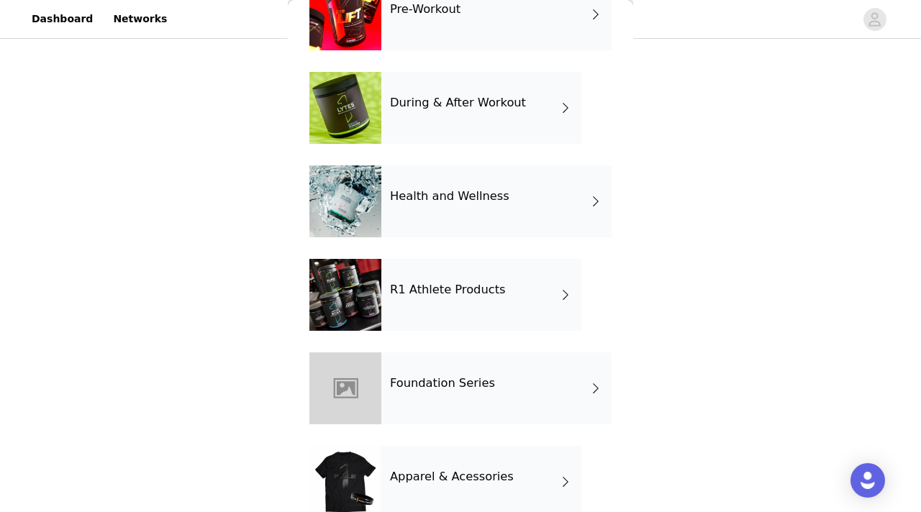
scroll to position [495, 0]
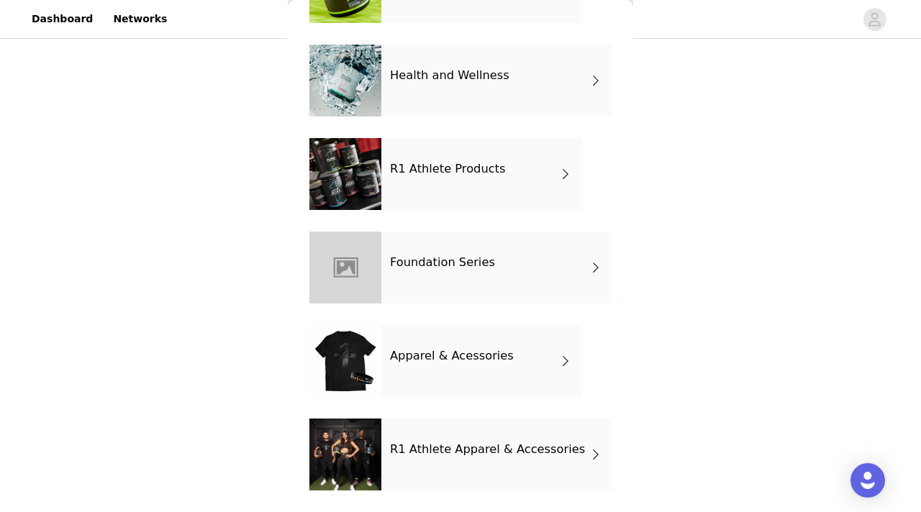
click at [459, 373] on div "Apparel & Acessories" at bounding box center [481, 361] width 200 height 72
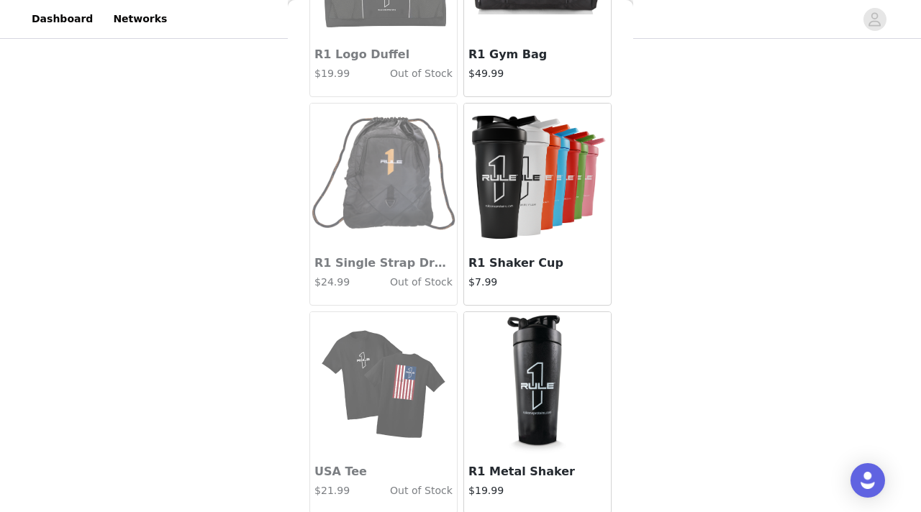
scroll to position [1643, 0]
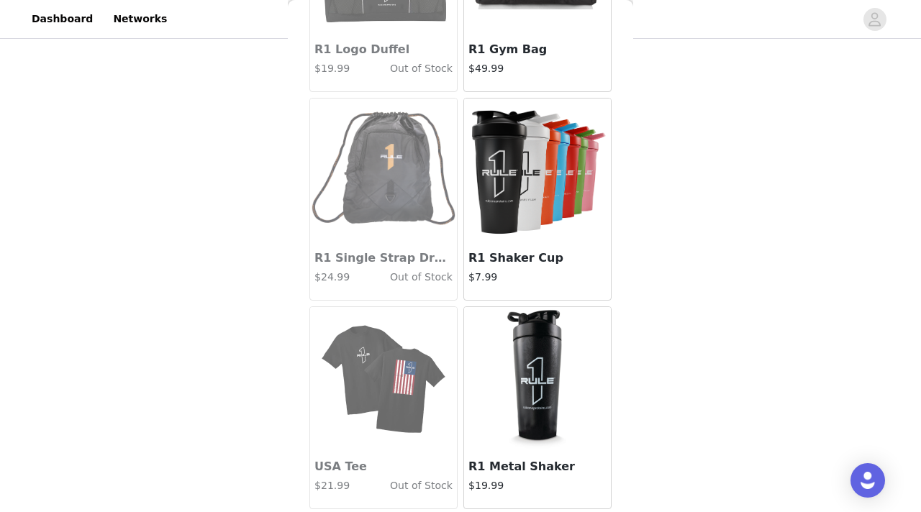
click at [523, 194] on img at bounding box center [537, 171] width 144 height 144
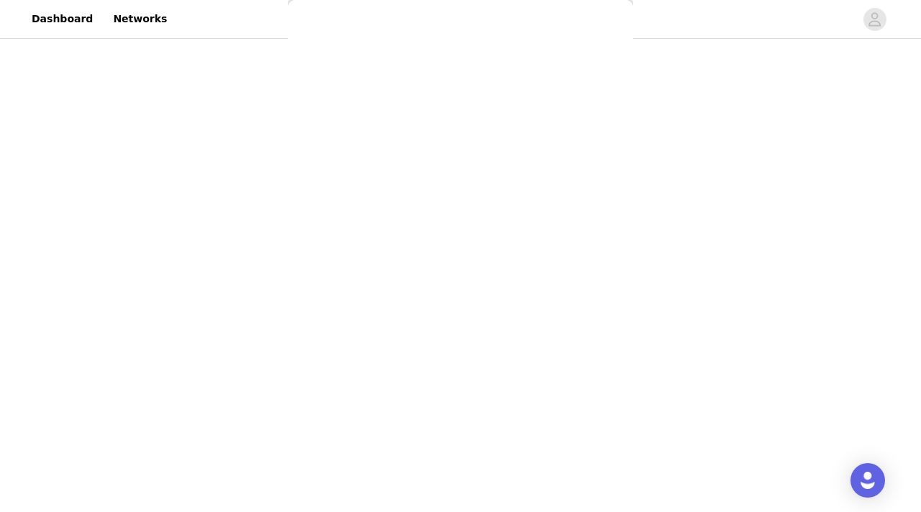
scroll to position [77, 0]
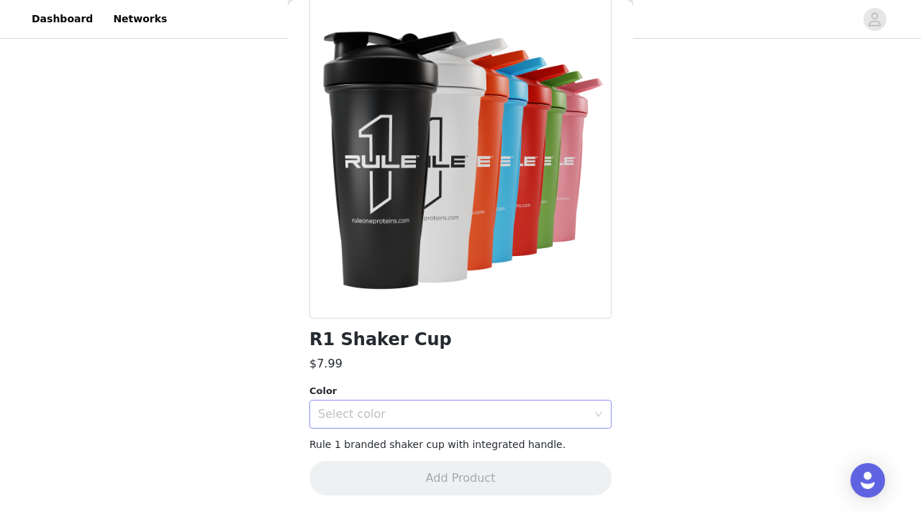
click at [393, 418] on div "Select color" at bounding box center [452, 414] width 269 height 14
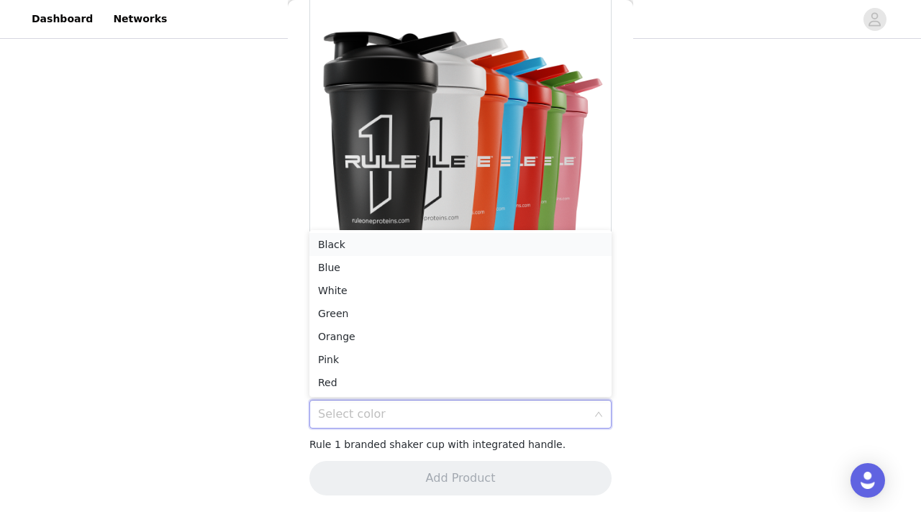
click at [394, 247] on li "Black" at bounding box center [460, 244] width 302 height 23
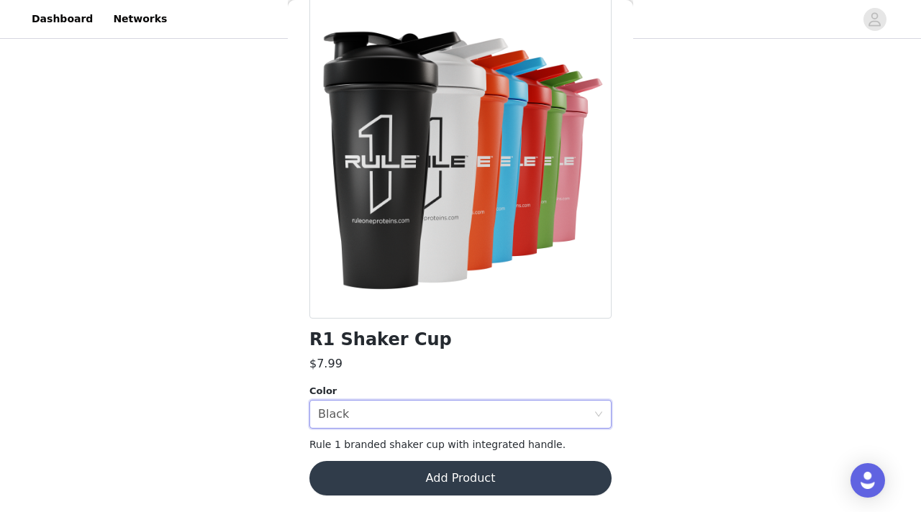
click at [390, 484] on button "Add Product" at bounding box center [460, 478] width 302 height 35
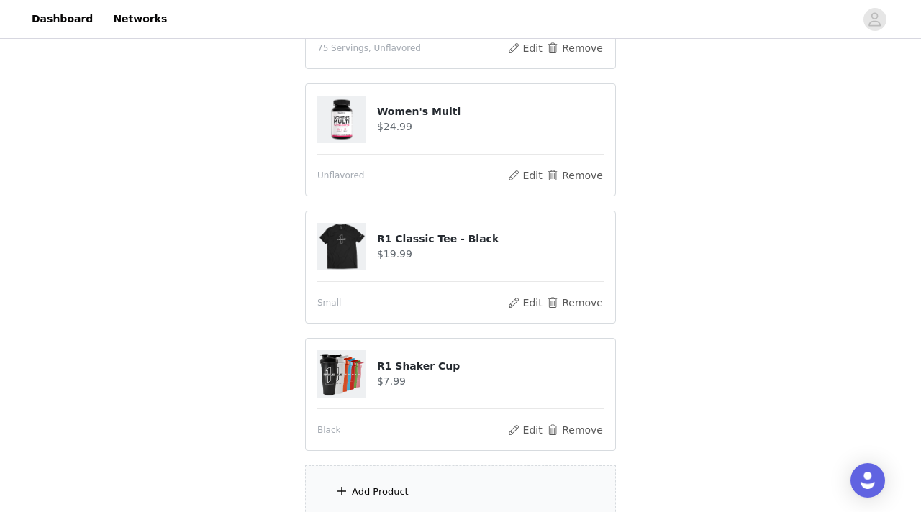
click at [443, 486] on div "Add Product" at bounding box center [460, 492] width 311 height 54
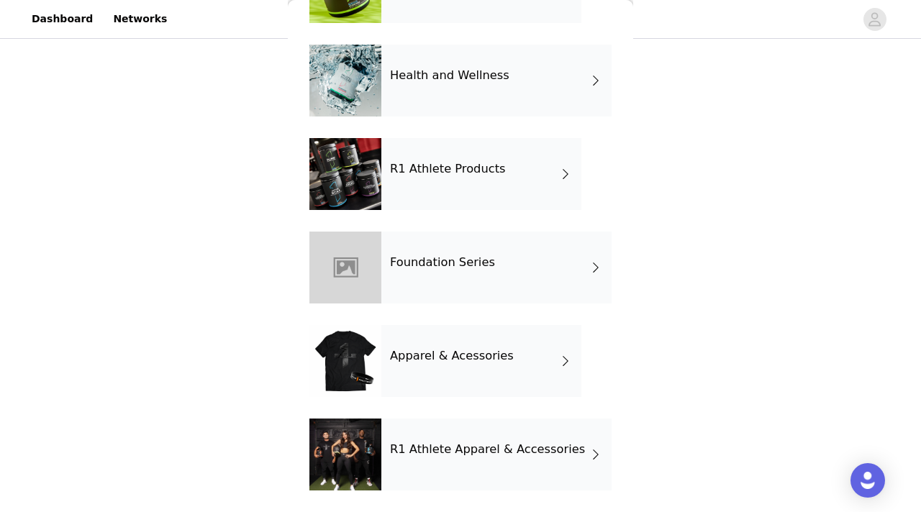
scroll to position [911, 0]
click at [474, 347] on div "Apparel & Acessories" at bounding box center [481, 361] width 200 height 72
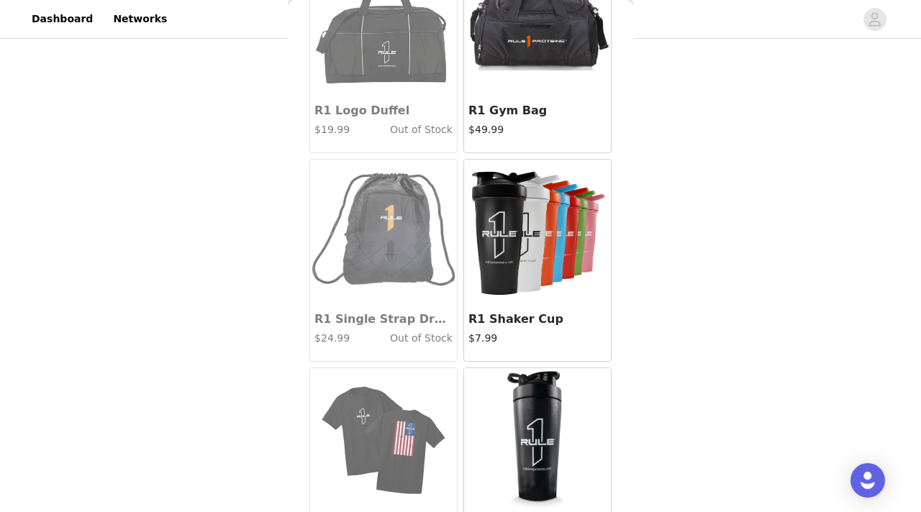
scroll to position [1618, 0]
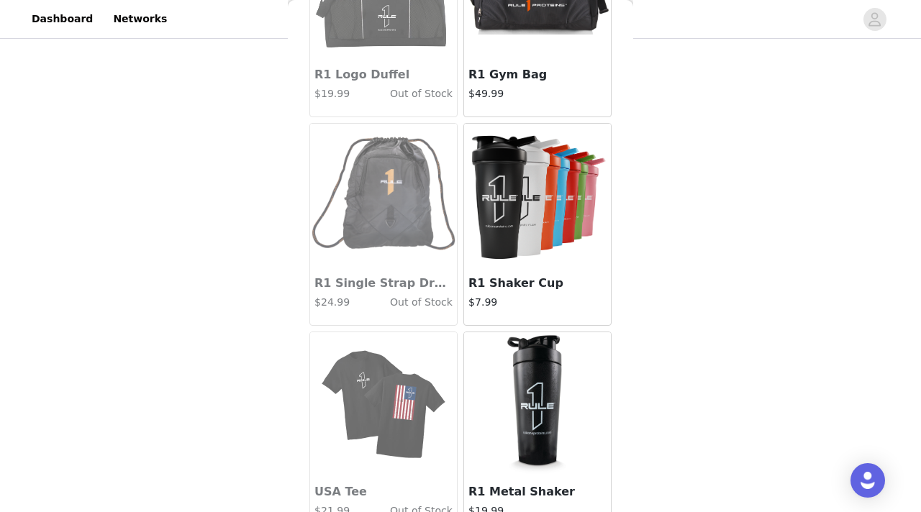
click at [501, 268] on div "R1 Shaker Cup $7.99" at bounding box center [537, 297] width 147 height 58
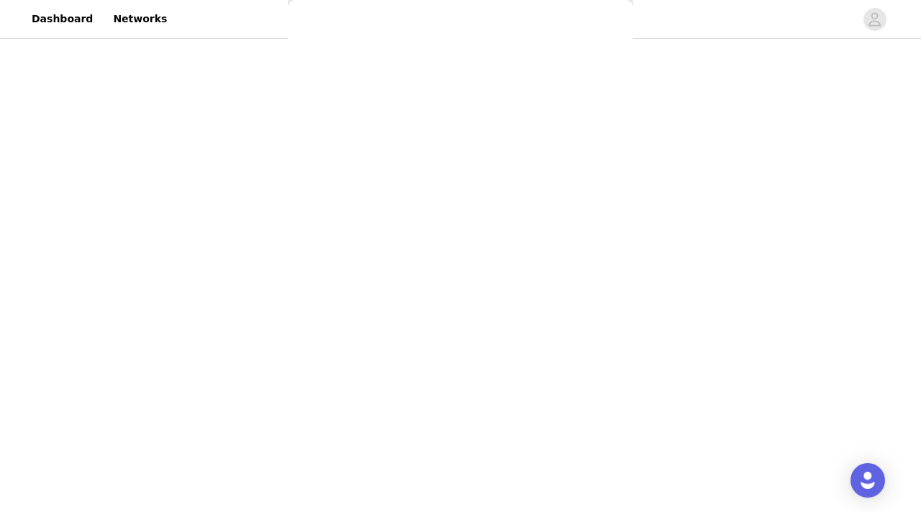
scroll to position [77, 0]
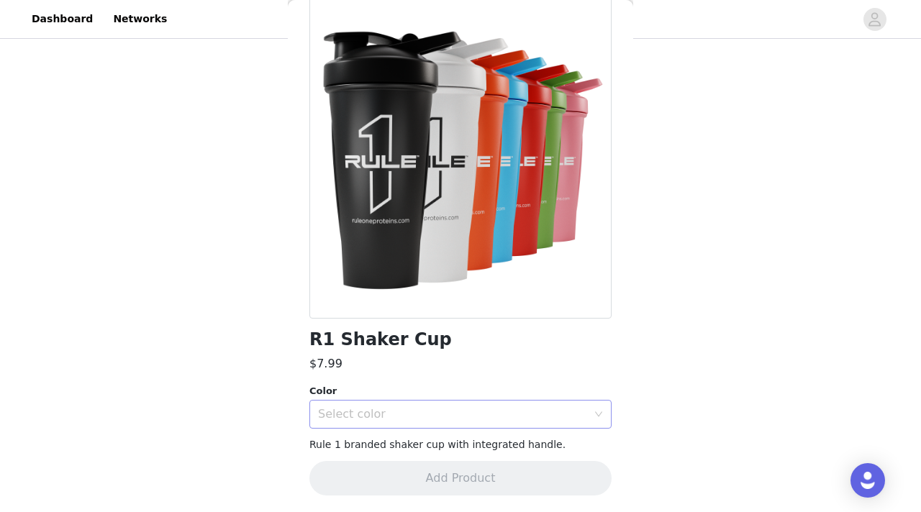
click at [470, 419] on div "Select color" at bounding box center [452, 414] width 269 height 14
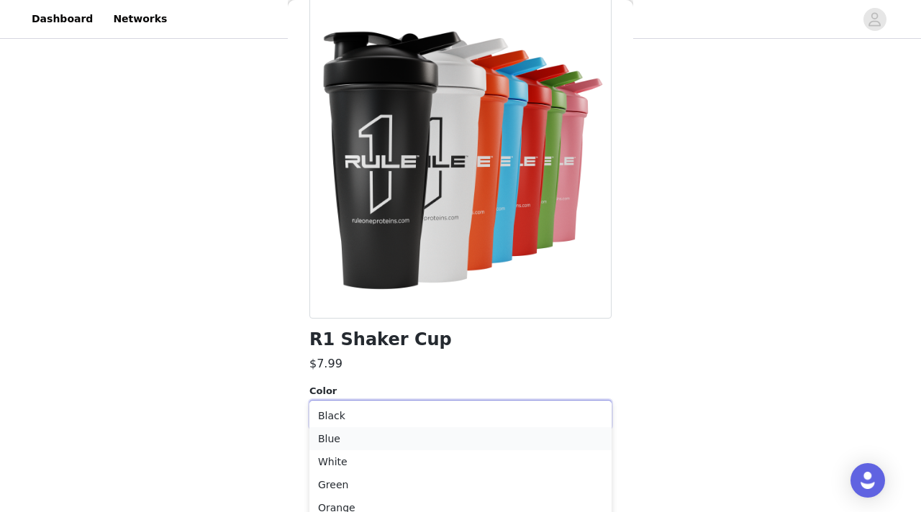
scroll to position [950, 0]
click at [430, 456] on li "White" at bounding box center [460, 452] width 302 height 23
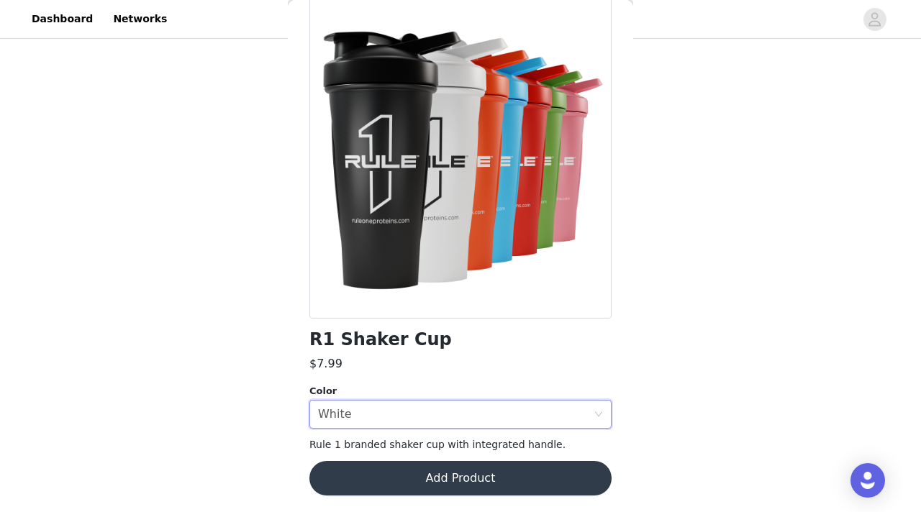
click at [440, 478] on button "Add Product" at bounding box center [460, 478] width 302 height 35
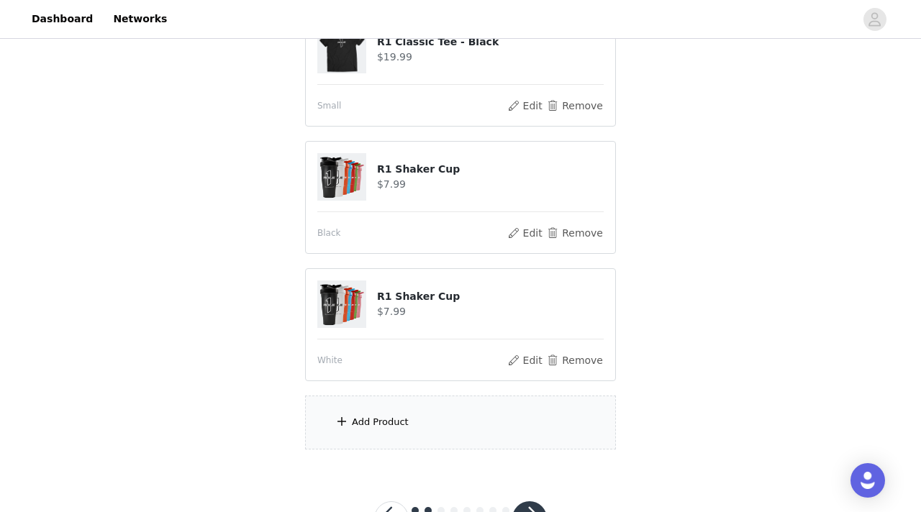
scroll to position [1134, 0]
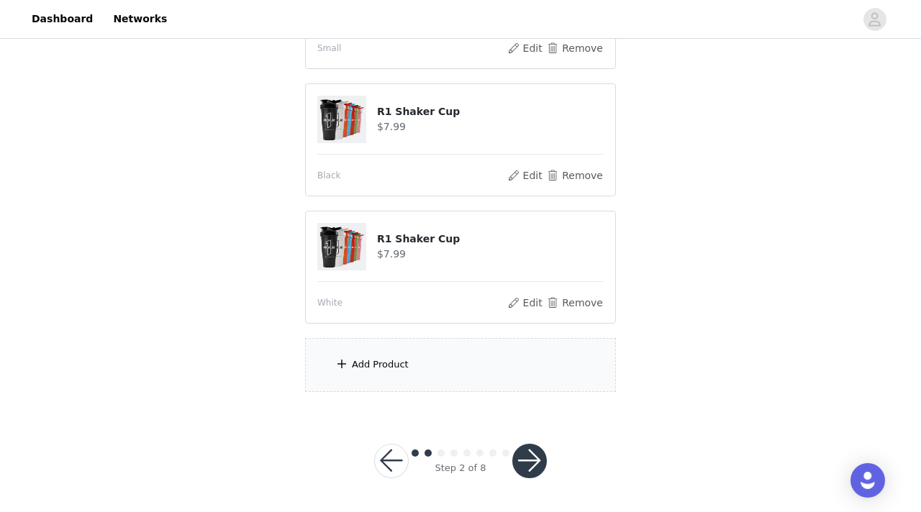
click at [442, 370] on div "Add Product" at bounding box center [460, 365] width 311 height 54
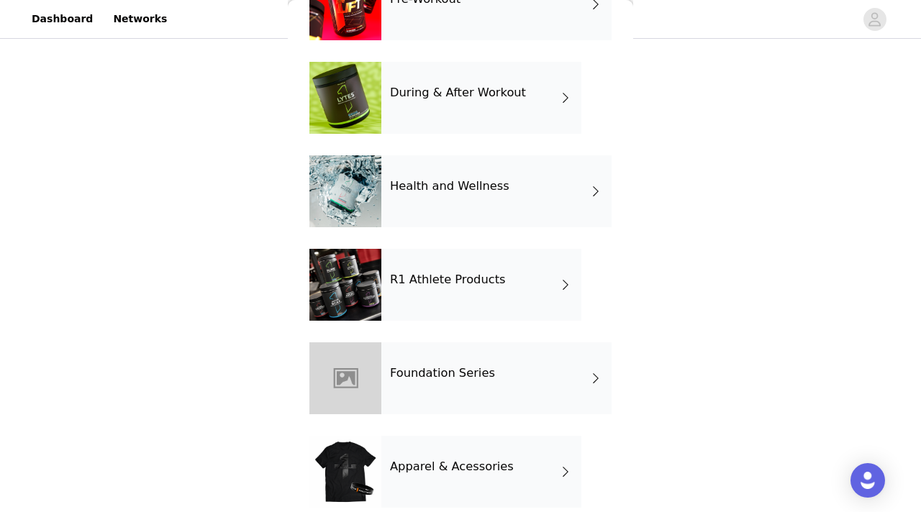
scroll to position [386, 0]
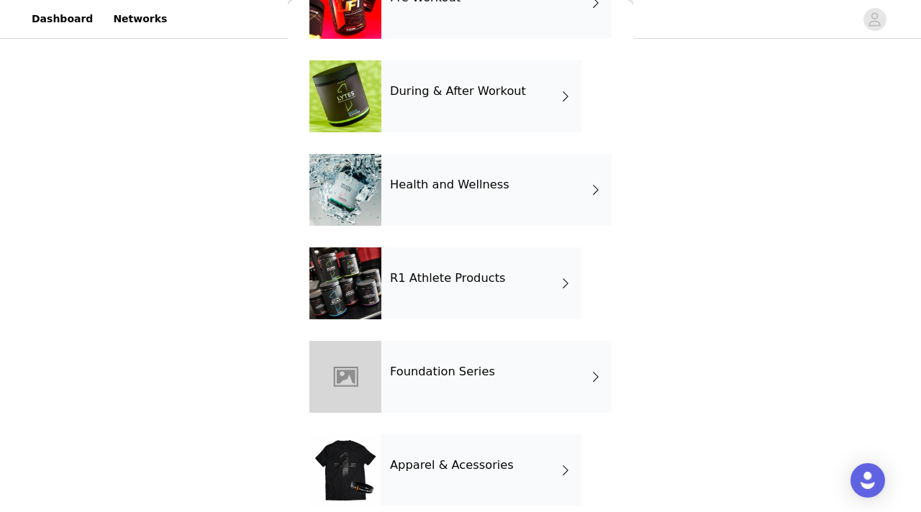
click at [473, 359] on div "Foundation Series" at bounding box center [496, 377] width 230 height 72
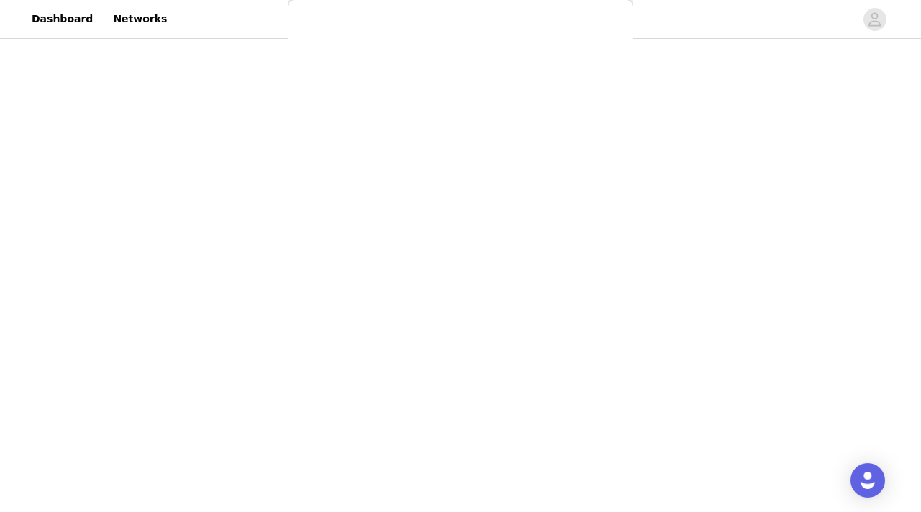
scroll to position [0, 0]
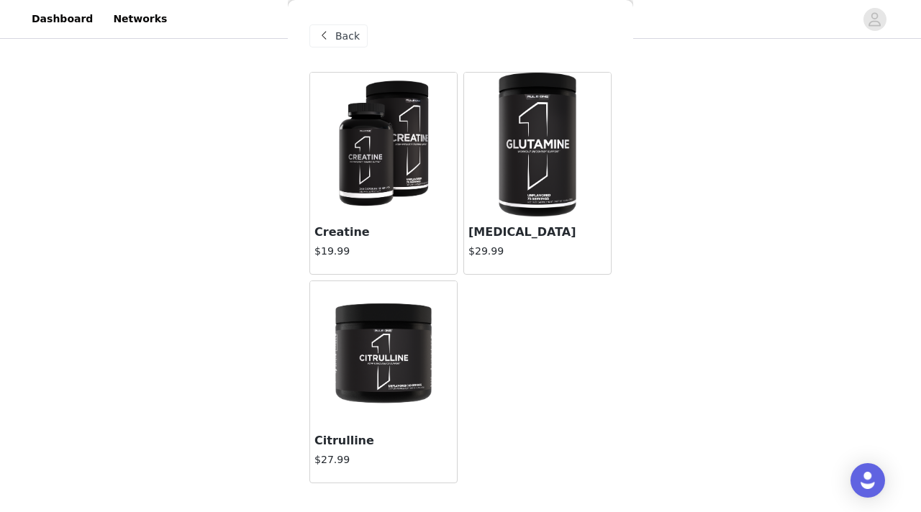
click at [328, 35] on span at bounding box center [323, 35] width 17 height 17
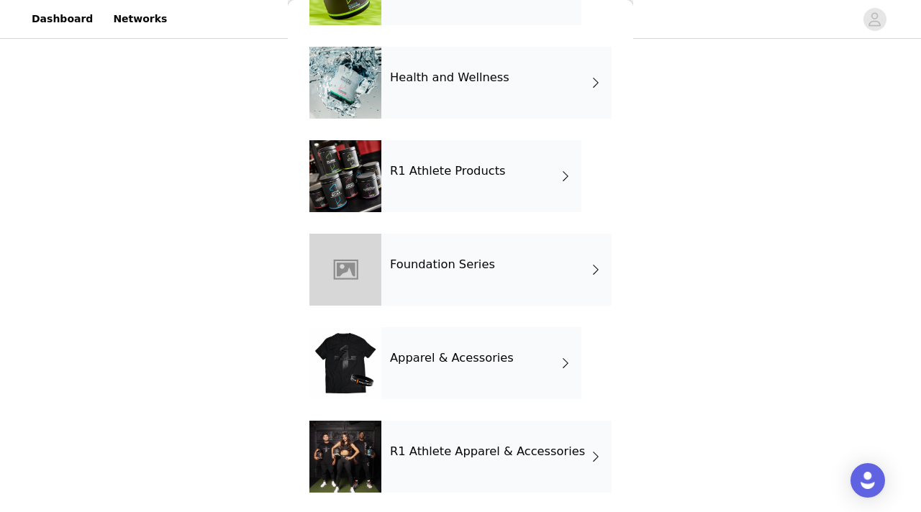
scroll to position [495, 0]
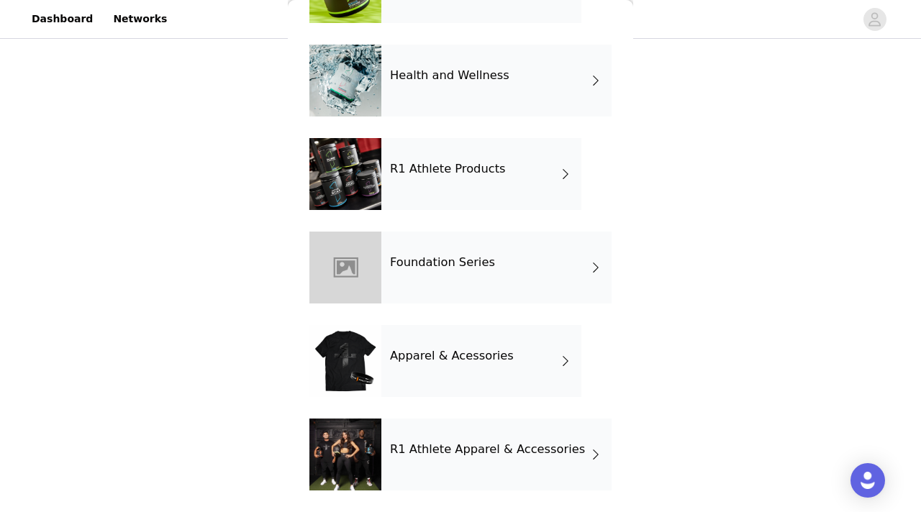
click at [484, 463] on div "R1 Athlete Apparel & Accessories" at bounding box center [496, 455] width 230 height 72
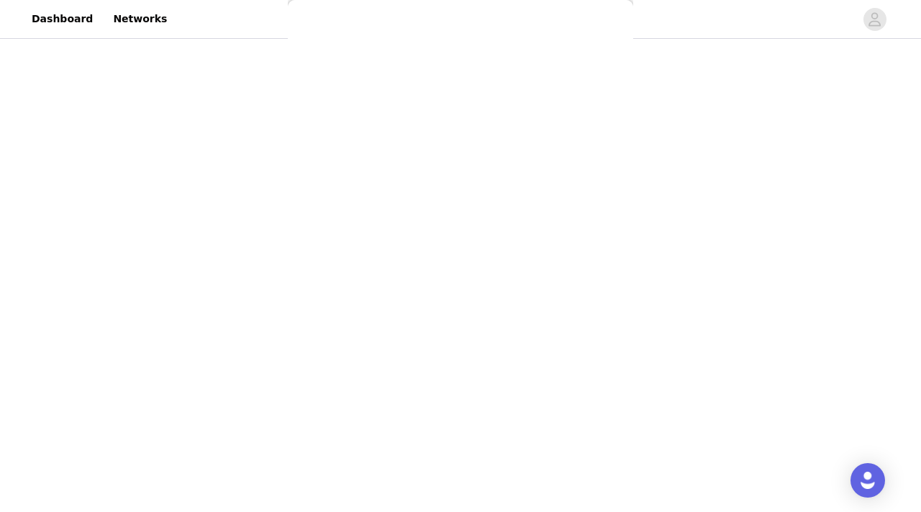
scroll to position [0, 0]
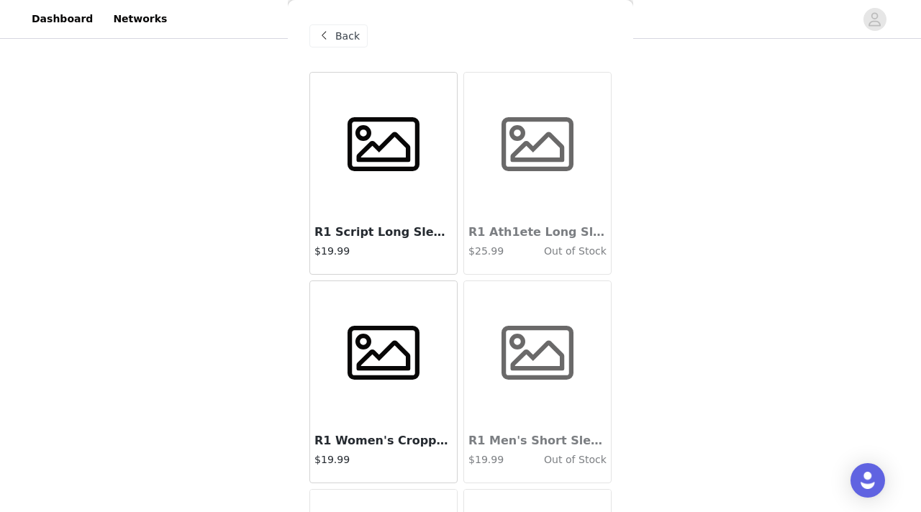
click at [416, 363] on span at bounding box center [384, 353] width 90 height 72
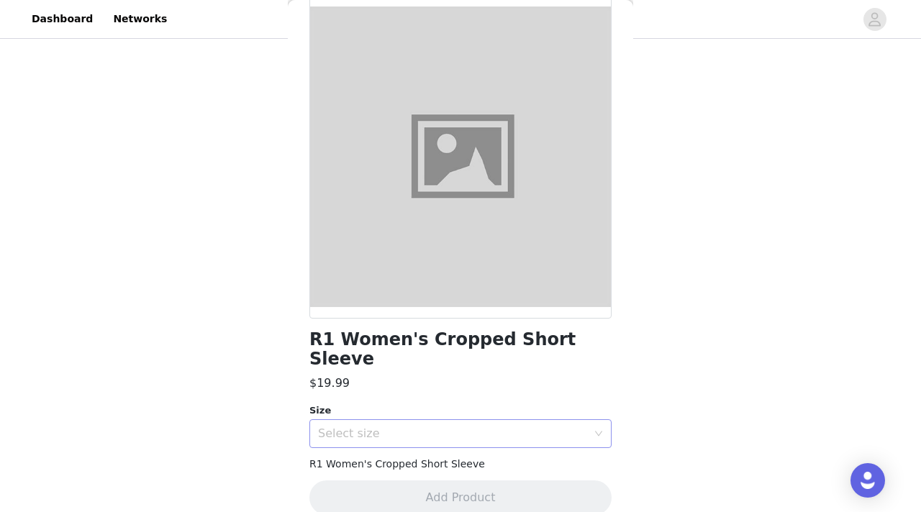
scroll to position [1121, 0]
click at [389, 427] on div "Select size" at bounding box center [452, 434] width 269 height 14
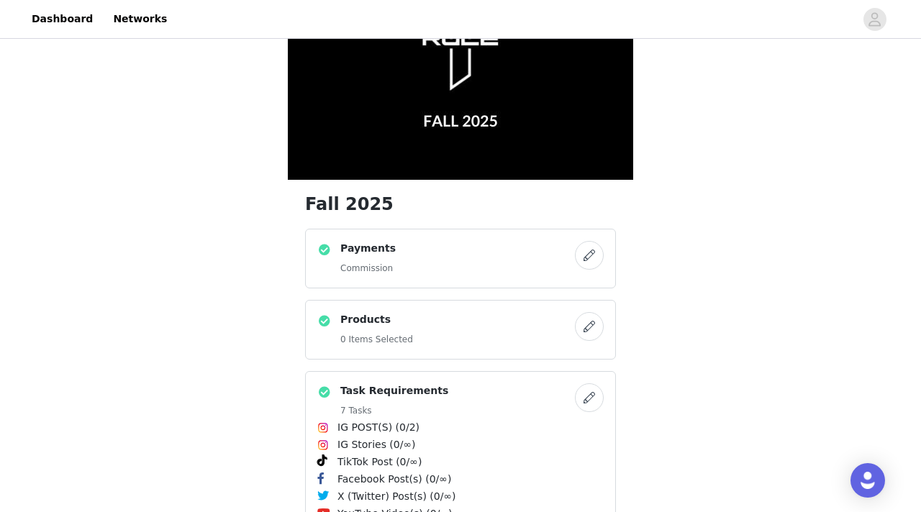
scroll to position [200, 0]
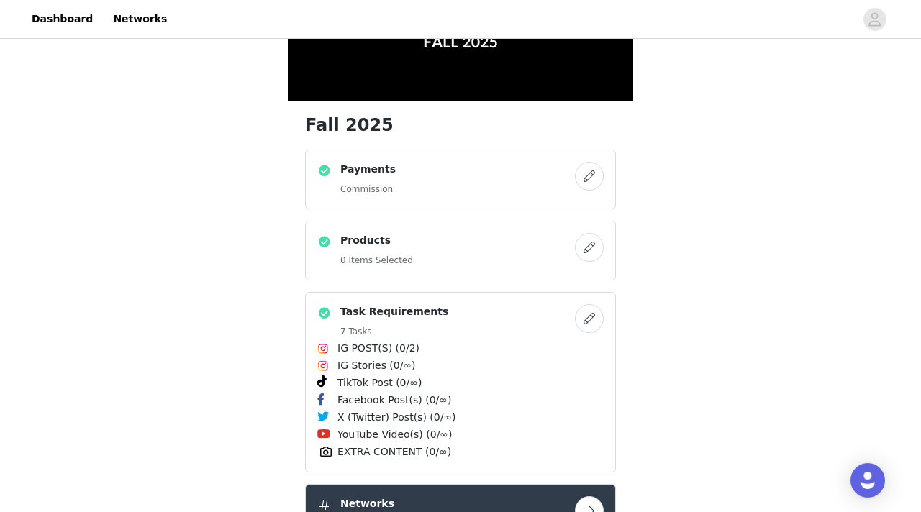
click at [586, 247] on button "button" at bounding box center [589, 247] width 29 height 29
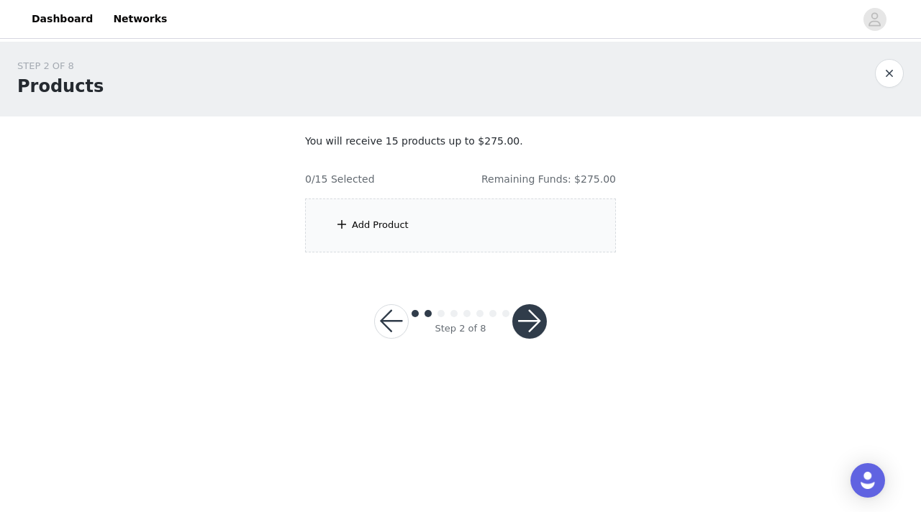
click at [538, 232] on div "Add Product" at bounding box center [460, 226] width 311 height 54
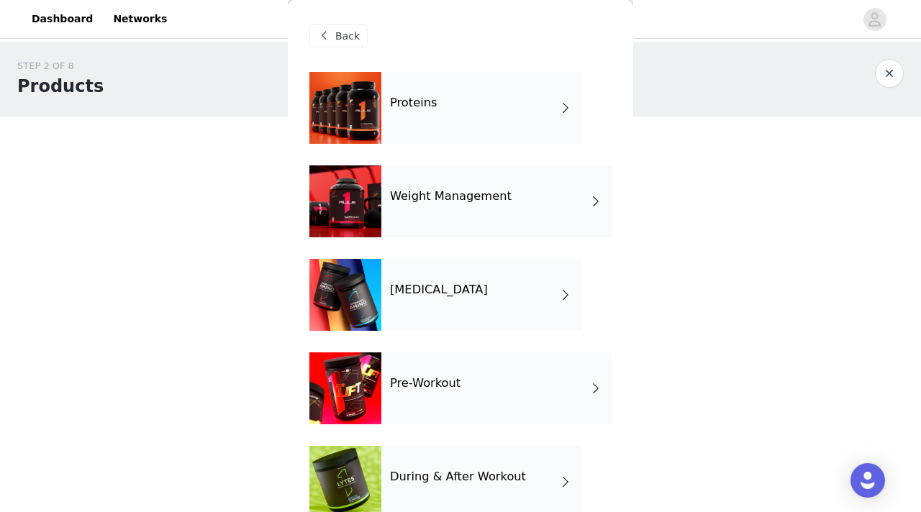
click at [452, 112] on div "Proteins" at bounding box center [481, 108] width 200 height 72
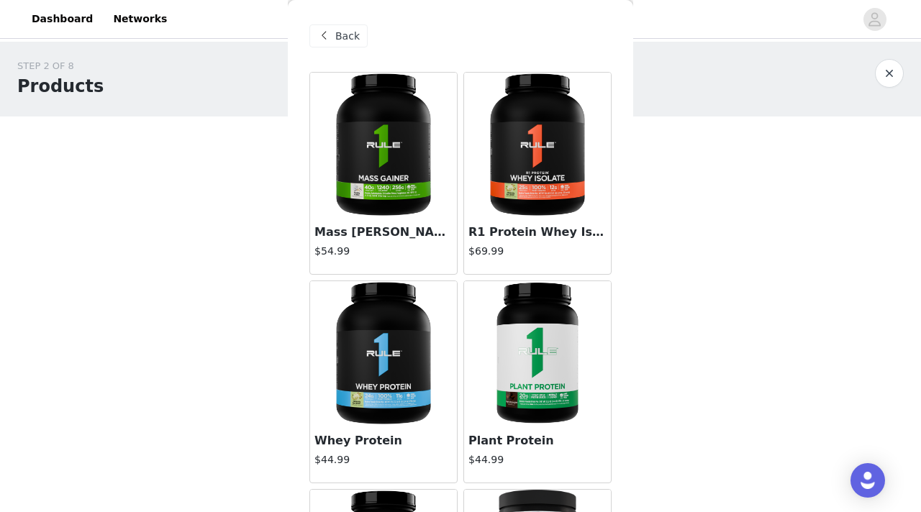
click at [541, 229] on h3 "R1 Protein Whey Isolate" at bounding box center [537, 232] width 138 height 17
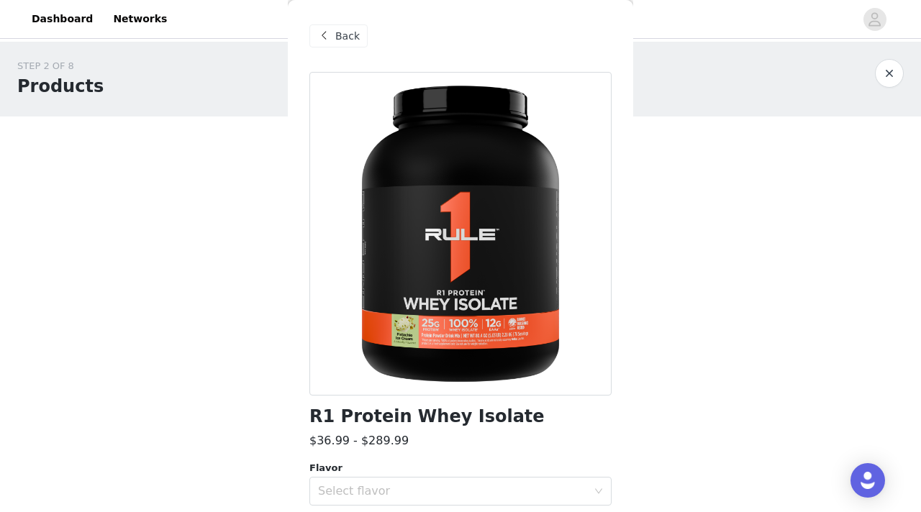
scroll to position [73, 0]
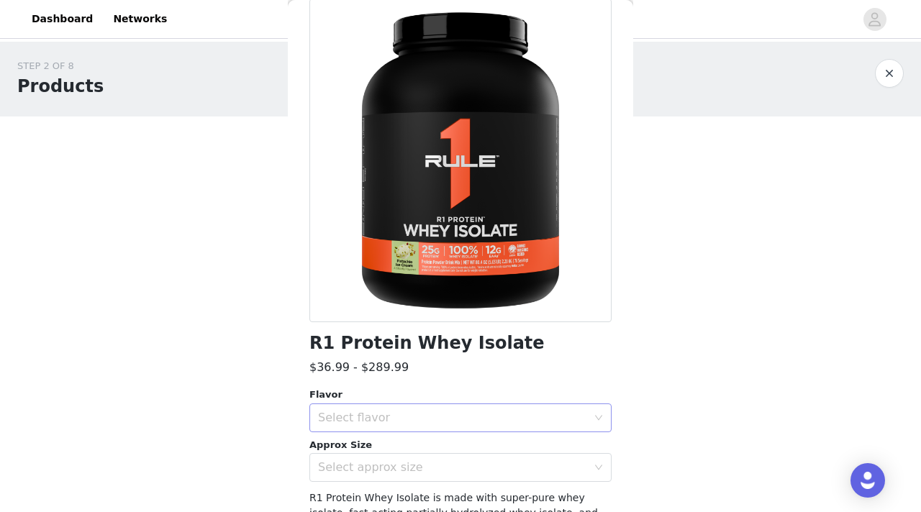
click at [335, 421] on div "Select flavor" at bounding box center [452, 418] width 269 height 14
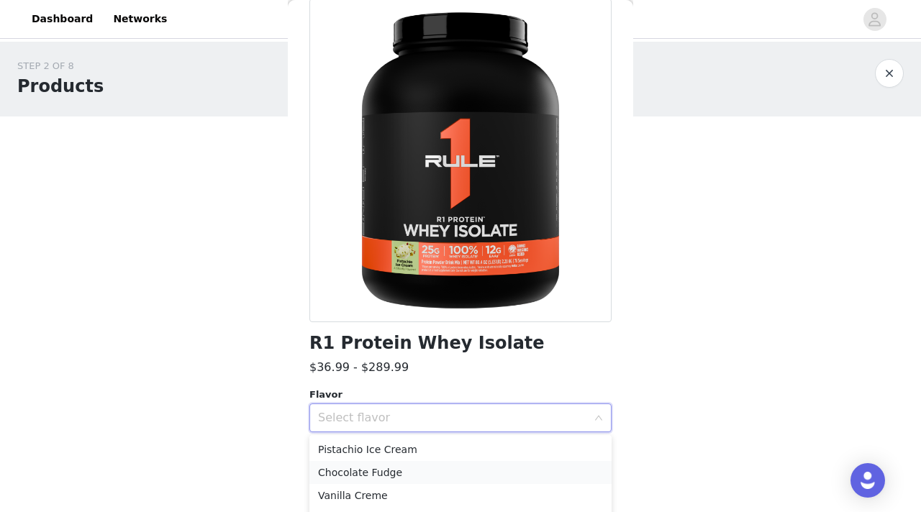
click at [357, 472] on li "Chocolate Fudge" at bounding box center [460, 472] width 302 height 23
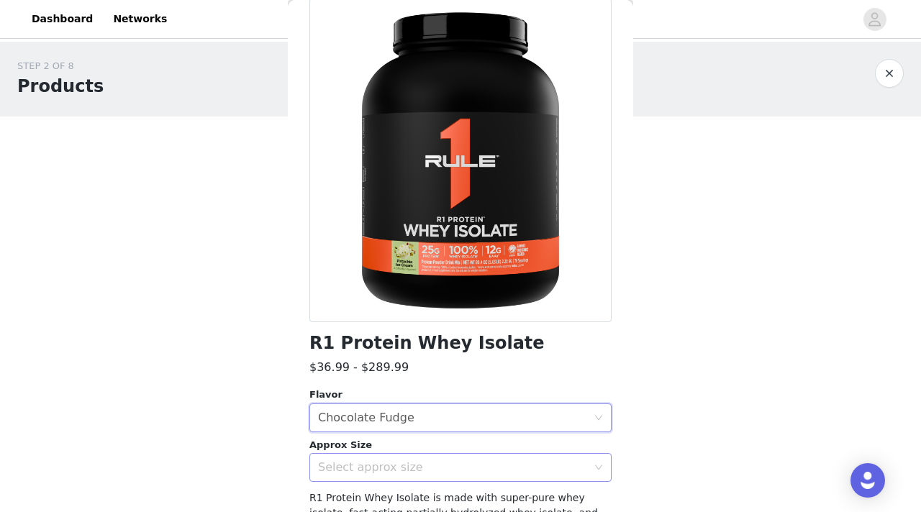
click at [357, 468] on div "Select approx size" at bounding box center [452, 467] width 269 height 14
click at [350, 496] on li "1 lb" at bounding box center [460, 499] width 302 height 23
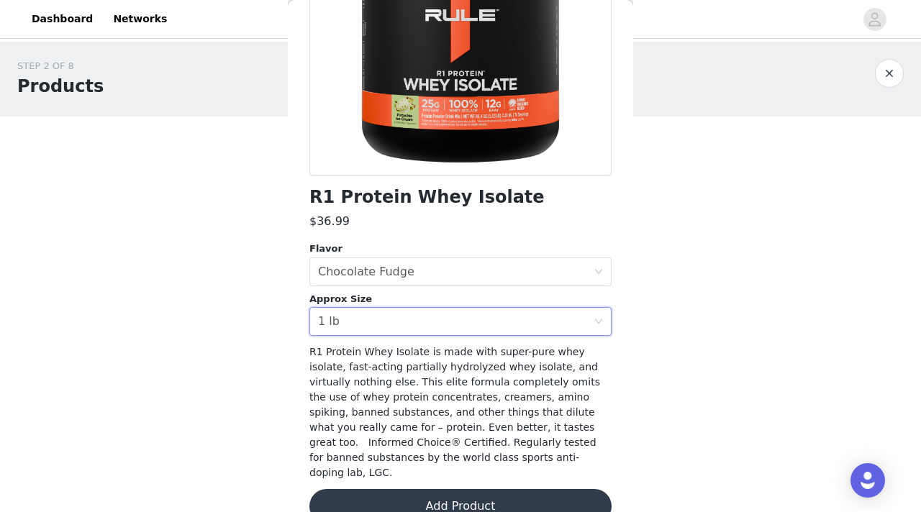
scroll to position [233, 0]
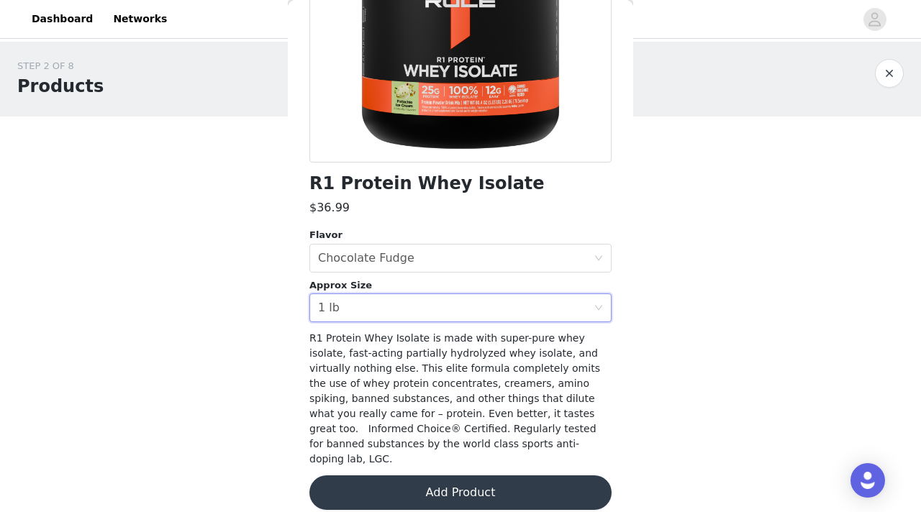
click at [354, 485] on button "Add Product" at bounding box center [460, 492] width 302 height 35
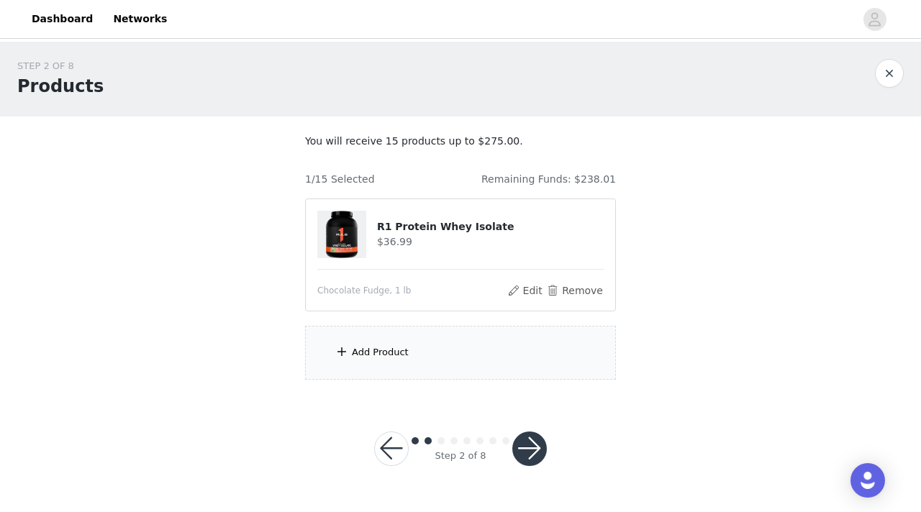
click at [427, 358] on div "Add Product" at bounding box center [460, 353] width 311 height 54
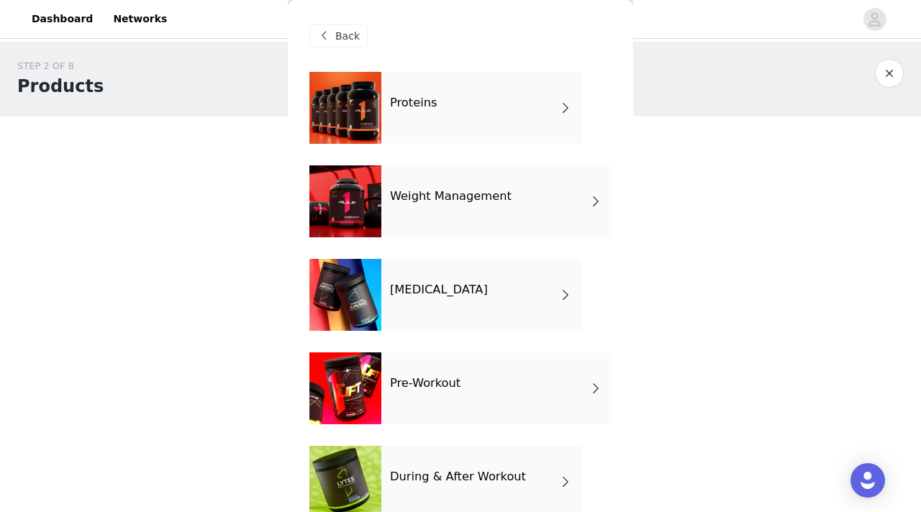
click at [535, 120] on div "Proteins" at bounding box center [481, 108] width 200 height 72
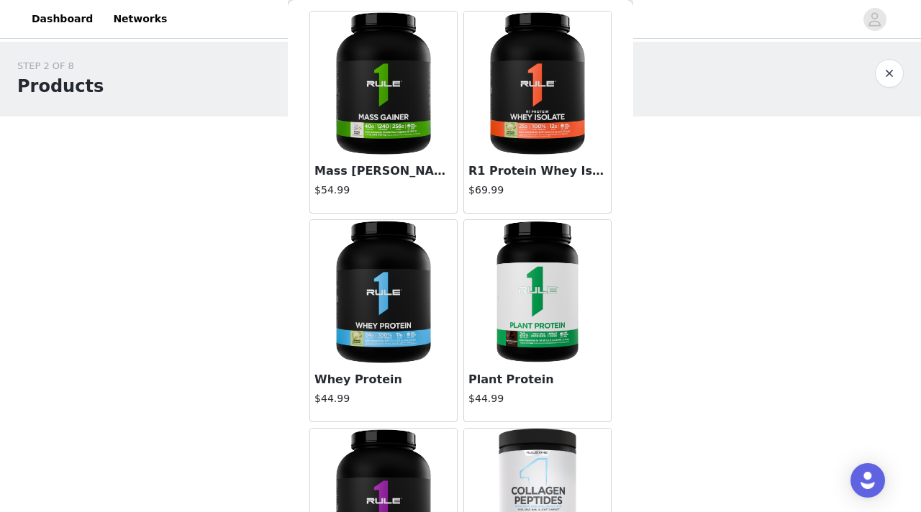
scroll to position [62, 0]
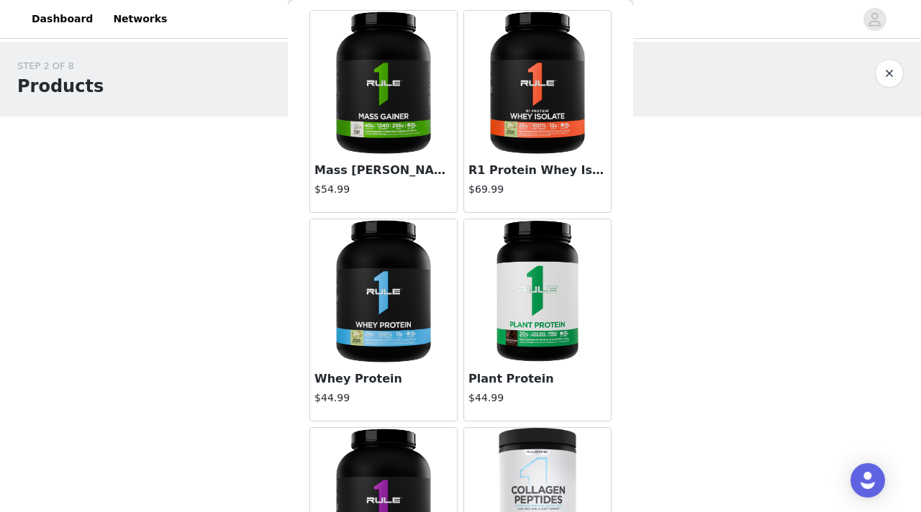
click at [517, 114] on img at bounding box center [537, 83] width 144 height 144
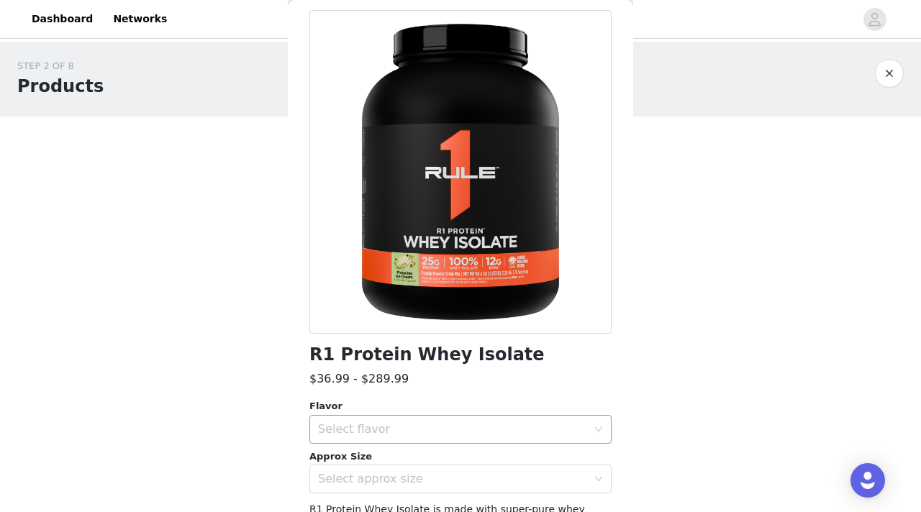
click at [352, 429] on div "Select flavor" at bounding box center [452, 429] width 269 height 14
click at [337, 511] on li "Vanilla Creme" at bounding box center [460, 507] width 302 height 23
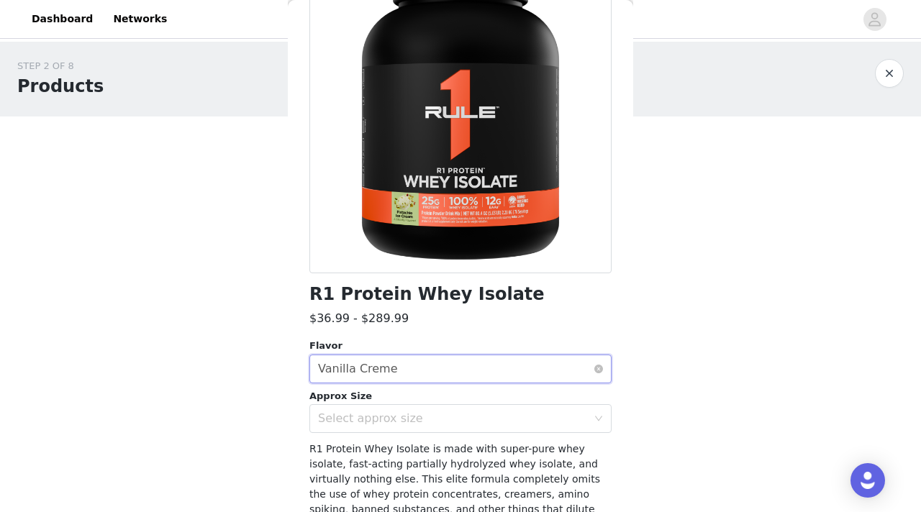
scroll to position [143, 0]
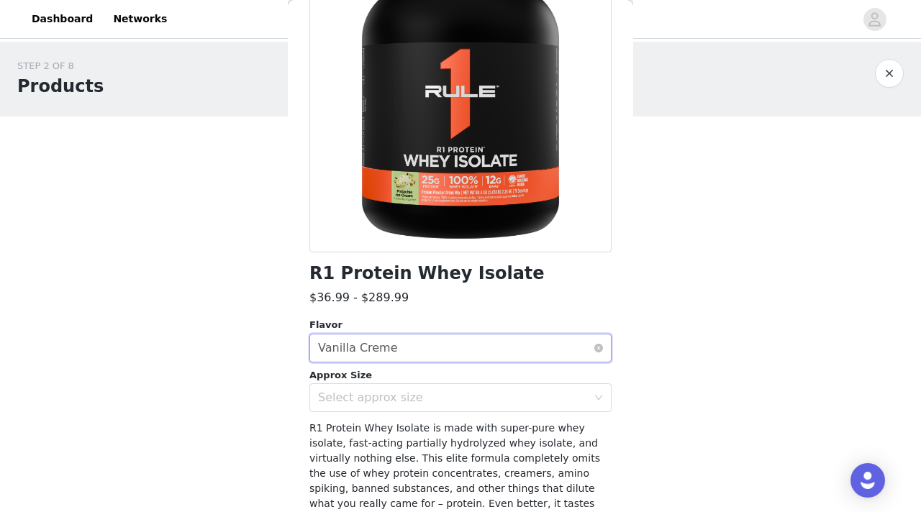
click at [339, 422] on div "R1 Protein Whey Isolate is made with super-pure whey isolate, fast-acting parti…" at bounding box center [460, 489] width 302 height 136
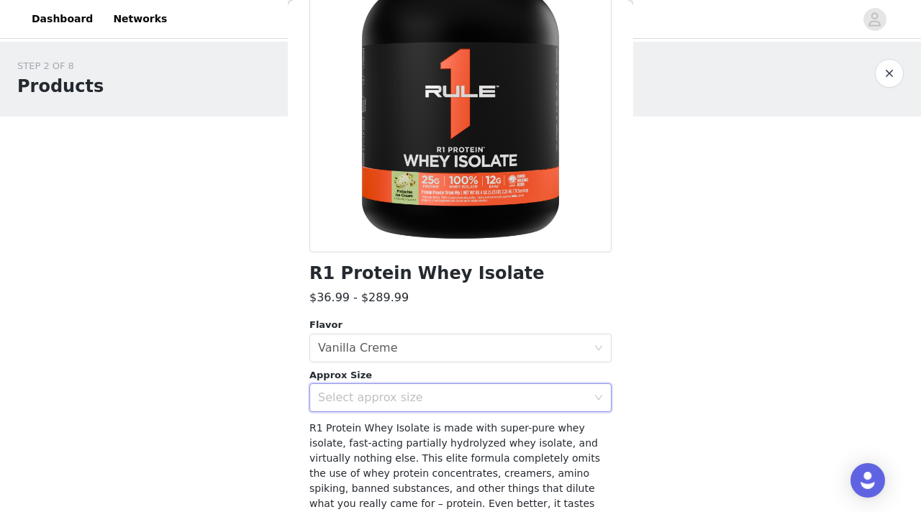
click at [343, 406] on div "Select approx size" at bounding box center [456, 397] width 276 height 27
click at [350, 299] on li "1 lb" at bounding box center [460, 297] width 302 height 23
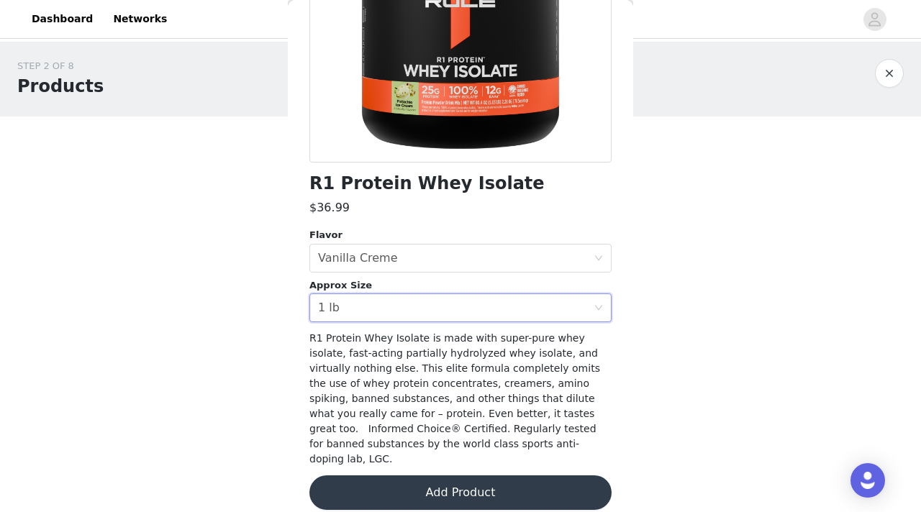
click at [366, 485] on button "Add Product" at bounding box center [460, 492] width 302 height 35
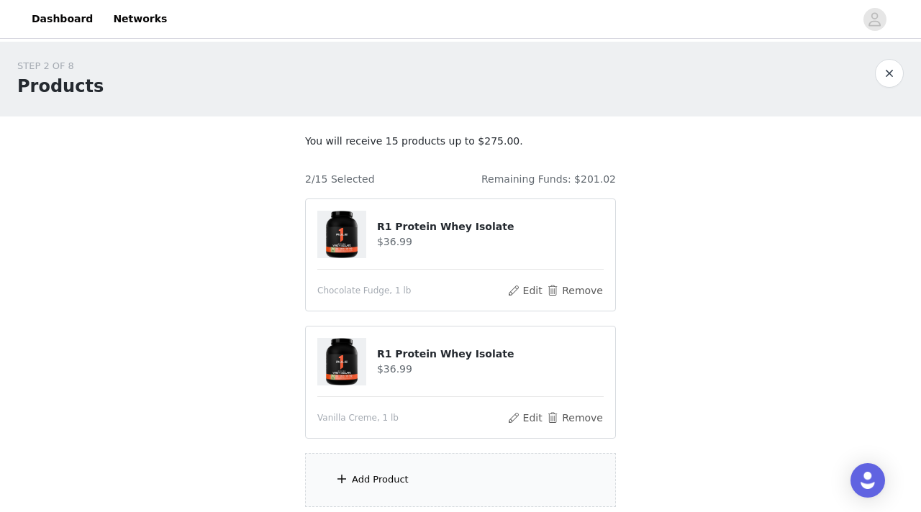
click at [386, 490] on div "Add Product" at bounding box center [460, 480] width 311 height 54
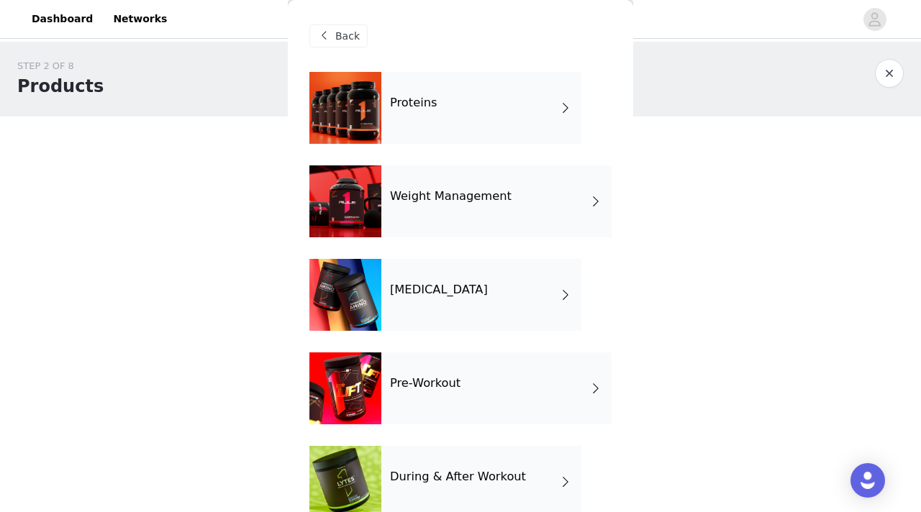
click at [453, 301] on div "[MEDICAL_DATA]" at bounding box center [481, 295] width 200 height 72
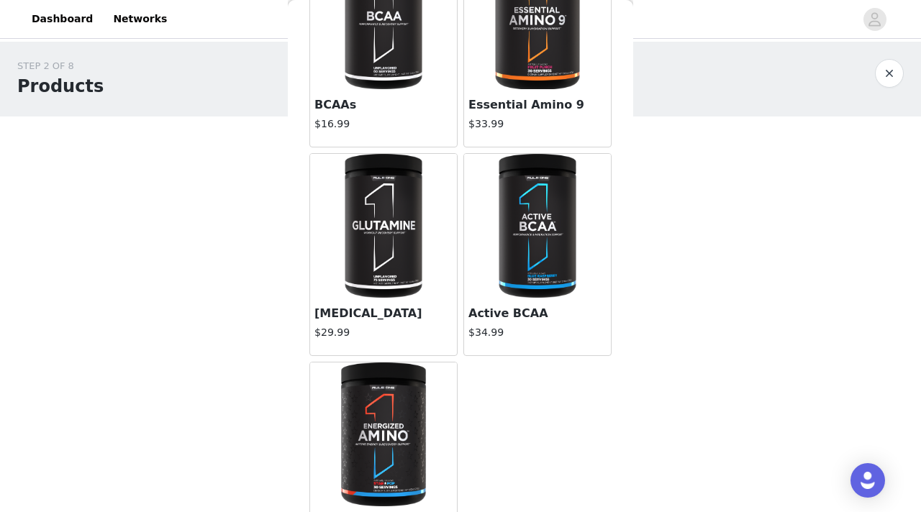
scroll to position [146, 0]
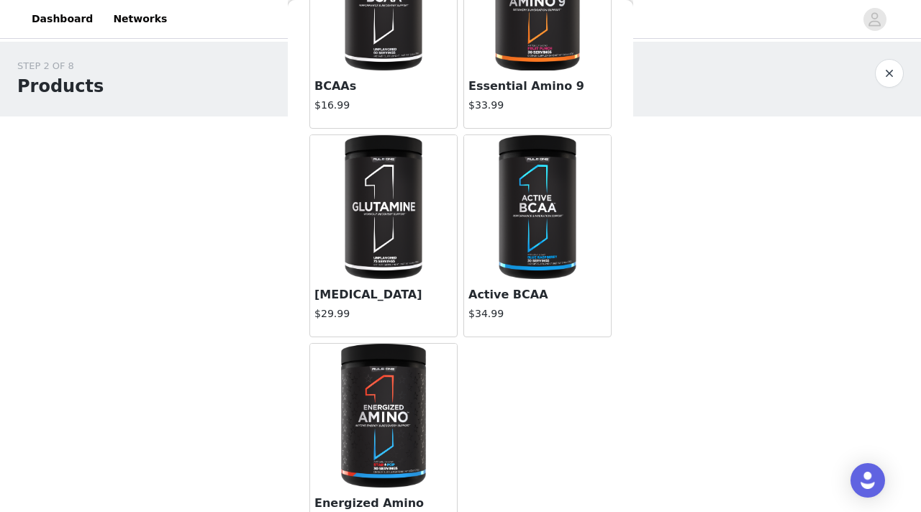
click at [376, 242] on img at bounding box center [383, 207] width 96 height 144
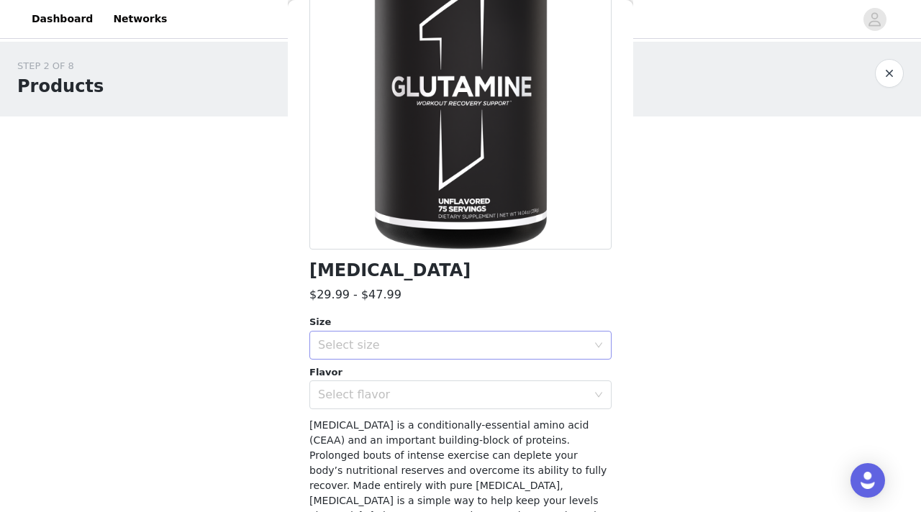
click at [494, 345] on div "Select size" at bounding box center [452, 345] width 269 height 14
click at [465, 382] on li "75 Servings" at bounding box center [460, 376] width 302 height 23
click at [460, 388] on div "Select flavor" at bounding box center [452, 395] width 269 height 14
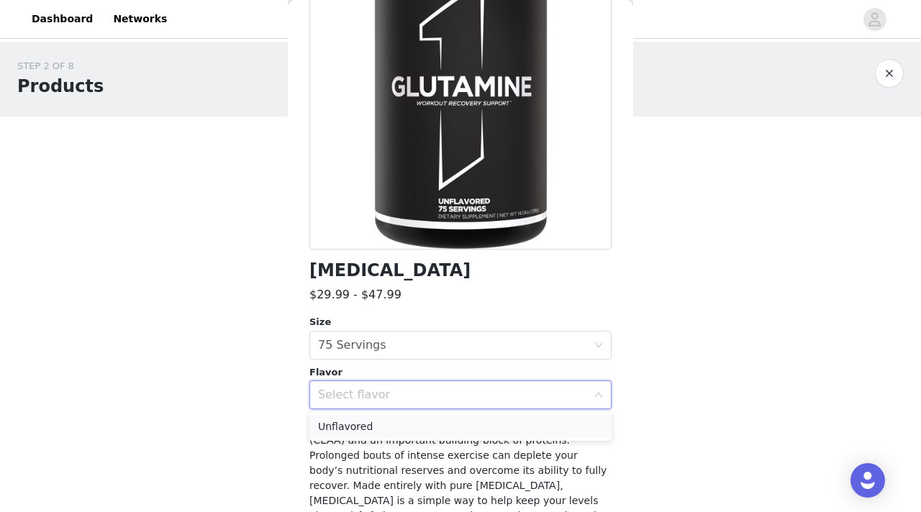
click at [447, 421] on li "Unflavored" at bounding box center [460, 426] width 302 height 23
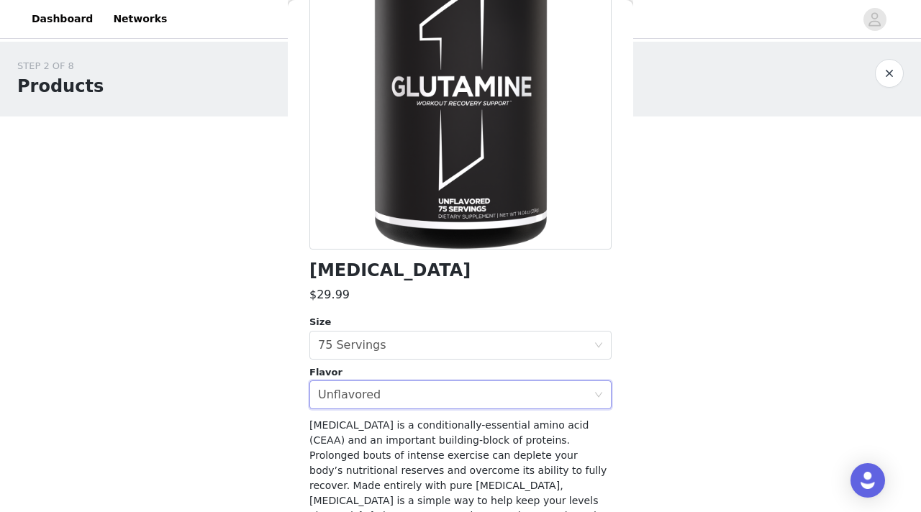
scroll to position [233, 0]
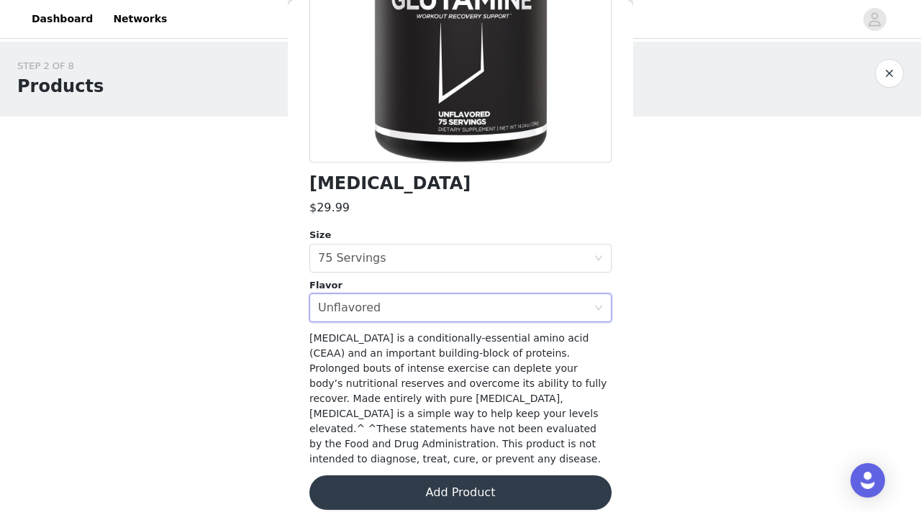
click at [428, 481] on button "Add Product" at bounding box center [460, 492] width 302 height 35
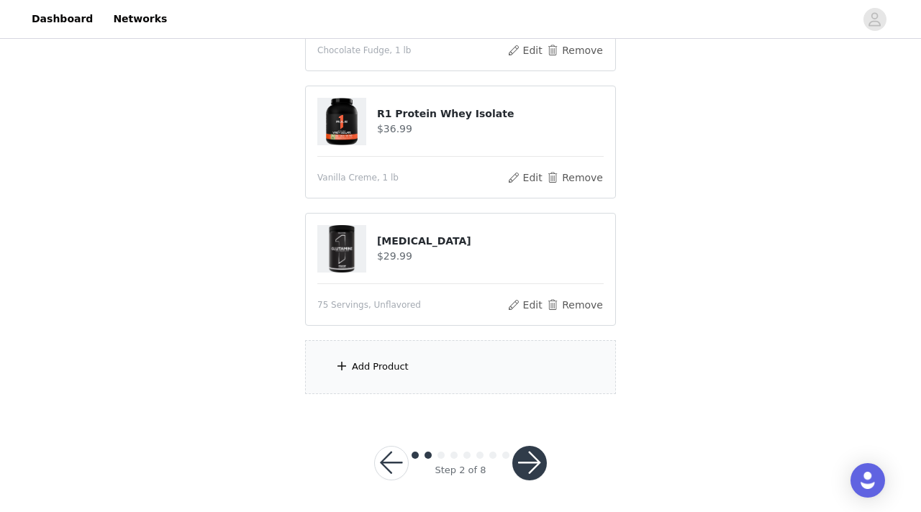
scroll to position [242, 0]
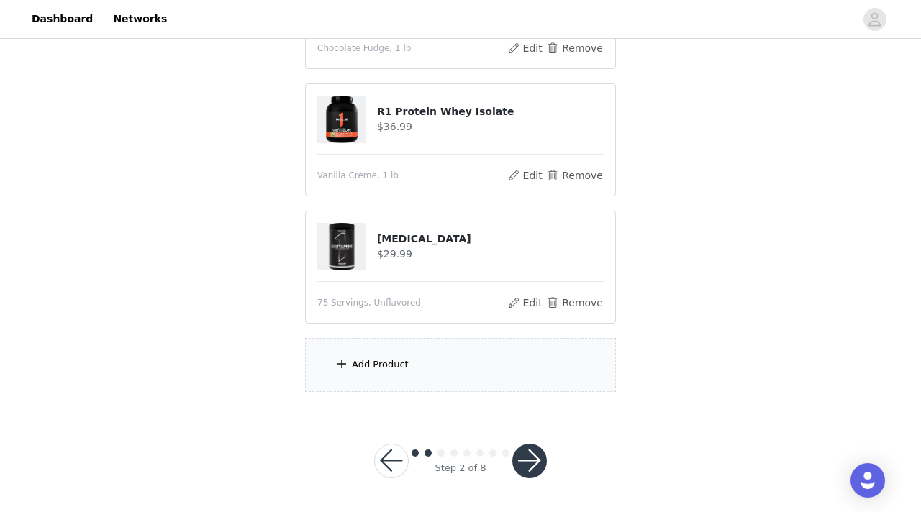
click at [388, 360] on div "Add Product" at bounding box center [380, 365] width 57 height 14
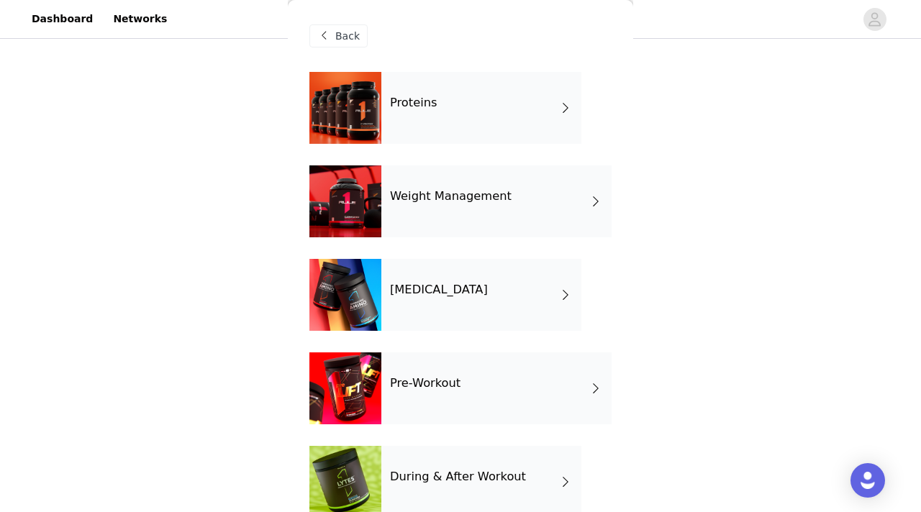
click at [422, 374] on div "Pre-Workout" at bounding box center [496, 388] width 230 height 72
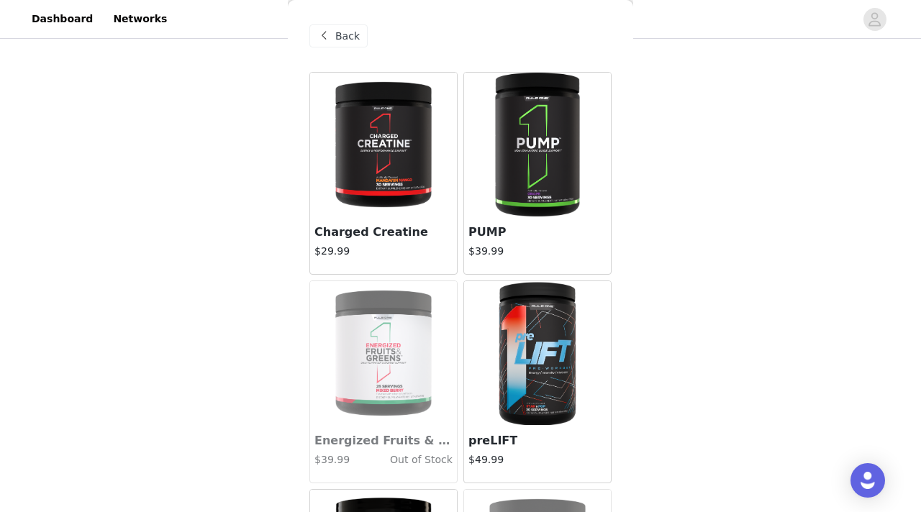
click at [552, 187] on img at bounding box center [537, 145] width 96 height 144
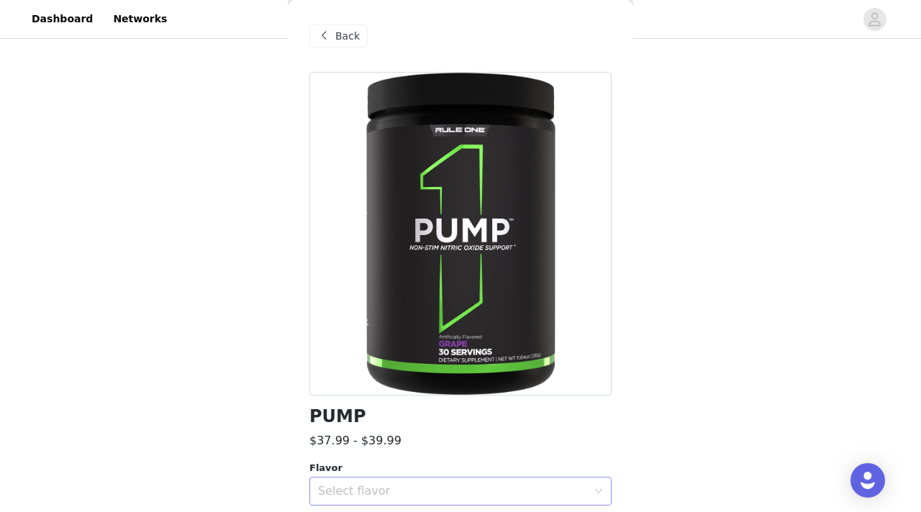
click at [433, 486] on div "Select flavor" at bounding box center [452, 491] width 269 height 14
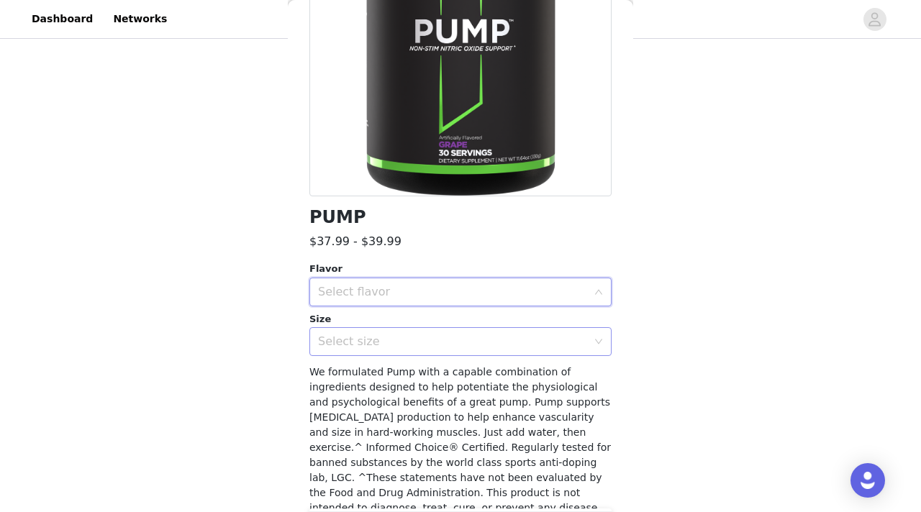
scroll to position [214, 0]
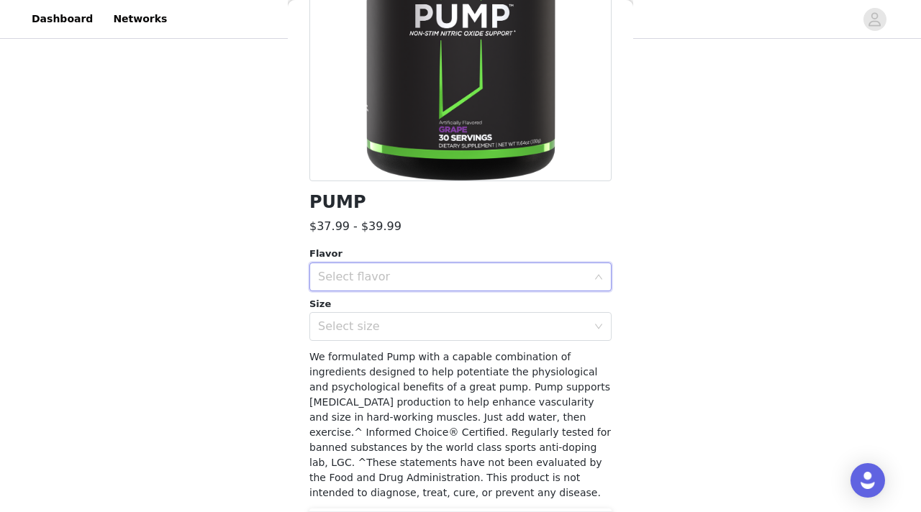
click at [399, 270] on div "Select flavor" at bounding box center [452, 277] width 269 height 14
click at [400, 270] on div "Select flavor" at bounding box center [452, 277] width 269 height 14
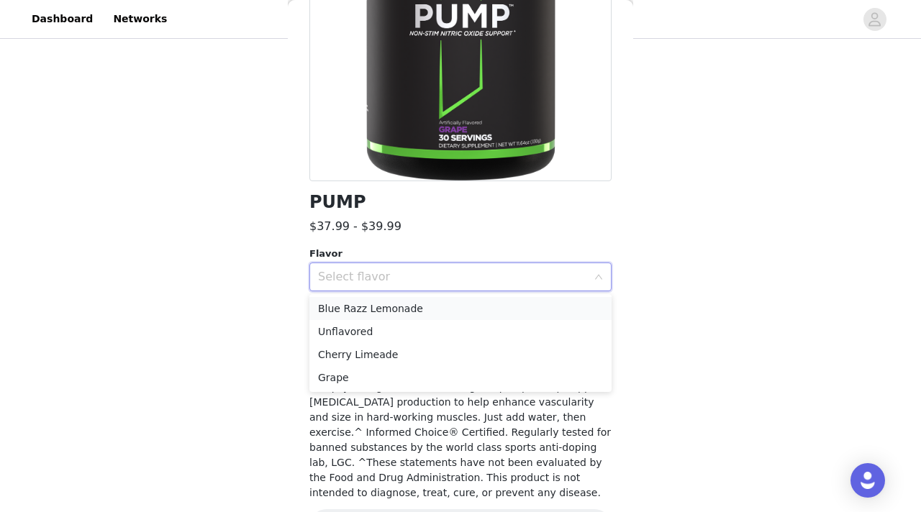
click at [386, 311] on li "Blue Razz Lemonade" at bounding box center [460, 308] width 302 height 23
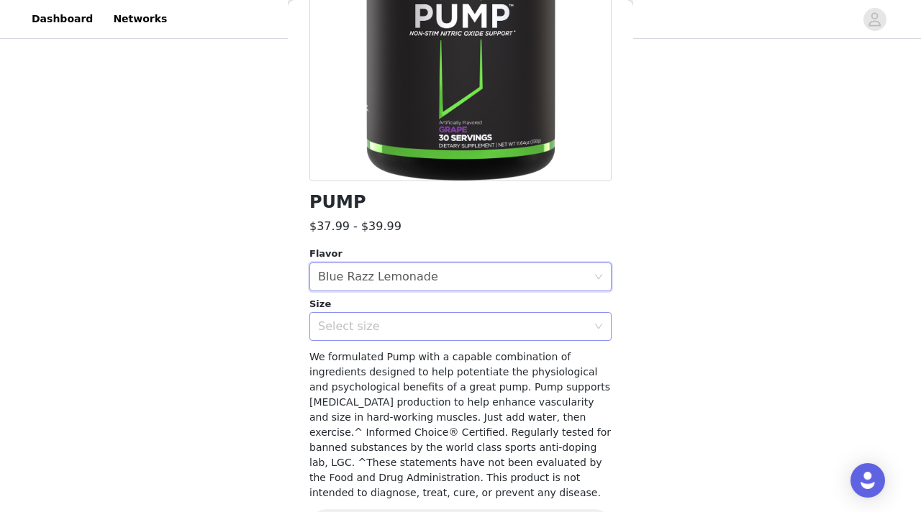
click at [378, 328] on div "Select size" at bounding box center [452, 326] width 269 height 14
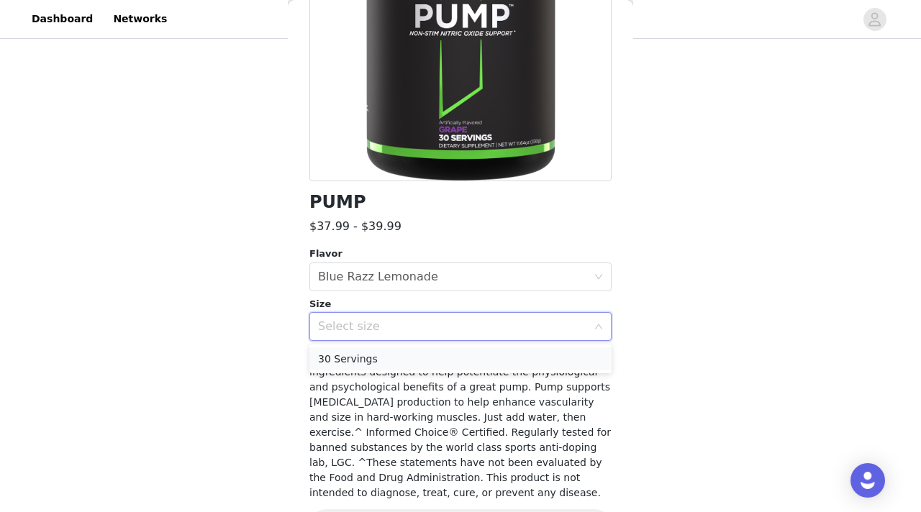
click at [374, 355] on li "30 Servings" at bounding box center [460, 358] width 302 height 23
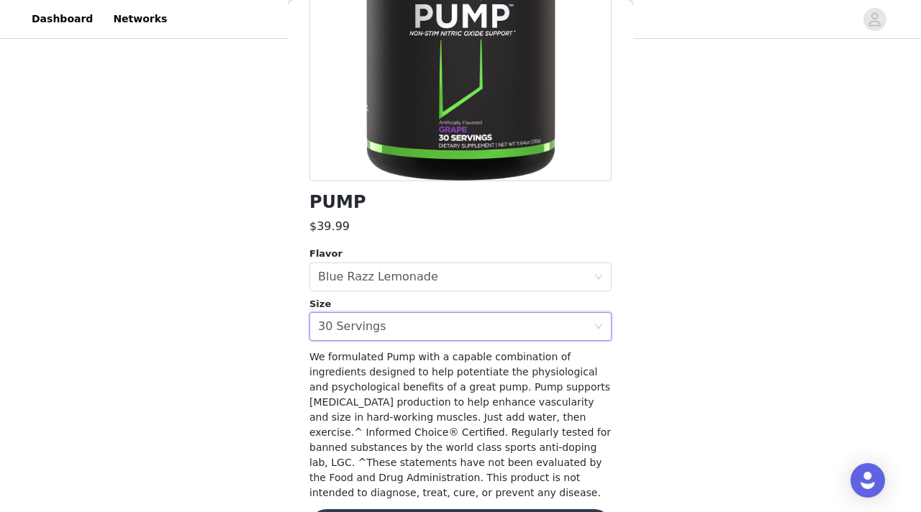
scroll to position [263, 0]
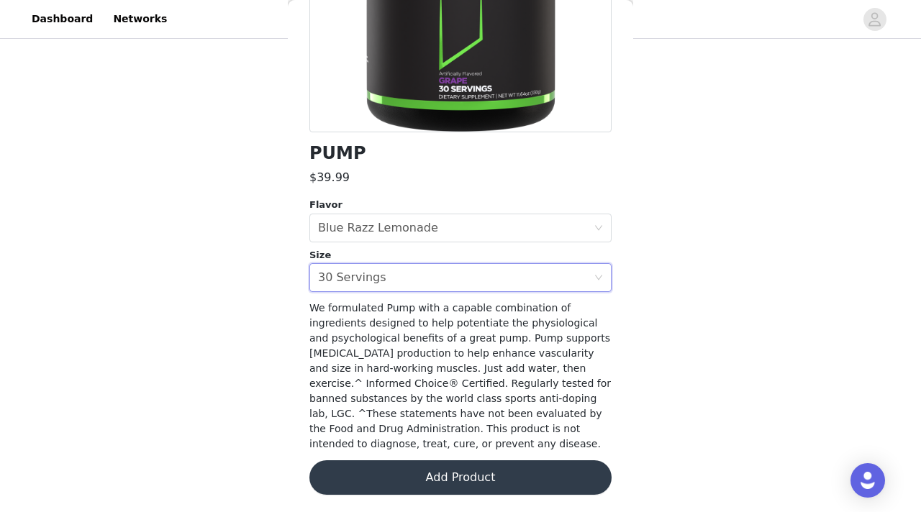
click at [365, 484] on button "Add Product" at bounding box center [460, 477] width 302 height 35
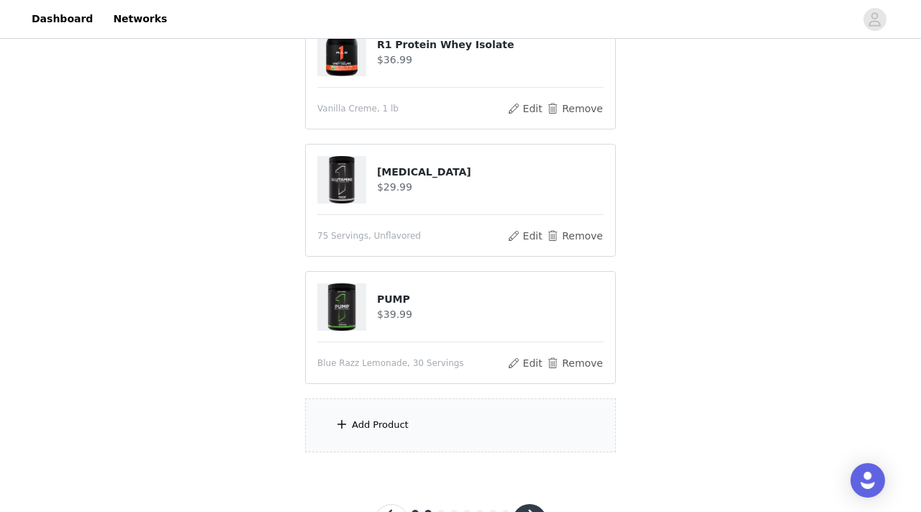
scroll to position [310, 0]
click at [373, 423] on div "Add Product" at bounding box center [380, 424] width 57 height 14
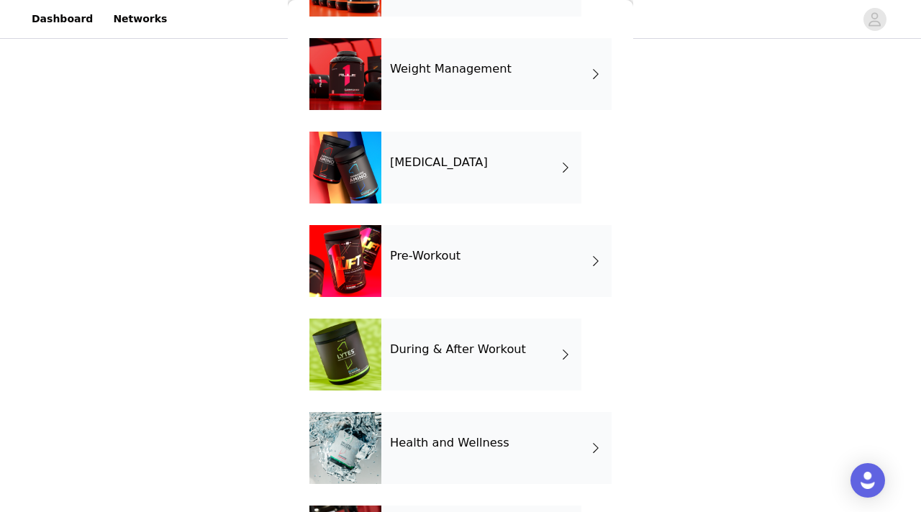
scroll to position [130, 0]
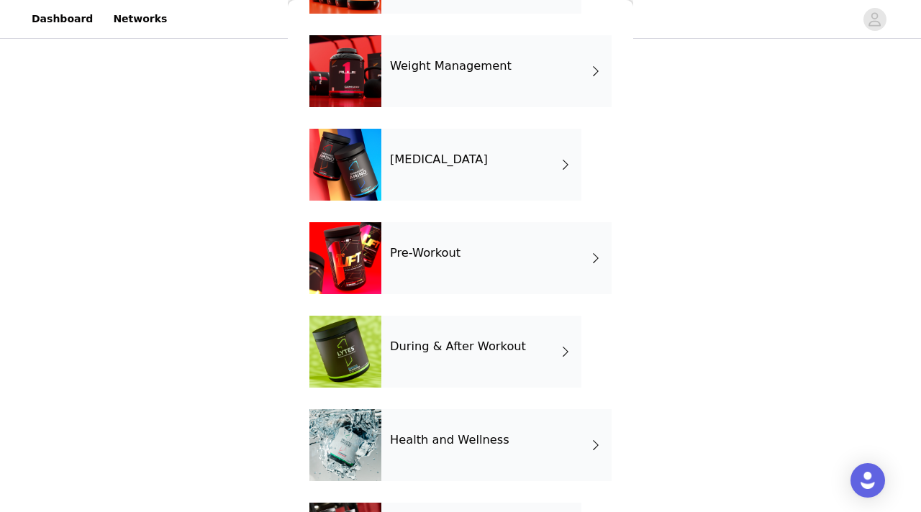
click at [410, 347] on h4 "During & After Workout" at bounding box center [458, 346] width 136 height 13
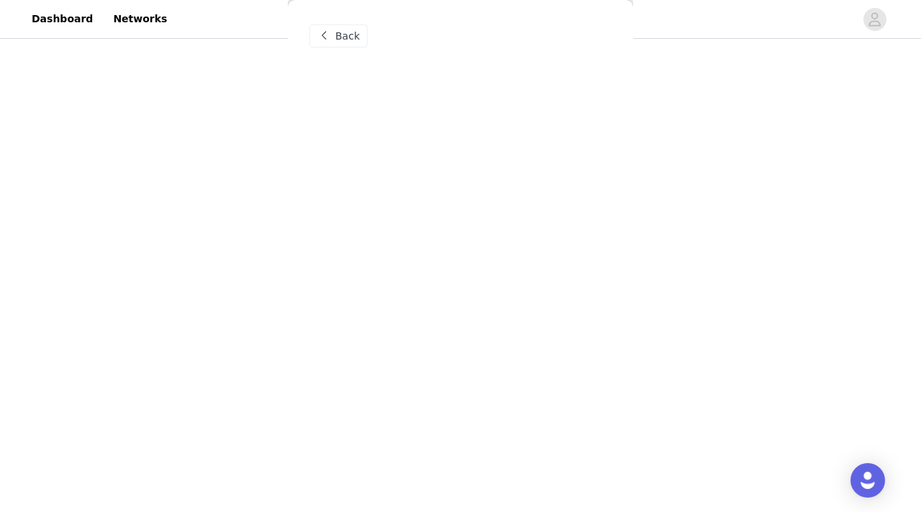
scroll to position [0, 0]
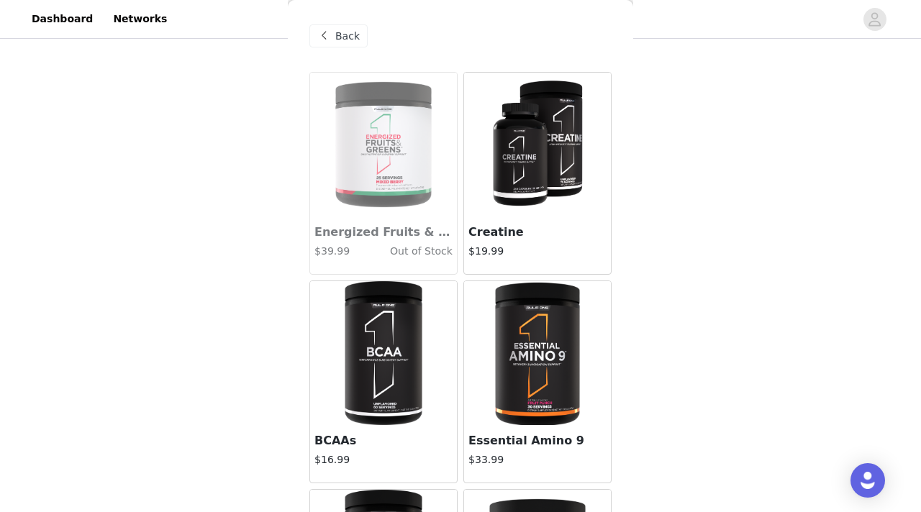
click at [558, 186] on img at bounding box center [537, 145] width 96 height 144
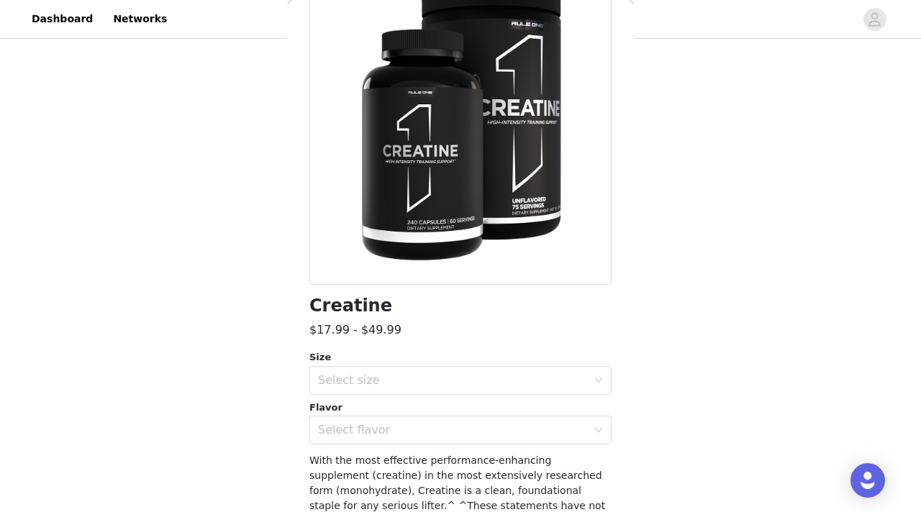
scroll to position [121, 0]
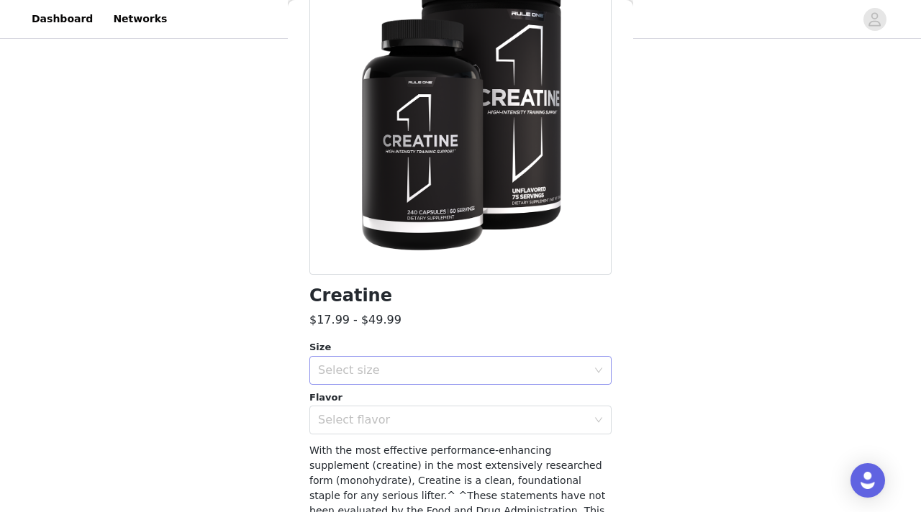
click at [370, 371] on div "Select size" at bounding box center [452, 370] width 269 height 14
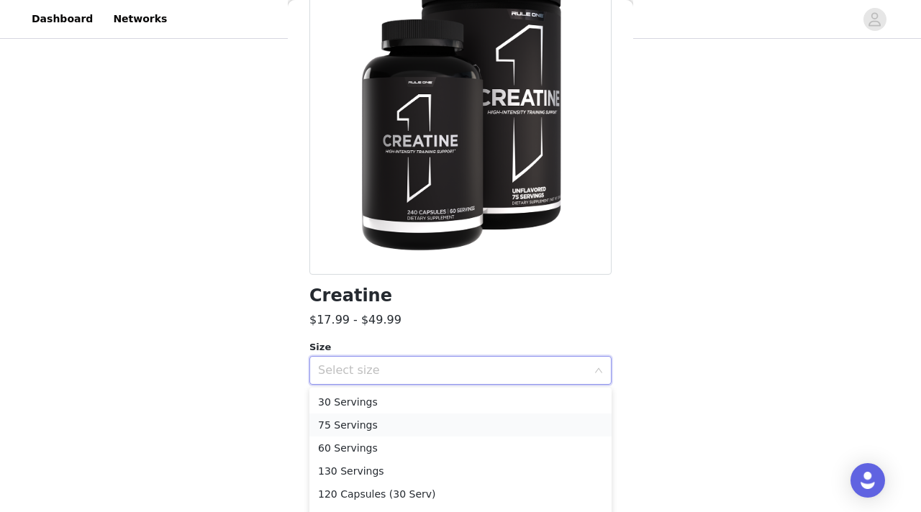
click at [361, 426] on li "75 Servings" at bounding box center [460, 425] width 302 height 23
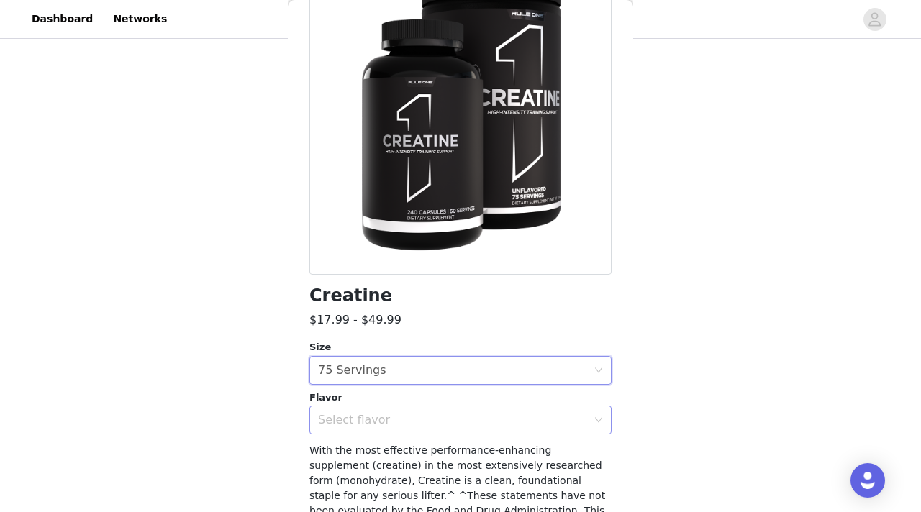
click at [363, 409] on div "Select flavor" at bounding box center [456, 419] width 276 height 27
click at [355, 447] on li "Unflavored" at bounding box center [460, 452] width 302 height 23
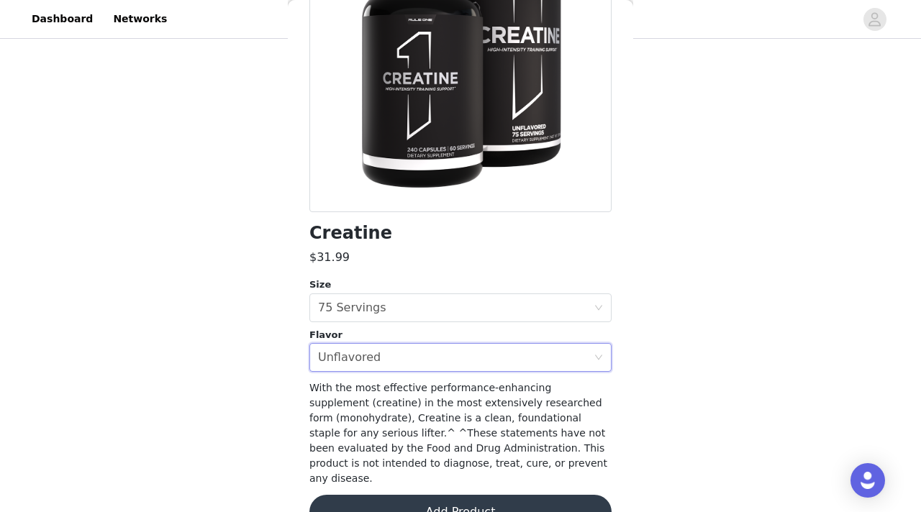
scroll to position [203, 0]
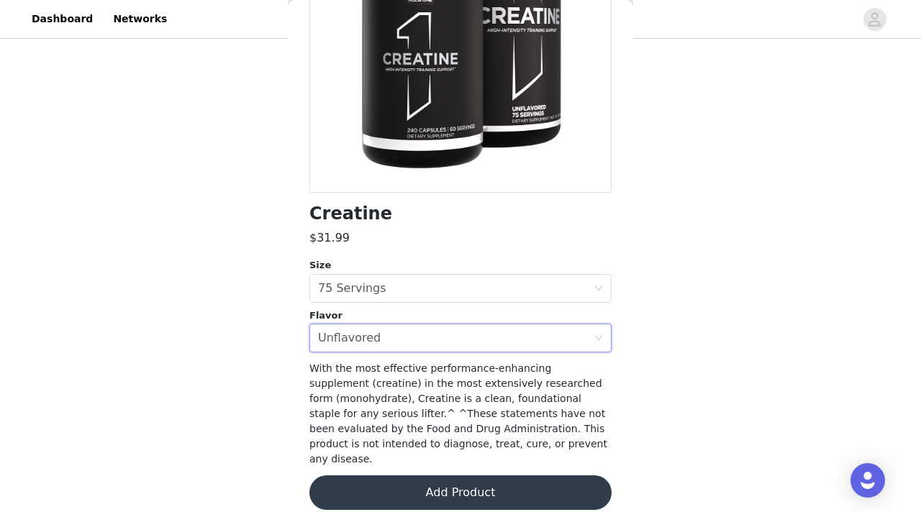
click at [358, 475] on button "Add Product" at bounding box center [460, 492] width 302 height 35
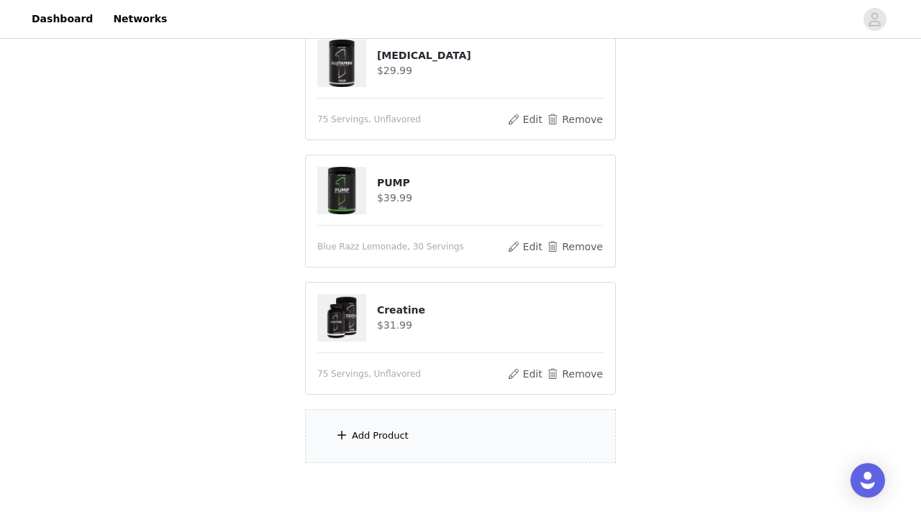
scroll to position [497, 0]
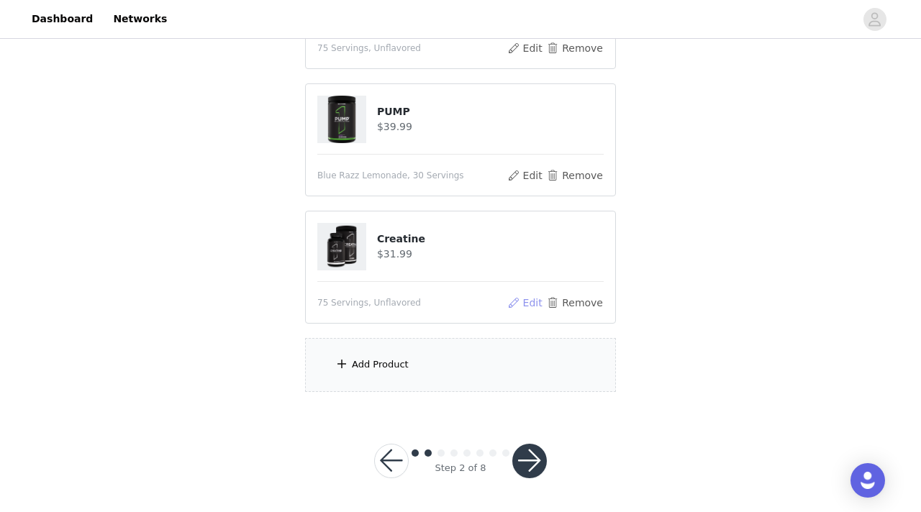
click at [533, 304] on button "Edit" at bounding box center [524, 302] width 37 height 17
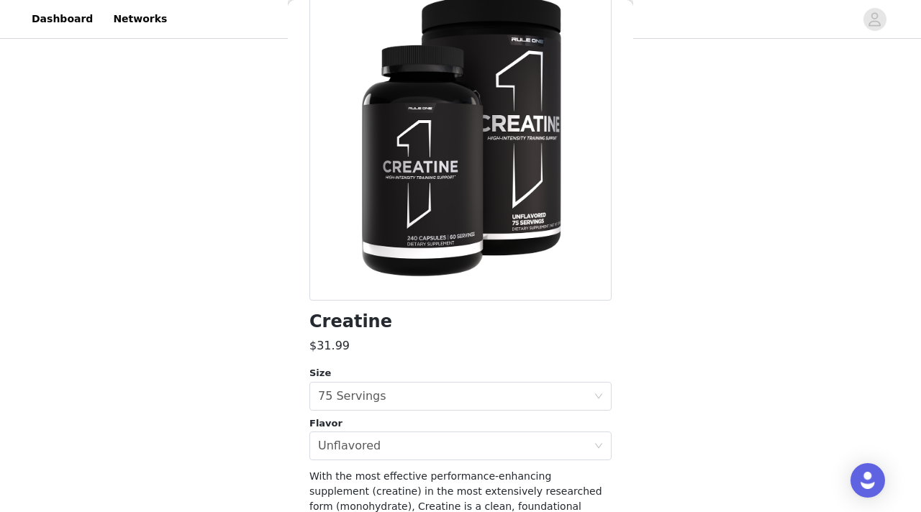
scroll to position [203, 0]
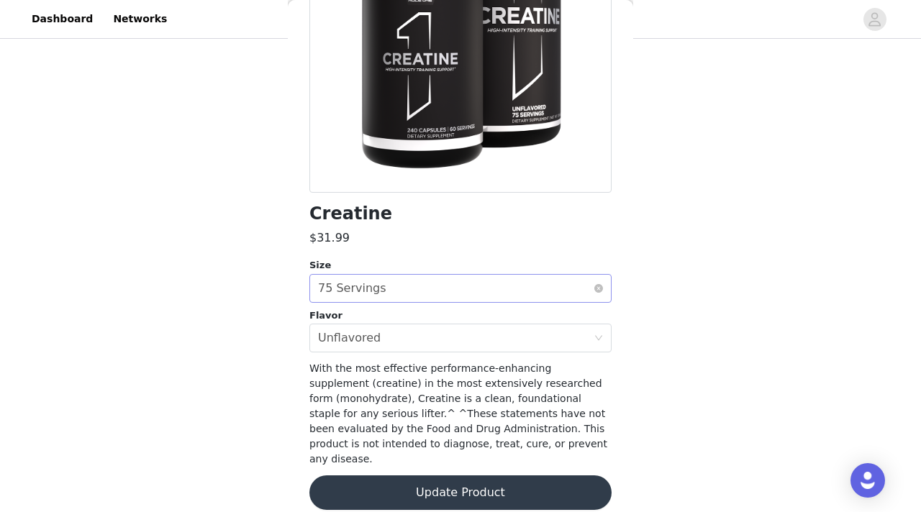
click at [475, 285] on div "Select size 75 Servings" at bounding box center [456, 288] width 276 height 27
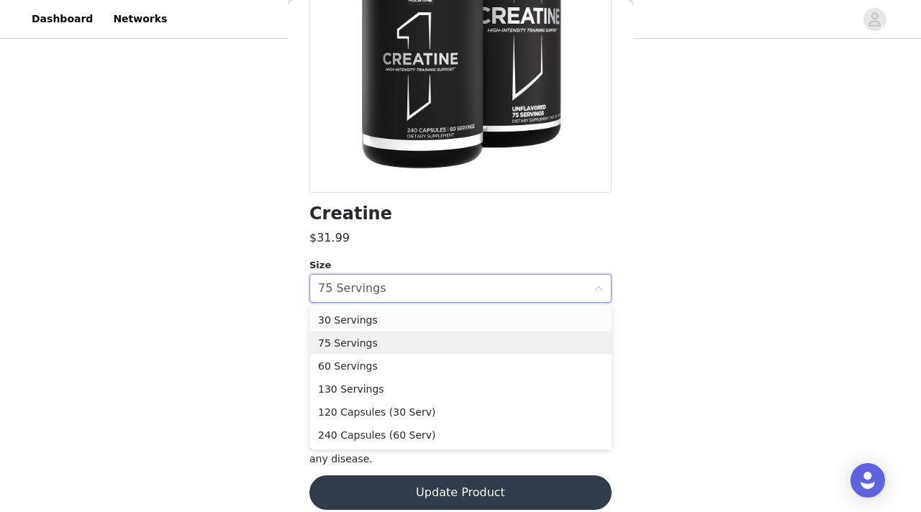
click at [457, 322] on li "30 Servings" at bounding box center [460, 320] width 302 height 23
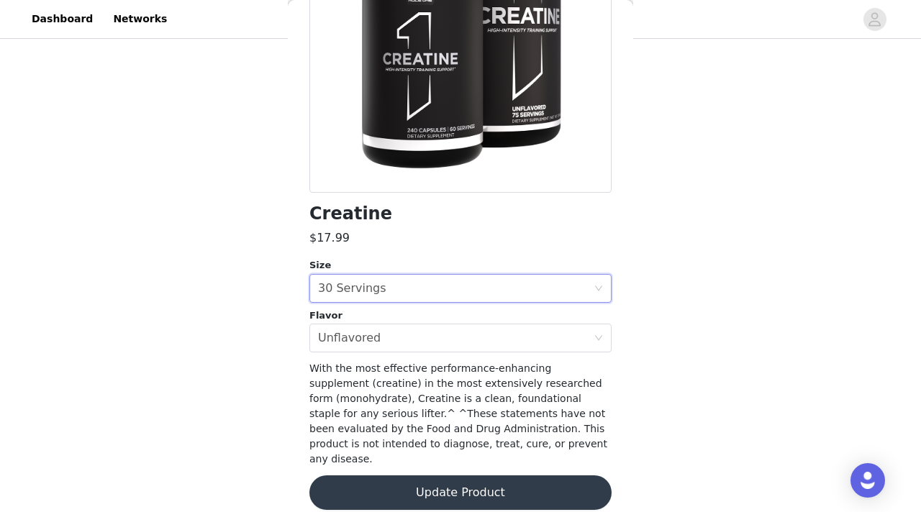
click at [409, 475] on button "Update Product" at bounding box center [460, 492] width 302 height 35
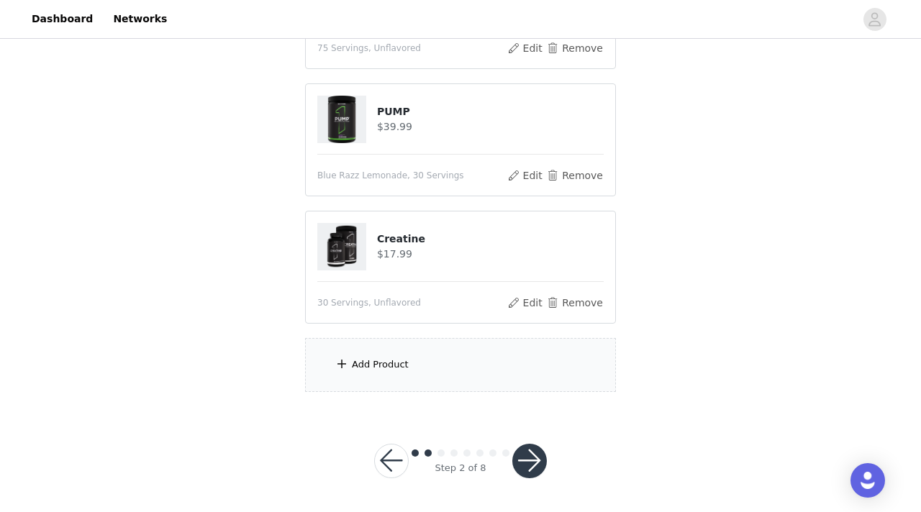
click at [414, 357] on div "Add Product" at bounding box center [460, 365] width 311 height 54
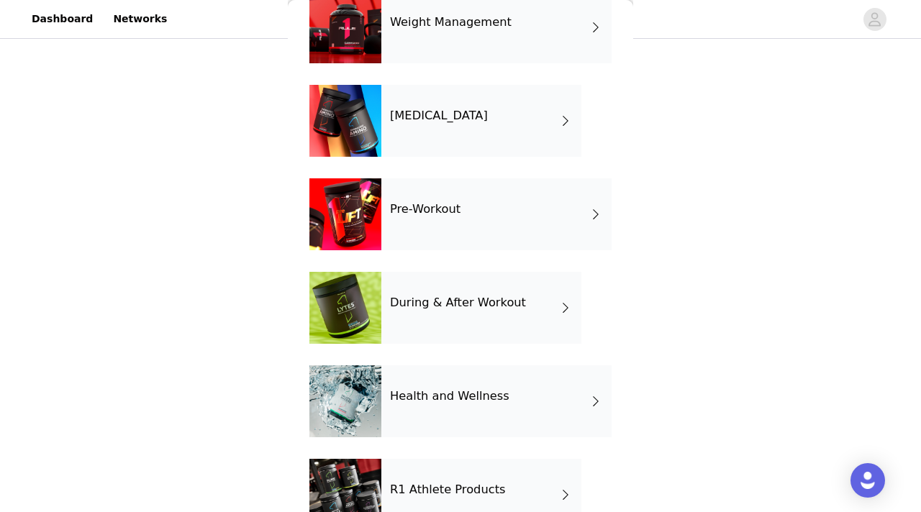
scroll to position [178, 0]
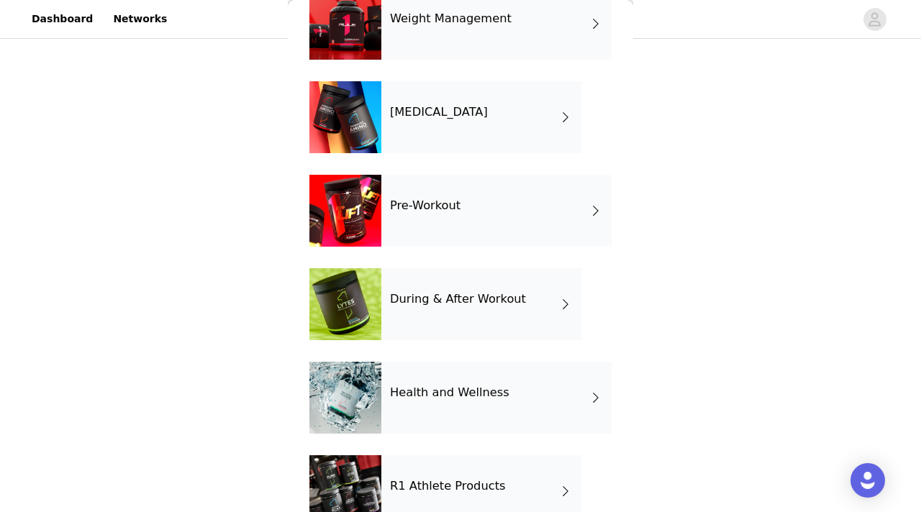
click at [420, 309] on div "During & After Workout" at bounding box center [481, 304] width 200 height 72
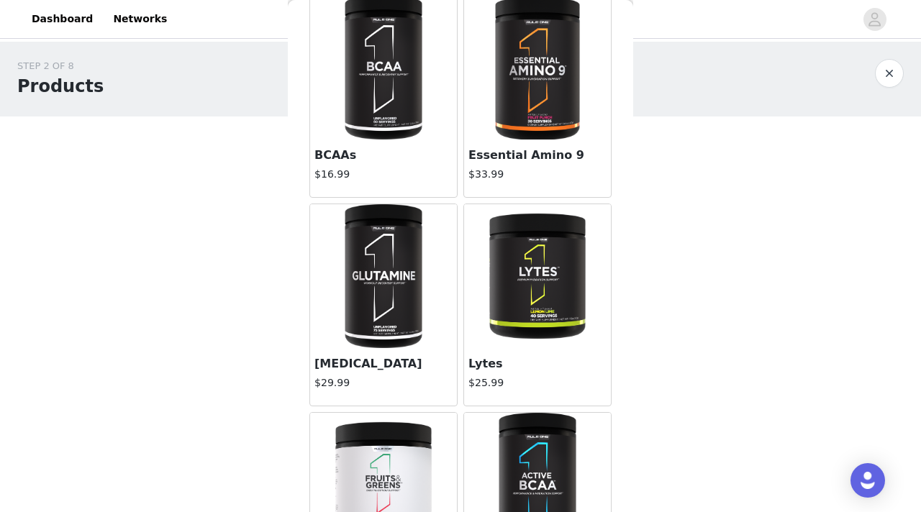
scroll to position [0, 0]
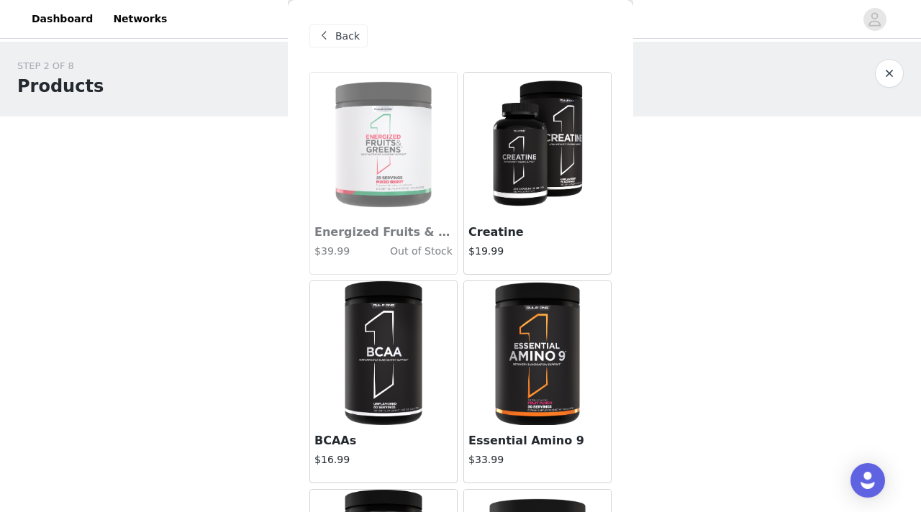
click at [344, 42] on span "Back" at bounding box center [347, 36] width 24 height 15
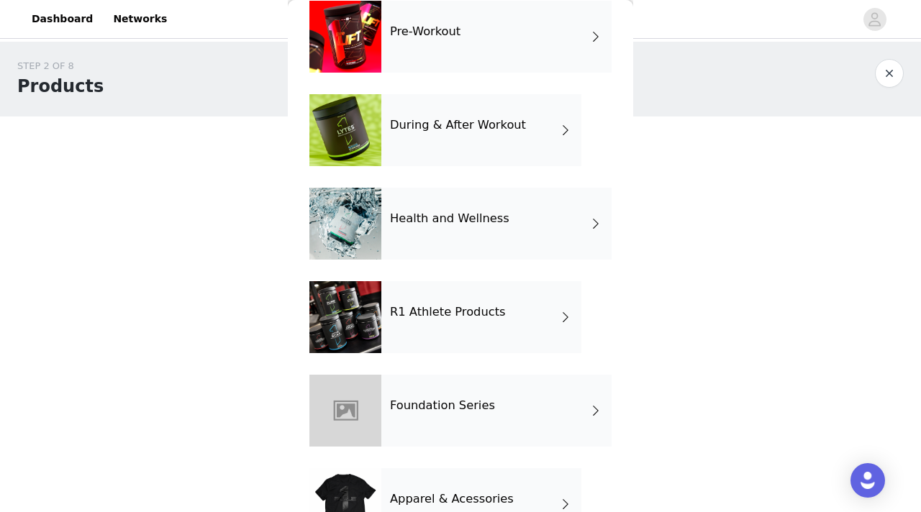
scroll to position [352, 0]
click at [525, 216] on div "Health and Wellness" at bounding box center [496, 223] width 230 height 72
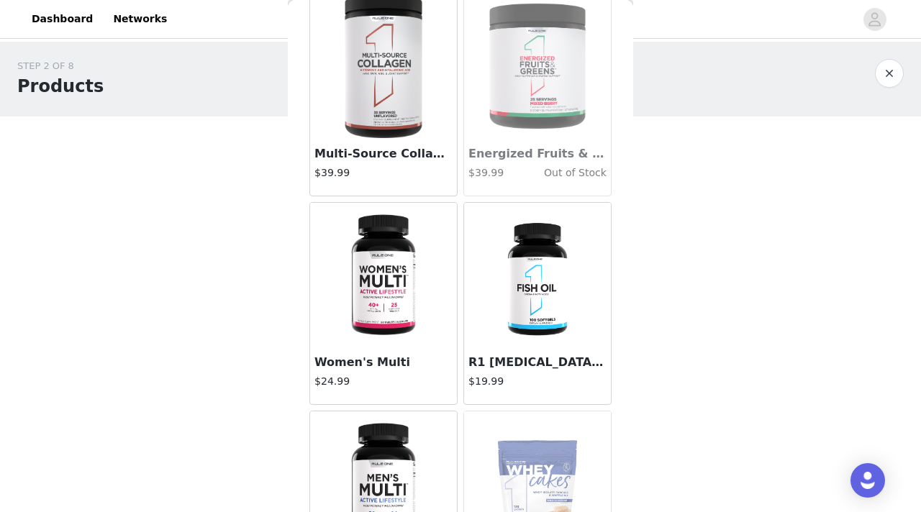
scroll to position [101, 0]
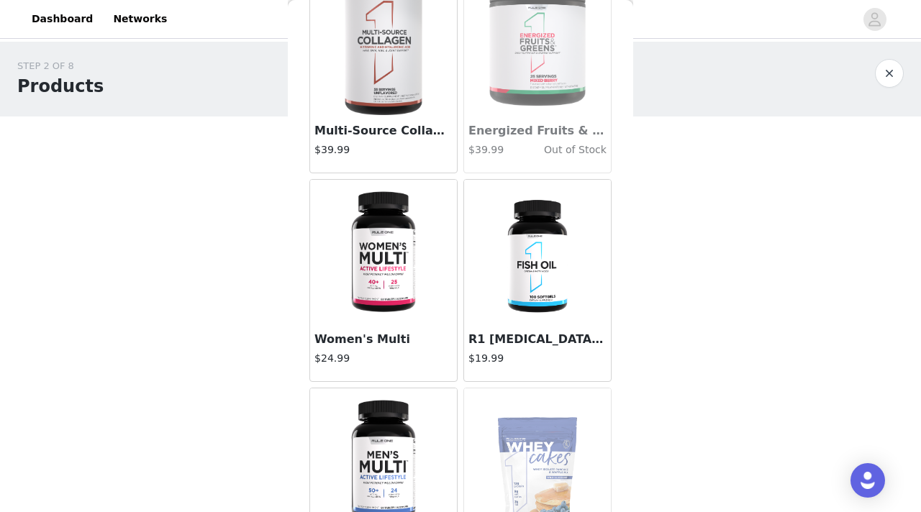
click at [378, 305] on img at bounding box center [383, 252] width 96 height 144
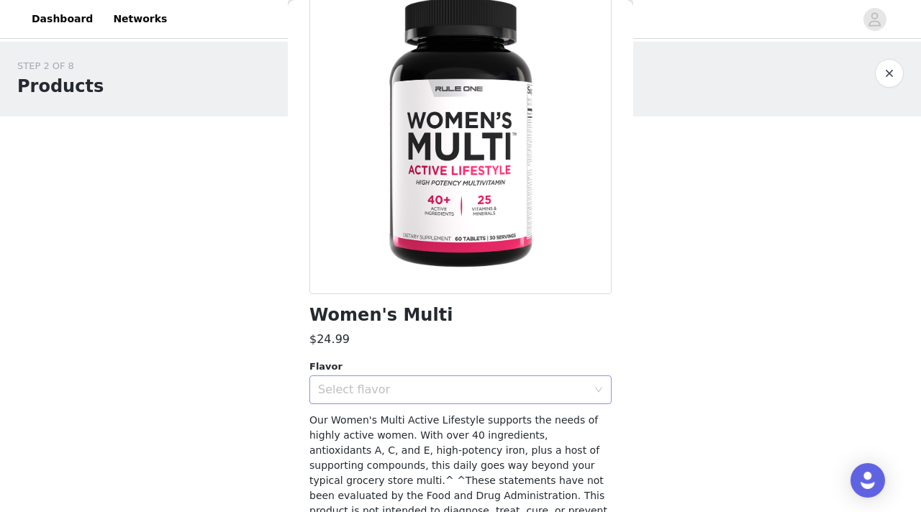
scroll to position [124, 0]
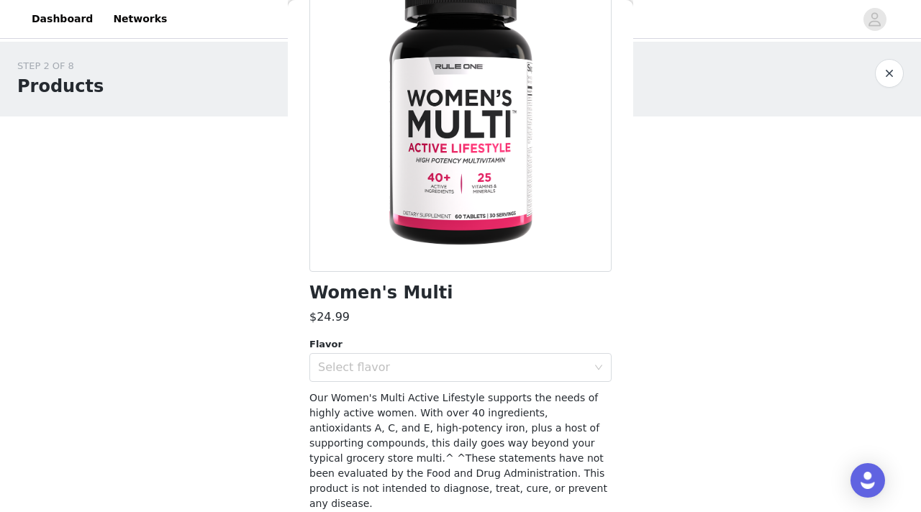
click at [381, 391] on div "Our Women's Multi Active Lifestyle supports the needs of highly active women. W…" at bounding box center [460, 451] width 302 height 121
click at [386, 368] on div "Select flavor" at bounding box center [452, 367] width 269 height 14
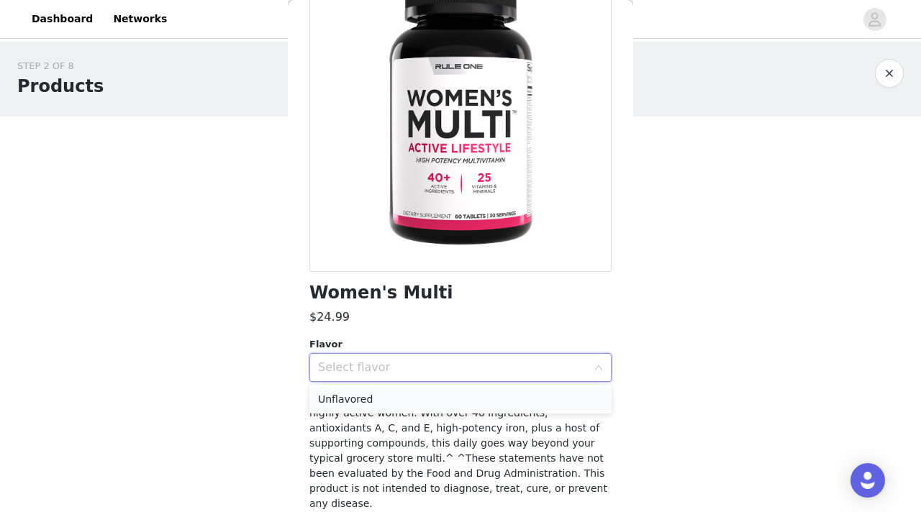
click at [381, 401] on li "Unflavored" at bounding box center [460, 399] width 302 height 23
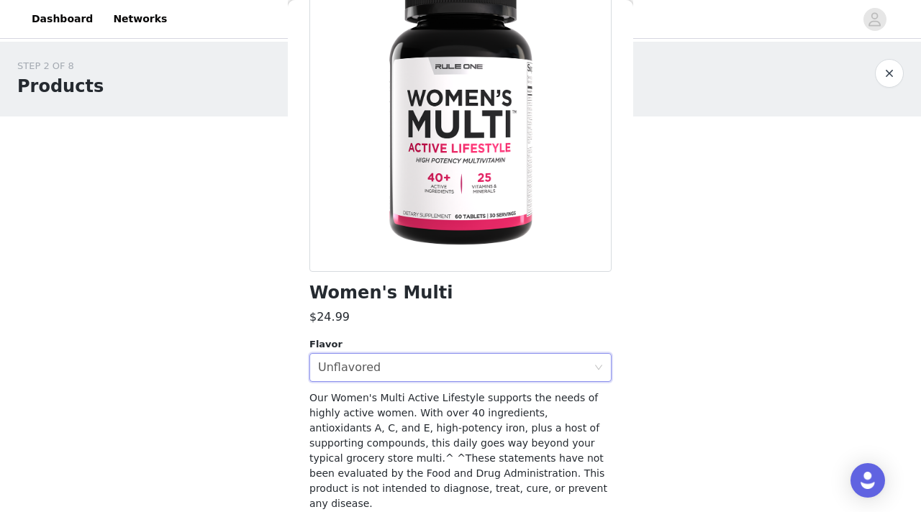
scroll to position [168, 0]
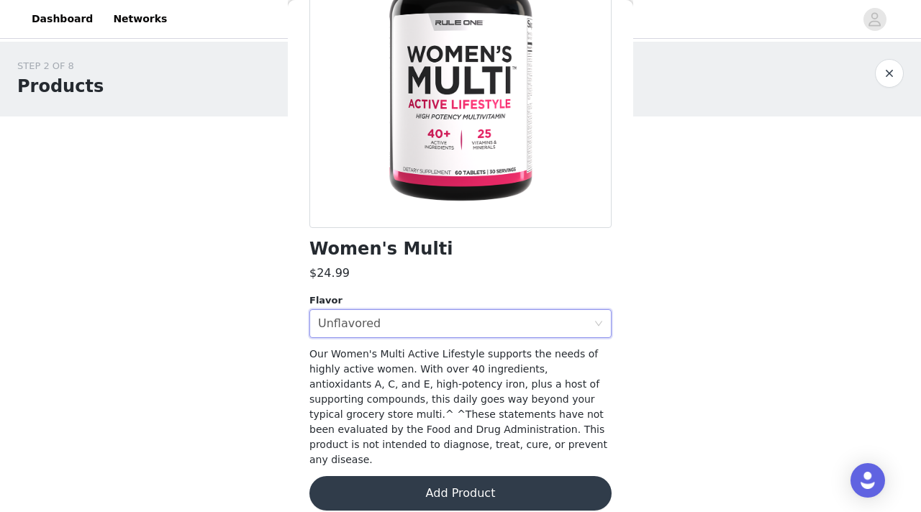
click at [381, 487] on button "Add Product" at bounding box center [460, 493] width 302 height 35
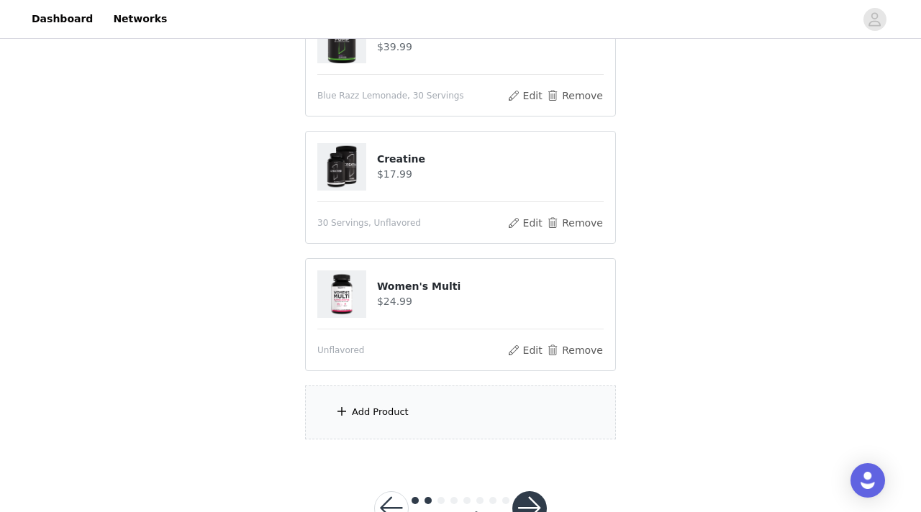
scroll to position [581, 0]
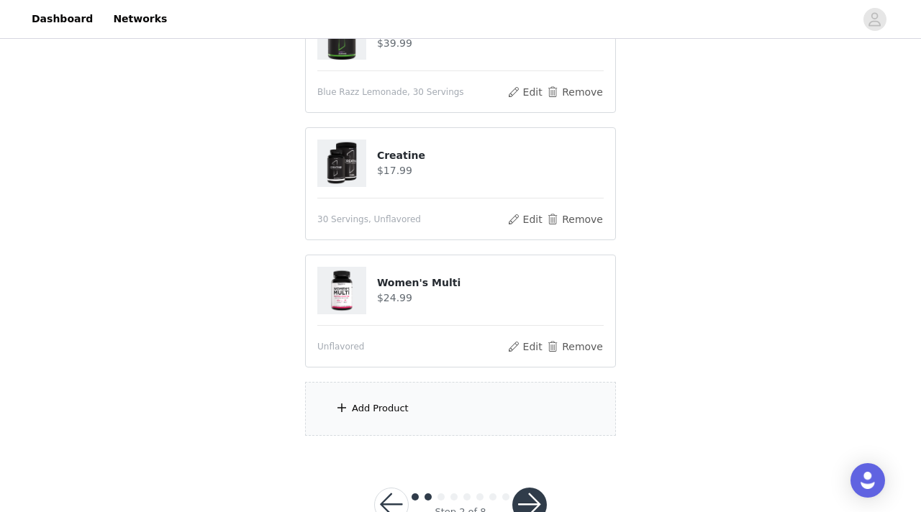
click at [393, 417] on div "Add Product" at bounding box center [460, 409] width 311 height 54
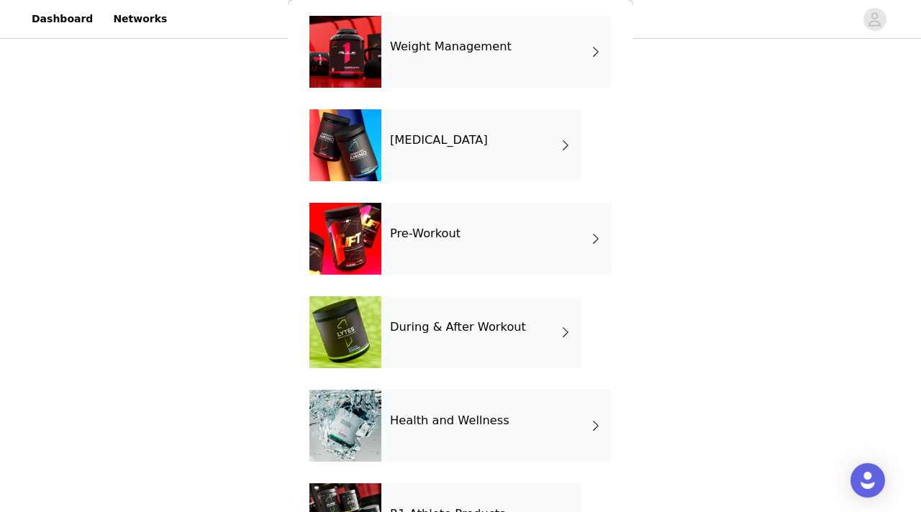
scroll to position [155, 0]
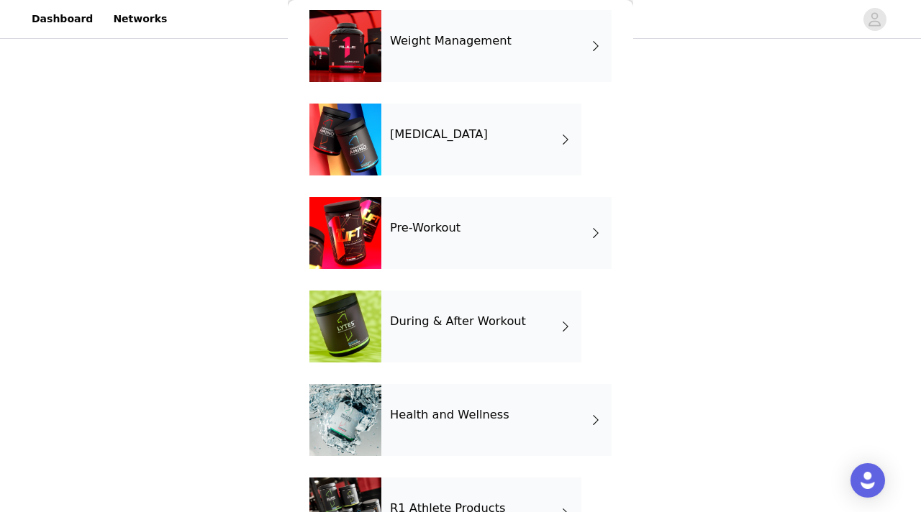
click at [413, 429] on div "Health and Wellness" at bounding box center [496, 420] width 230 height 72
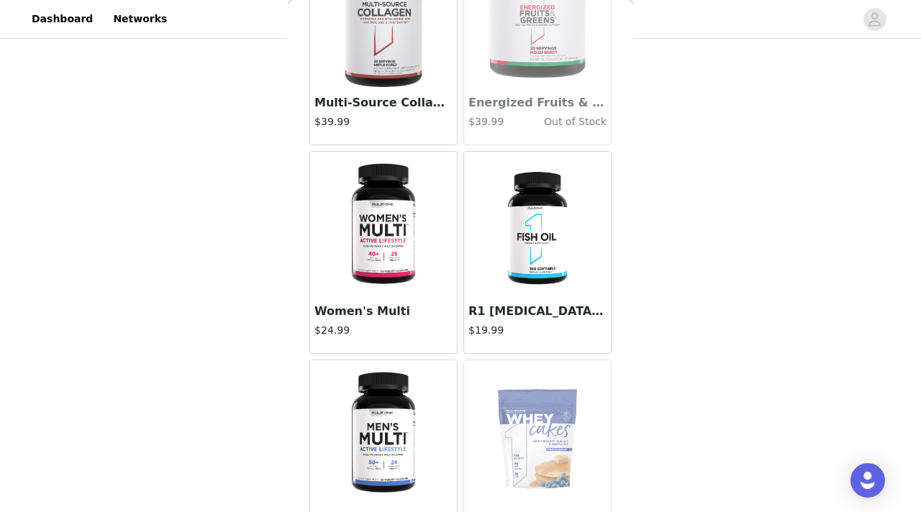
scroll to position [121, 0]
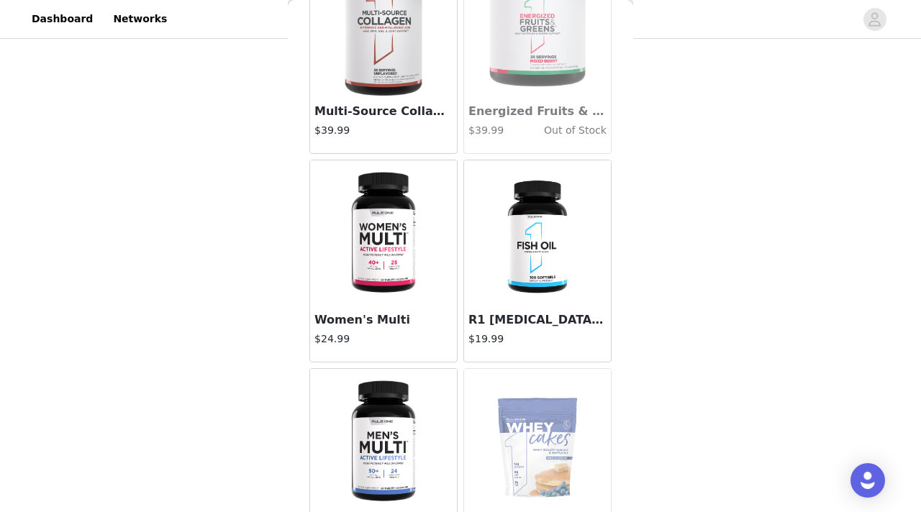
click at [388, 61] on img at bounding box center [383, 24] width 96 height 144
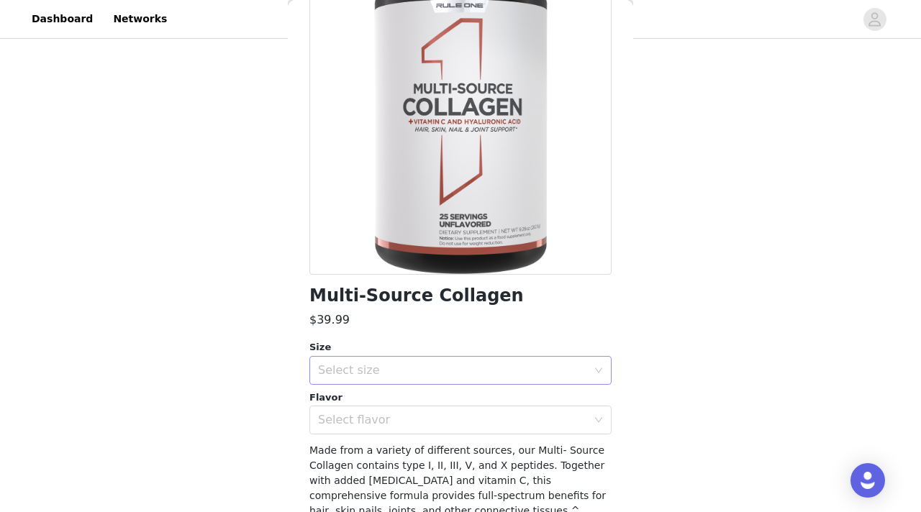
click at [439, 367] on div "Select size" at bounding box center [452, 370] width 269 height 14
click at [402, 406] on li "25 Servings" at bounding box center [460, 402] width 302 height 23
click at [402, 424] on div "Select flavor" at bounding box center [452, 420] width 269 height 14
click at [394, 450] on li "Unflavored" at bounding box center [460, 451] width 302 height 23
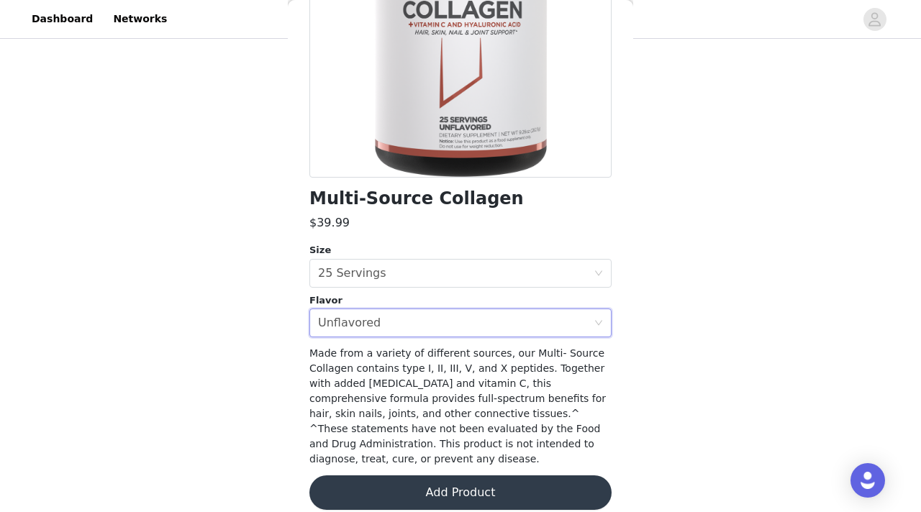
click at [382, 478] on button "Add Product" at bounding box center [460, 492] width 302 height 35
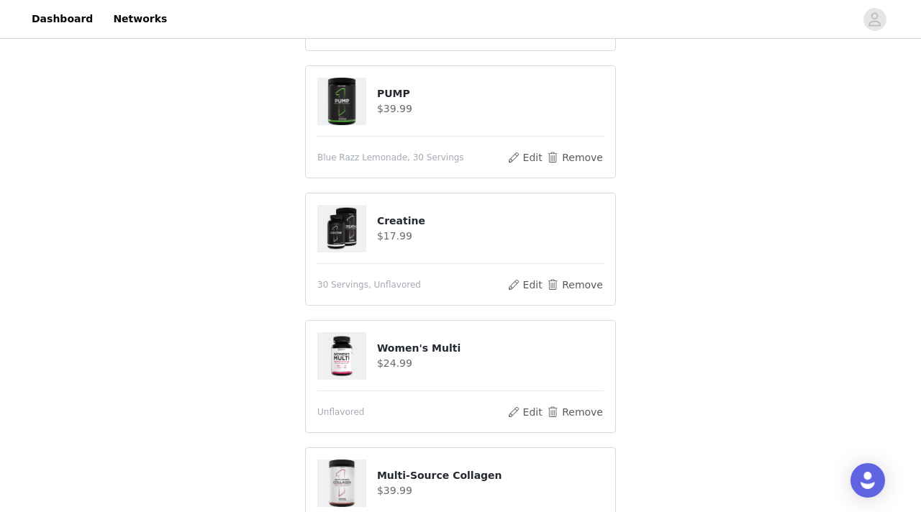
scroll to position [752, 0]
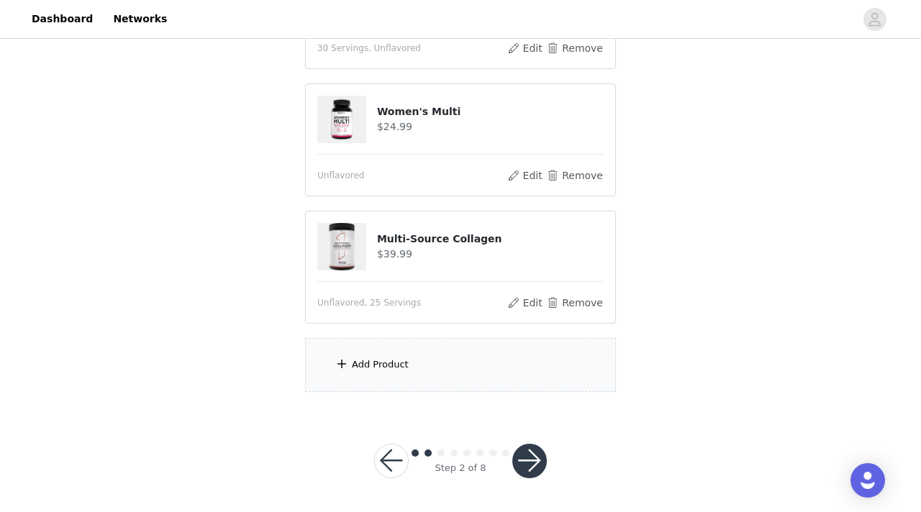
click at [388, 362] on div "Add Product" at bounding box center [380, 365] width 57 height 14
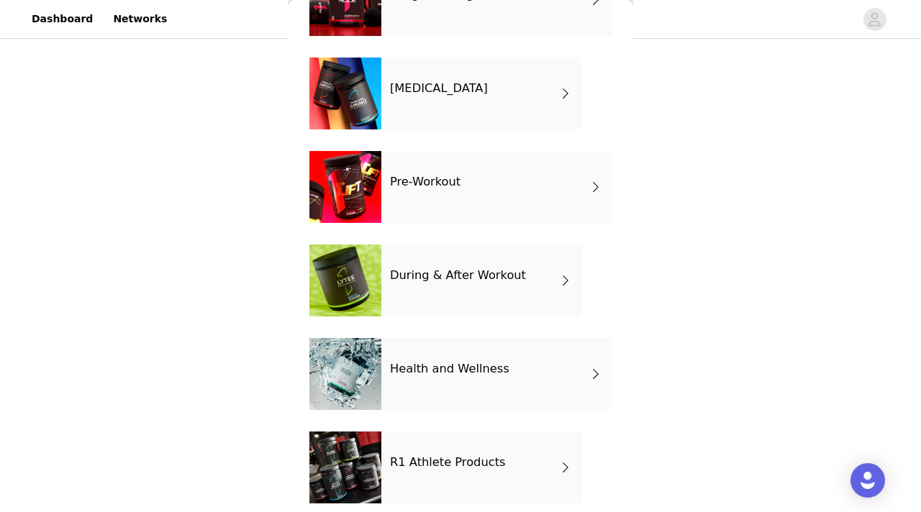
scroll to position [202, 0]
click at [486, 278] on h4 "During & After Workout" at bounding box center [458, 274] width 136 height 13
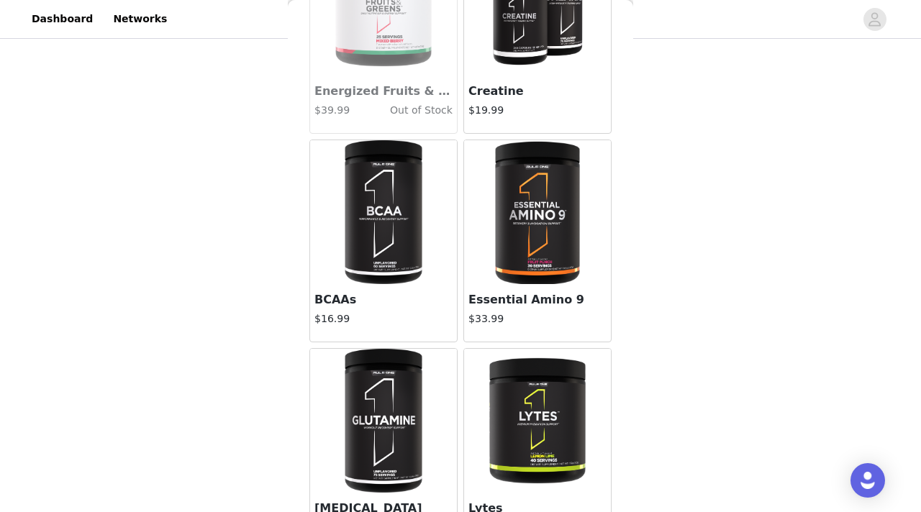
scroll to position [0, 0]
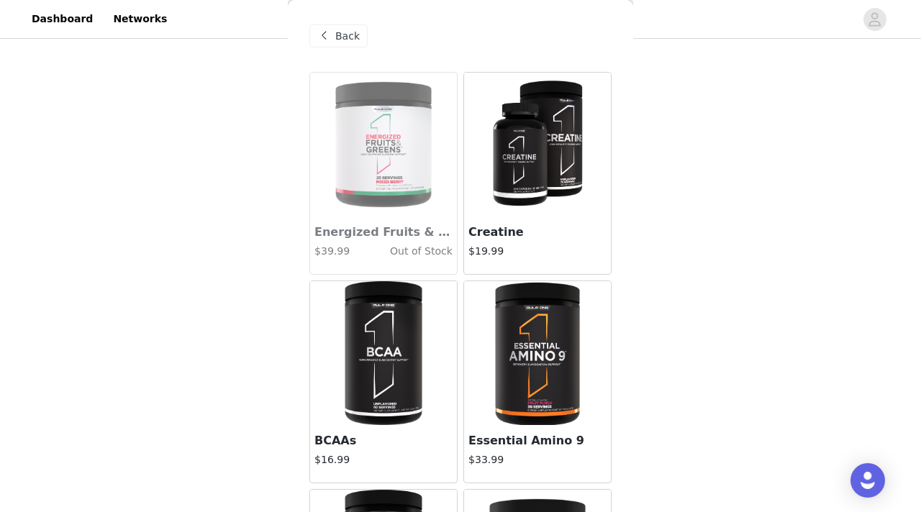
click at [350, 33] on span "Back" at bounding box center [347, 36] width 24 height 15
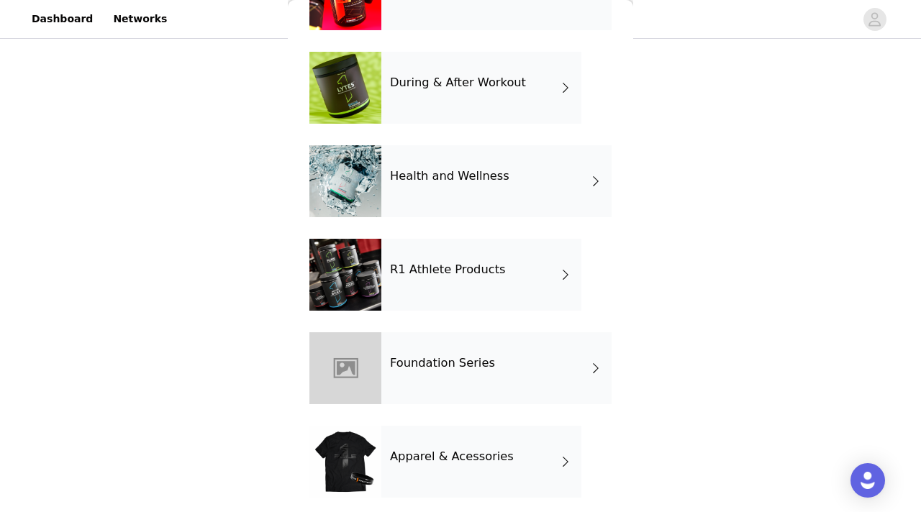
scroll to position [397, 0]
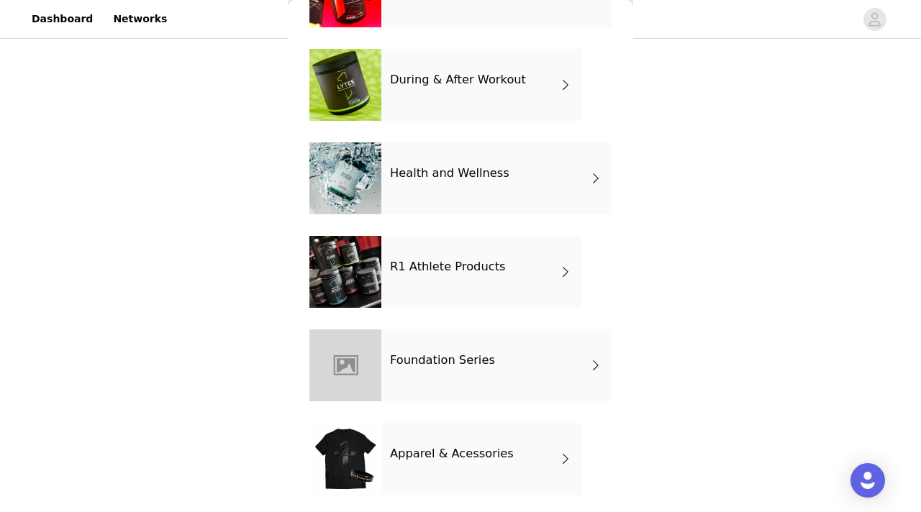
click at [514, 144] on div "Health and Wellness" at bounding box center [496, 178] width 230 height 72
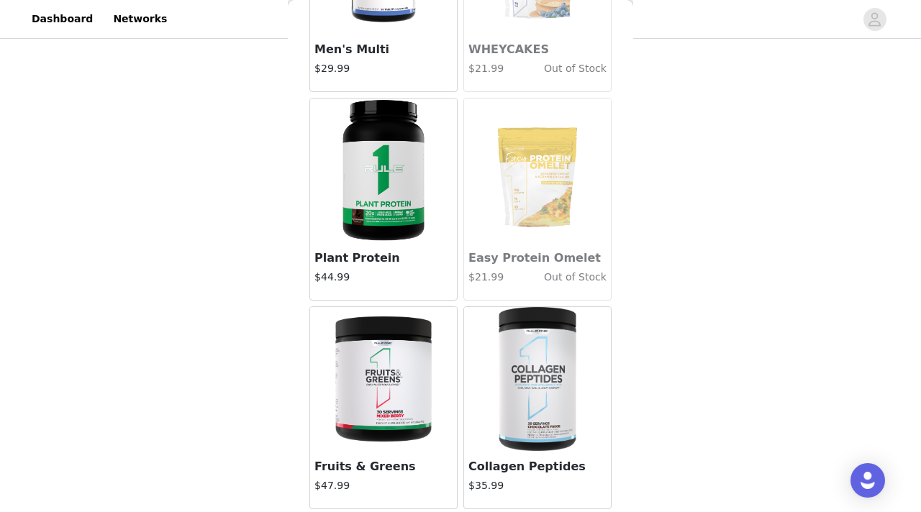
scroll to position [0, 0]
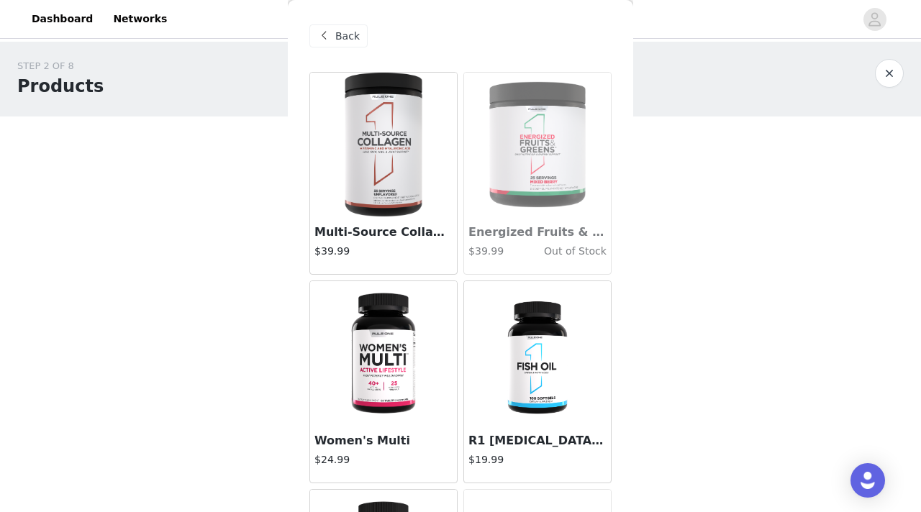
click at [356, 31] on span "Back" at bounding box center [347, 36] width 24 height 15
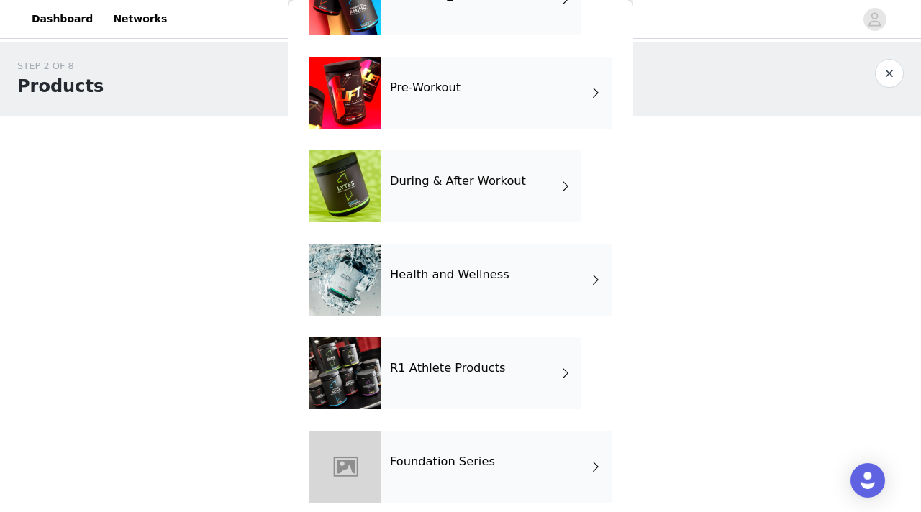
click at [497, 377] on div "R1 Athlete Products" at bounding box center [481, 373] width 200 height 72
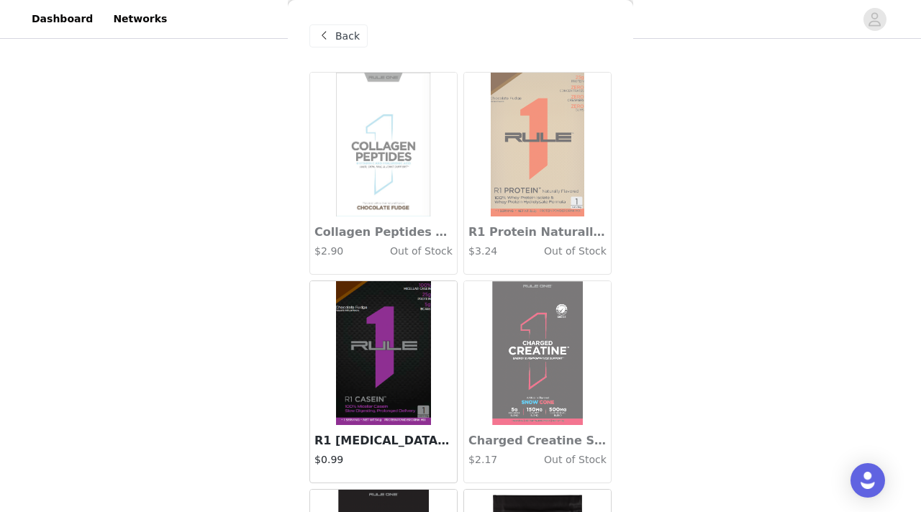
click at [351, 35] on span "Back" at bounding box center [347, 36] width 24 height 15
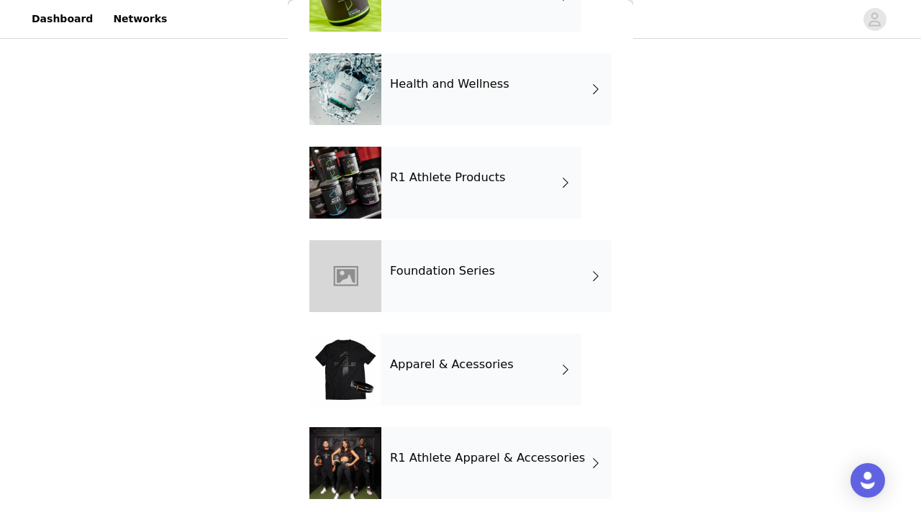
click at [513, 280] on div "Foundation Series" at bounding box center [496, 276] width 230 height 72
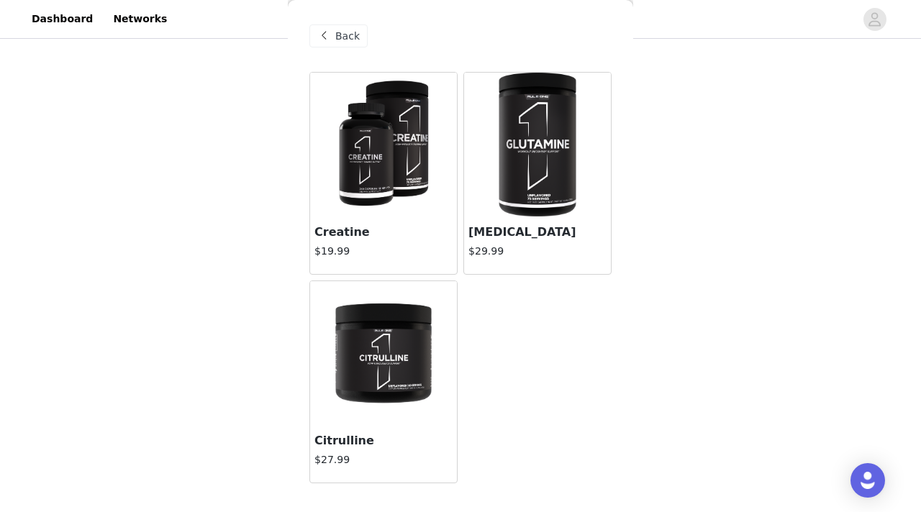
click at [355, 40] on span "Back" at bounding box center [347, 36] width 24 height 15
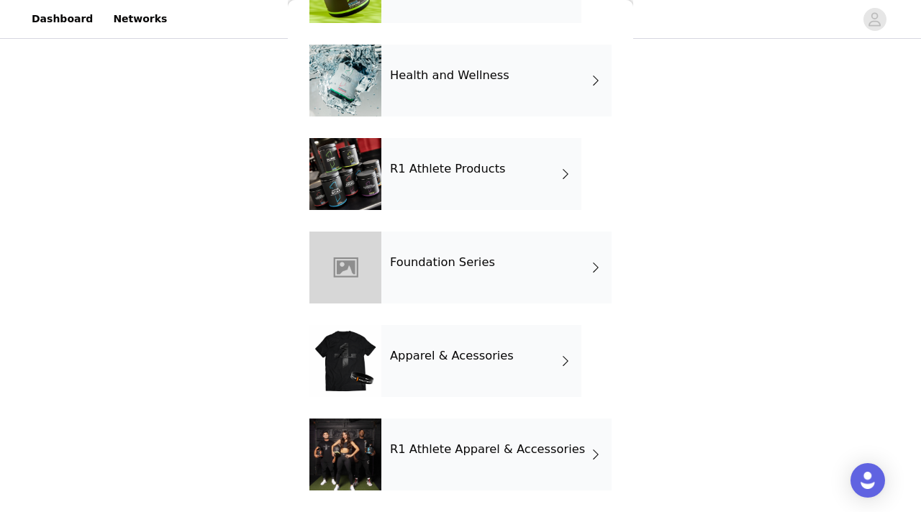
click at [516, 355] on div "Apparel & Acessories" at bounding box center [481, 361] width 200 height 72
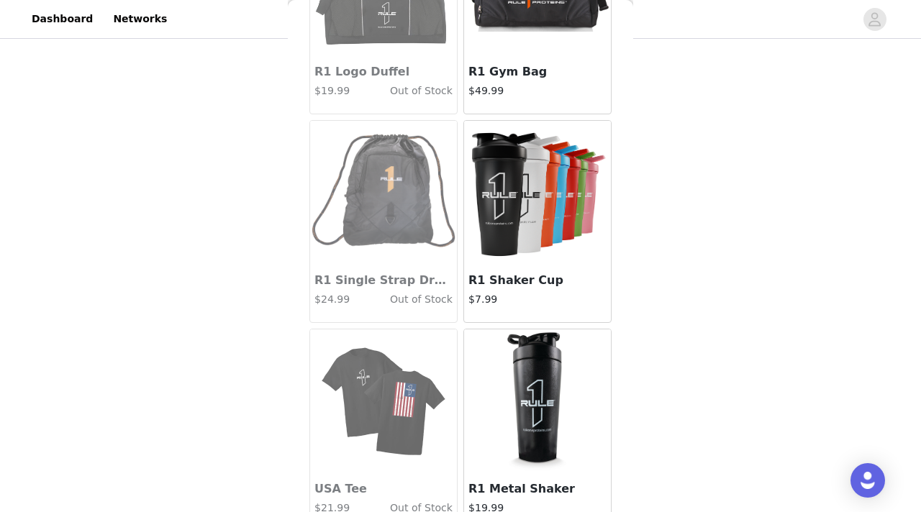
click at [533, 256] on img at bounding box center [537, 193] width 144 height 144
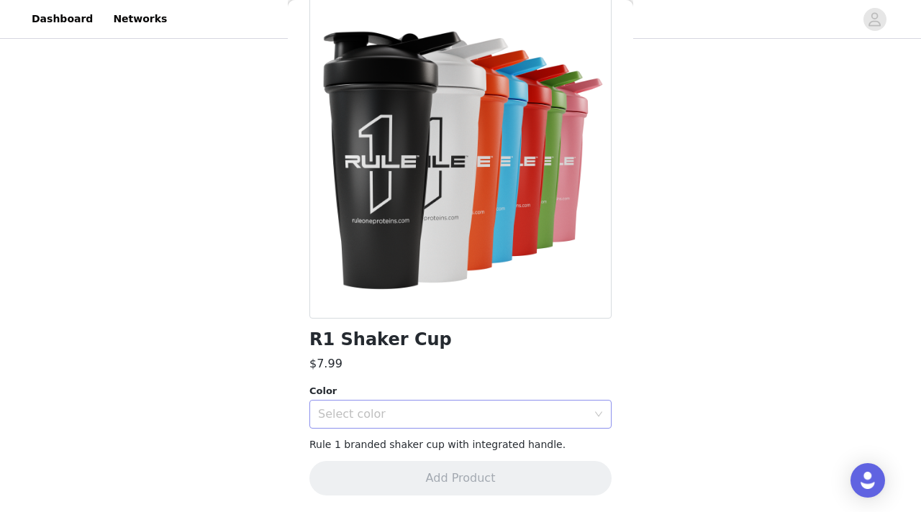
click at [393, 411] on div "Select color" at bounding box center [452, 414] width 269 height 14
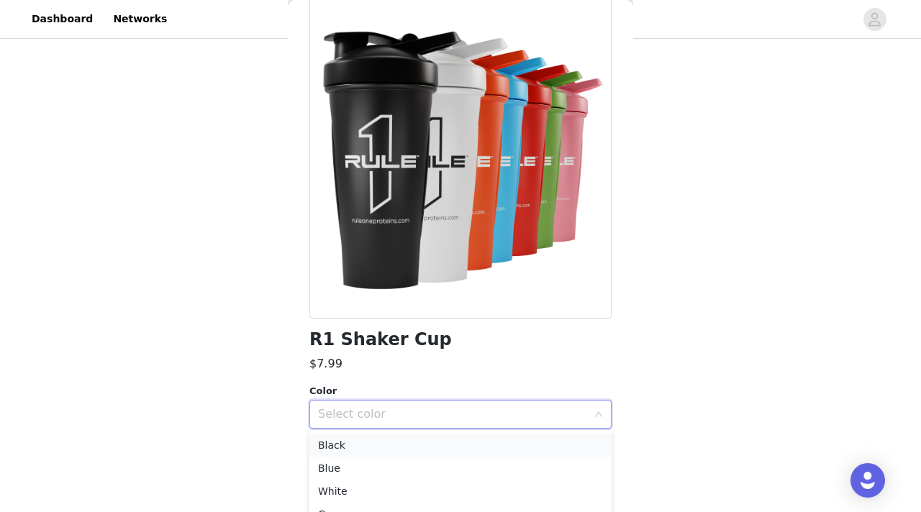
click at [370, 444] on li "Black" at bounding box center [460, 445] width 302 height 23
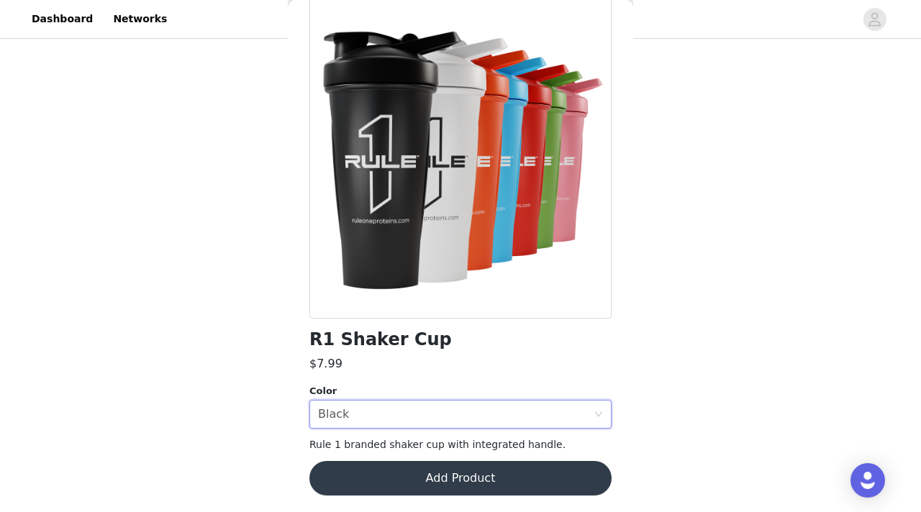
click at [370, 470] on button "Add Product" at bounding box center [460, 478] width 302 height 35
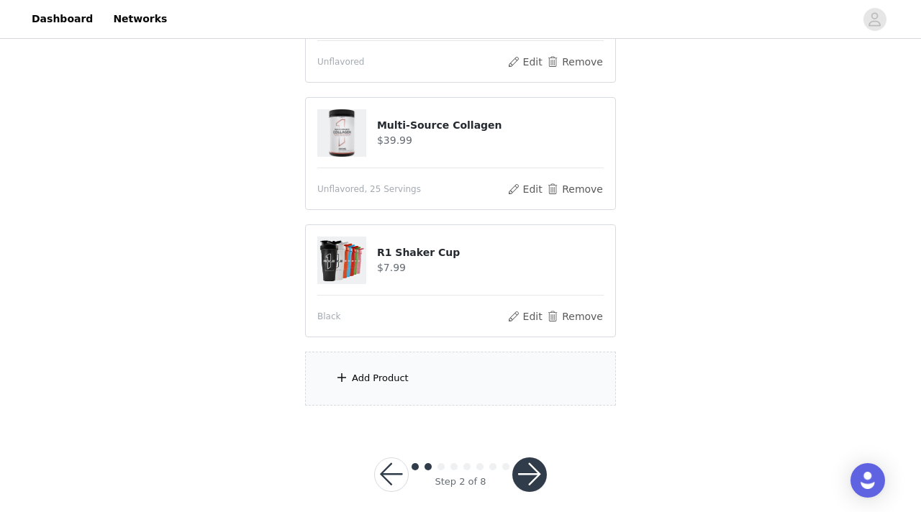
scroll to position [879, 0]
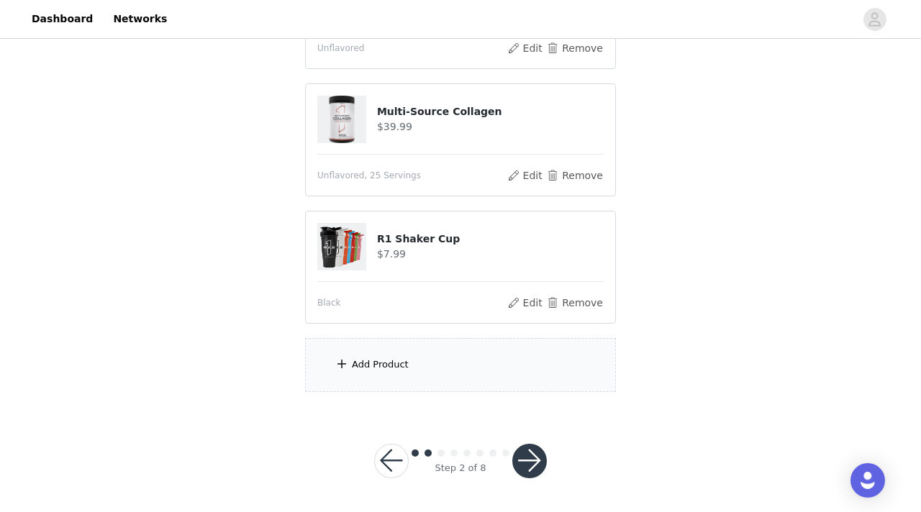
click at [407, 362] on div "Add Product" at bounding box center [460, 365] width 311 height 54
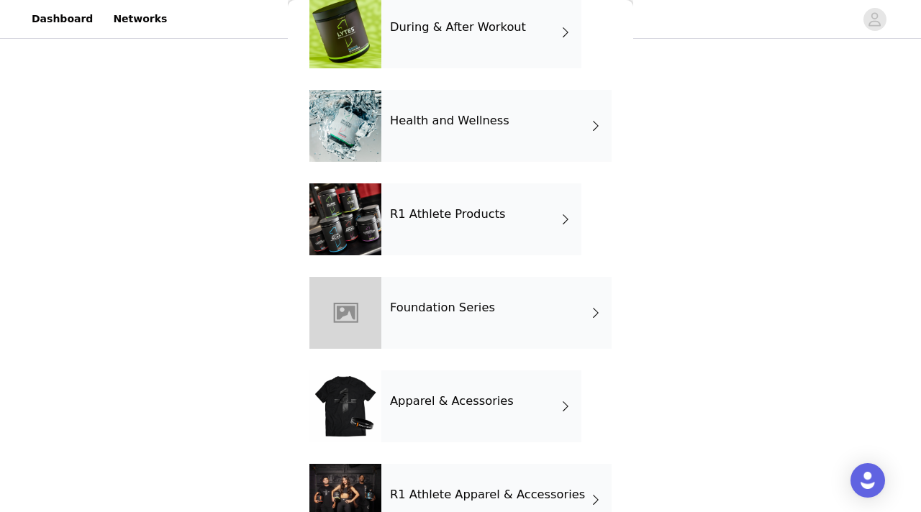
scroll to position [495, 0]
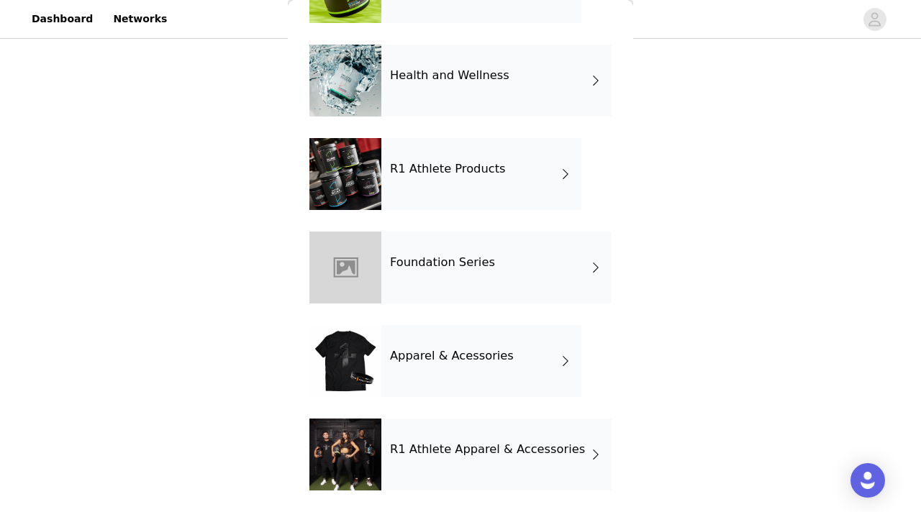
click at [460, 360] on h4 "Apparel & Acessories" at bounding box center [452, 356] width 124 height 13
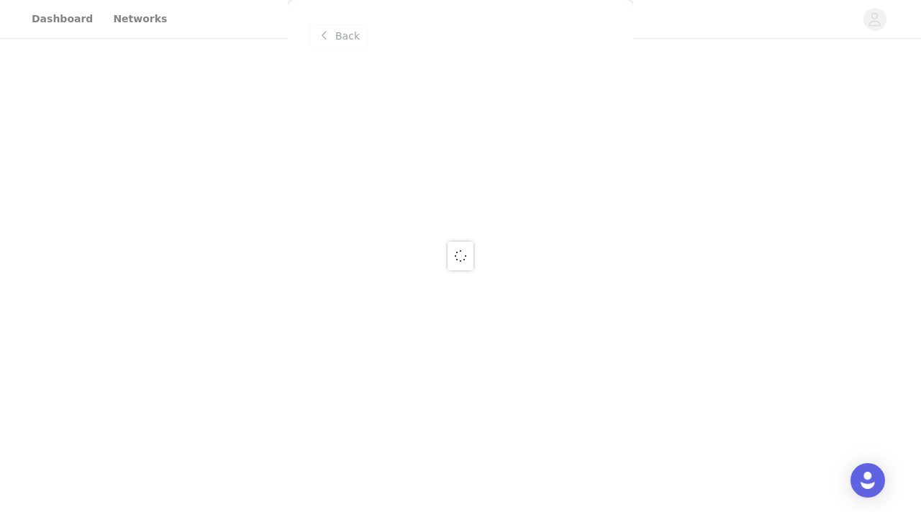
scroll to position [0, 0]
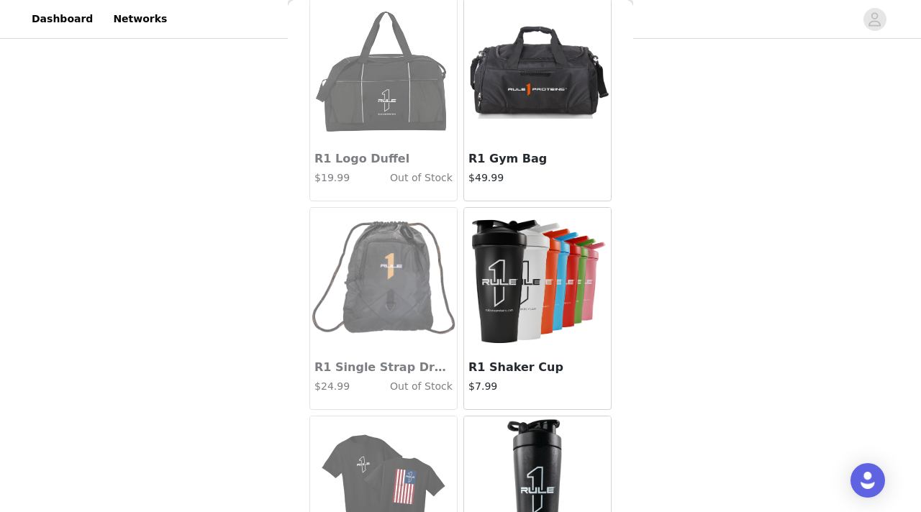
click at [536, 311] on img at bounding box center [537, 280] width 144 height 144
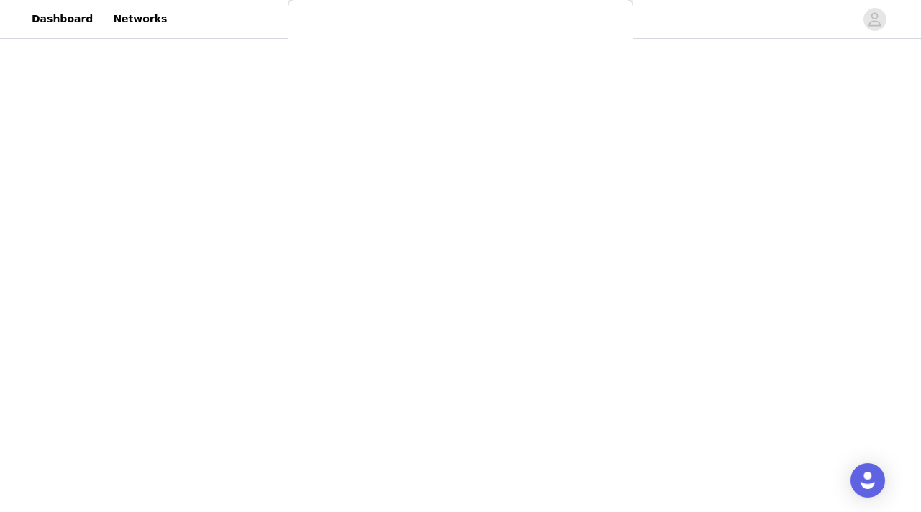
scroll to position [77, 0]
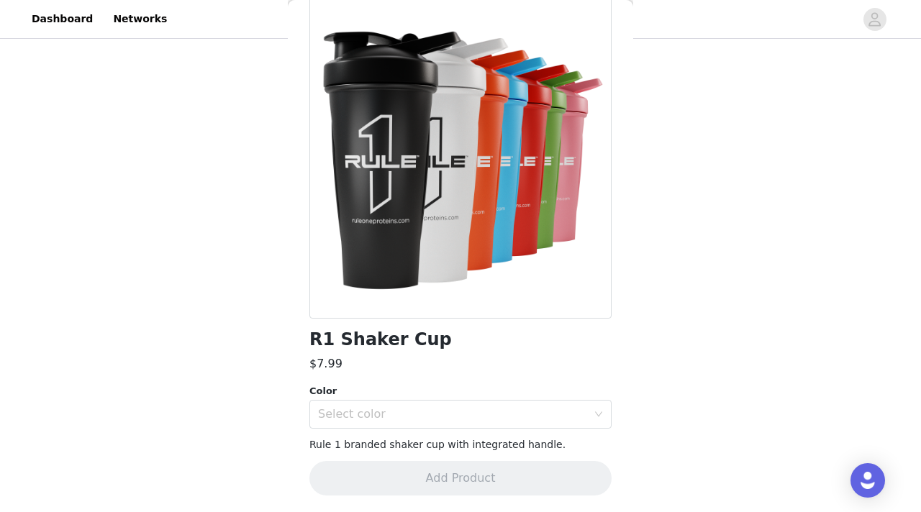
click at [445, 430] on div "R1 Shaker Cup $7.99 Color Select color Rule 1 branded shaker cup with integrate…" at bounding box center [460, 254] width 302 height 518
click at [449, 411] on div "Select color" at bounding box center [452, 414] width 269 height 14
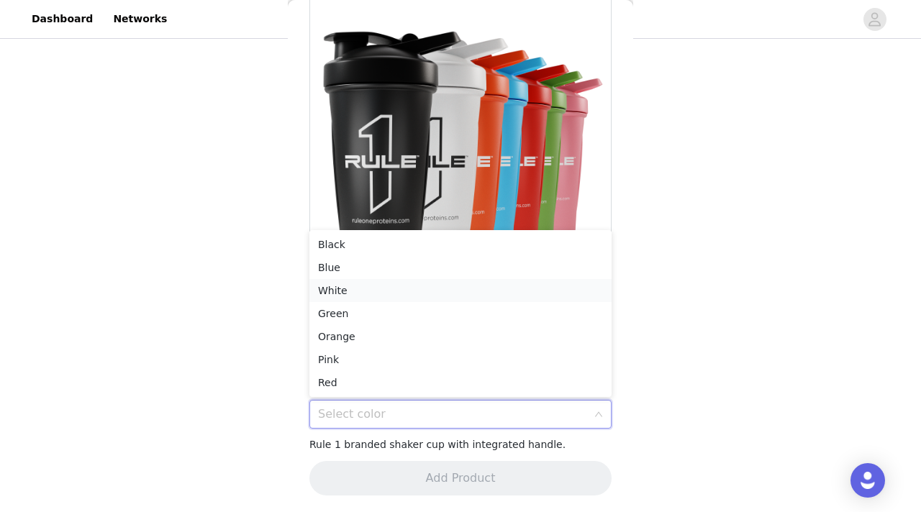
click at [384, 290] on li "White" at bounding box center [460, 290] width 302 height 23
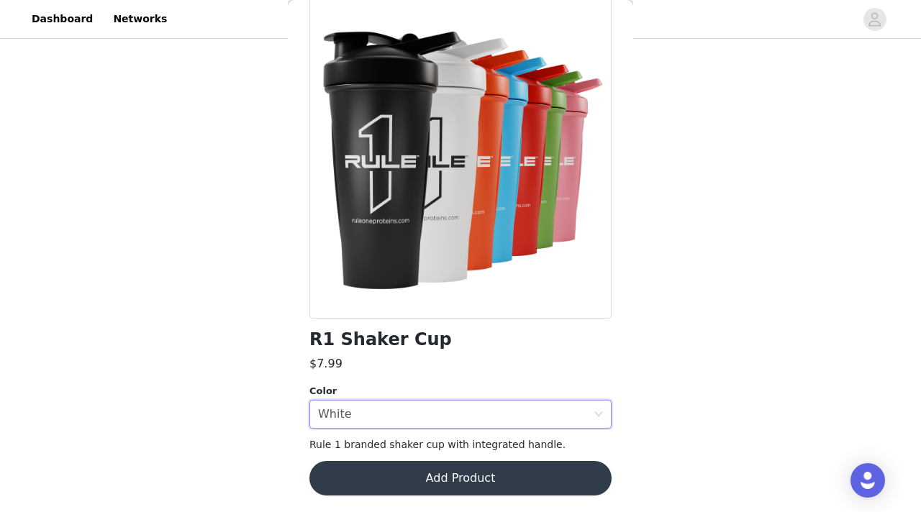
click at [380, 480] on button "Add Product" at bounding box center [460, 478] width 302 height 35
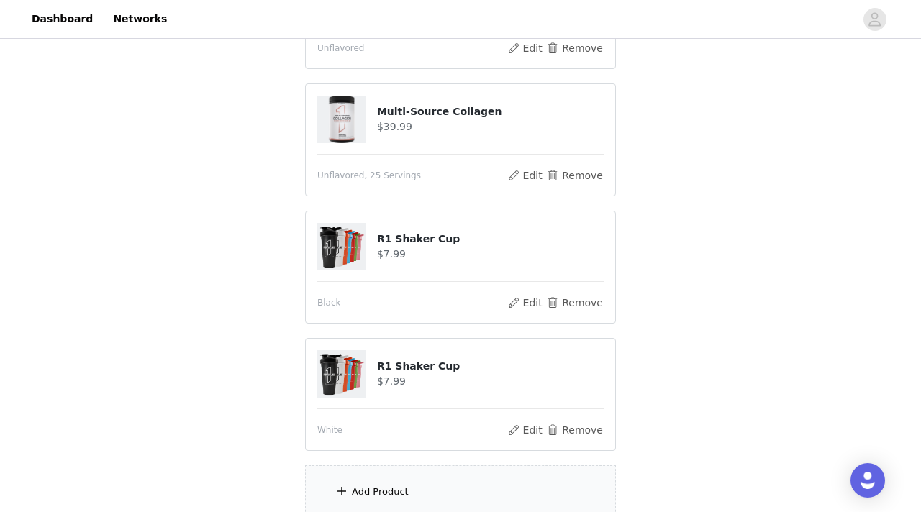
click at [377, 488] on div "Add Product" at bounding box center [380, 492] width 57 height 14
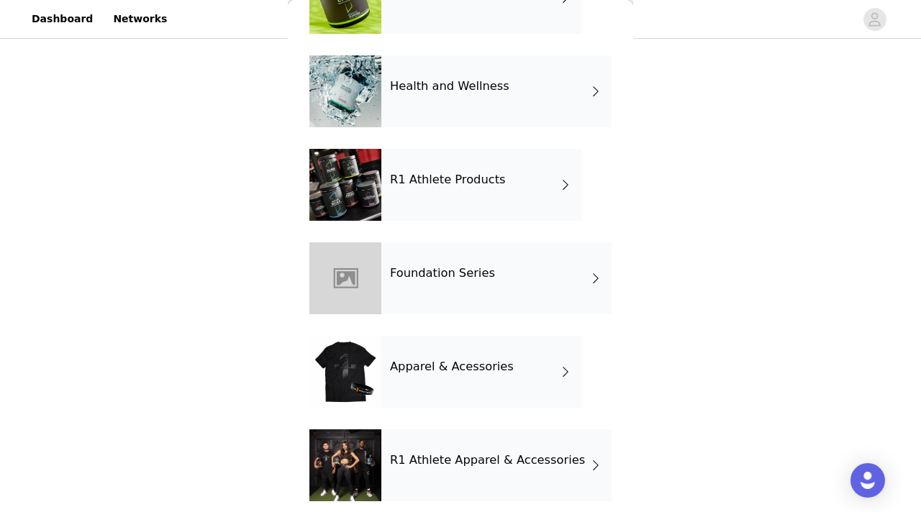
scroll to position [495, 0]
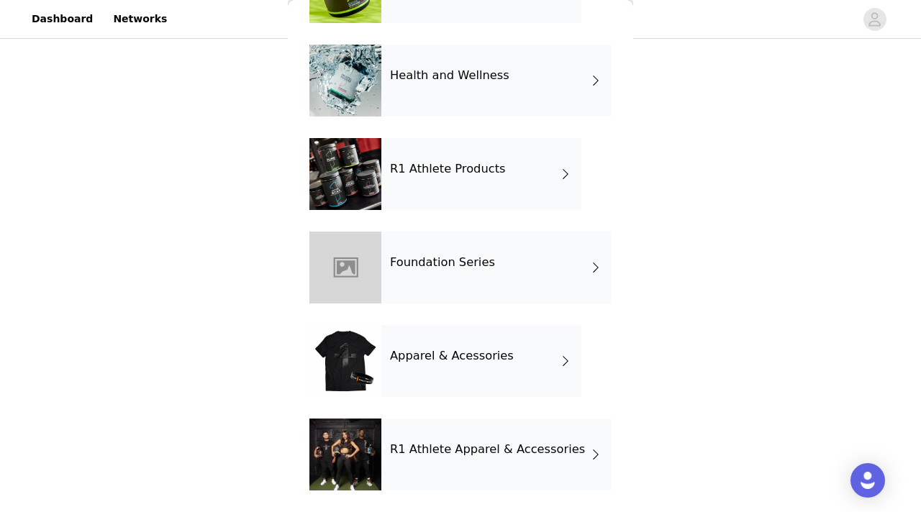
click at [403, 447] on h4 "R1 Athlete Apparel & Accessories" at bounding box center [487, 449] width 195 height 13
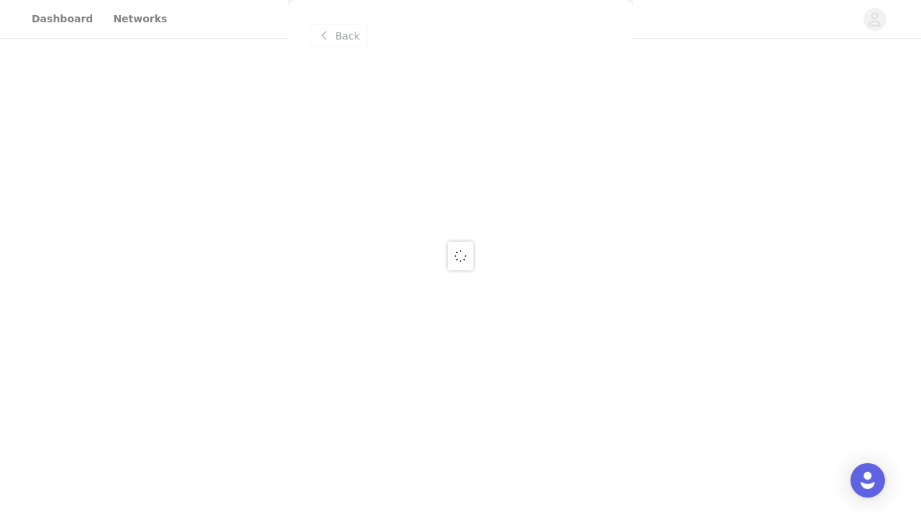
scroll to position [0, 0]
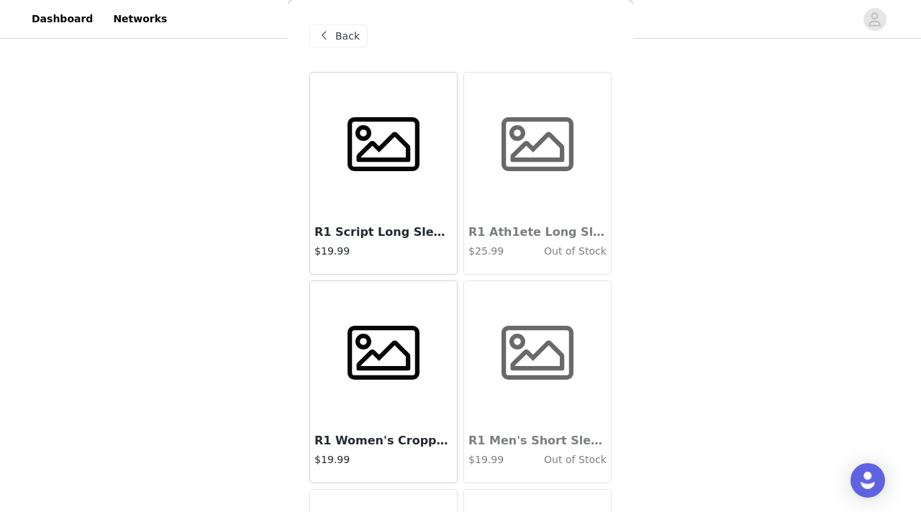
click at [398, 186] on div at bounding box center [383, 145] width 147 height 144
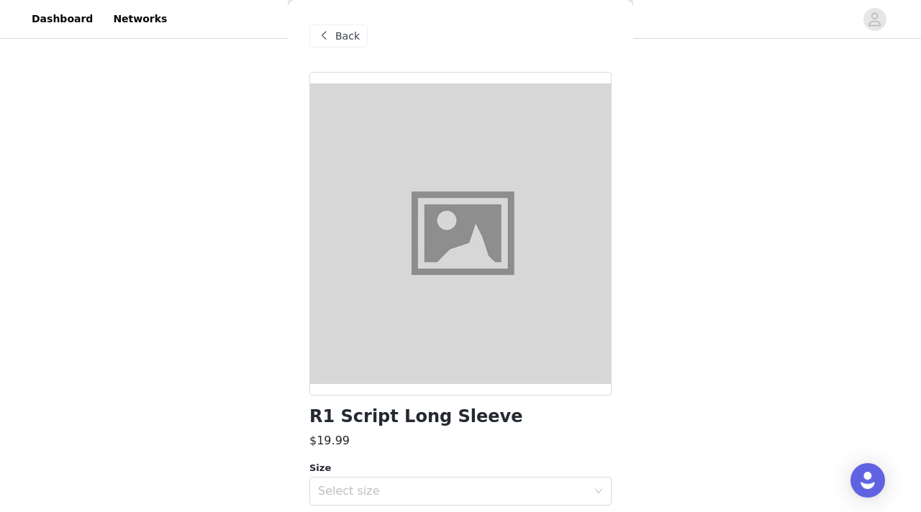
click at [327, 31] on span at bounding box center [323, 35] width 17 height 17
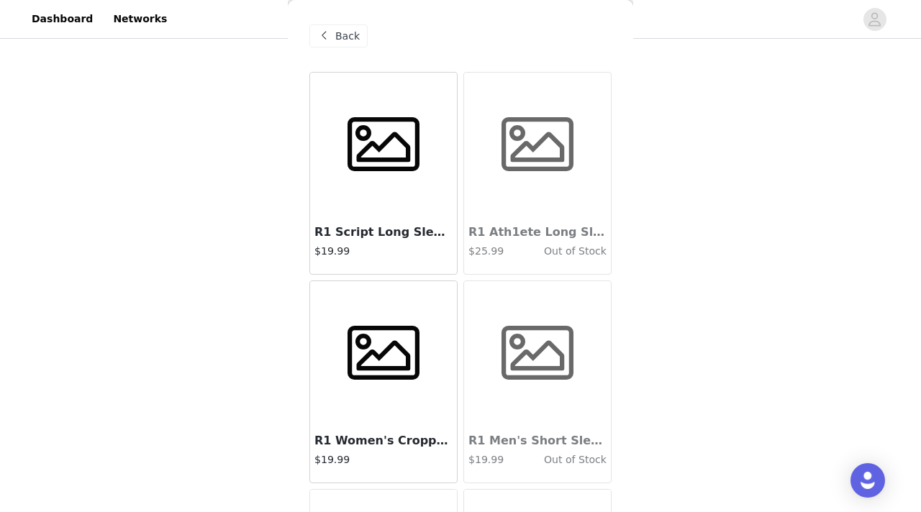
click at [381, 334] on span at bounding box center [384, 353] width 90 height 72
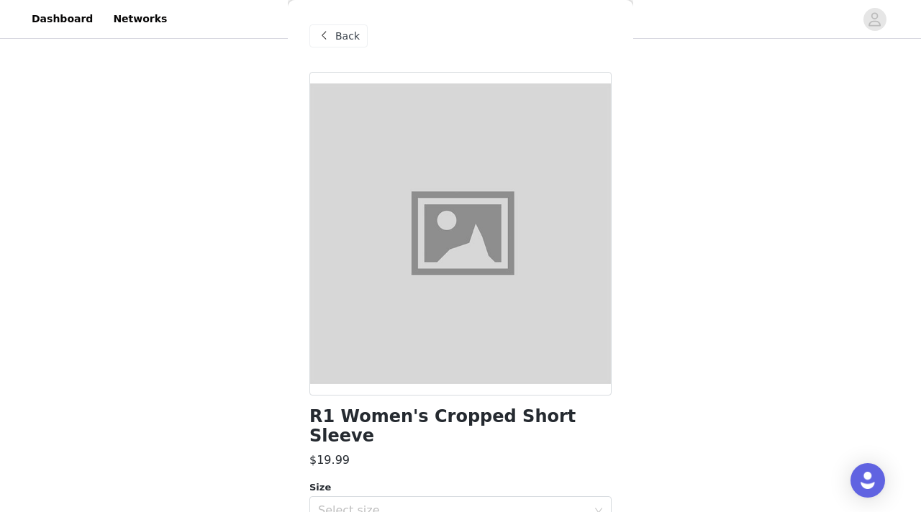
scroll to position [77, 0]
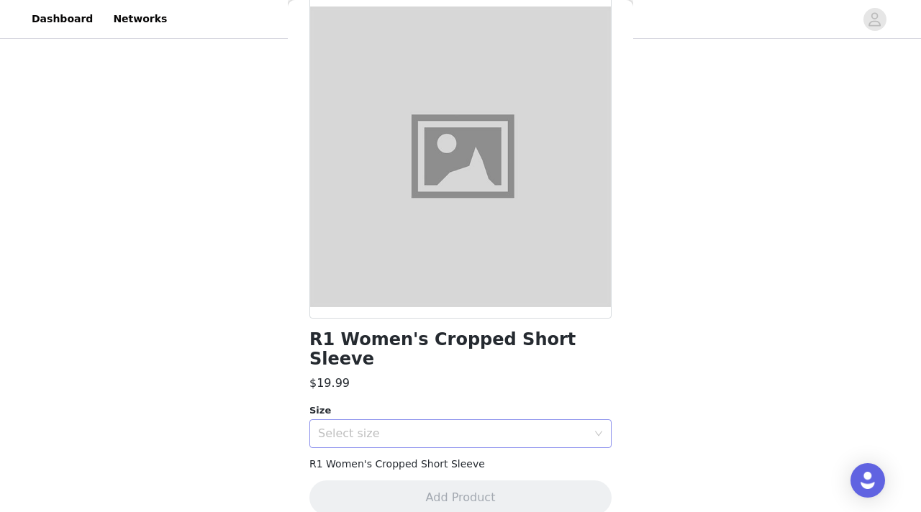
click at [375, 422] on div "Select size" at bounding box center [456, 433] width 276 height 27
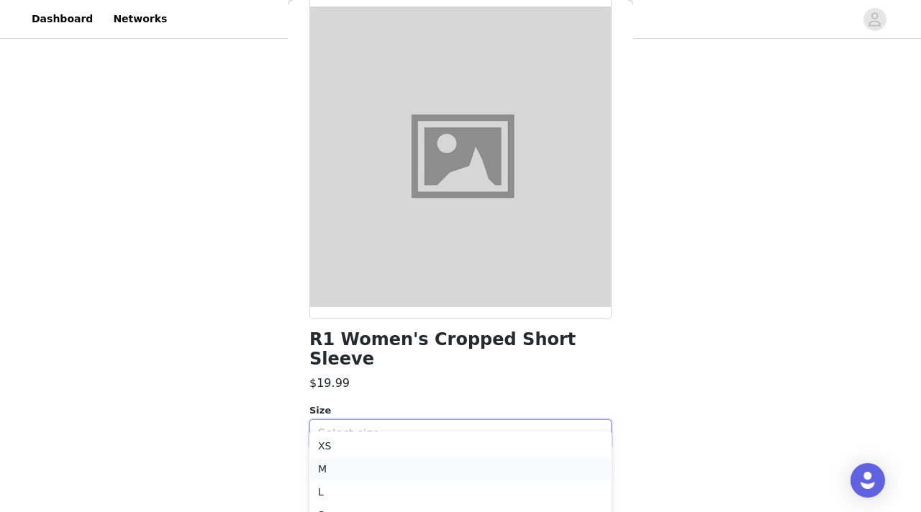
click at [363, 465] on li "M" at bounding box center [460, 468] width 302 height 23
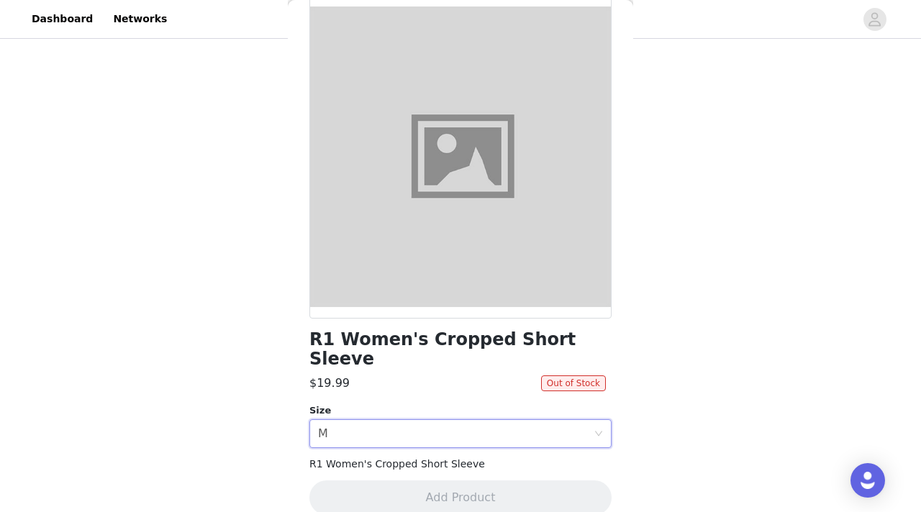
scroll to position [1006, 0]
click at [411, 423] on div "Select size M" at bounding box center [456, 433] width 276 height 27
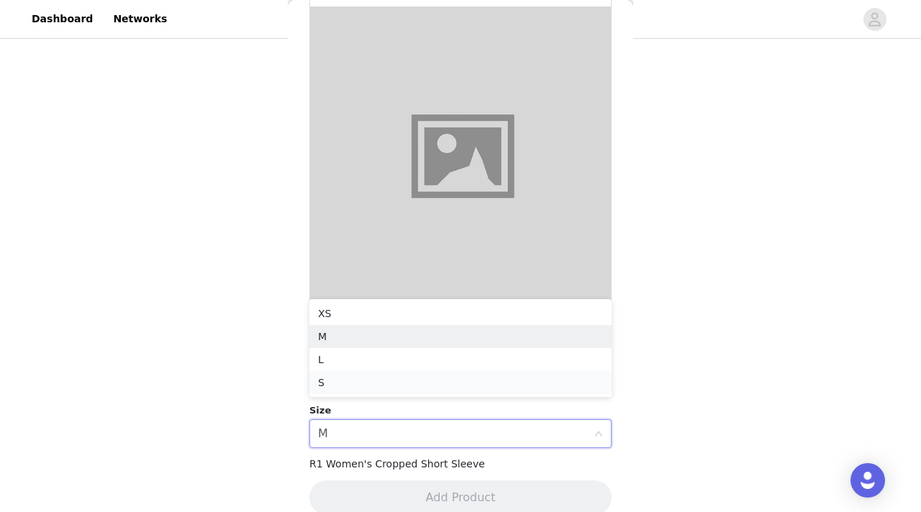
click at [393, 385] on li "S" at bounding box center [460, 382] width 302 height 23
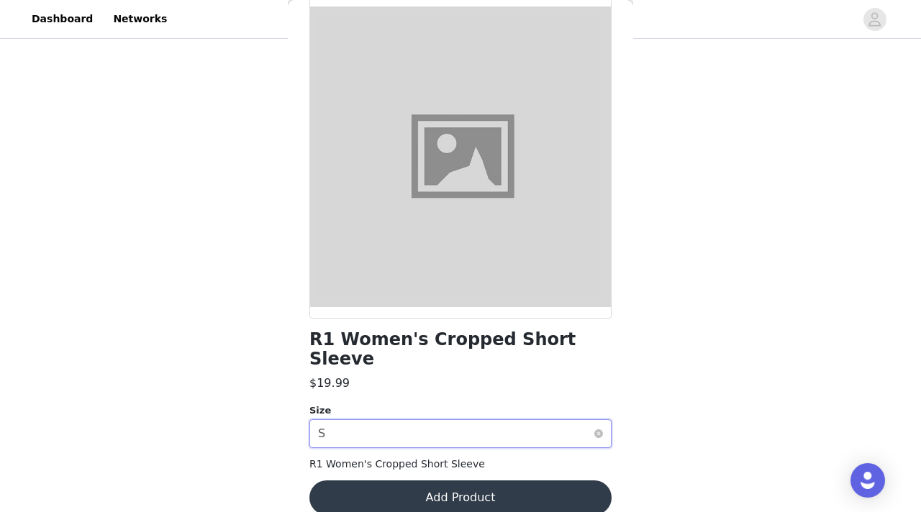
click at [379, 420] on div "Select size S" at bounding box center [456, 433] width 276 height 27
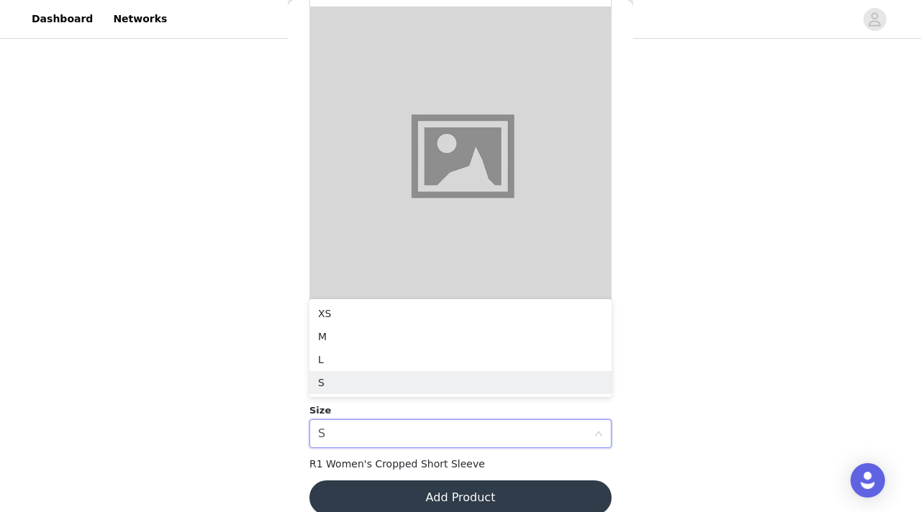
click at [391, 481] on button "Add Product" at bounding box center [460, 498] width 302 height 35
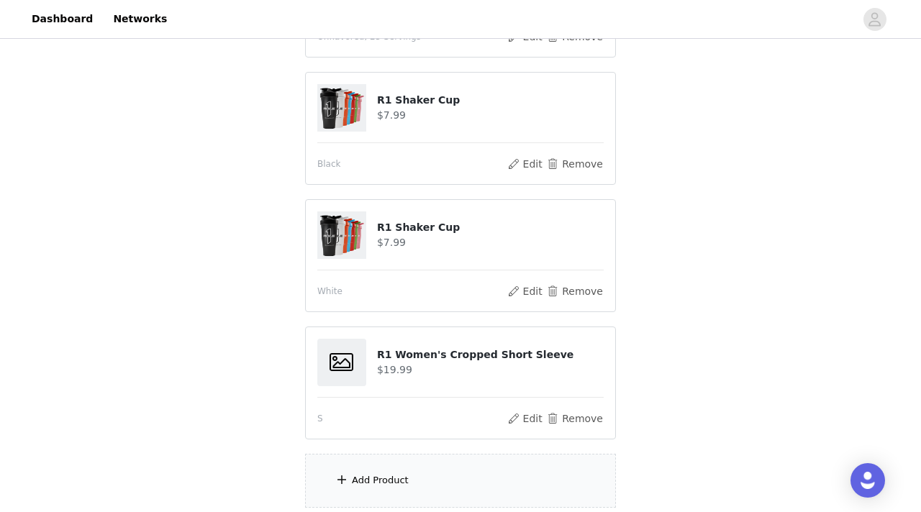
scroll to position [1134, 0]
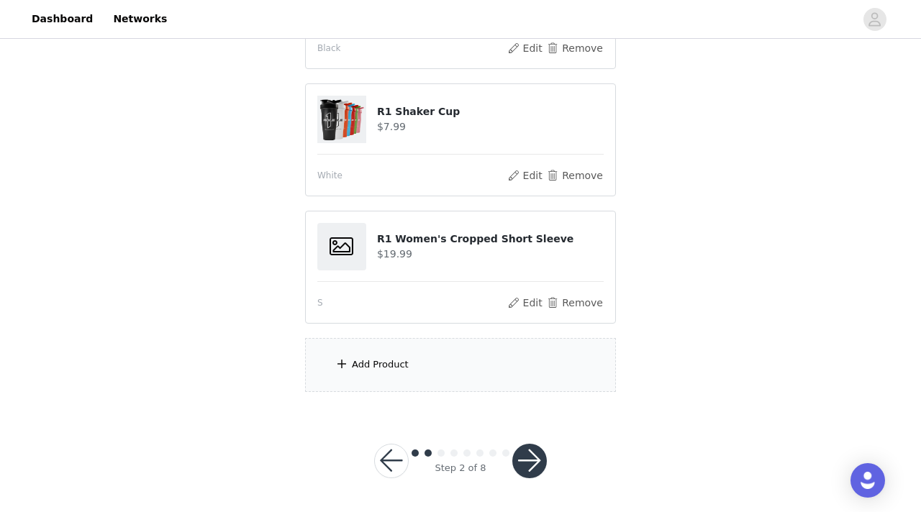
click at [423, 365] on div "Add Product" at bounding box center [460, 365] width 311 height 54
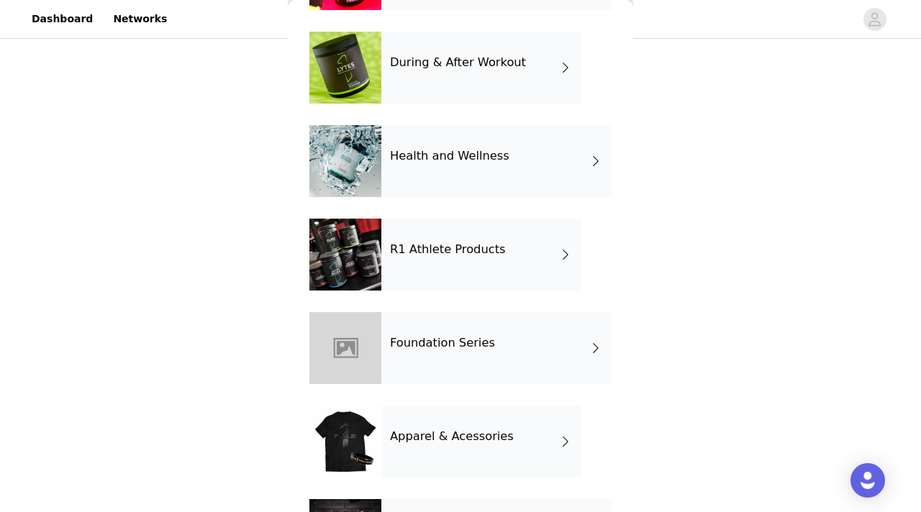
scroll to position [495, 0]
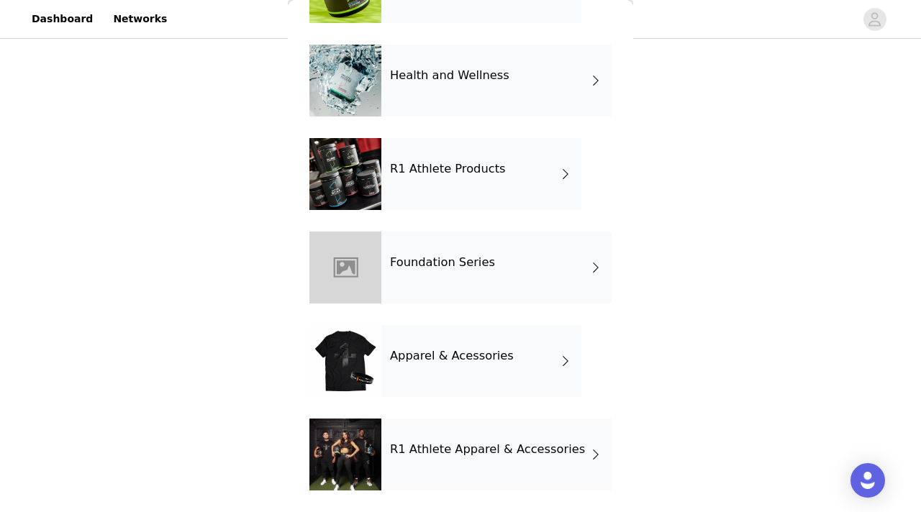
click at [425, 437] on div "R1 Athlete Apparel & Accessories" at bounding box center [496, 455] width 230 height 72
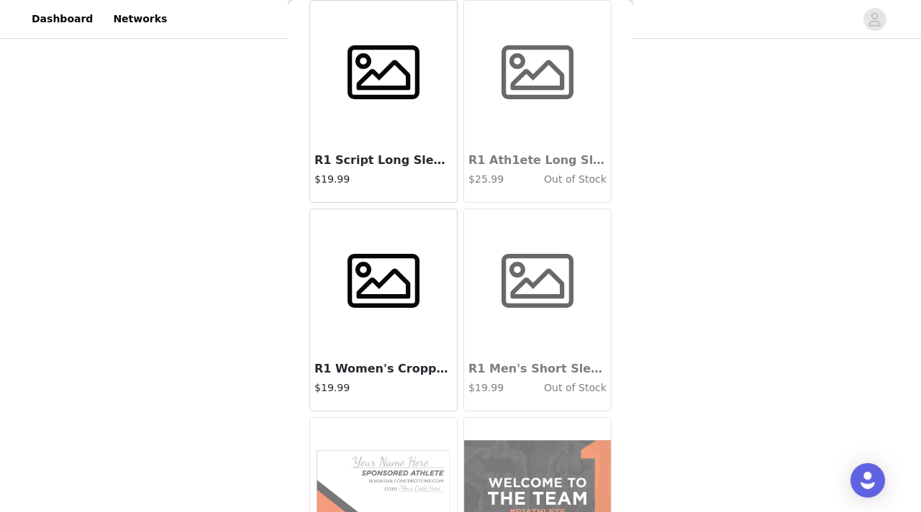
scroll to position [77, 0]
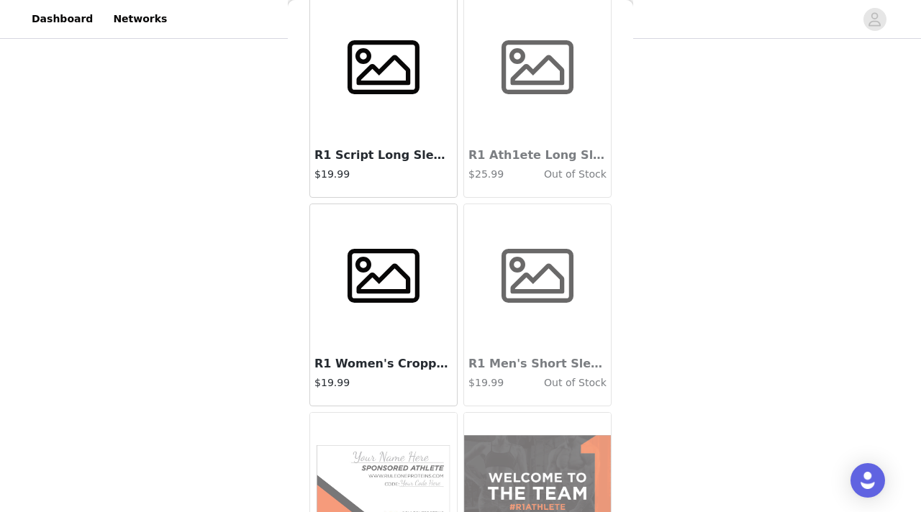
click at [390, 302] on span at bounding box center [384, 276] width 90 height 72
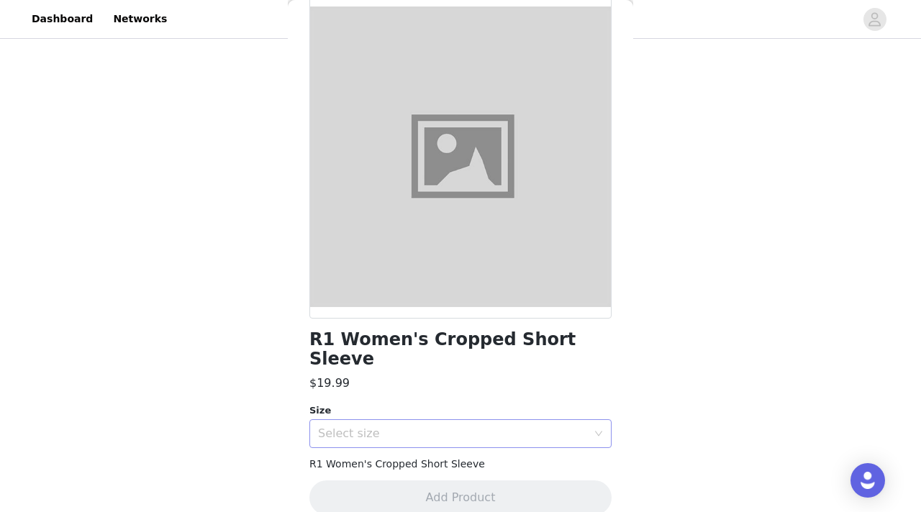
click at [363, 427] on div "Select size" at bounding box center [452, 434] width 269 height 14
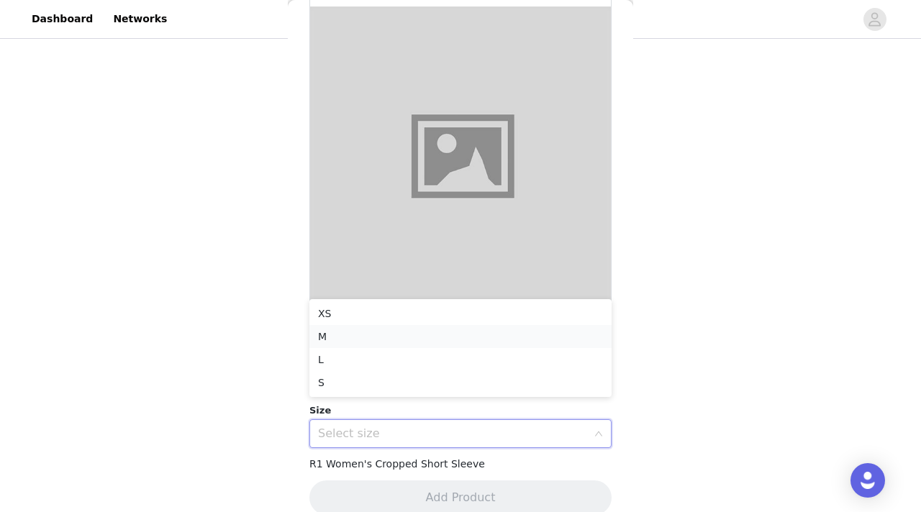
click at [366, 331] on li "M" at bounding box center [460, 336] width 302 height 23
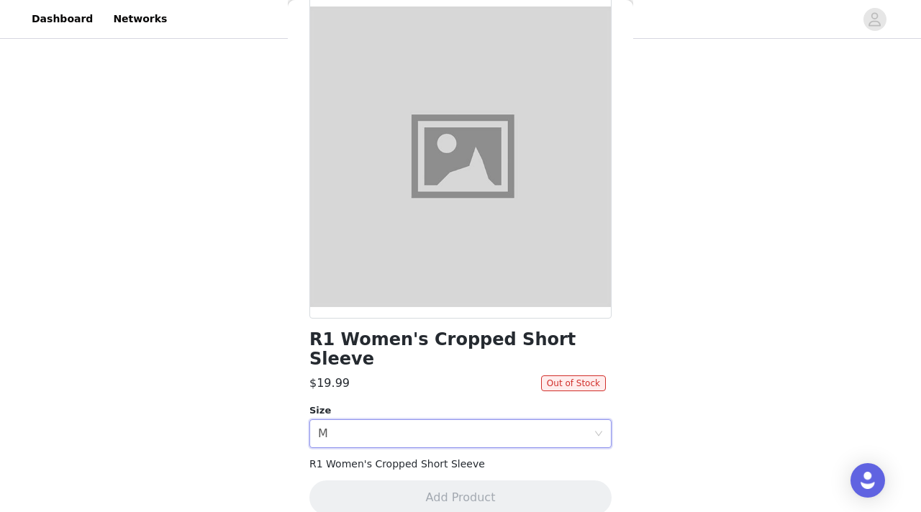
scroll to position [0, 0]
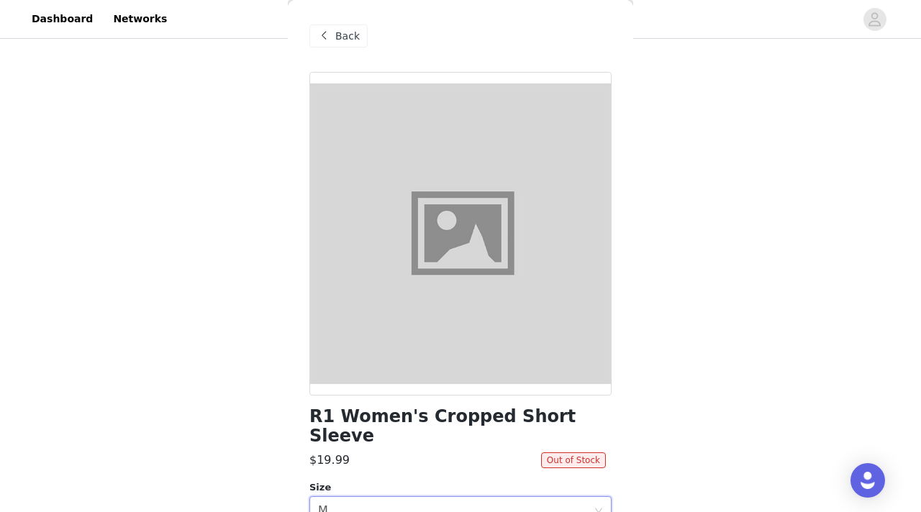
click at [344, 39] on span "Back" at bounding box center [347, 36] width 24 height 15
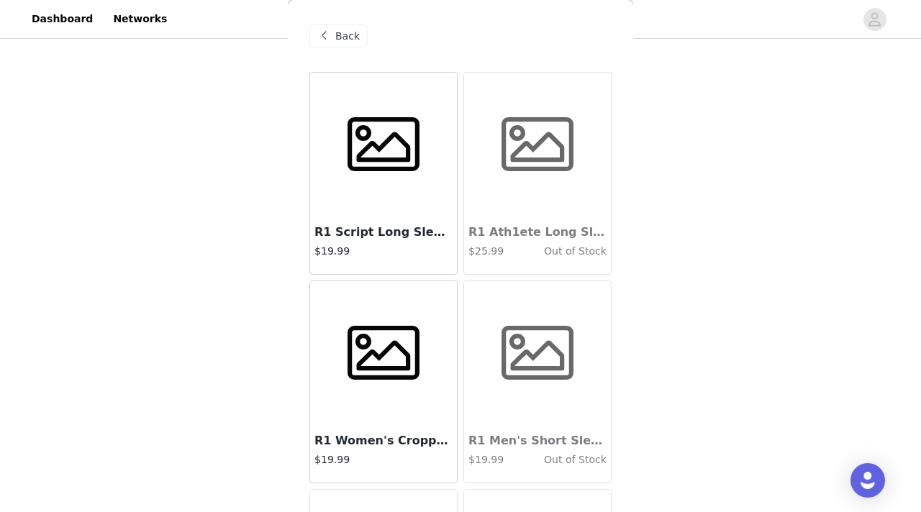
click at [399, 147] on span at bounding box center [384, 145] width 90 height 72
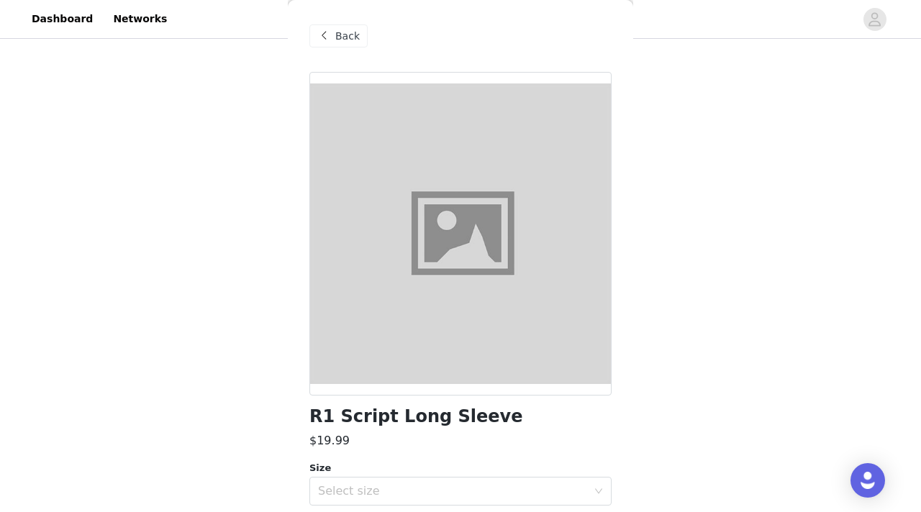
scroll to position [77, 0]
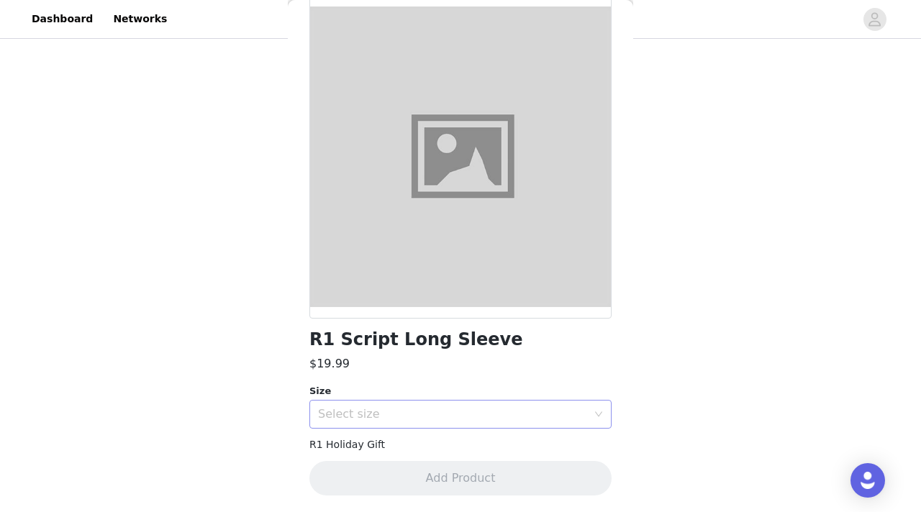
click at [368, 415] on div "Select size" at bounding box center [452, 414] width 269 height 14
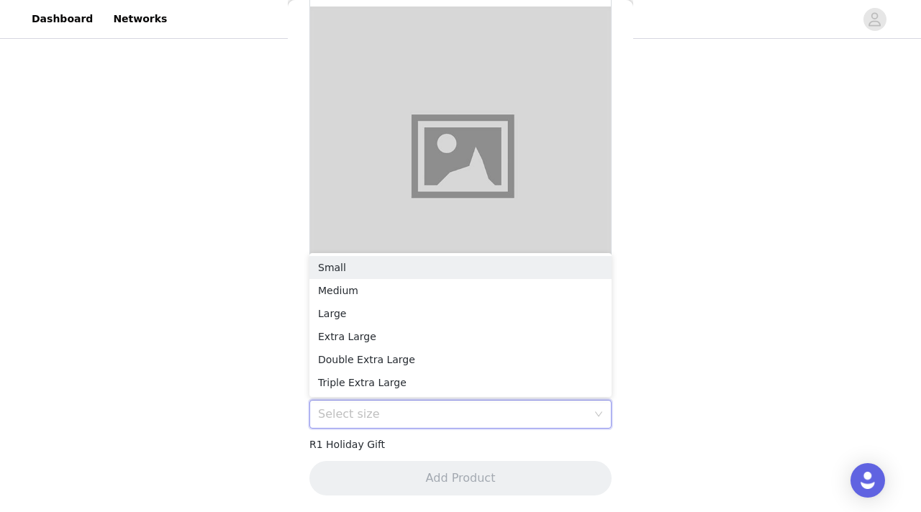
click at [451, 439] on div "R1 Holiday Gift" at bounding box center [460, 444] width 302 height 15
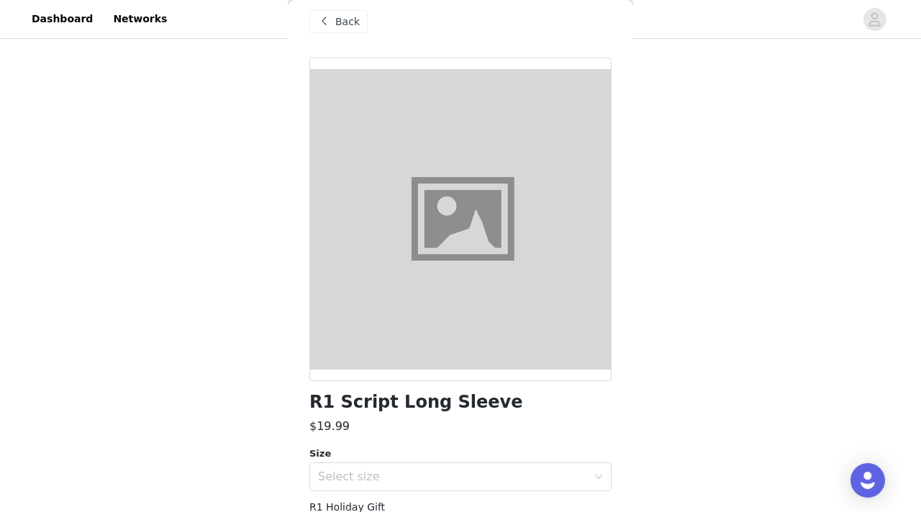
scroll to position [0, 0]
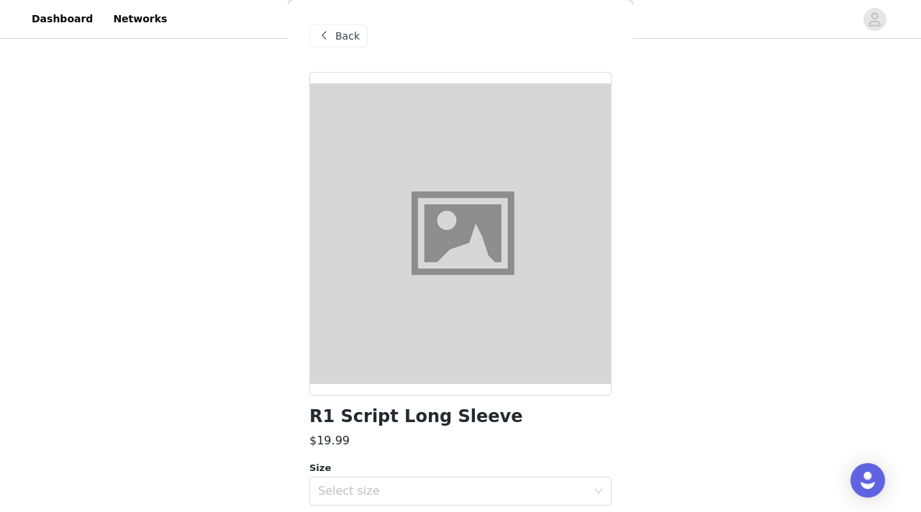
click at [345, 32] on span "Back" at bounding box center [347, 36] width 24 height 15
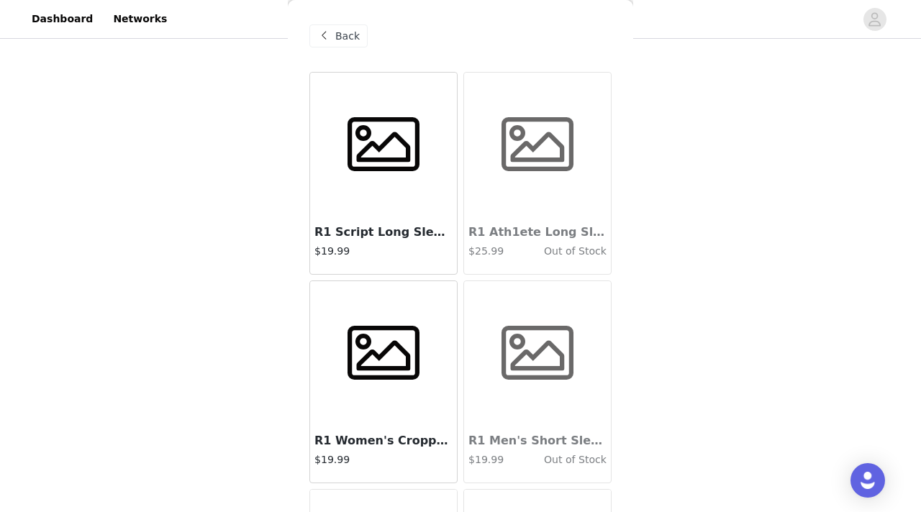
scroll to position [1050, 0]
click at [353, 38] on span "Back" at bounding box center [347, 36] width 24 height 15
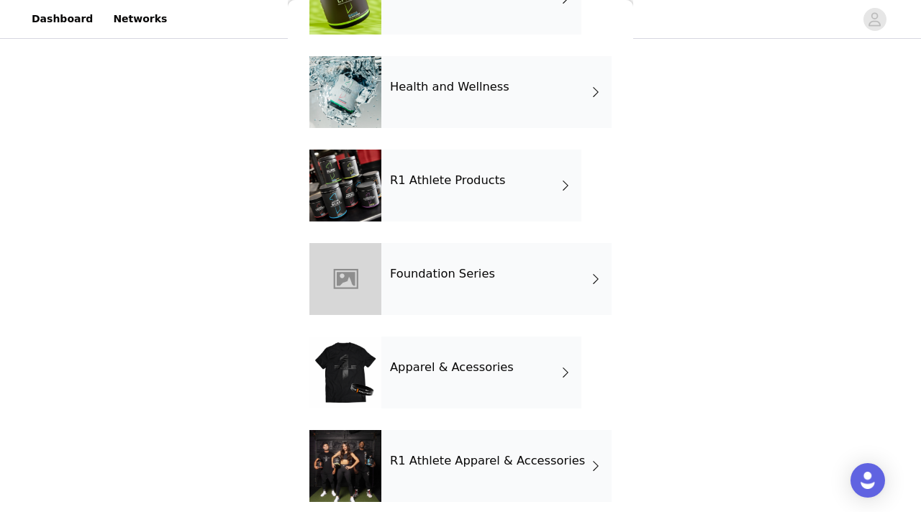
scroll to position [490, 0]
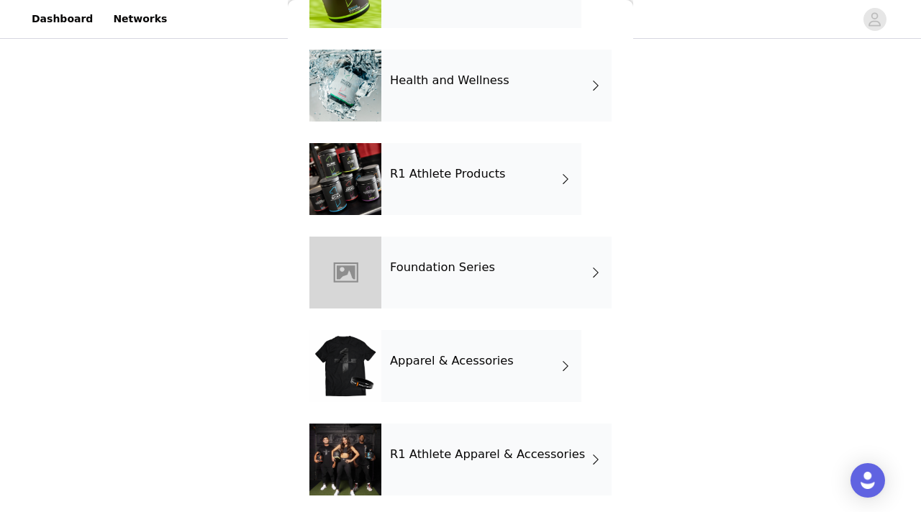
click at [435, 365] on h4 "Apparel & Acessories" at bounding box center [452, 361] width 124 height 13
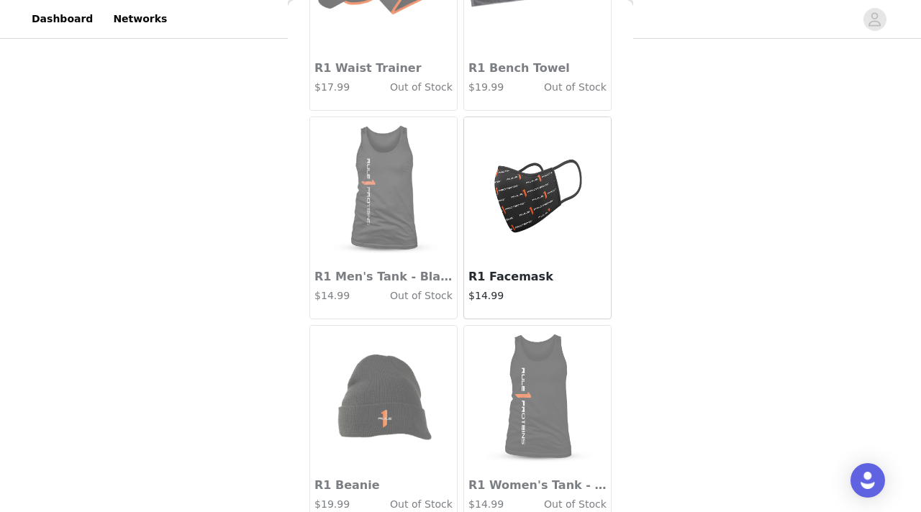
scroll to position [0, 0]
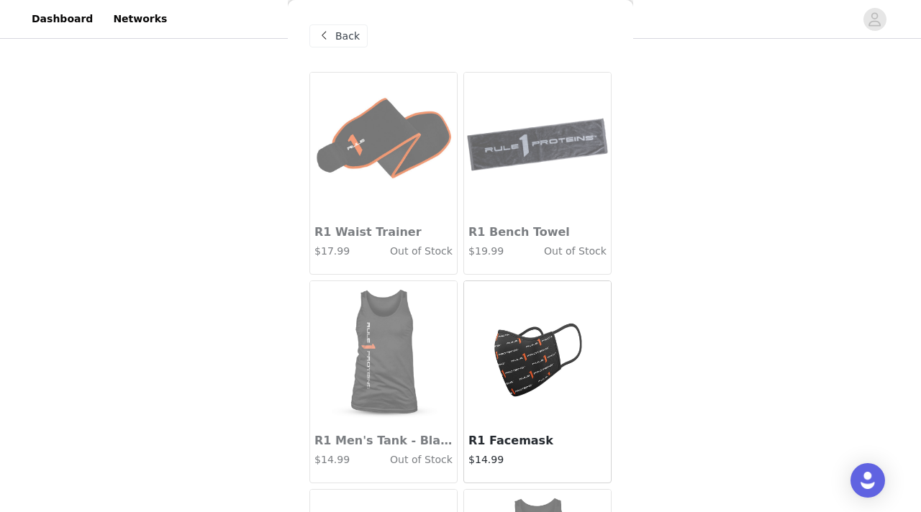
click at [342, 35] on span "Back" at bounding box center [347, 36] width 24 height 15
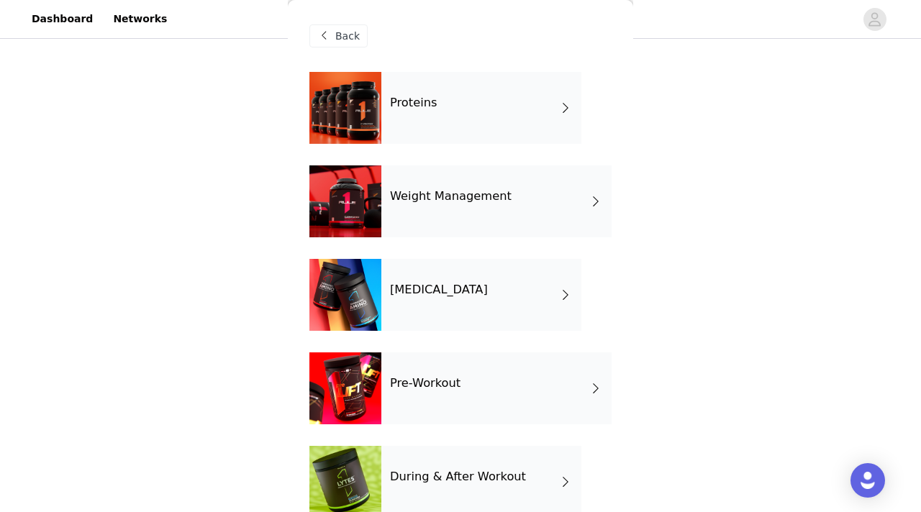
click at [358, 33] on span "Back" at bounding box center [347, 36] width 24 height 15
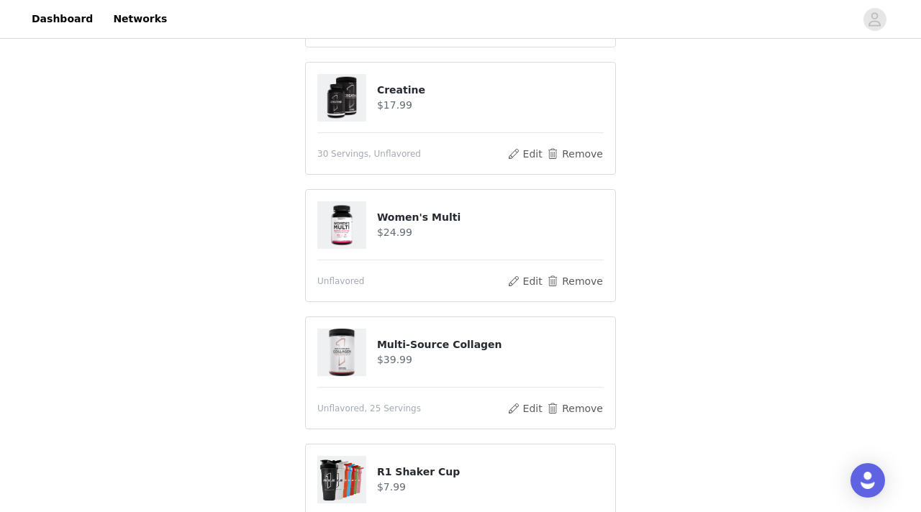
scroll to position [645, 0]
click at [591, 286] on button "Remove" at bounding box center [575, 282] width 58 height 17
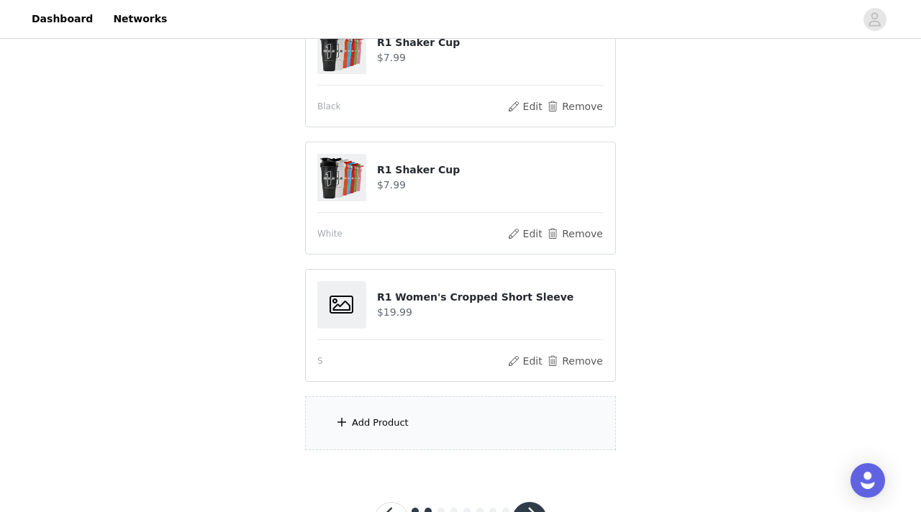
scroll to position [1006, 0]
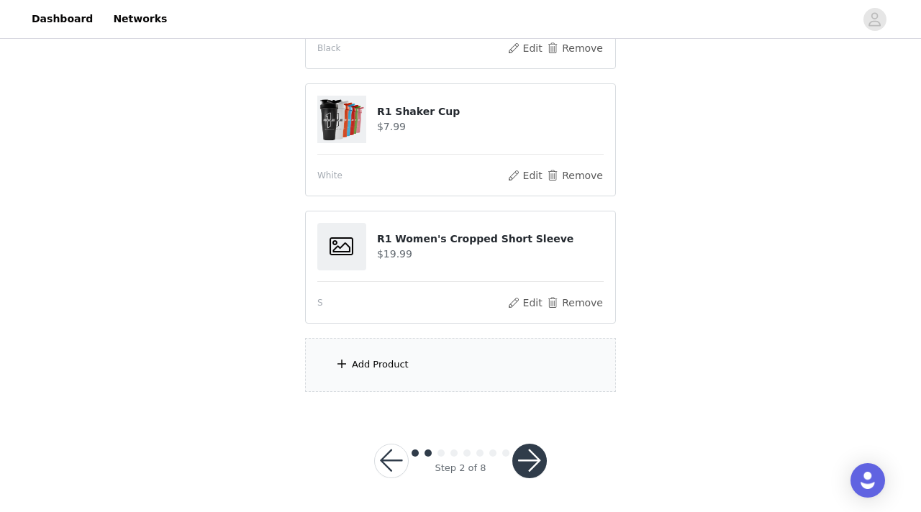
click at [411, 375] on div "Add Product" at bounding box center [460, 365] width 311 height 54
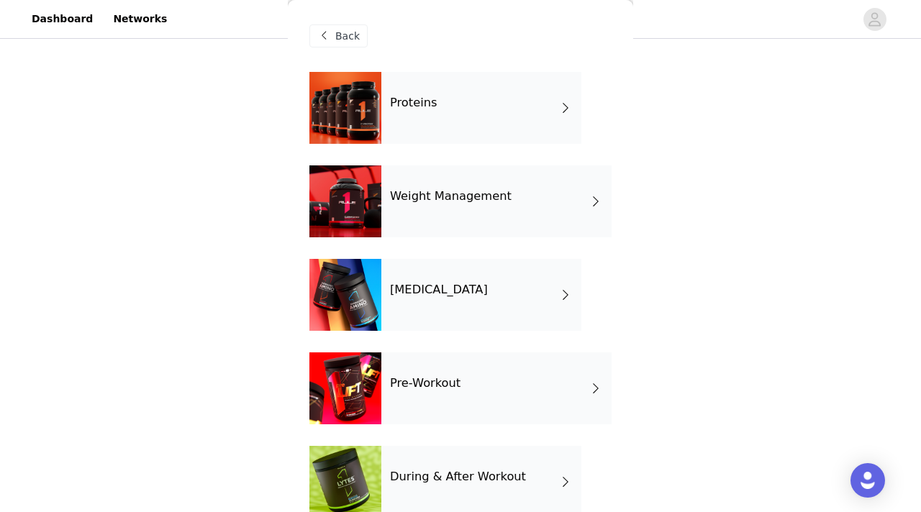
click at [481, 103] on div "Proteins" at bounding box center [481, 108] width 200 height 72
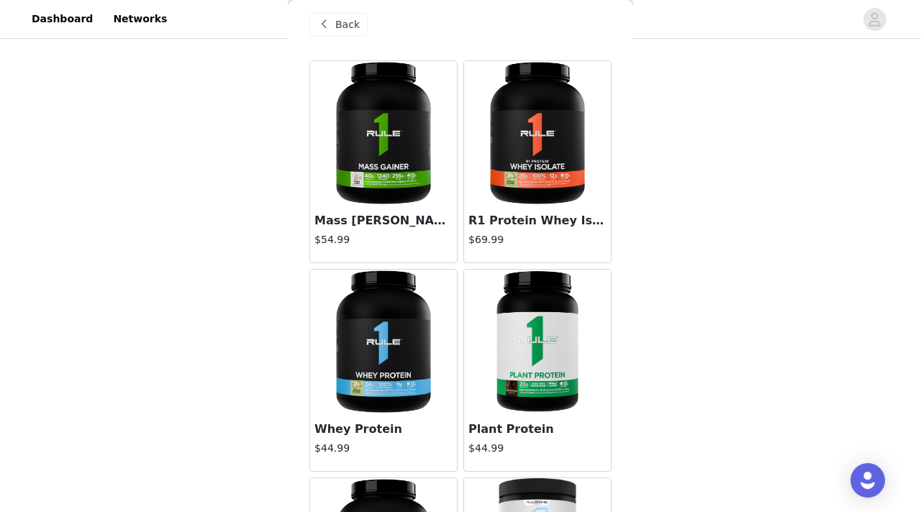
scroll to position [0, 0]
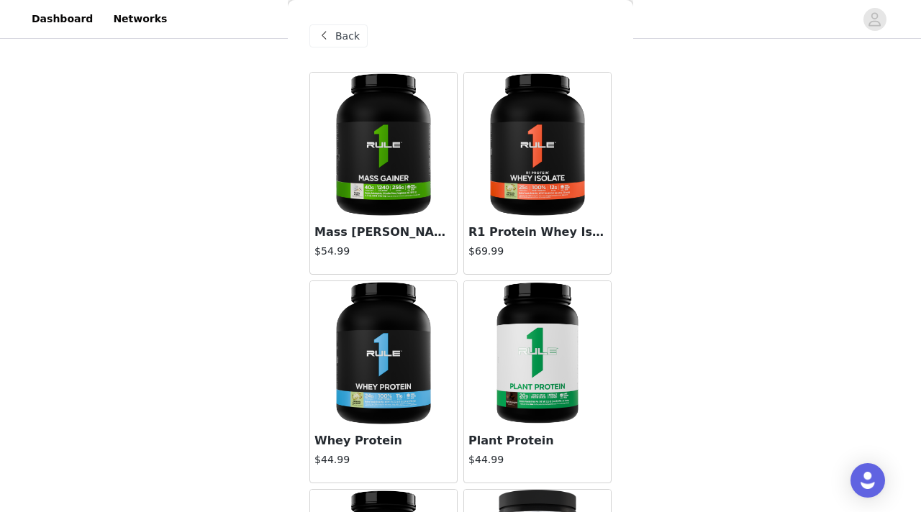
click at [540, 179] on img at bounding box center [537, 145] width 144 height 144
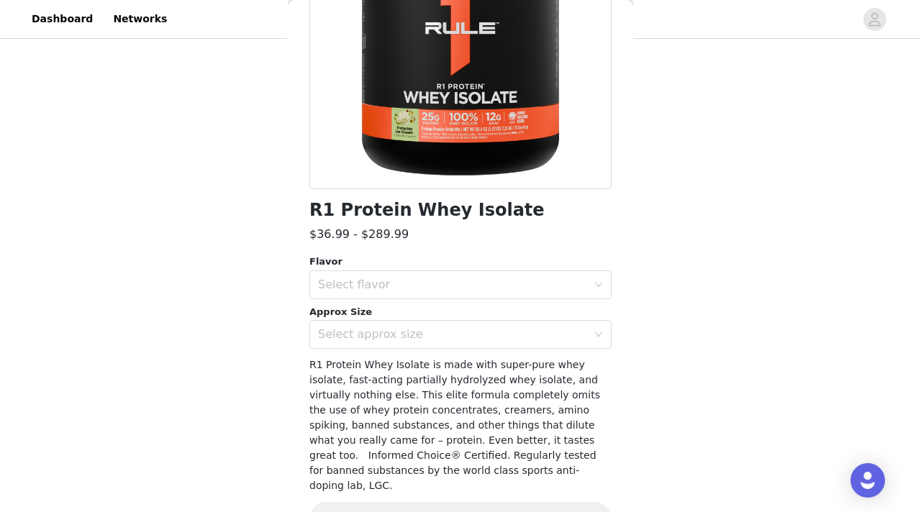
scroll to position [233, 0]
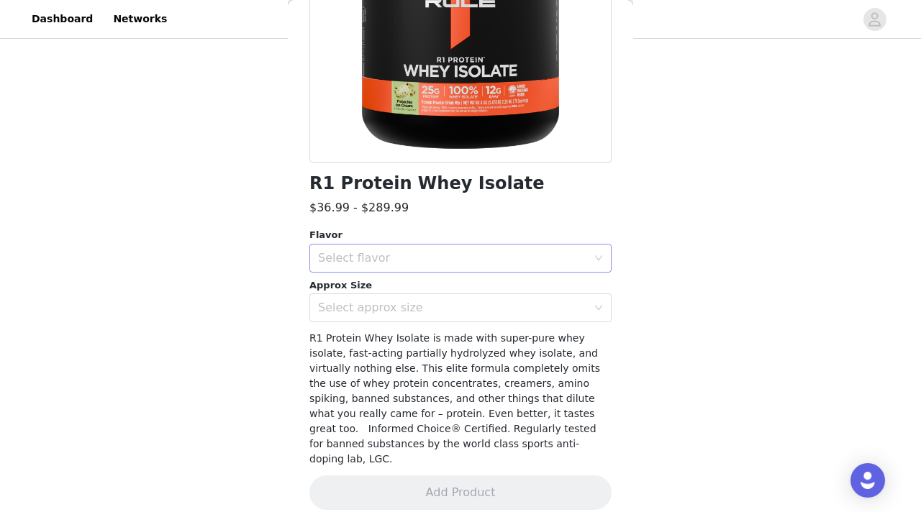
click at [455, 256] on div "Select flavor" at bounding box center [452, 258] width 269 height 14
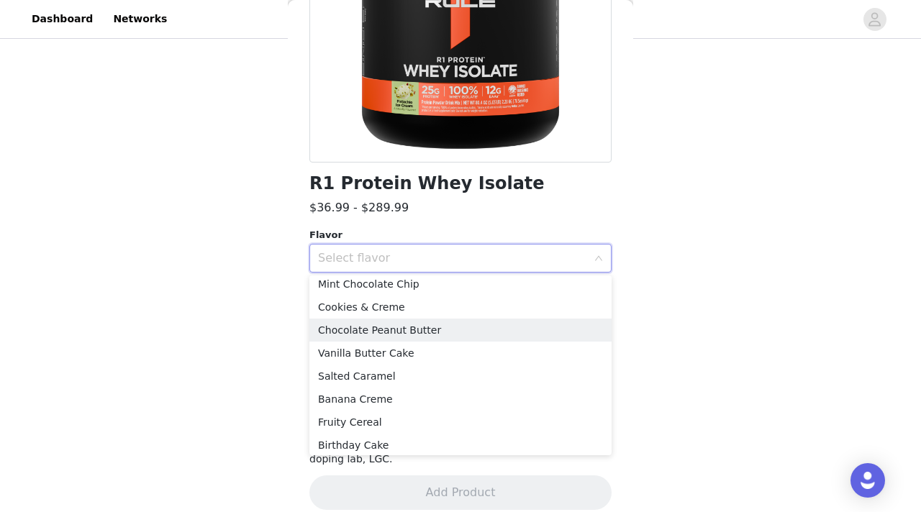
scroll to position [171, 0]
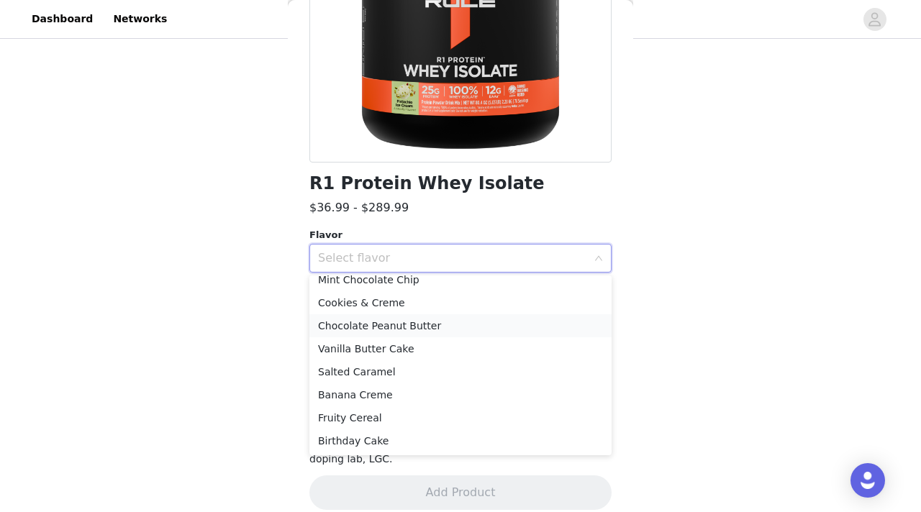
click at [455, 325] on li "Chocolate Peanut Butter" at bounding box center [460, 325] width 302 height 23
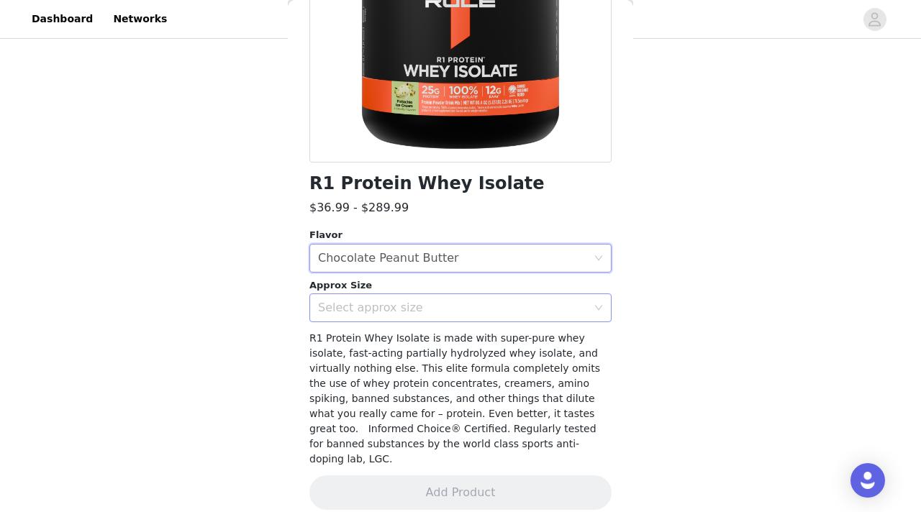
click at [460, 294] on div "Select approx size" at bounding box center [456, 307] width 276 height 27
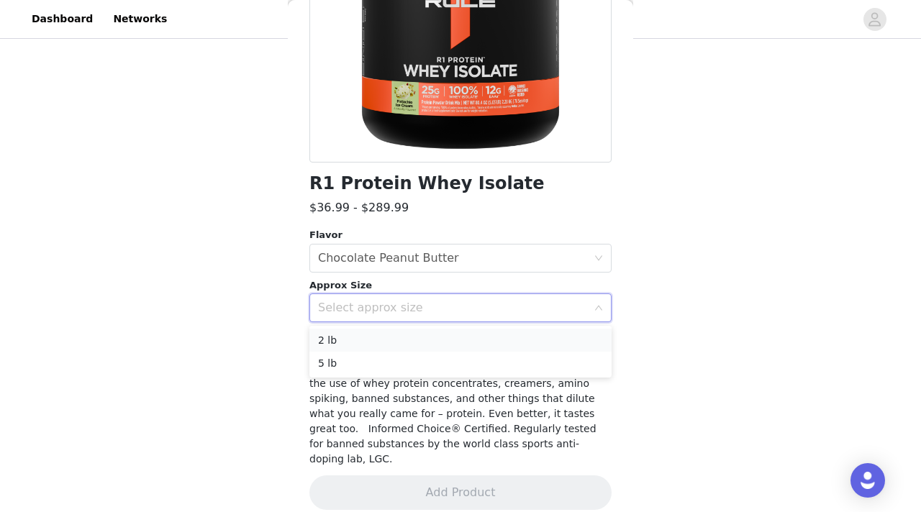
click at [449, 334] on li "2 lb" at bounding box center [460, 340] width 302 height 23
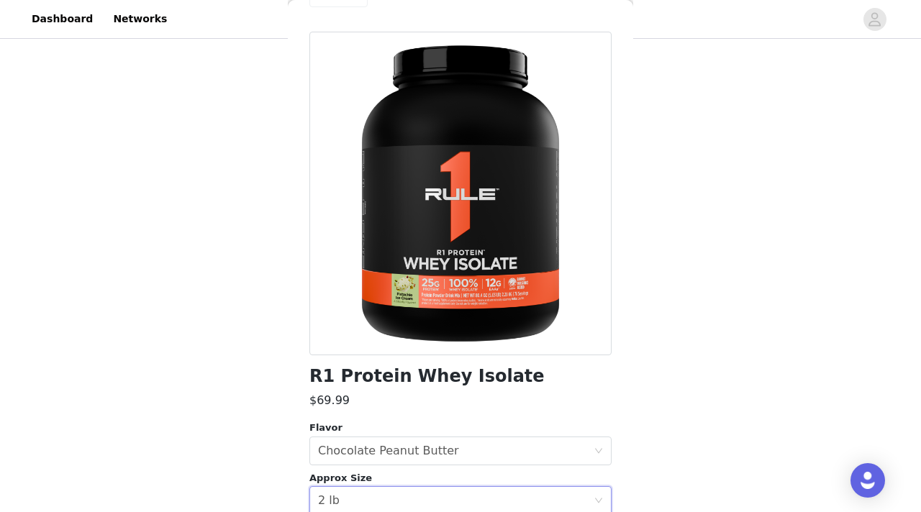
scroll to position [0, 0]
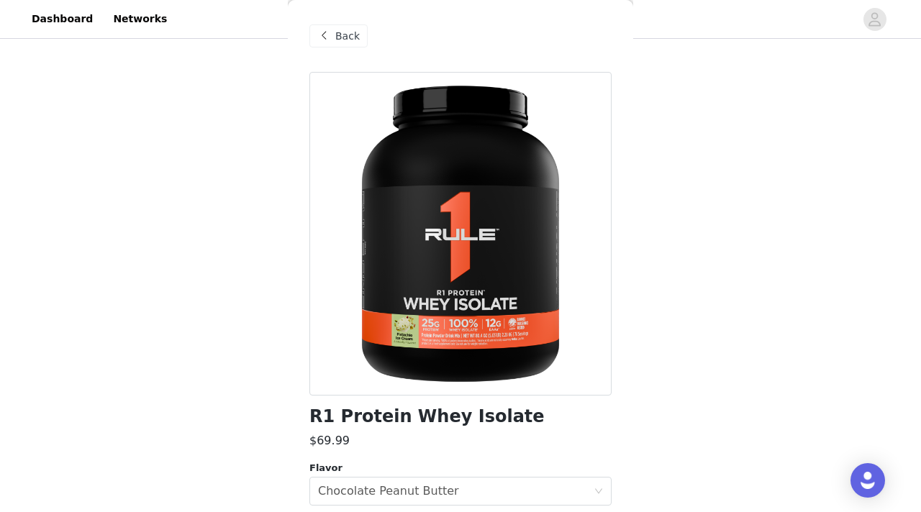
click at [354, 42] on span "Back" at bounding box center [347, 36] width 24 height 15
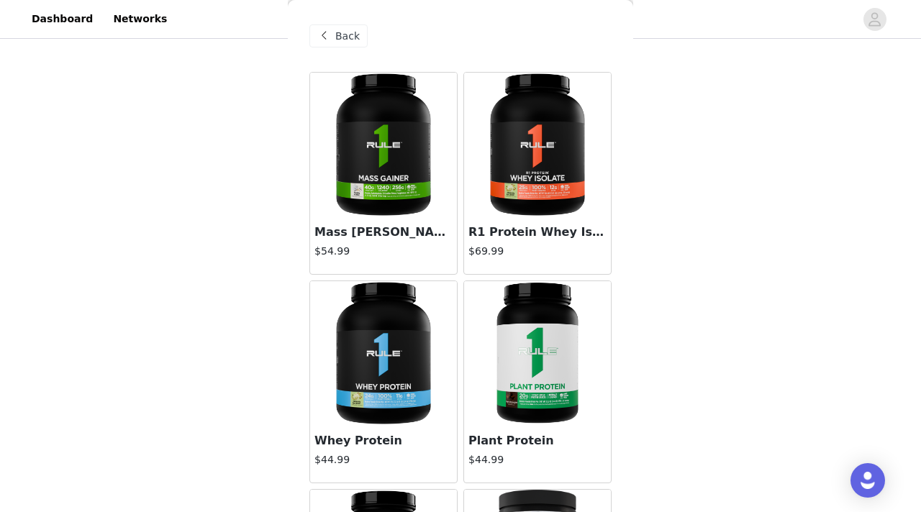
click at [485, 132] on img at bounding box center [537, 145] width 144 height 144
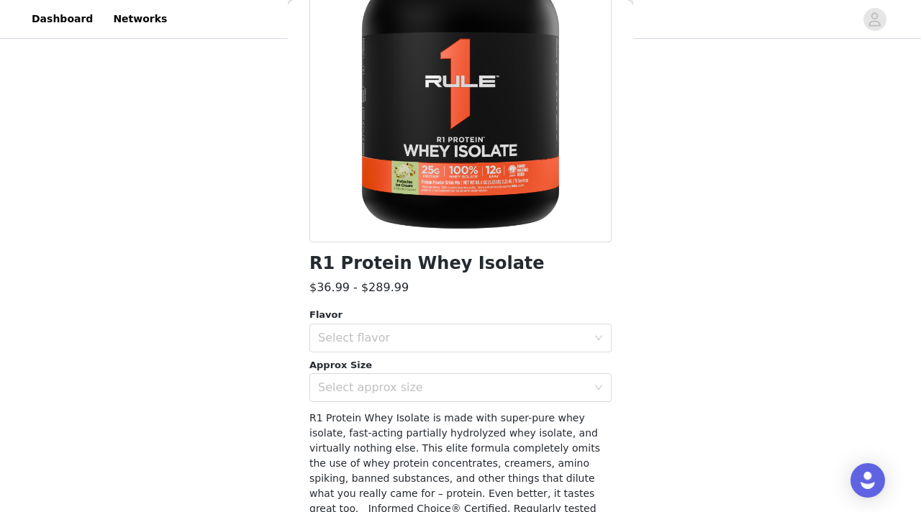
scroll to position [173, 0]
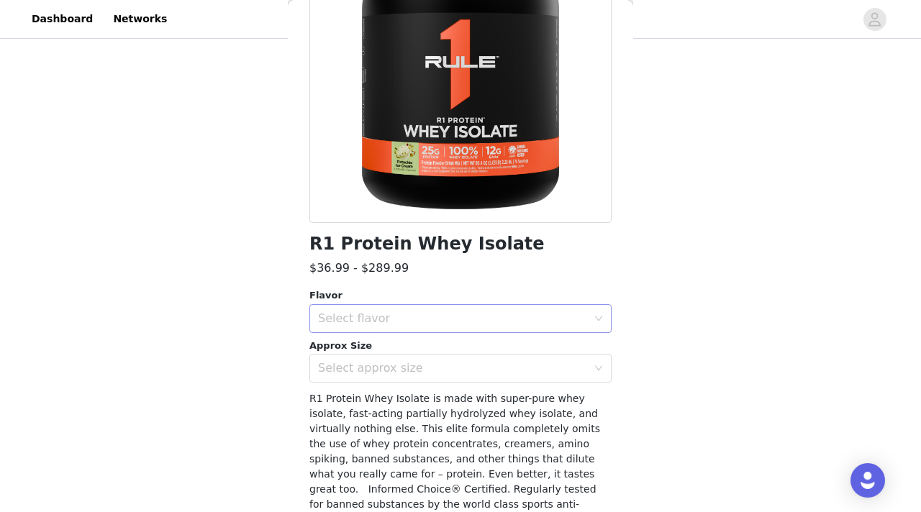
click at [390, 317] on div "Select flavor" at bounding box center [452, 318] width 269 height 14
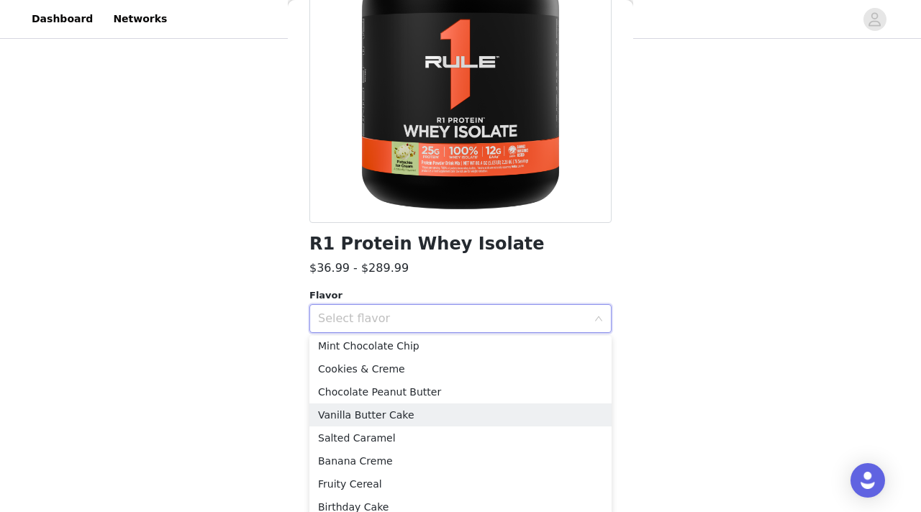
scroll to position [171, 0]
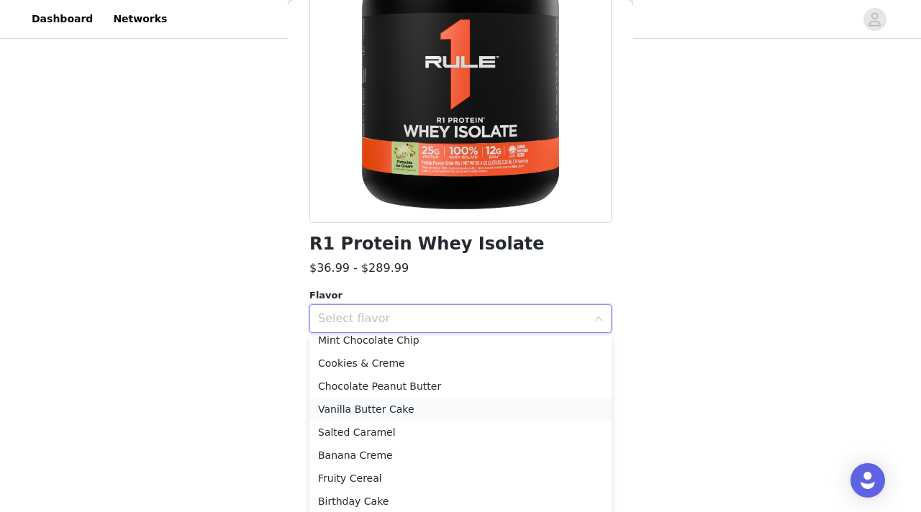
click at [439, 406] on li "Vanilla Butter Cake" at bounding box center [460, 409] width 302 height 23
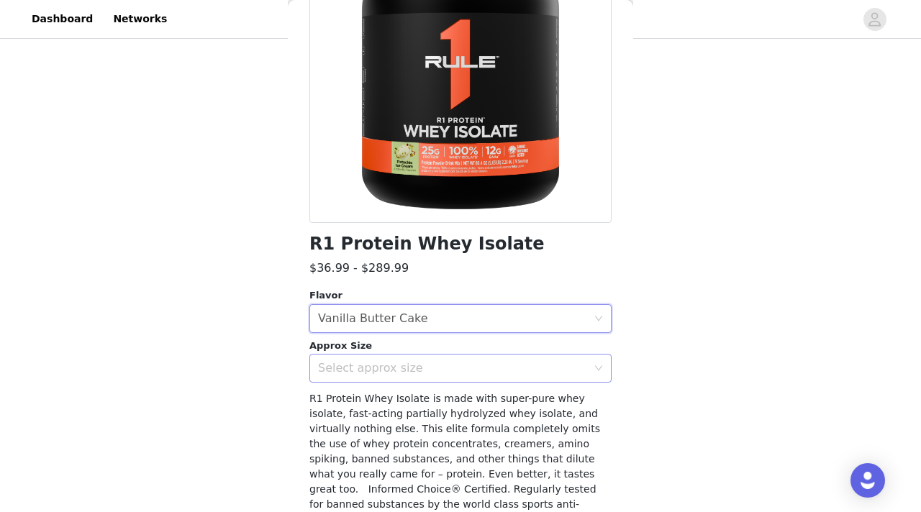
click at [439, 367] on div "Select approx size" at bounding box center [452, 368] width 269 height 14
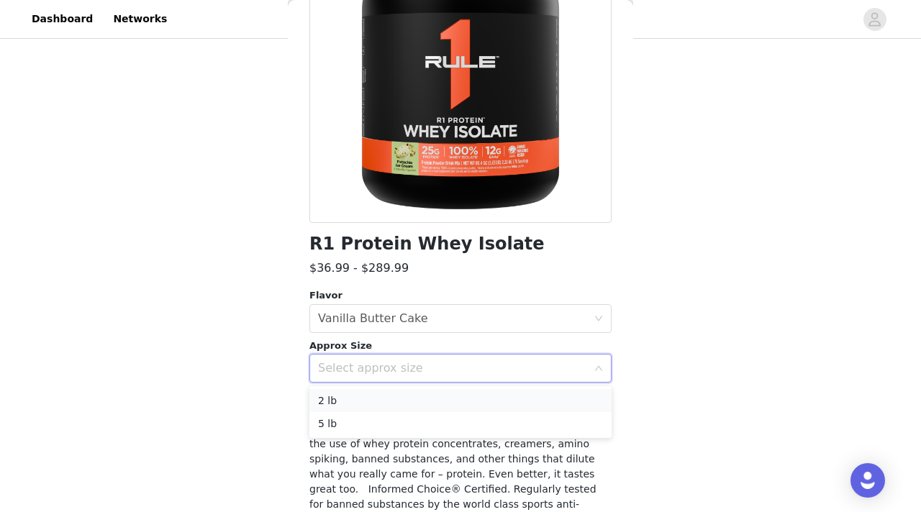
click at [425, 398] on li "2 lb" at bounding box center [460, 400] width 302 height 23
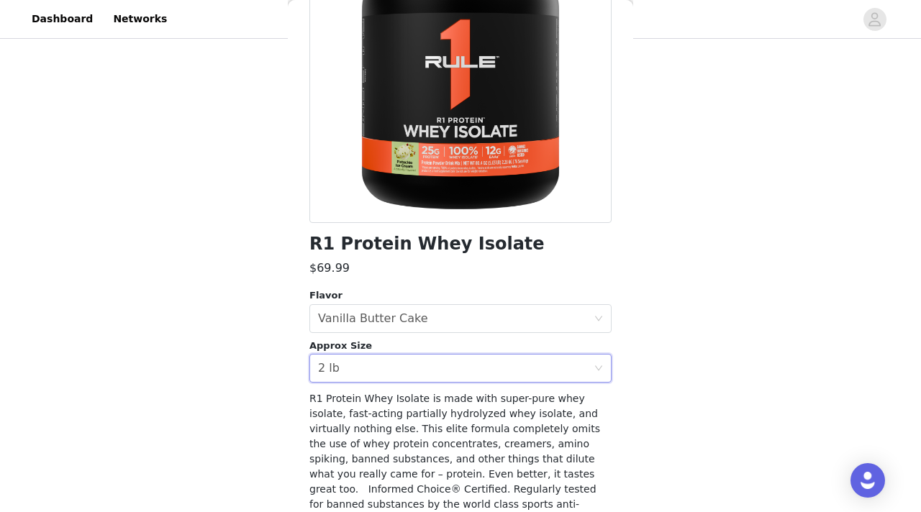
scroll to position [0, 0]
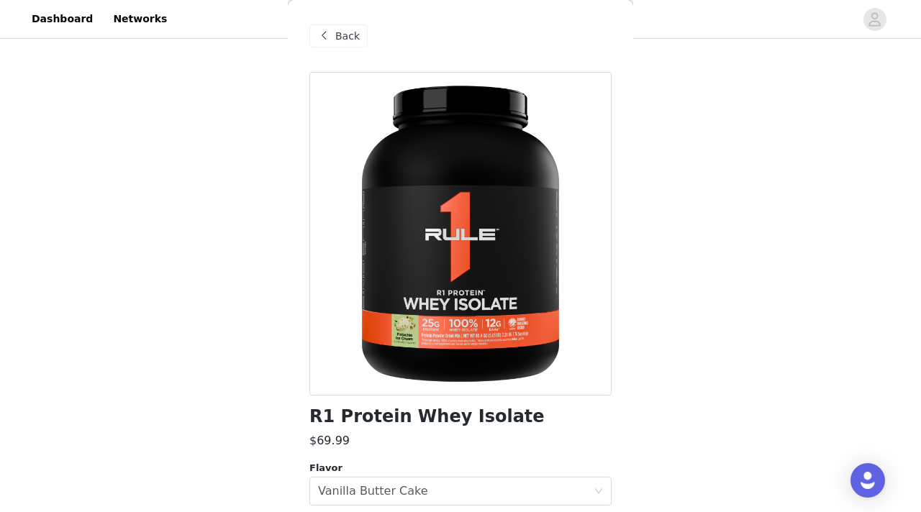
click at [349, 37] on span "Back" at bounding box center [347, 36] width 24 height 15
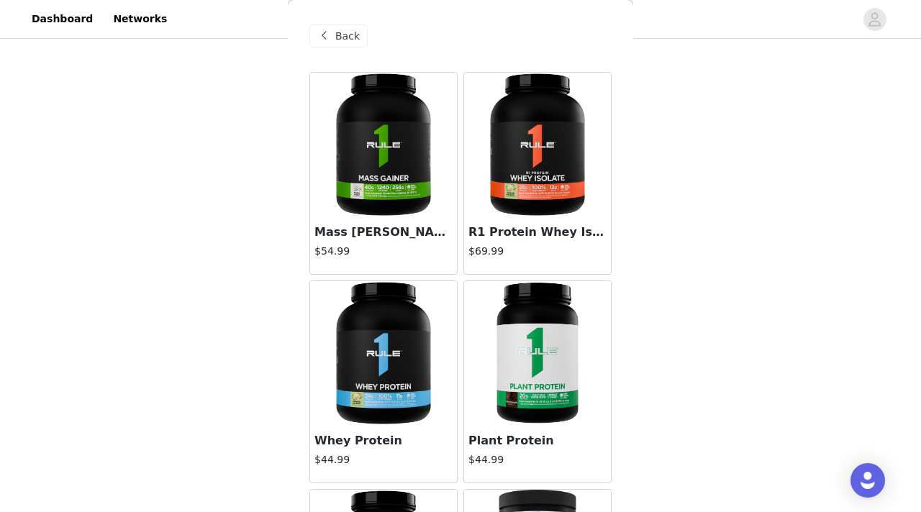
click at [352, 31] on span "Back" at bounding box center [347, 36] width 24 height 15
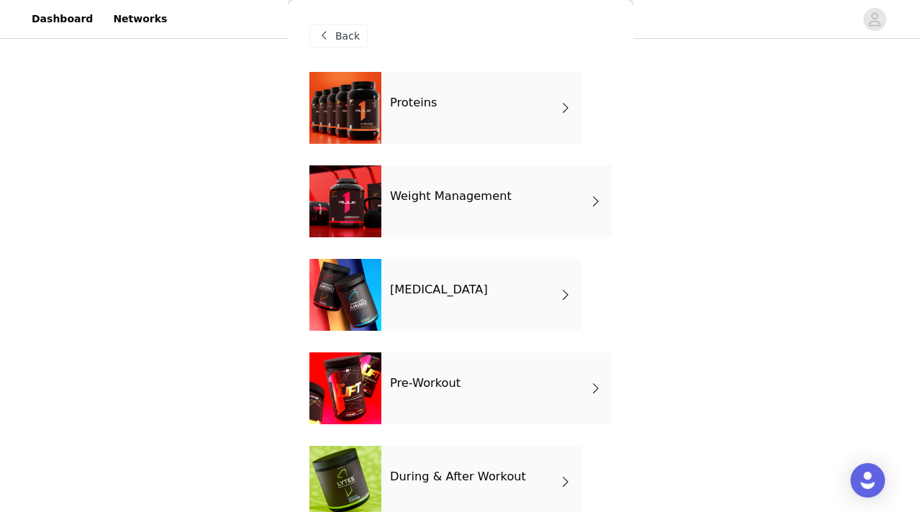
click at [346, 36] on span "Back" at bounding box center [347, 36] width 24 height 15
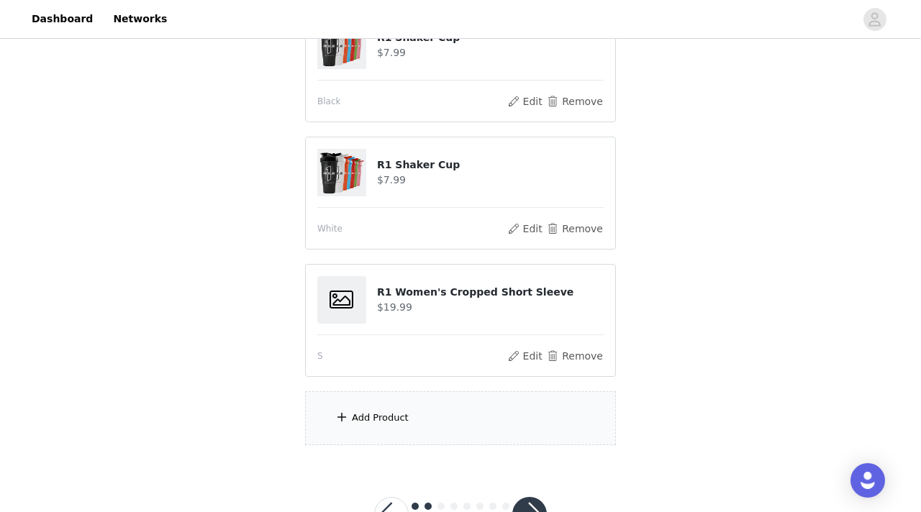
scroll to position [1006, 0]
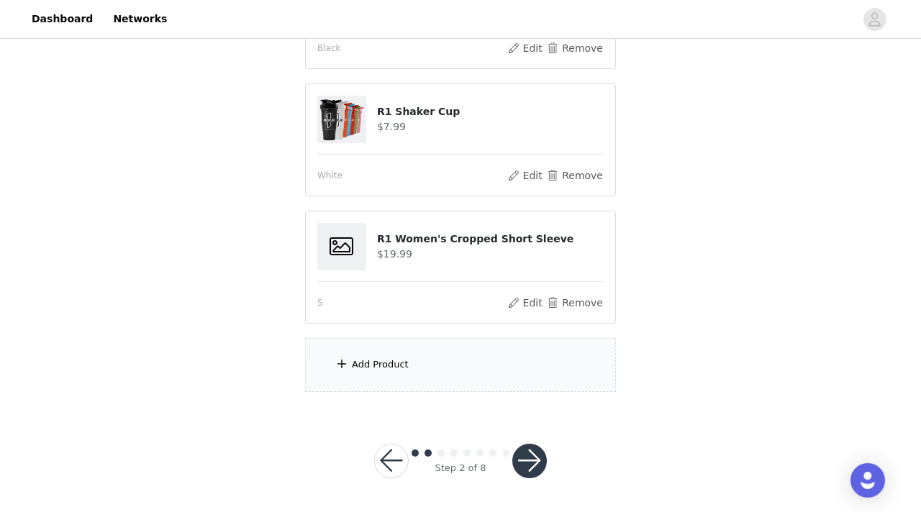
click at [410, 360] on div "Add Product" at bounding box center [460, 365] width 311 height 54
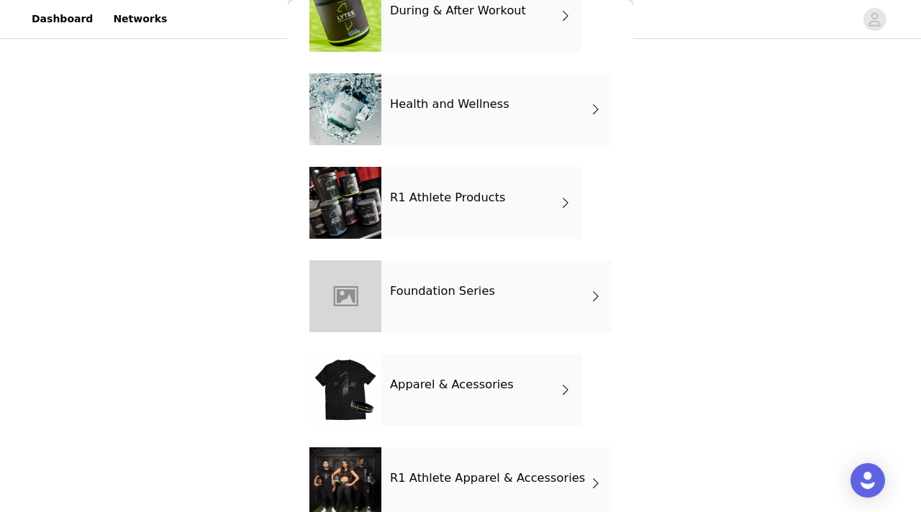
scroll to position [495, 0]
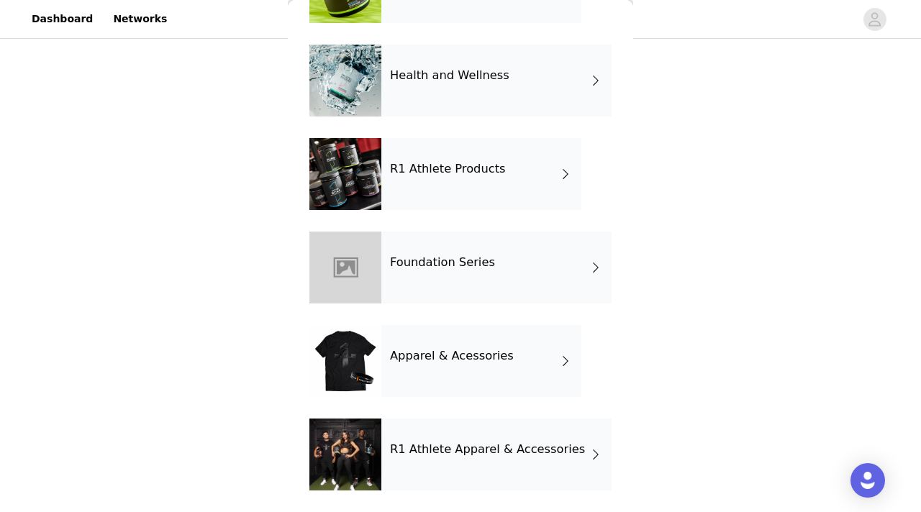
click at [473, 455] on h4 "R1 Athlete Apparel & Accessories" at bounding box center [487, 449] width 195 height 13
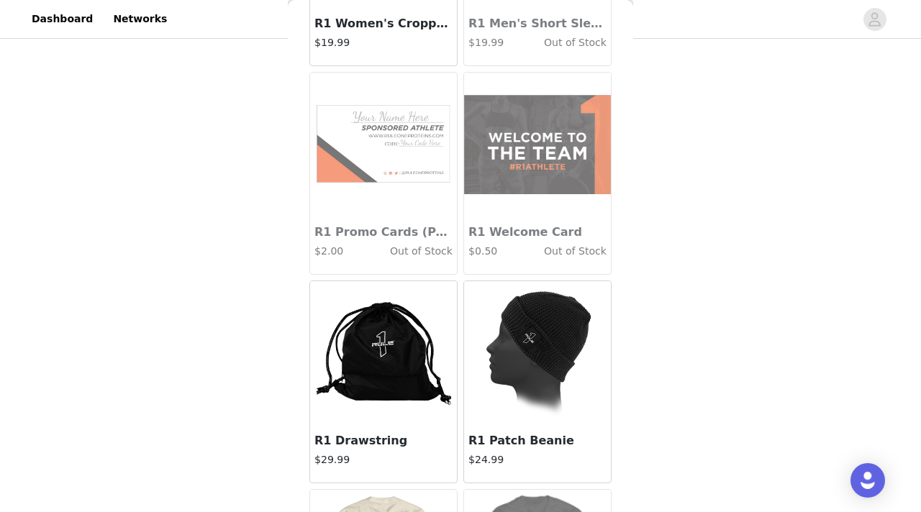
scroll to position [426, 0]
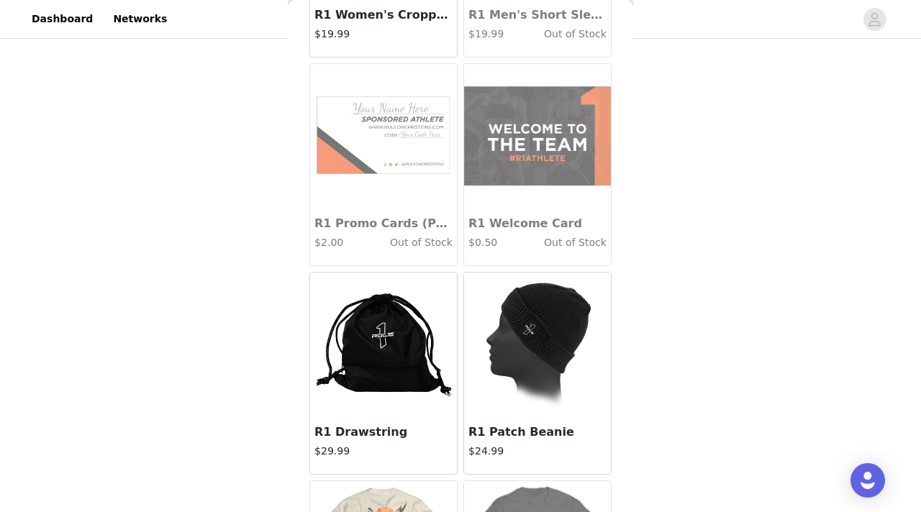
click at [518, 370] on img at bounding box center [537, 345] width 144 height 144
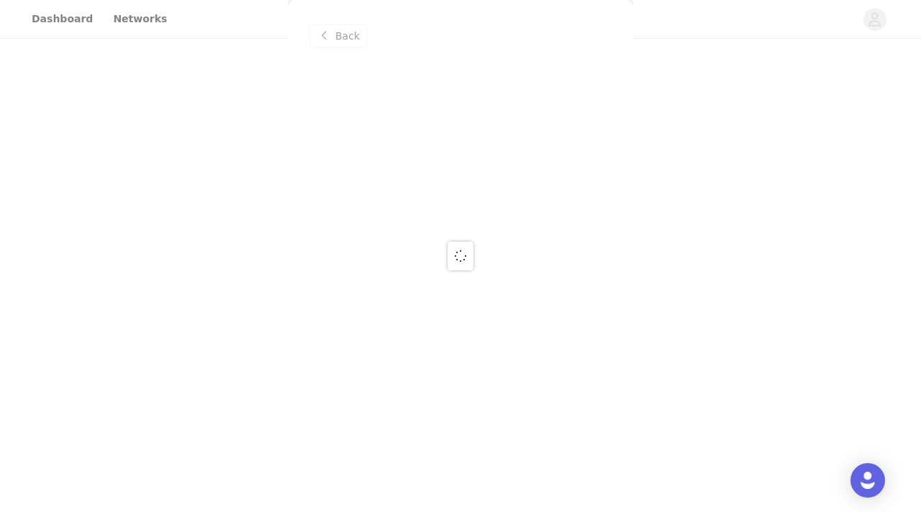
scroll to position [0, 0]
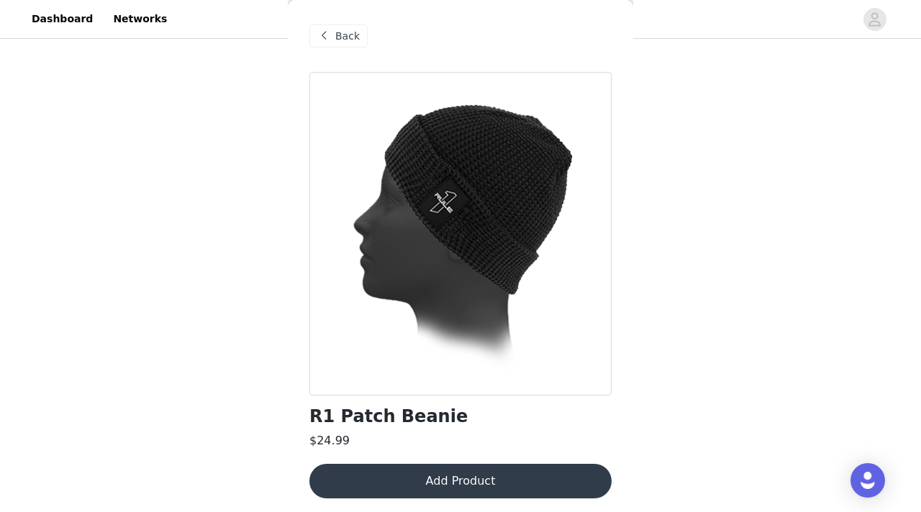
click at [468, 474] on button "Add Product" at bounding box center [460, 481] width 302 height 35
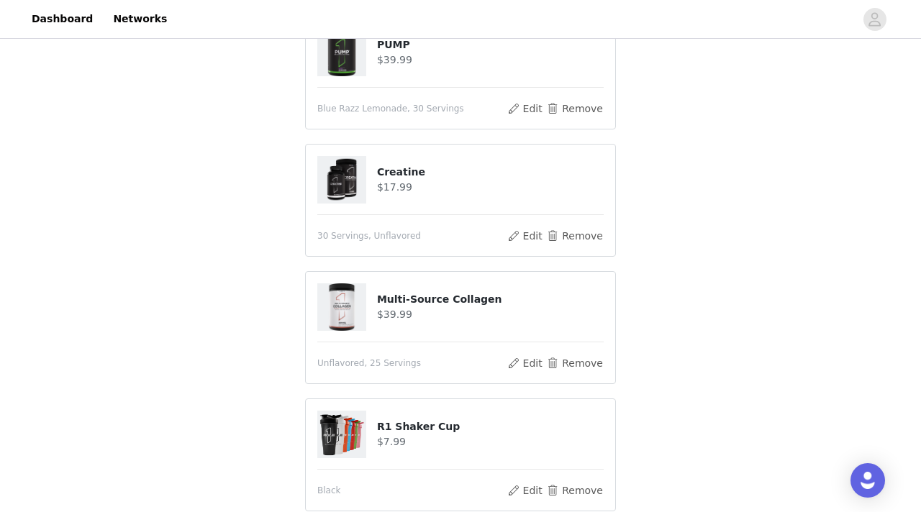
scroll to position [1134, 0]
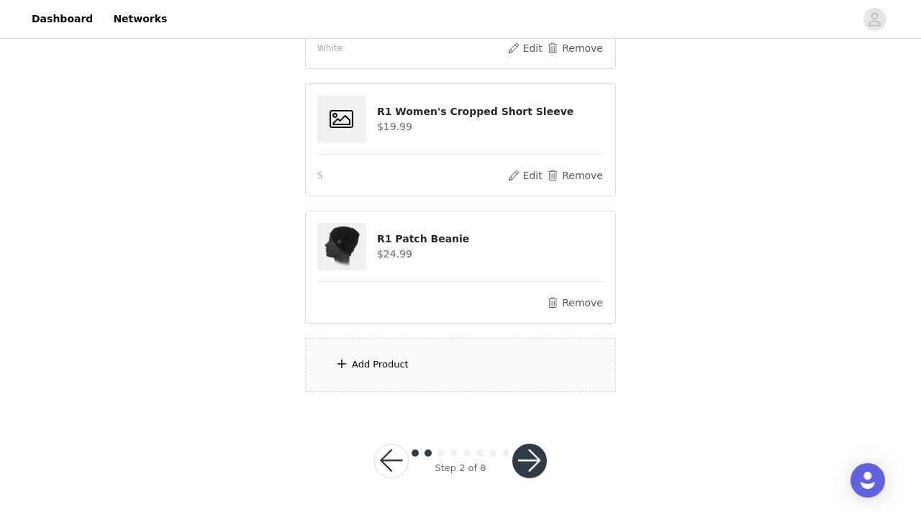
click at [471, 367] on div "Add Product" at bounding box center [460, 365] width 311 height 54
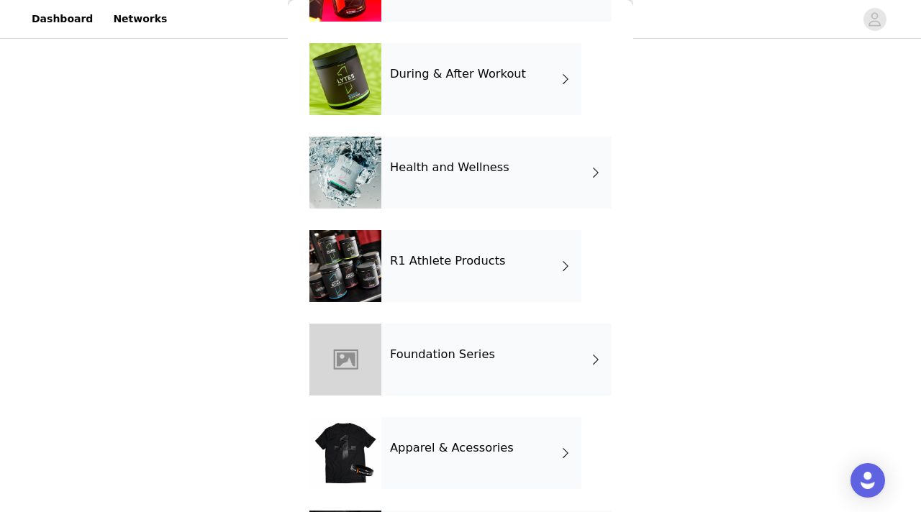
scroll to position [418, 0]
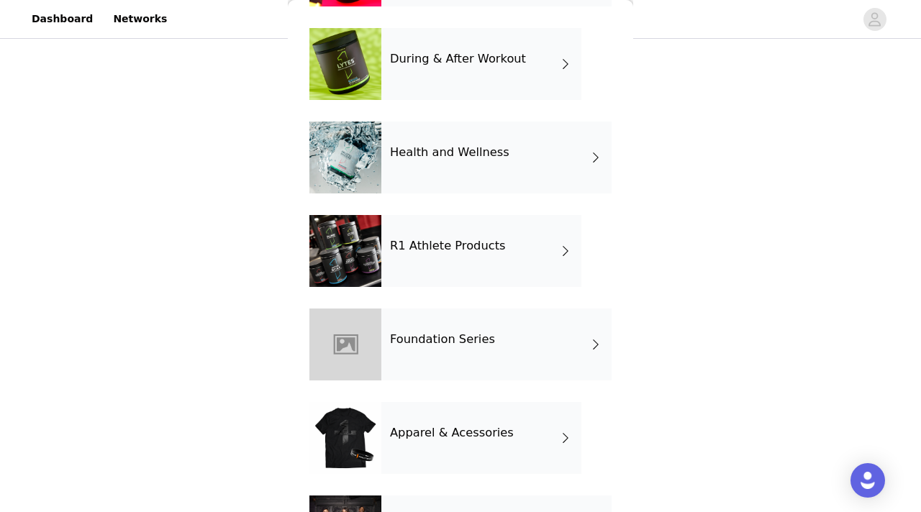
click at [468, 262] on div "R1 Athlete Products" at bounding box center [481, 251] width 200 height 72
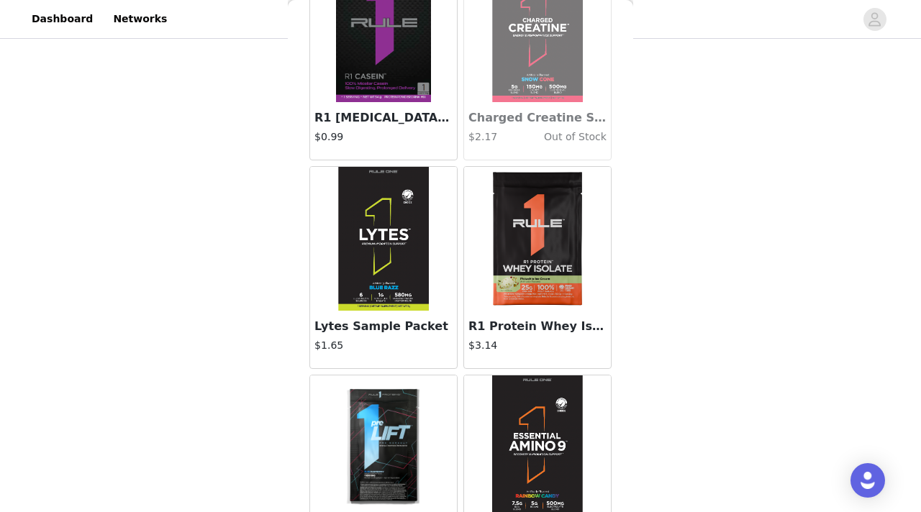
scroll to position [325, 0]
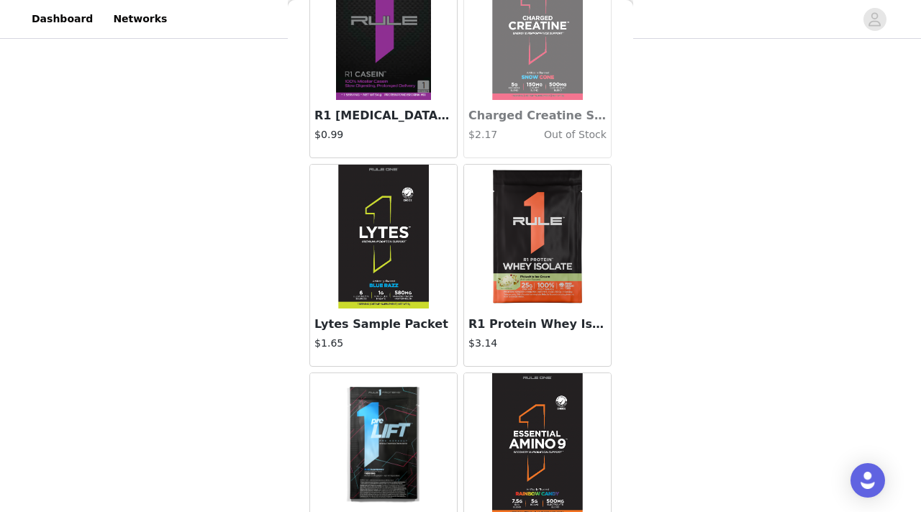
click at [506, 253] on img at bounding box center [537, 237] width 144 height 144
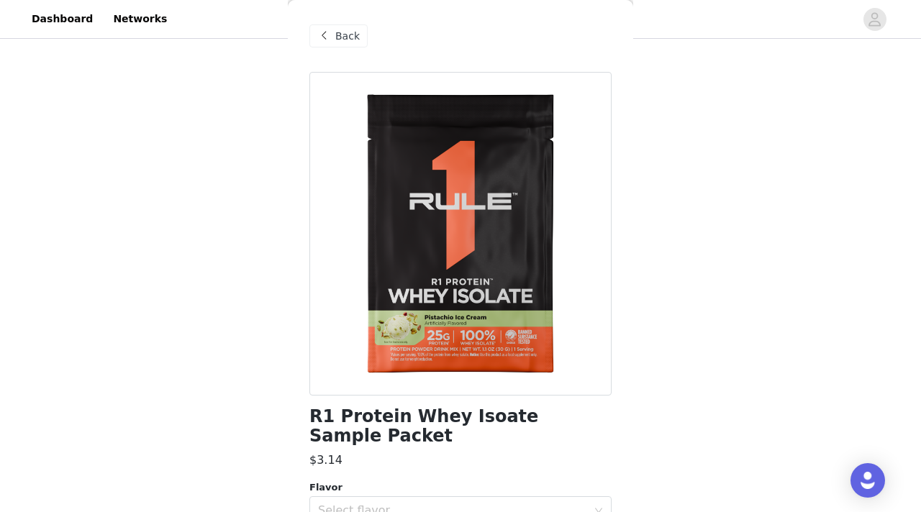
scroll to position [77, 0]
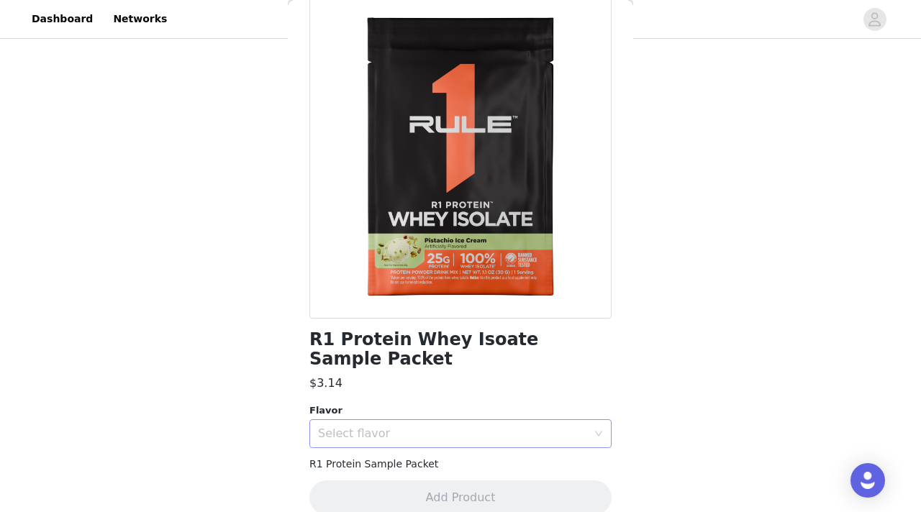
click at [427, 427] on div "Select flavor" at bounding box center [452, 434] width 269 height 14
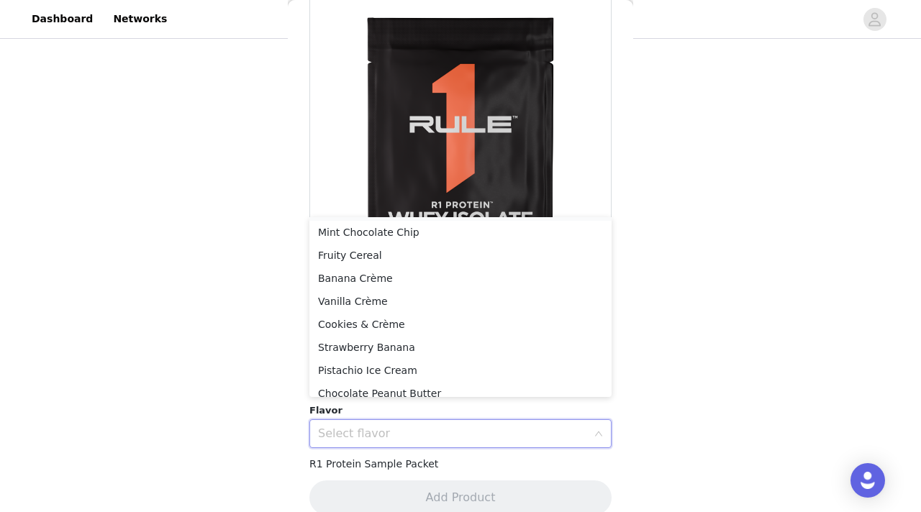
scroll to position [56, 0]
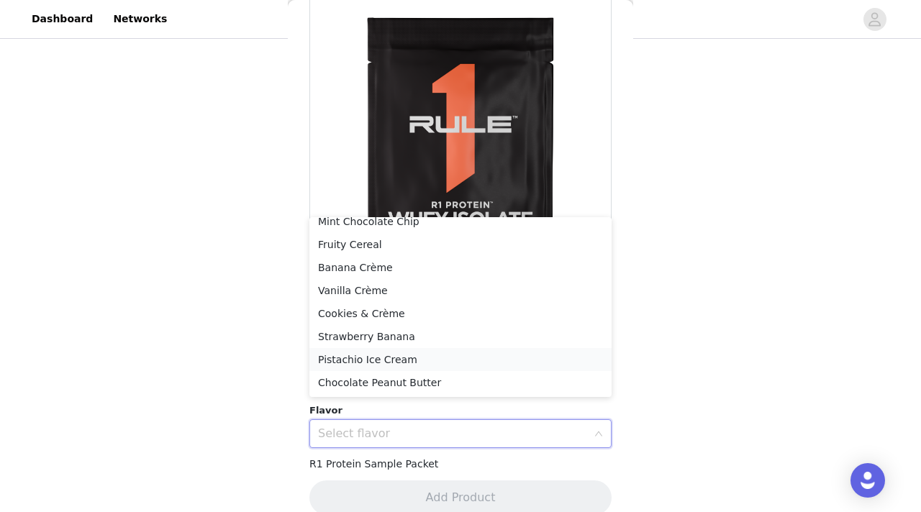
click at [393, 363] on li "Pistachio Ice Cream" at bounding box center [460, 359] width 302 height 23
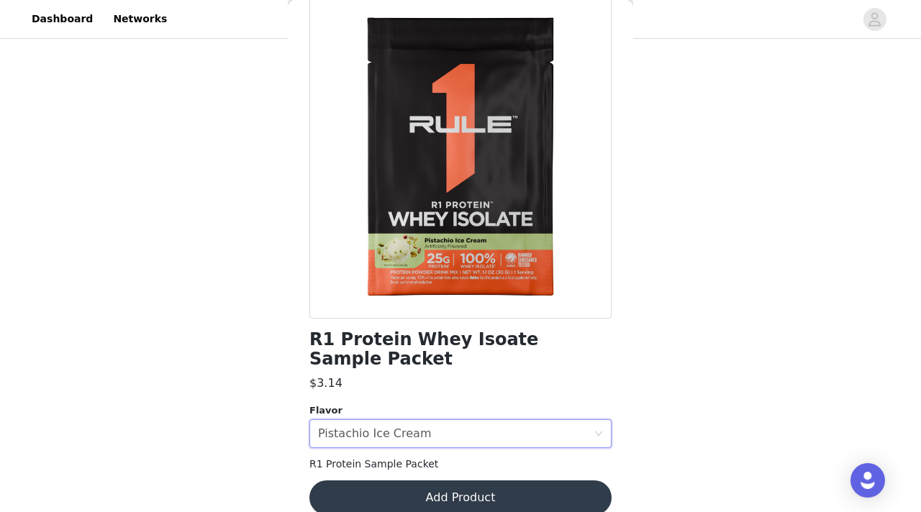
click at [384, 481] on button "Add Product" at bounding box center [460, 498] width 302 height 35
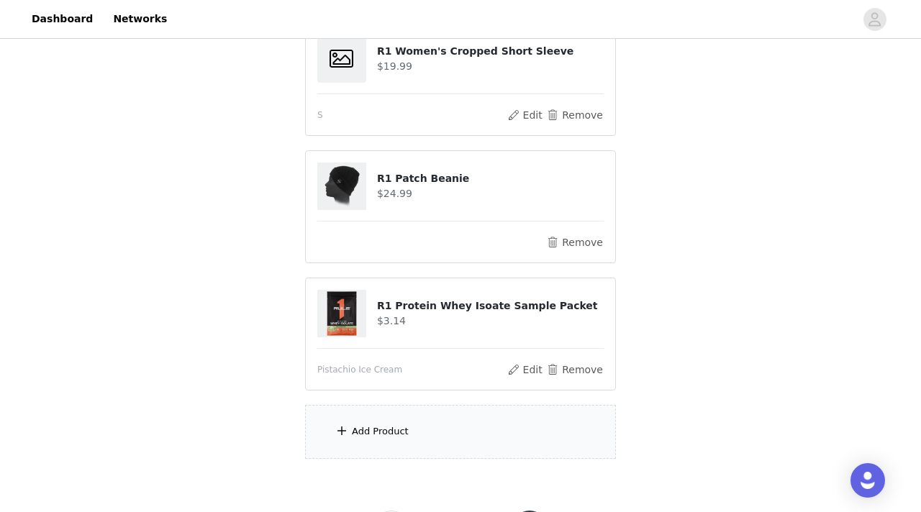
scroll to position [1209, 0]
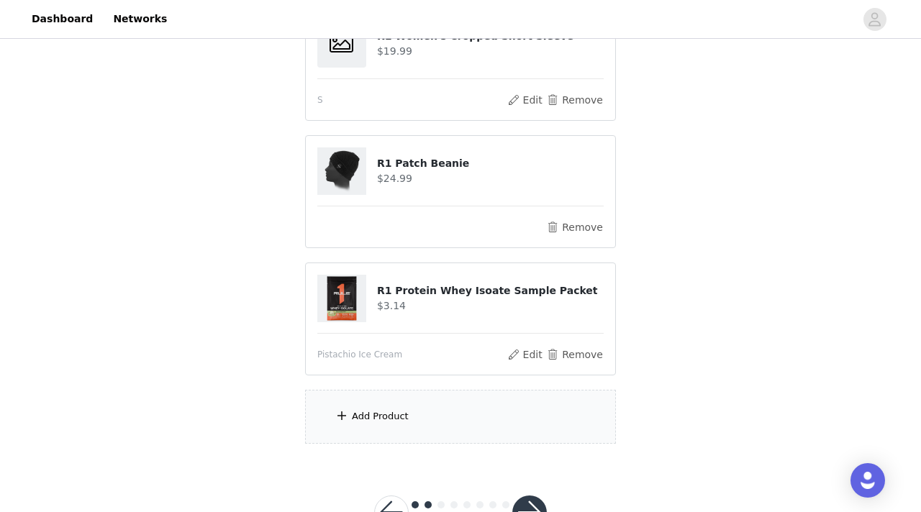
click at [416, 425] on div "Add Product" at bounding box center [460, 417] width 311 height 54
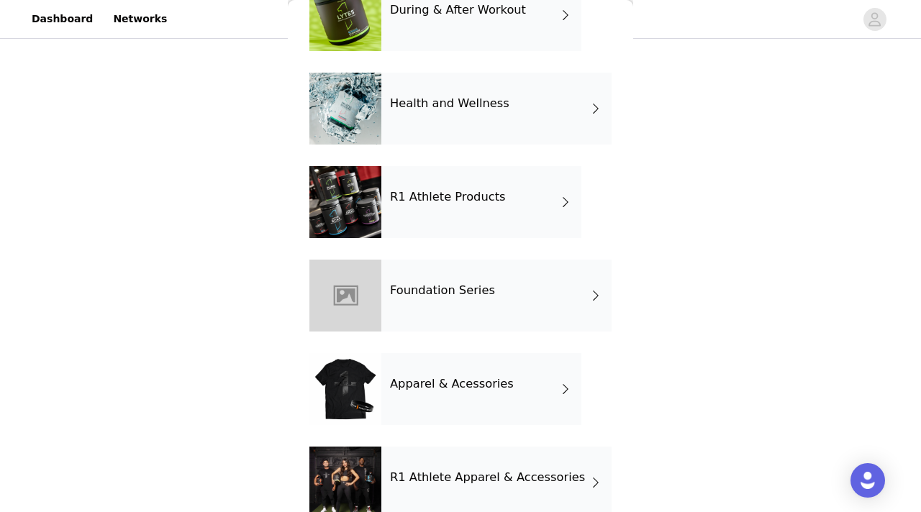
scroll to position [489, 0]
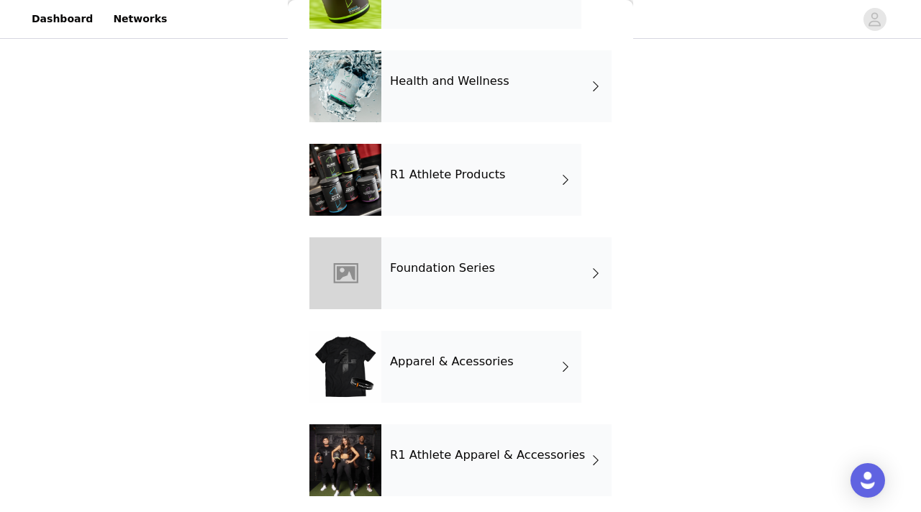
click at [472, 274] on h4 "Foundation Series" at bounding box center [442, 268] width 105 height 13
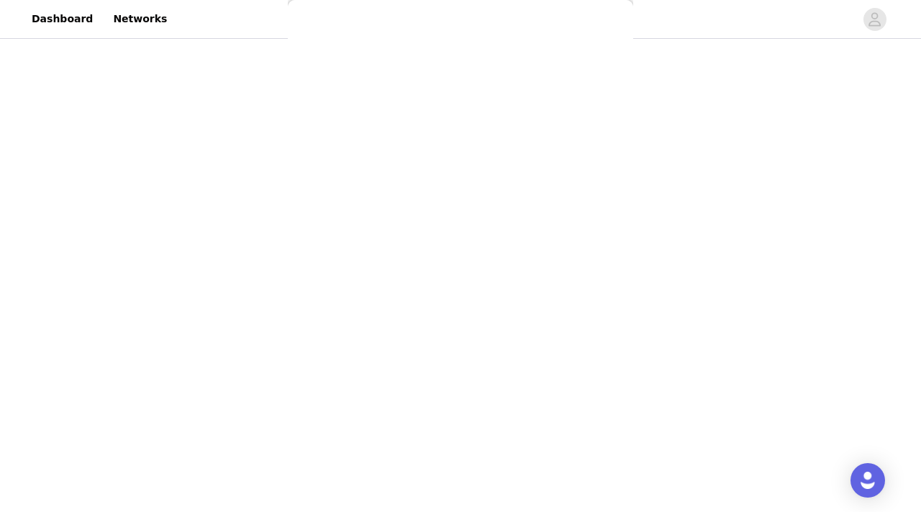
scroll to position [0, 0]
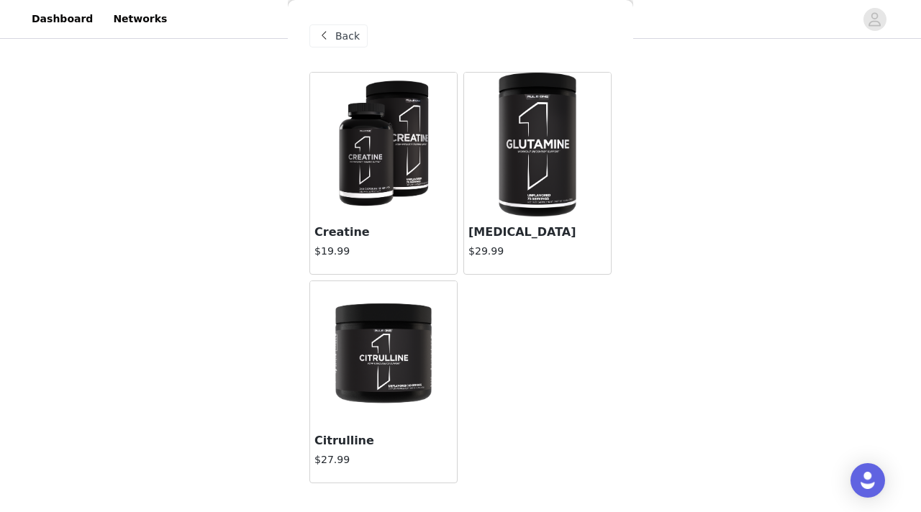
click at [350, 42] on span "Back" at bounding box center [347, 36] width 24 height 15
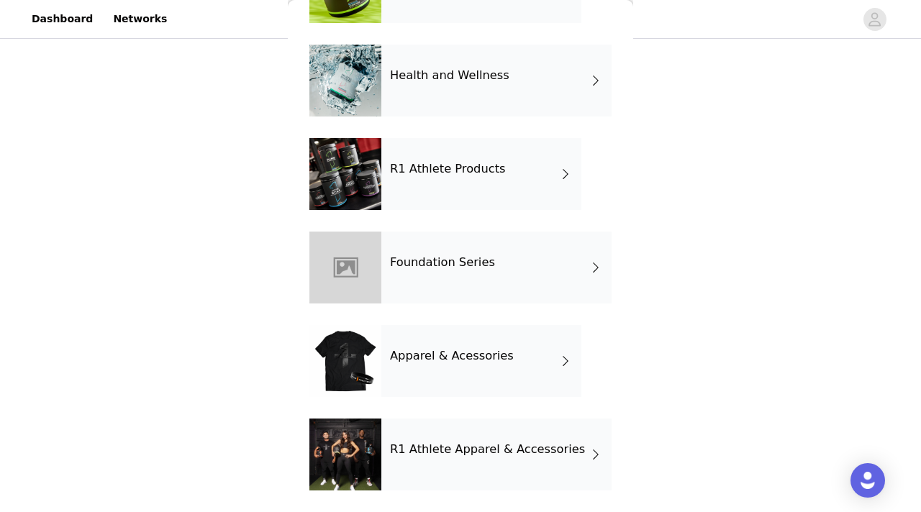
scroll to position [1261, 0]
click at [446, 443] on h4 "R1 Athlete Apparel & Accessories" at bounding box center [487, 449] width 195 height 13
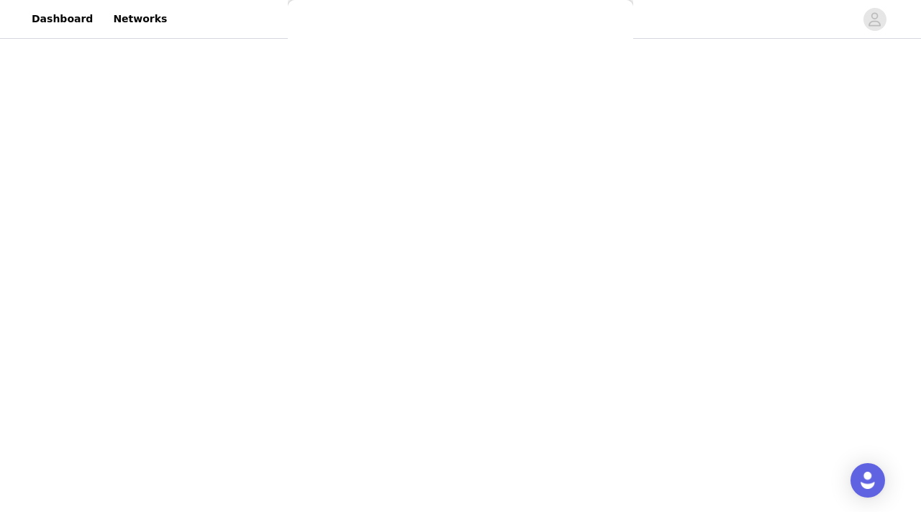
scroll to position [0, 0]
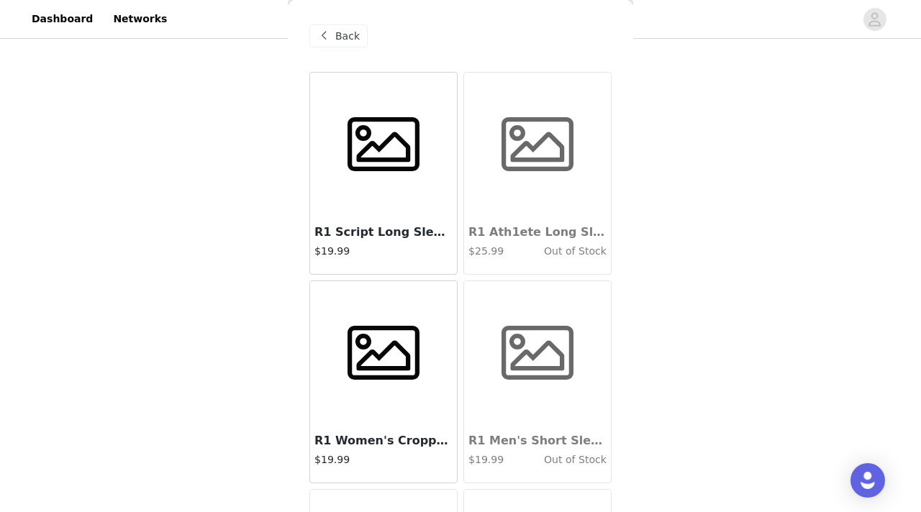
click at [343, 34] on span "Back" at bounding box center [347, 36] width 24 height 15
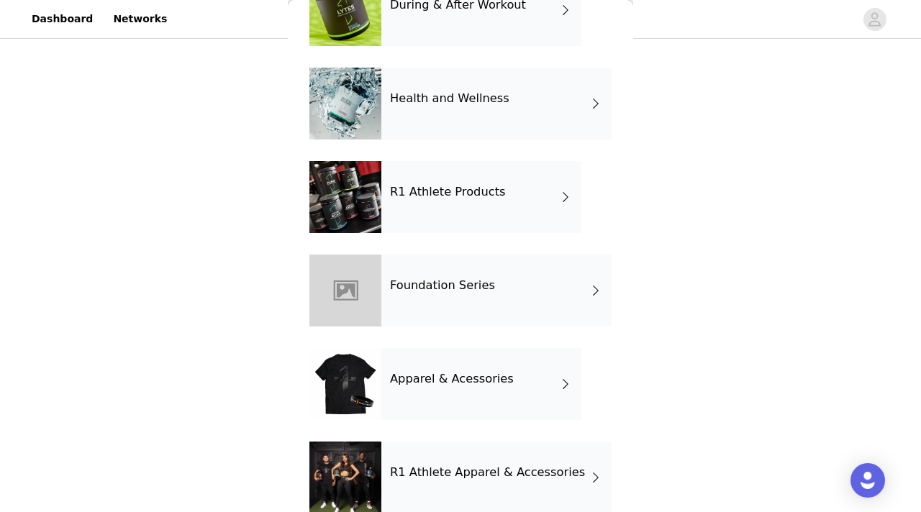
scroll to position [495, 0]
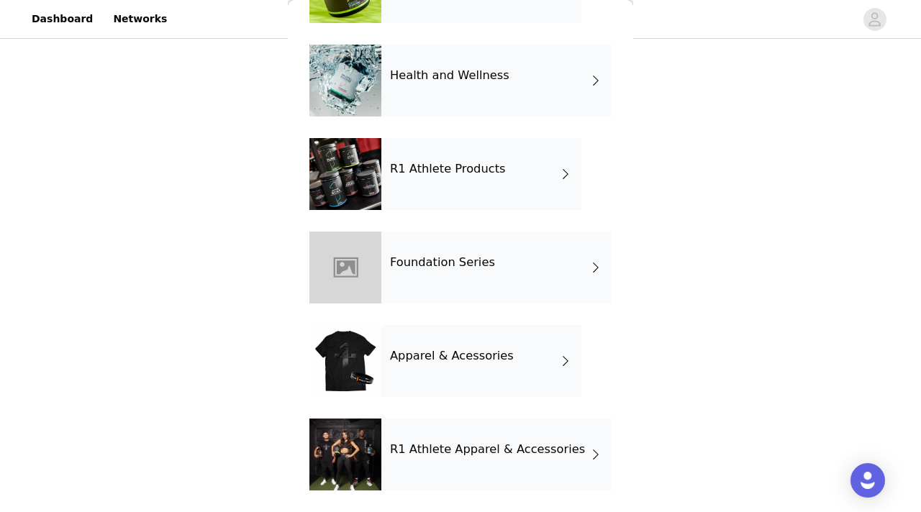
click at [508, 173] on div "R1 Athlete Products" at bounding box center [481, 174] width 200 height 72
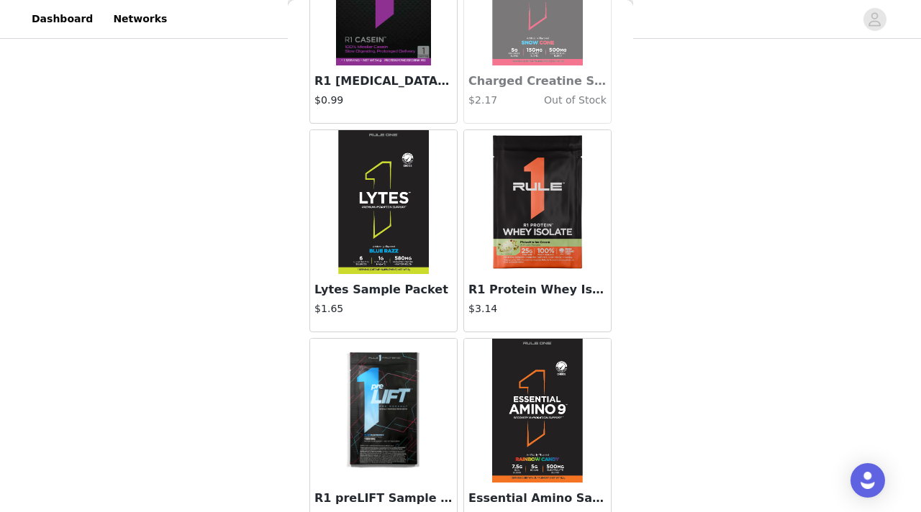
scroll to position [371, 0]
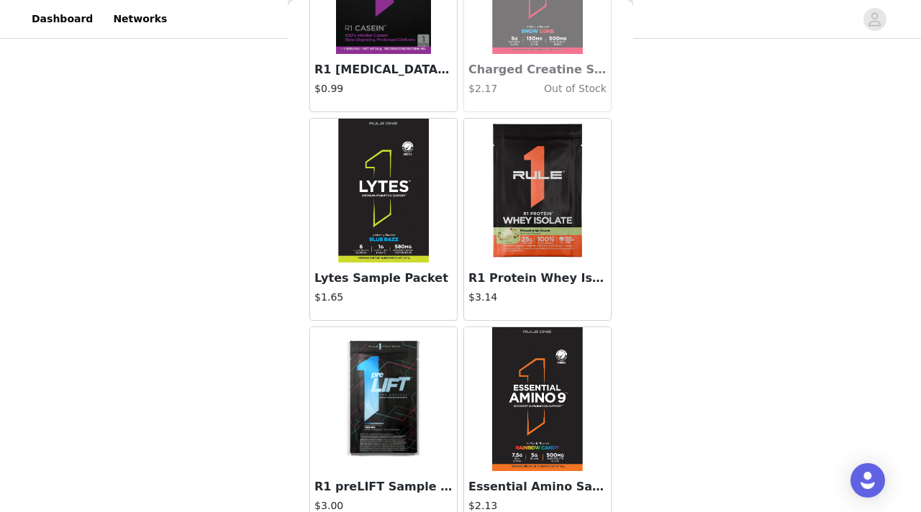
click at [527, 238] on img at bounding box center [537, 191] width 144 height 144
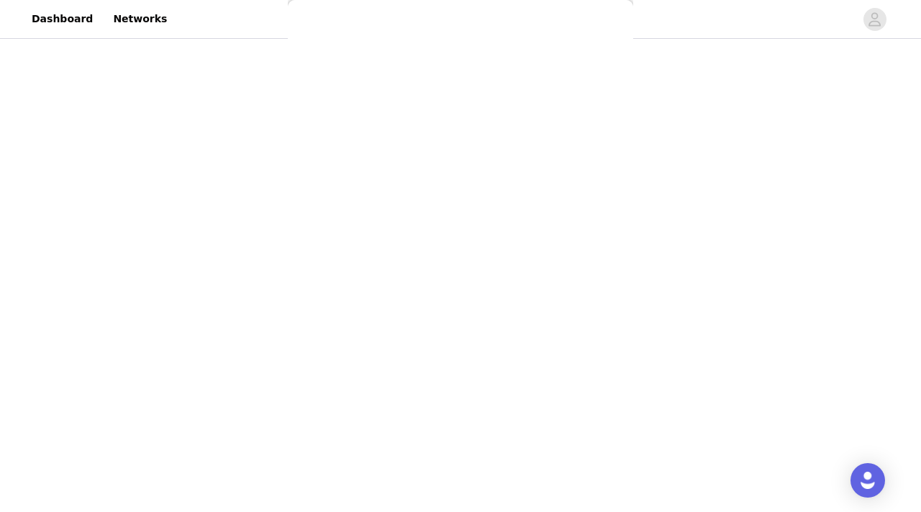
scroll to position [77, 0]
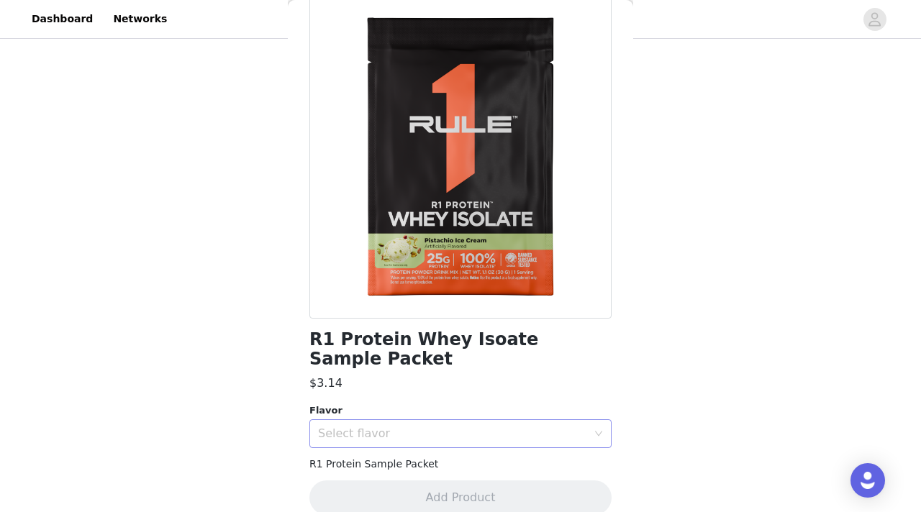
click at [432, 420] on div "Select flavor" at bounding box center [456, 433] width 276 height 27
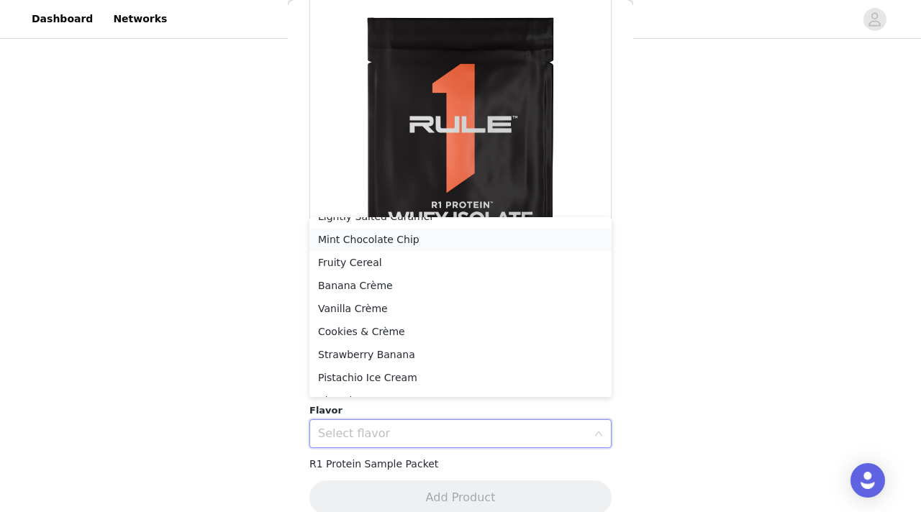
scroll to position [56, 0]
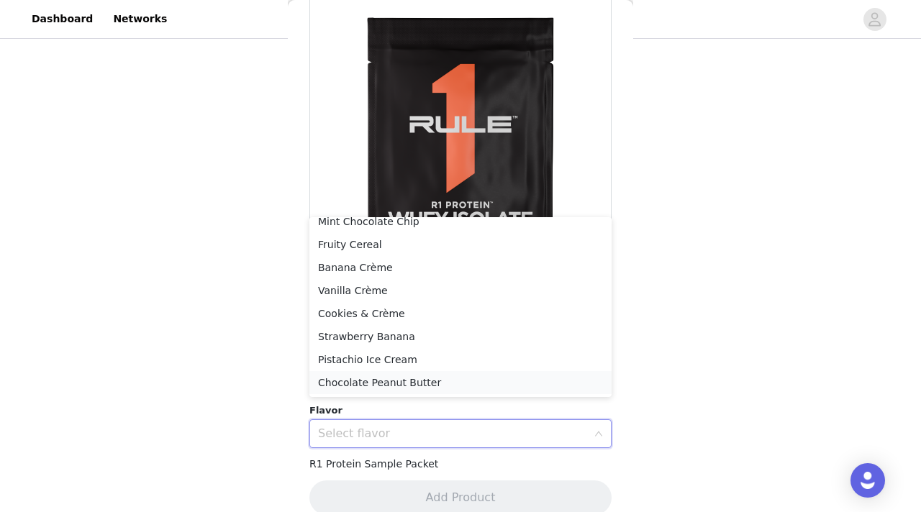
click at [409, 387] on li "Chocolate Peanut Butter" at bounding box center [460, 382] width 302 height 23
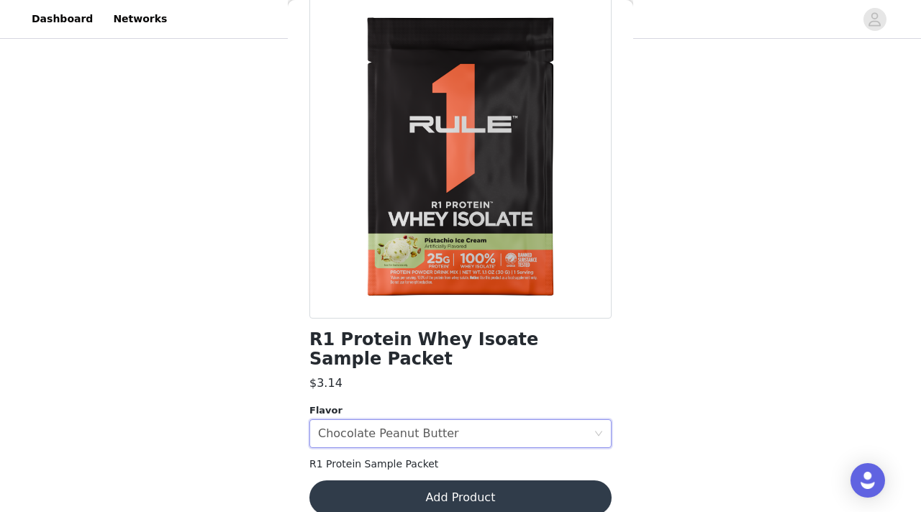
click at [398, 481] on button "Add Product" at bounding box center [460, 498] width 302 height 35
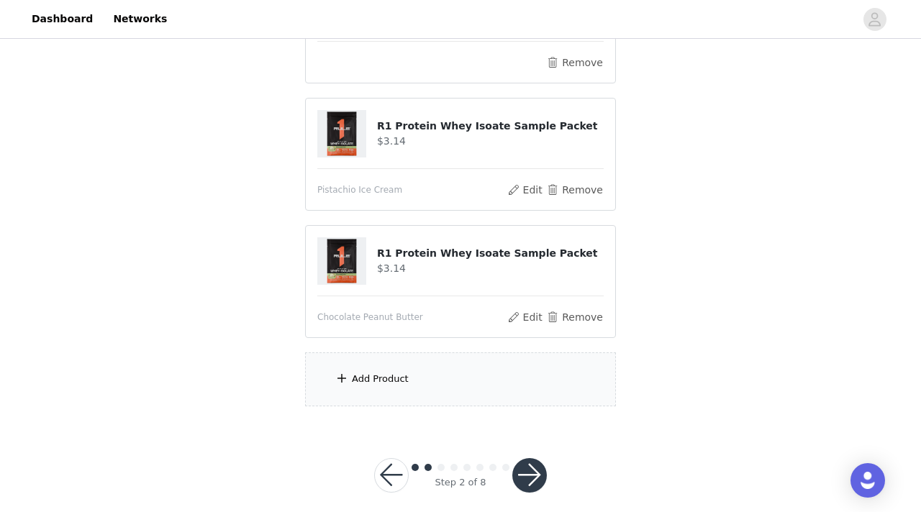
scroll to position [1388, 0]
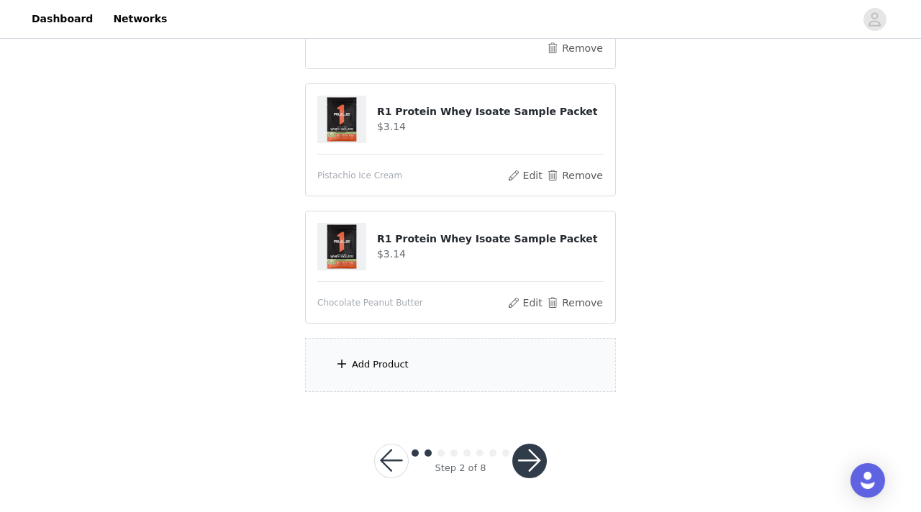
click at [415, 374] on div "Add Product" at bounding box center [460, 365] width 311 height 54
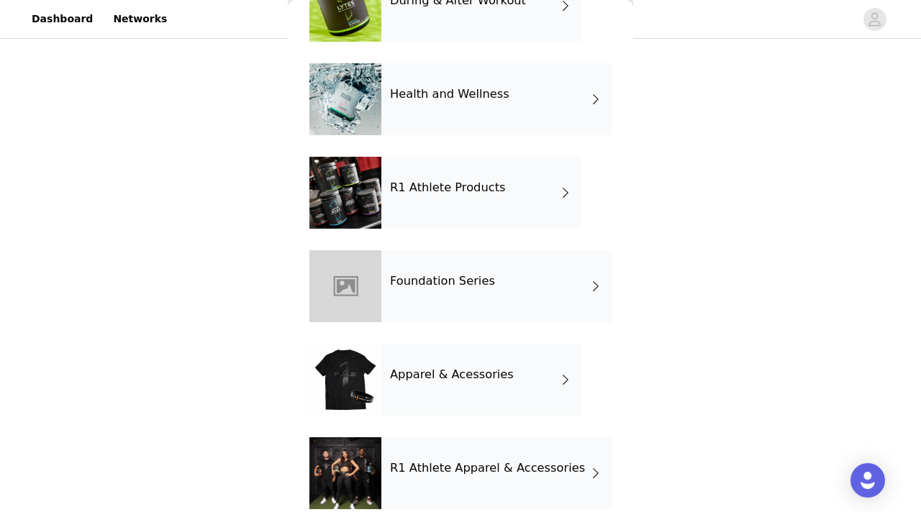
scroll to position [495, 0]
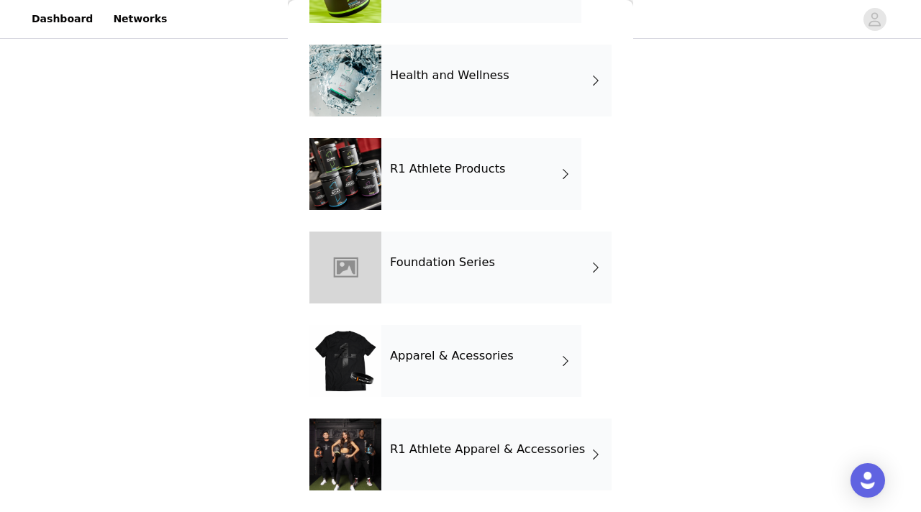
click at [449, 174] on h4 "R1 Athlete Products" at bounding box center [448, 169] width 116 height 13
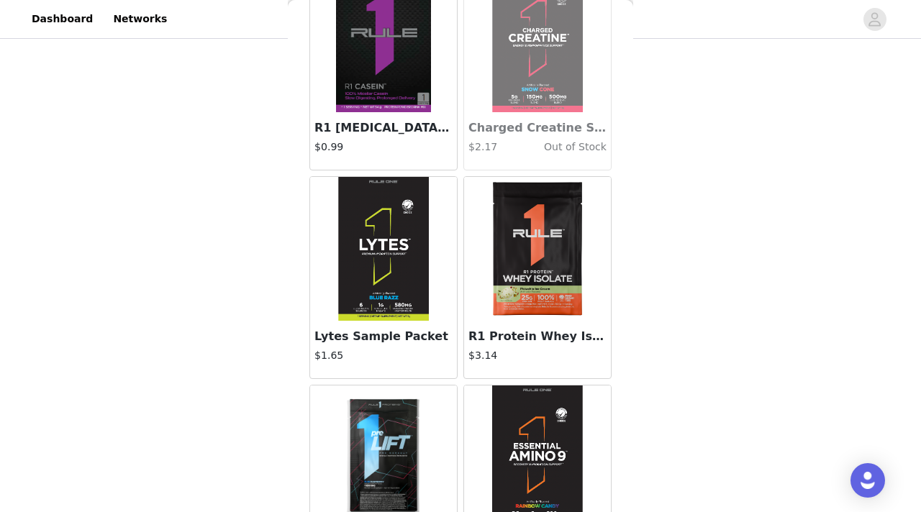
scroll to position [303, 0]
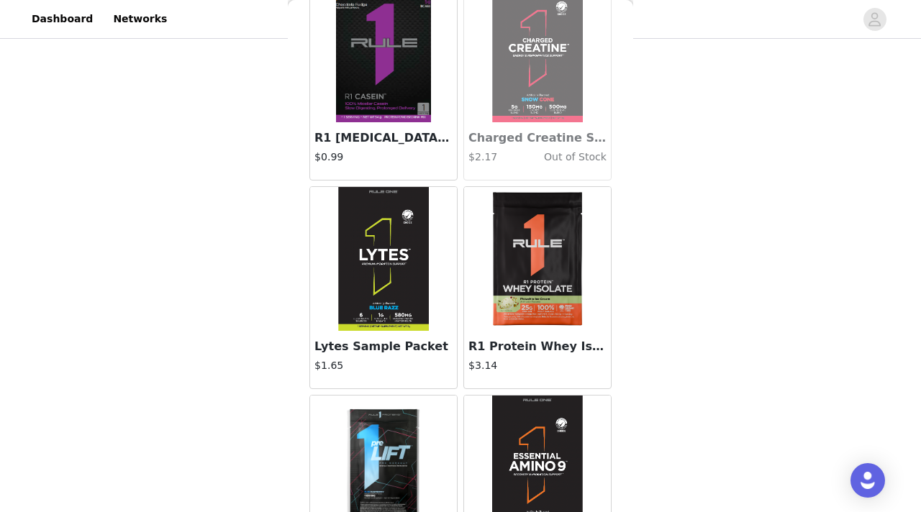
click at [530, 250] on img at bounding box center [537, 259] width 144 height 144
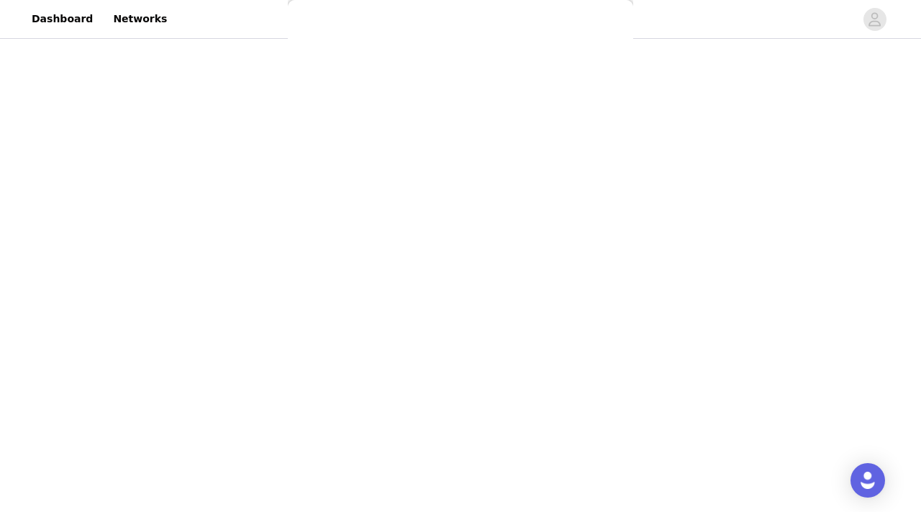
scroll to position [77, 0]
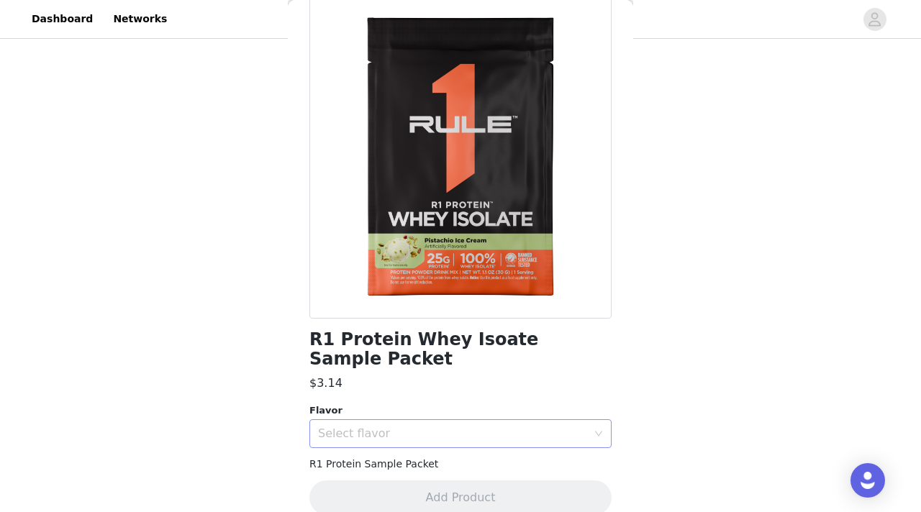
click at [484, 427] on div "Select flavor" at bounding box center [452, 434] width 269 height 14
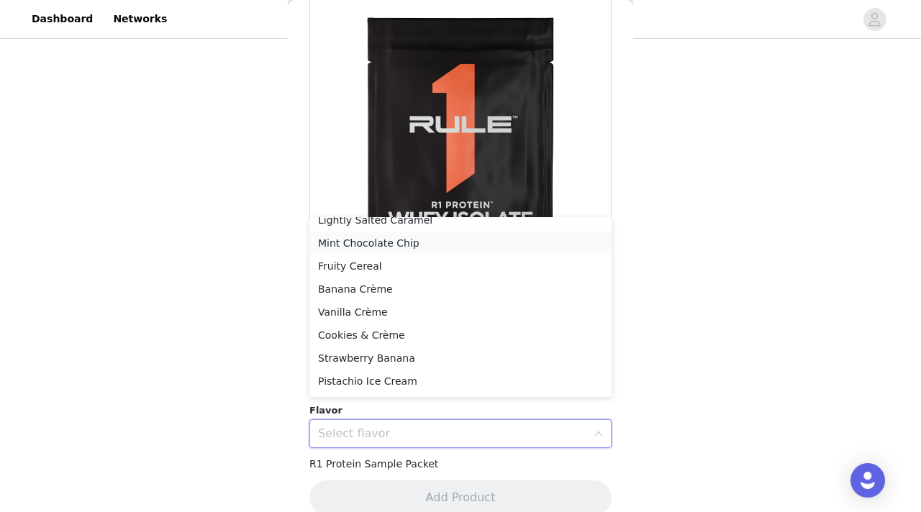
scroll to position [56, 0]
click at [433, 314] on li "Cookies & Crème" at bounding box center [460, 313] width 302 height 23
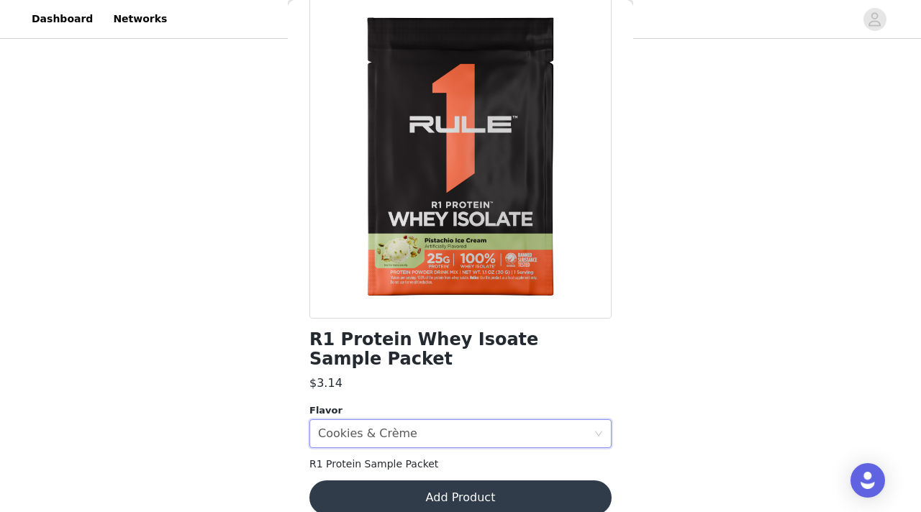
click at [409, 488] on button "Add Product" at bounding box center [460, 498] width 302 height 35
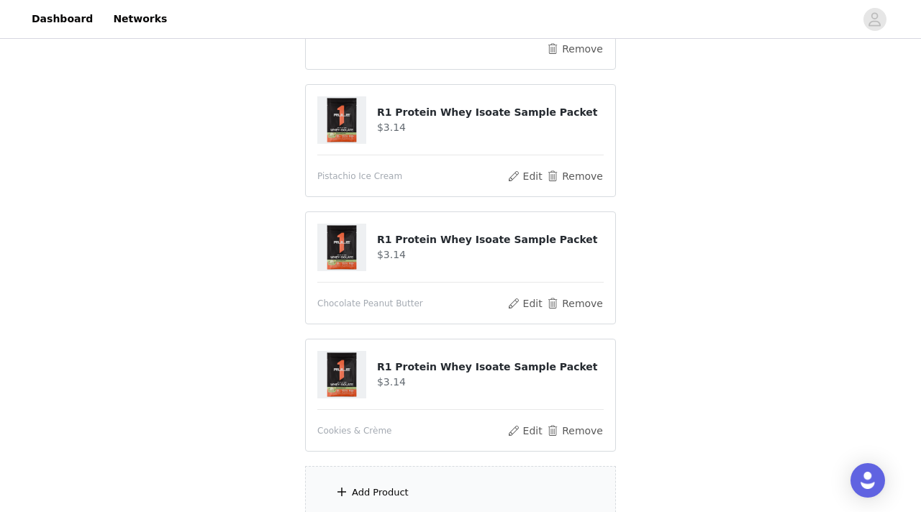
scroll to position [1516, 0]
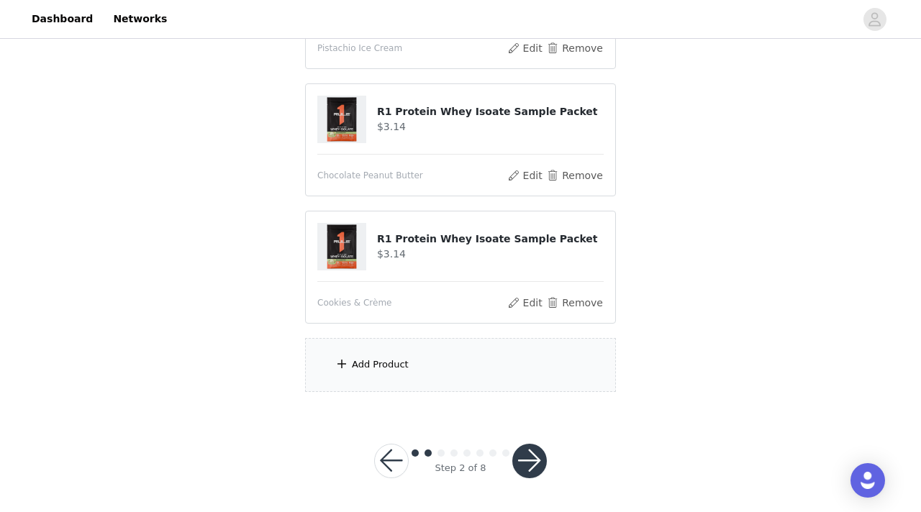
click at [404, 360] on div "Add Product" at bounding box center [380, 365] width 57 height 14
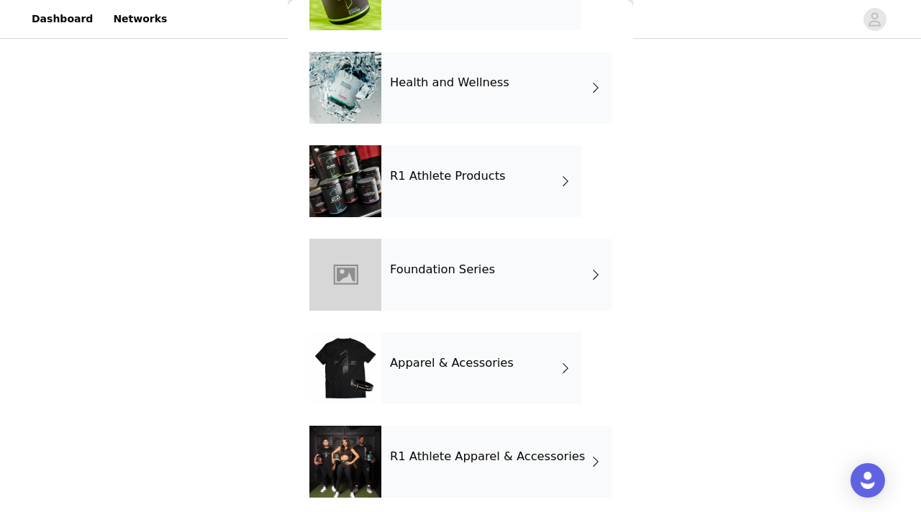
scroll to position [495, 0]
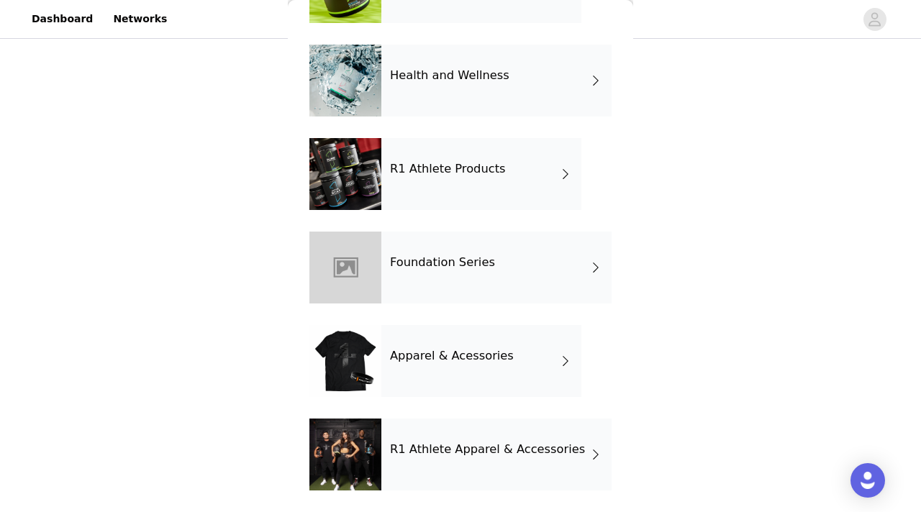
click at [440, 163] on h4 "R1 Athlete Products" at bounding box center [448, 169] width 116 height 13
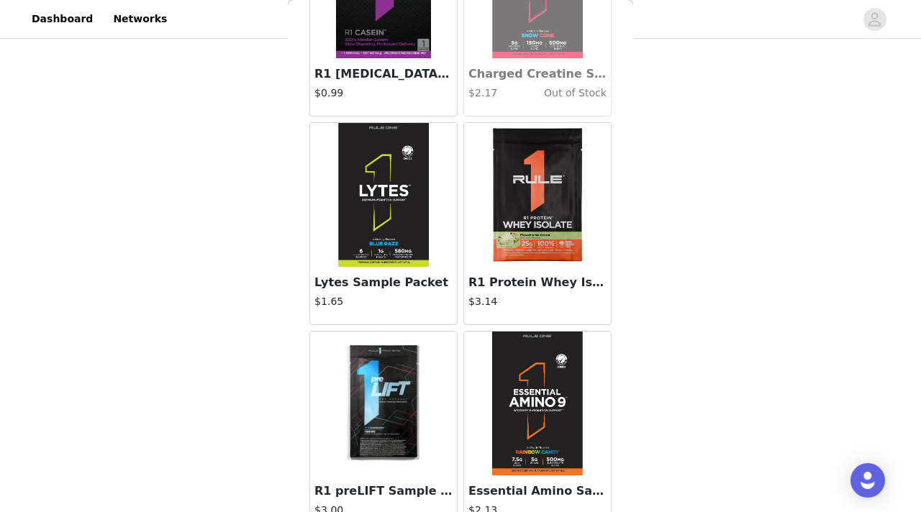
scroll to position [381, 0]
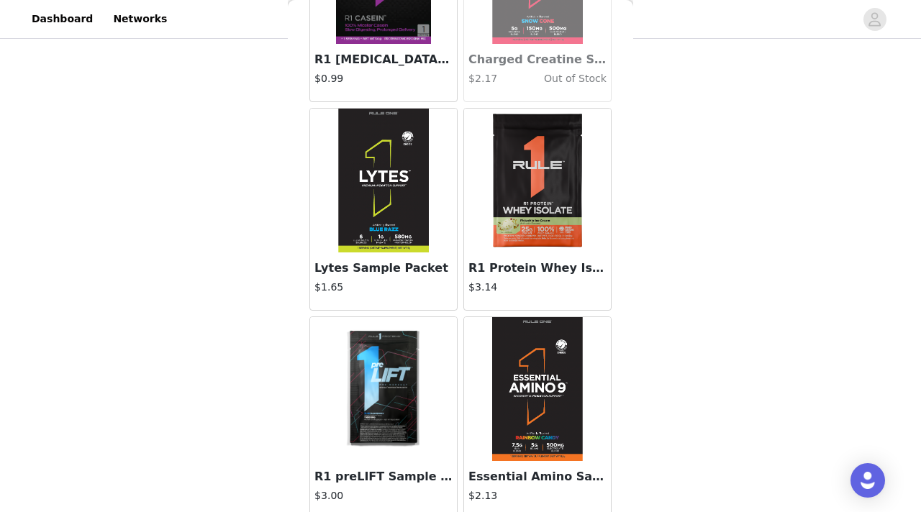
click at [379, 201] on img at bounding box center [383, 181] width 91 height 144
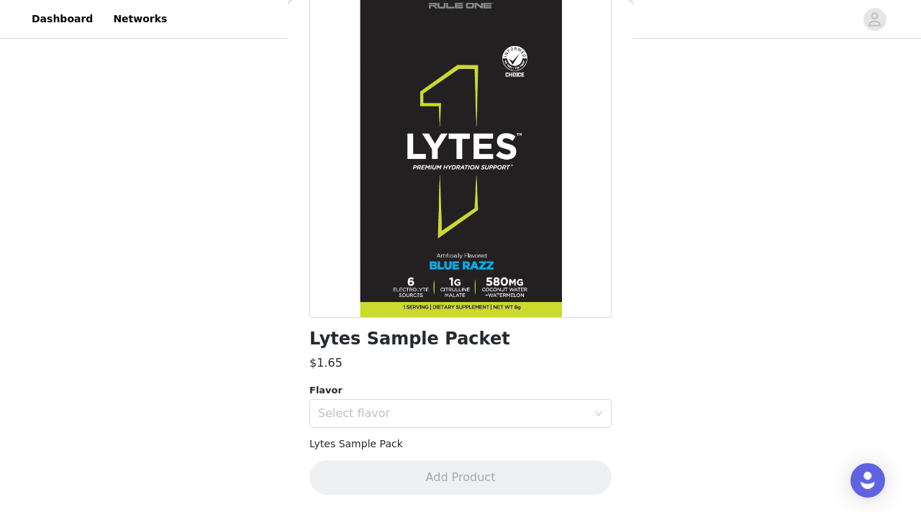
scroll to position [77, 0]
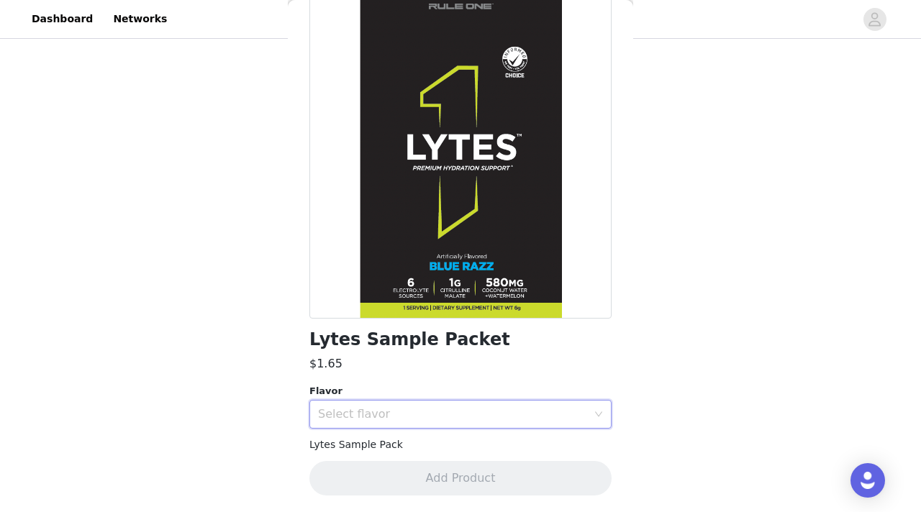
click at [437, 421] on div "Select flavor" at bounding box center [456, 414] width 276 height 27
click at [387, 467] on li "Blue Razz" at bounding box center [460, 468] width 302 height 23
click at [401, 416] on div "Select flavor Blue Razz" at bounding box center [456, 414] width 276 height 27
click at [392, 447] on li "Lemon Lime" at bounding box center [460, 445] width 302 height 23
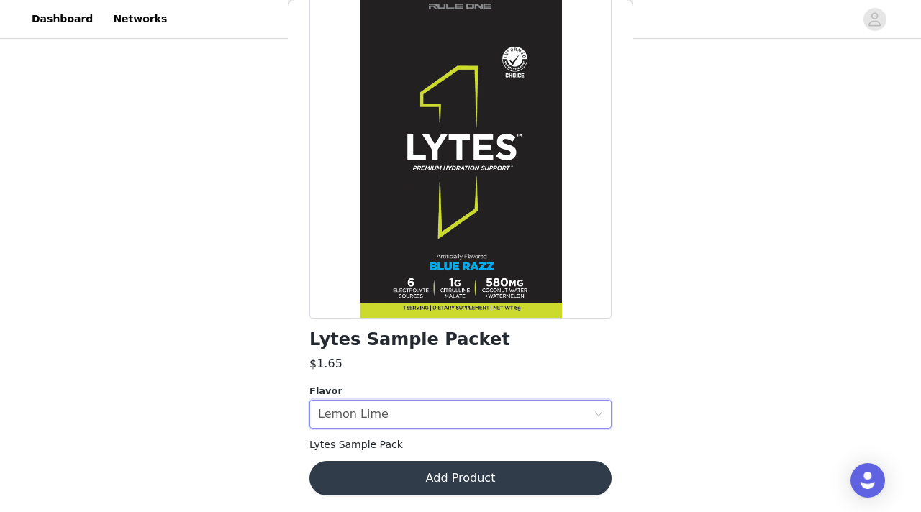
click at [399, 493] on button "Add Product" at bounding box center [460, 478] width 302 height 35
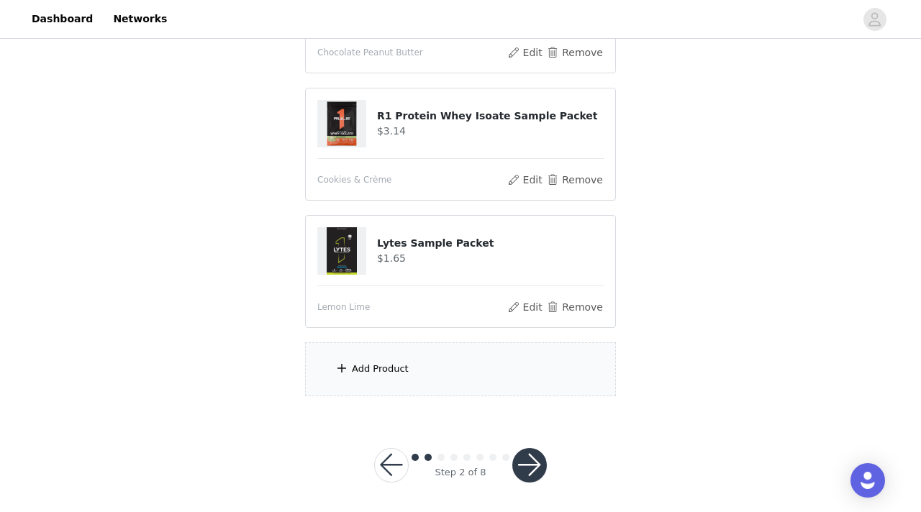
scroll to position [1643, 0]
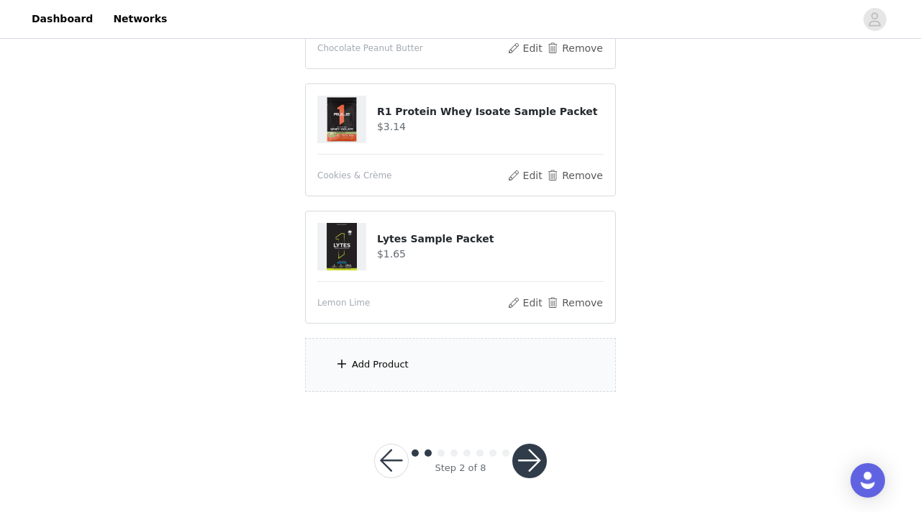
click at [534, 456] on button "button" at bounding box center [529, 461] width 35 height 35
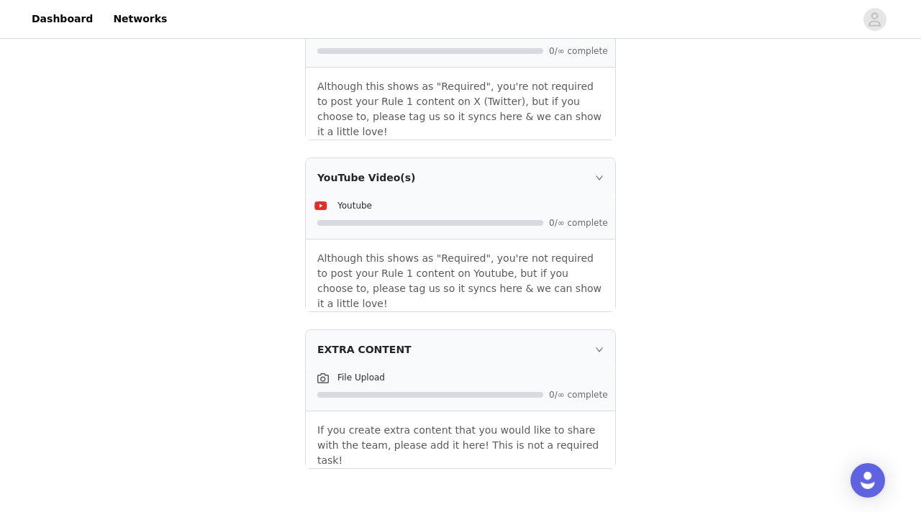
scroll to position [1885, 0]
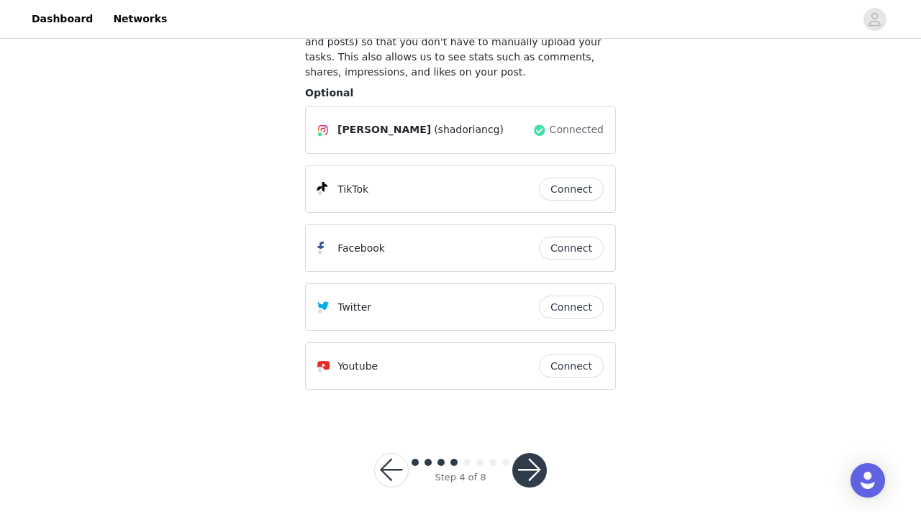
scroll to position [139, 0]
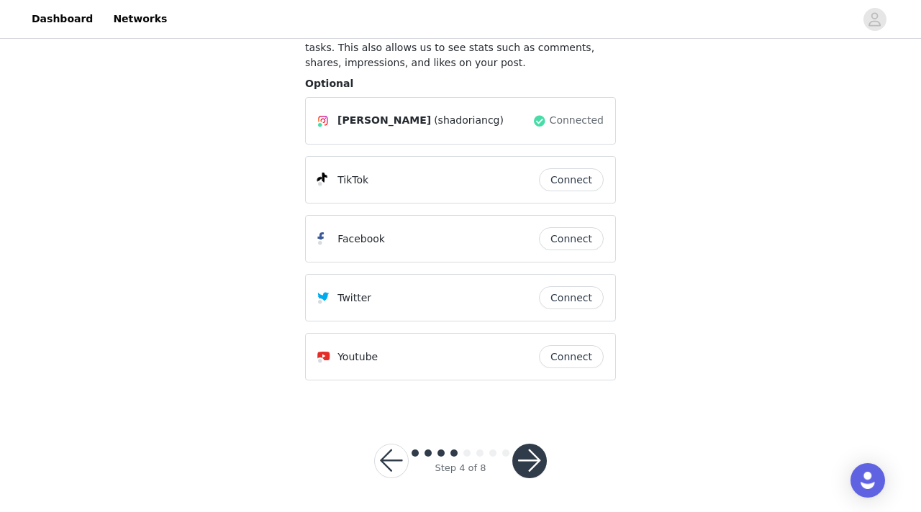
click at [530, 466] on button "button" at bounding box center [529, 461] width 35 height 35
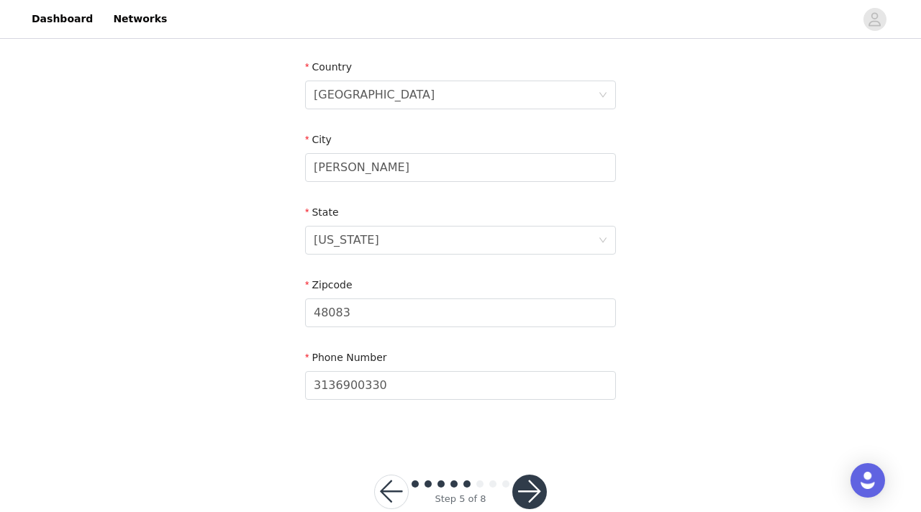
scroll to position [468, 0]
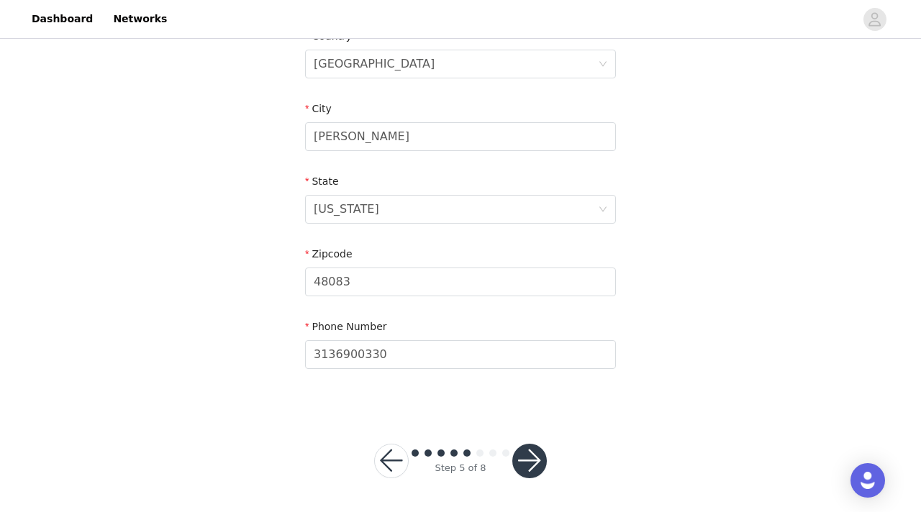
click at [530, 467] on button "button" at bounding box center [529, 461] width 35 height 35
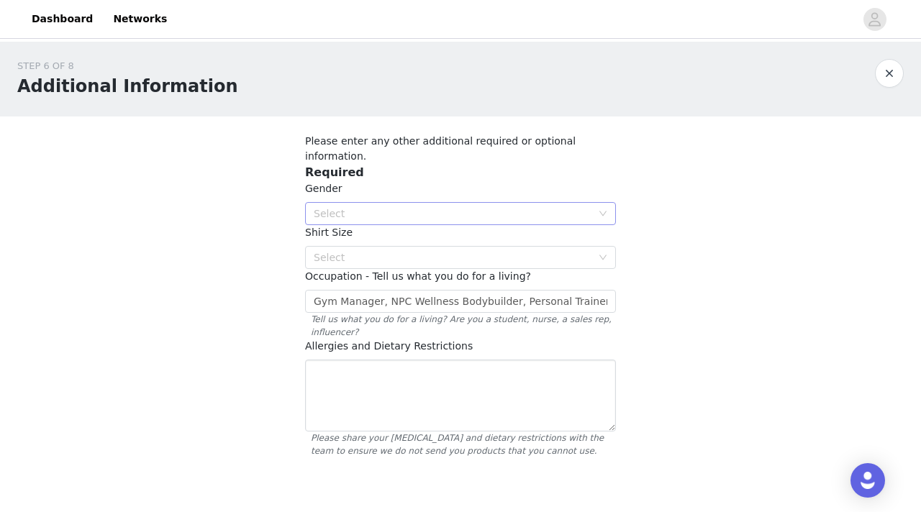
click at [508, 206] on div "Select" at bounding box center [453, 213] width 278 height 14
click at [496, 252] on li "[DEMOGRAPHIC_DATA]" at bounding box center [460, 250] width 311 height 23
click at [495, 250] on div "Select" at bounding box center [453, 257] width 278 height 14
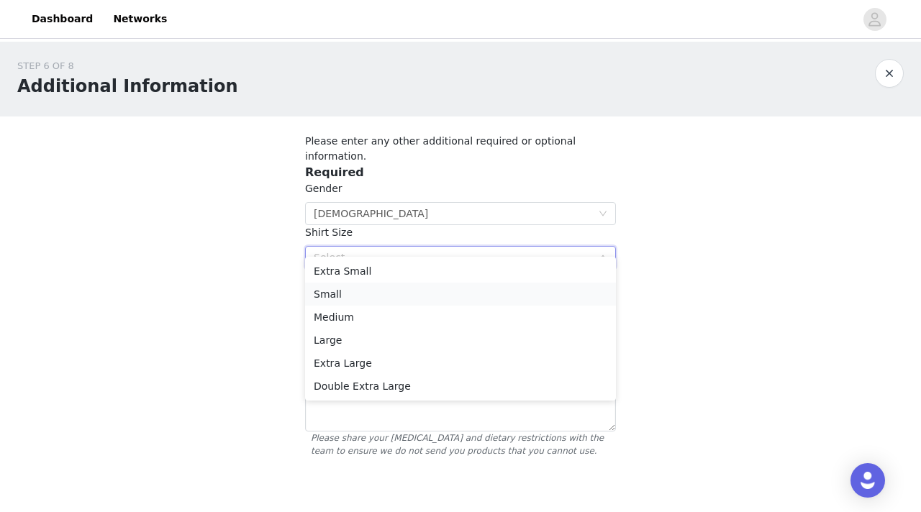
click at [478, 301] on li "Small" at bounding box center [460, 294] width 311 height 23
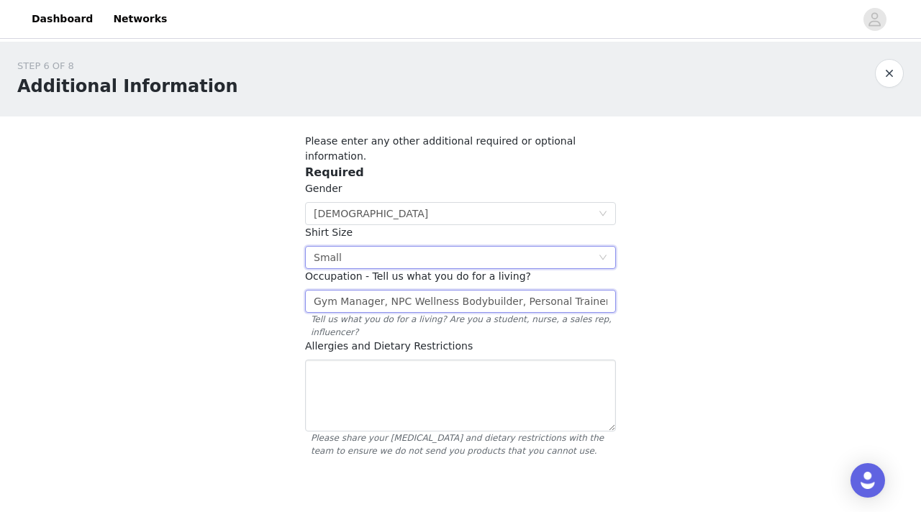
click at [475, 290] on input "Gym Manager, NPC Wellness Bodybuilder, Personal Trainer, Influencer - SHE Darc …" at bounding box center [460, 301] width 311 height 23
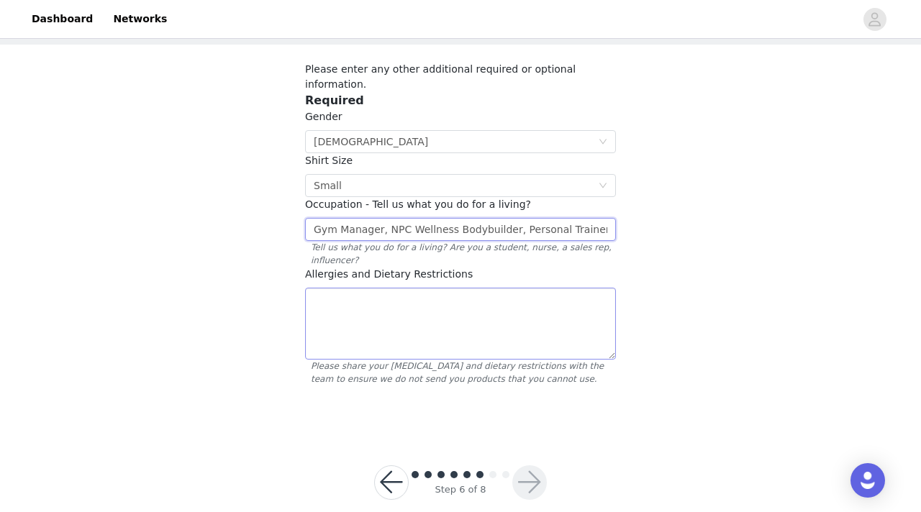
scroll to position [78, 0]
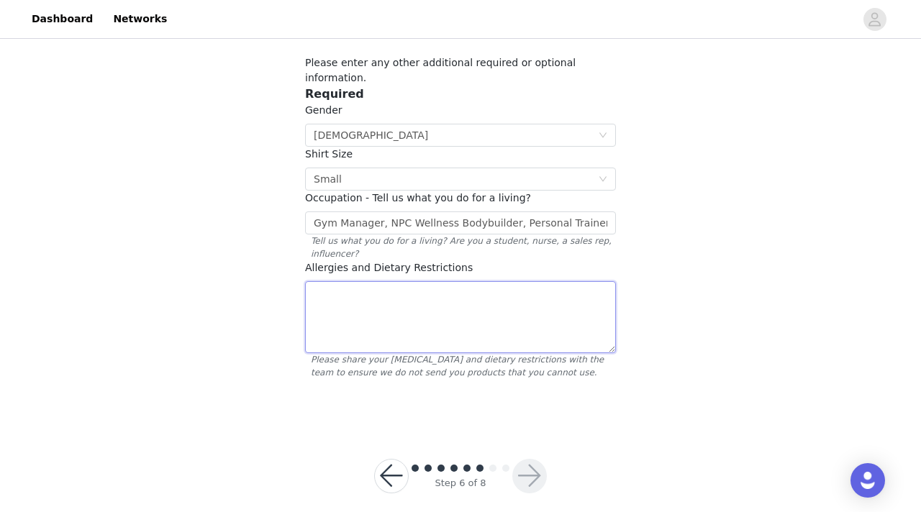
click at [480, 297] on textarea at bounding box center [460, 317] width 311 height 72
type textarea "none"
click at [522, 465] on button "button" at bounding box center [529, 476] width 35 height 35
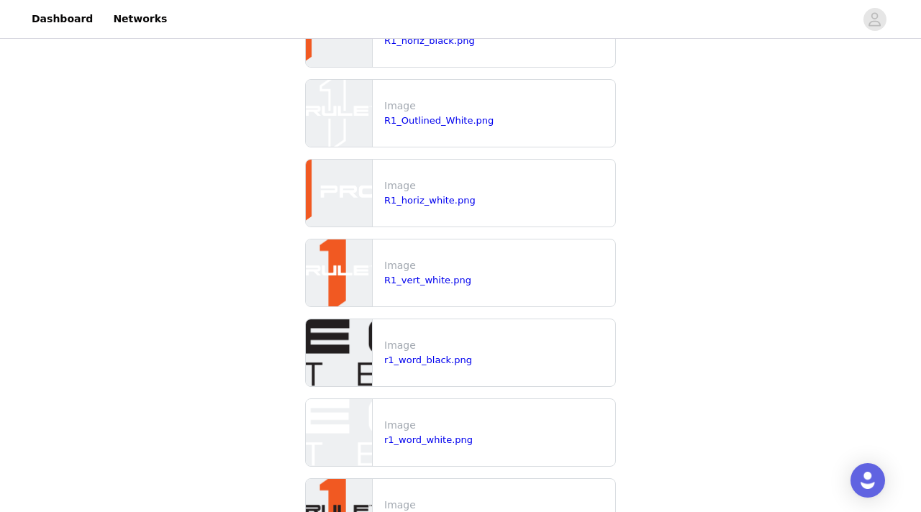
scroll to position [401, 0]
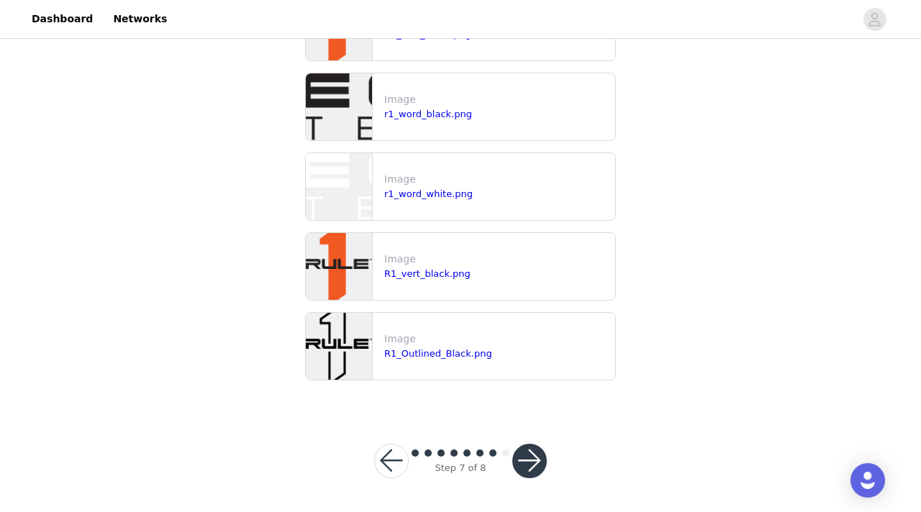
click at [533, 470] on button "button" at bounding box center [529, 461] width 35 height 35
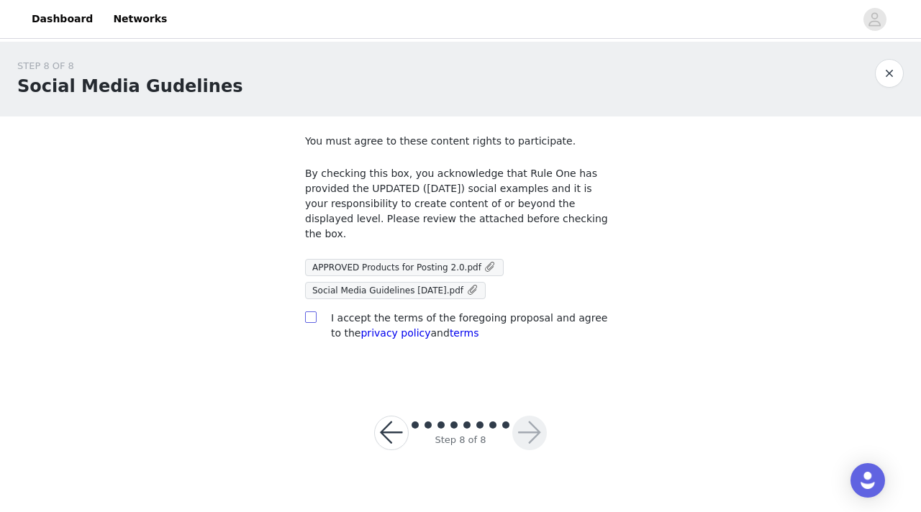
click at [311, 311] on input "checkbox" at bounding box center [310, 316] width 10 height 10
checkbox input "true"
click at [470, 283] on link "Social Media Guidelines [DATE].pdf" at bounding box center [395, 290] width 178 height 15
click at [339, 263] on span "APPROVED Products for Posting 2.0.pdf" at bounding box center [396, 268] width 169 height 10
click at [527, 420] on button "button" at bounding box center [529, 433] width 35 height 35
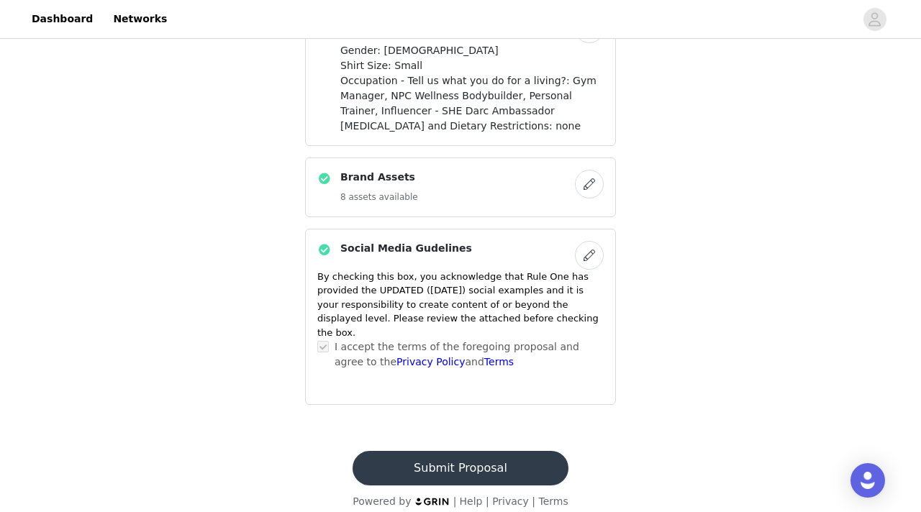
scroll to position [1721, 0]
click at [493, 452] on button "Submit Proposal" at bounding box center [459, 467] width 215 height 35
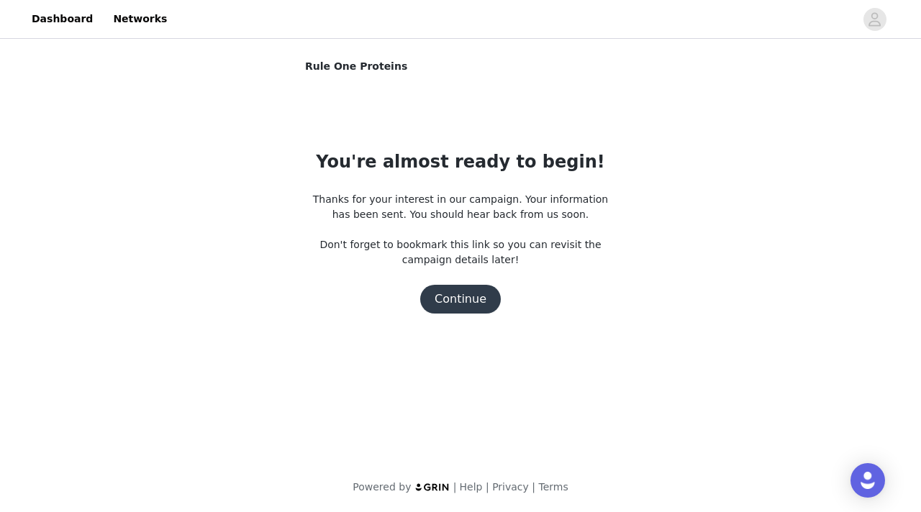
click at [459, 307] on button "Continue" at bounding box center [460, 299] width 81 height 29
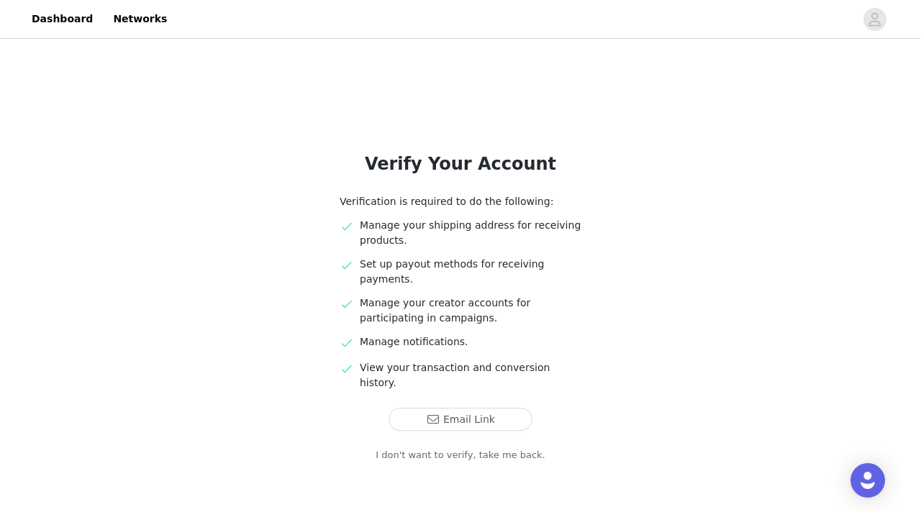
scroll to position [19, 0]
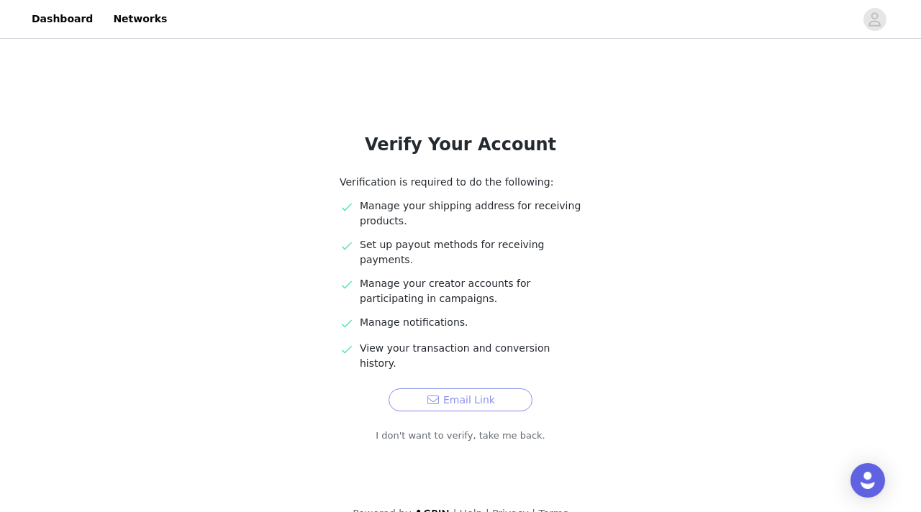
click at [498, 388] on button "Email Link" at bounding box center [460, 399] width 144 height 23
